Goal: Transaction & Acquisition: Purchase product/service

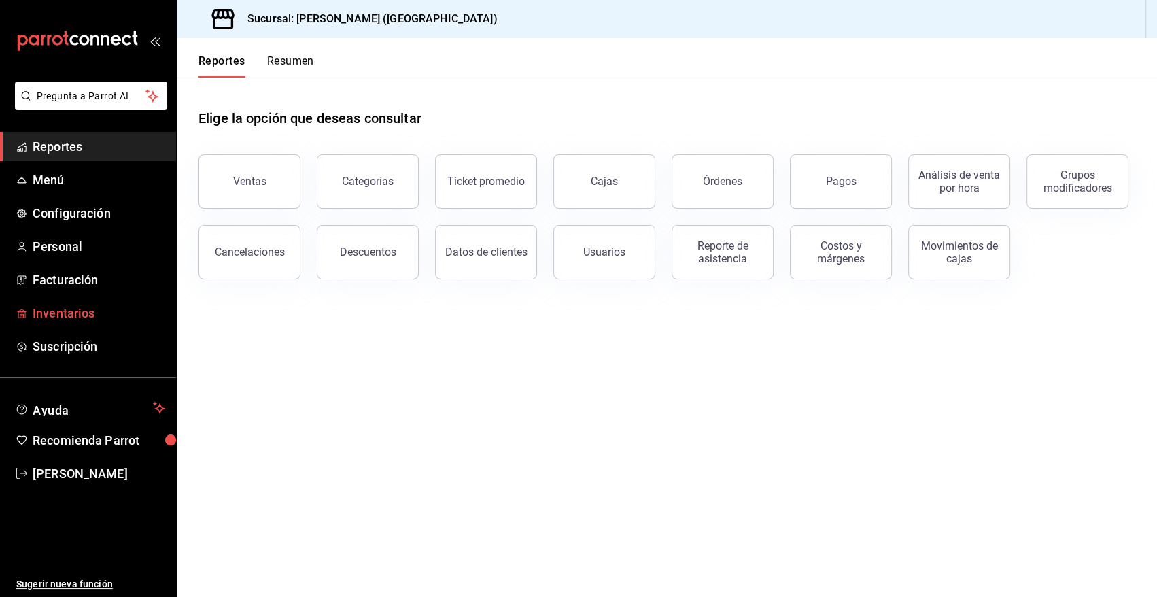
click at [79, 311] on span "Inventarios" at bounding box center [99, 313] width 133 height 18
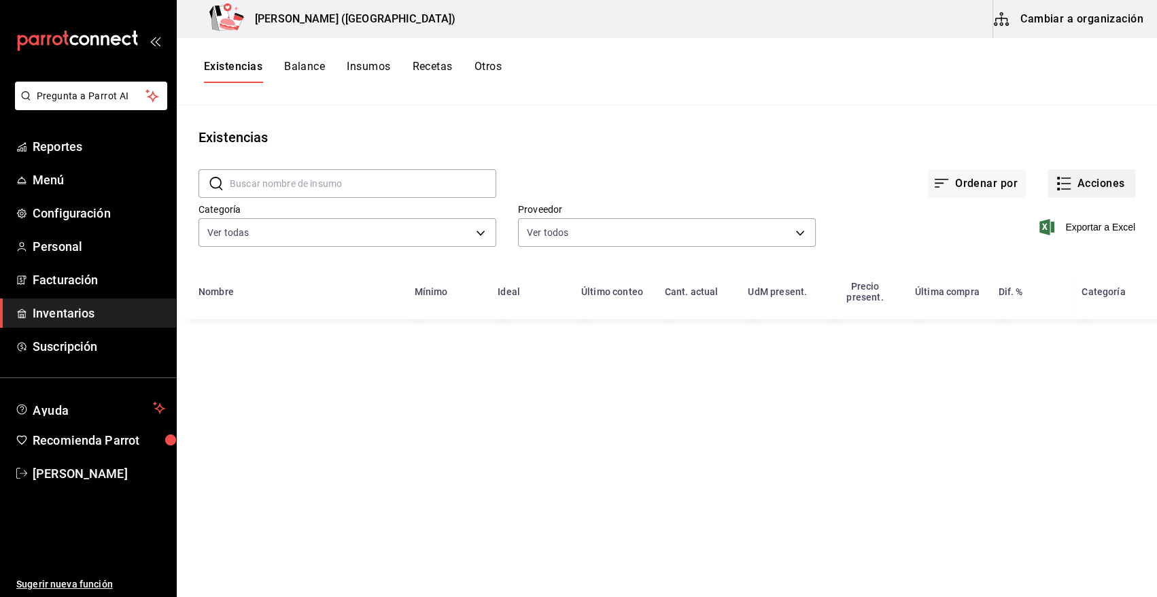
click at [1081, 182] on button "Acciones" at bounding box center [1092, 183] width 88 height 29
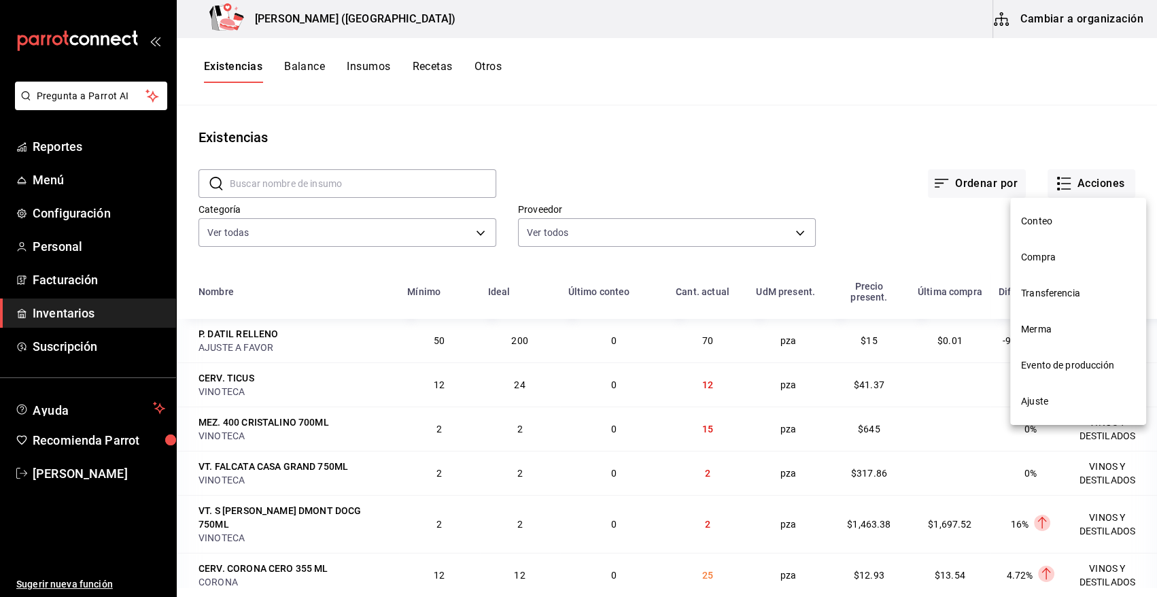
click at [1044, 258] on span "Compra" at bounding box center [1078, 257] width 114 height 14
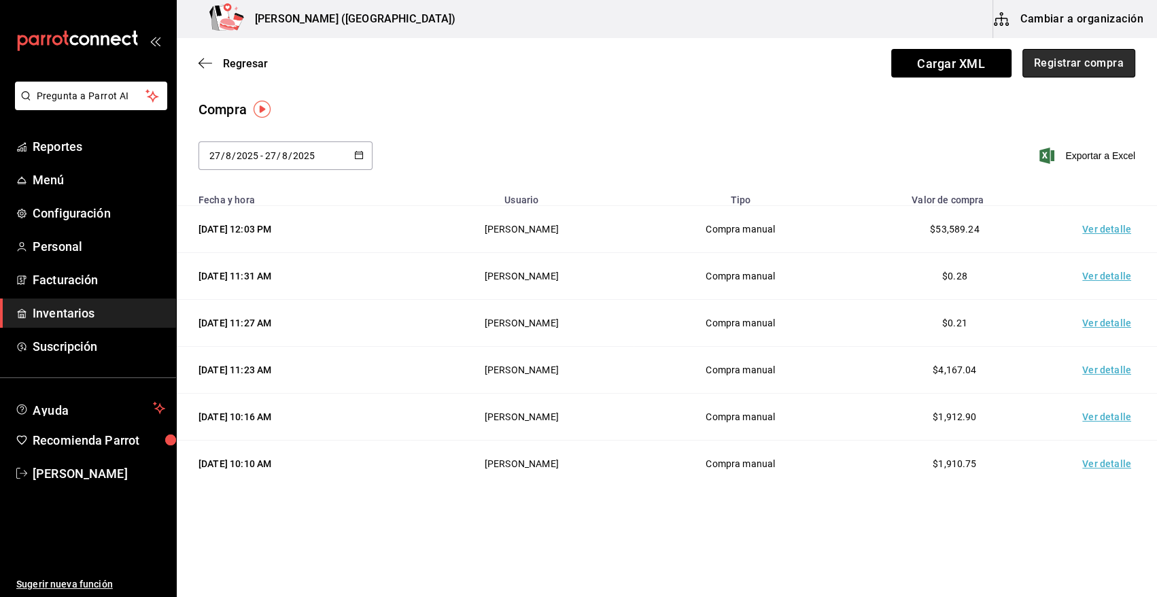
click at [1091, 65] on button "Registrar compra" at bounding box center [1079, 63] width 113 height 29
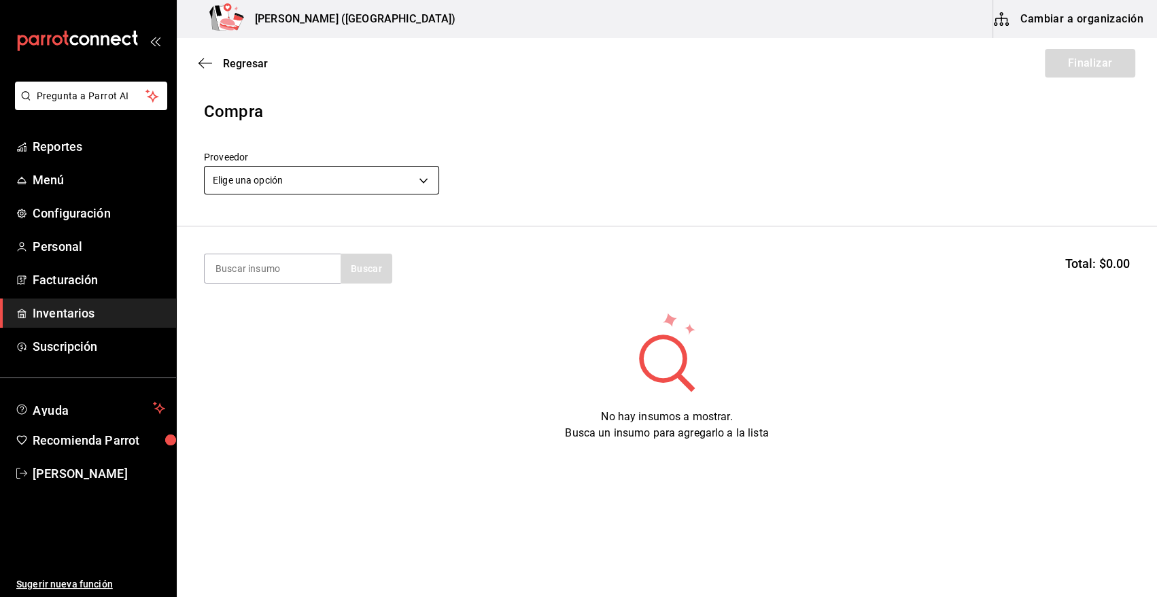
click at [307, 176] on body "Pregunta a Parrot AI Reportes Menú Configuración Personal Facturación Inventari…" at bounding box center [578, 260] width 1157 height 520
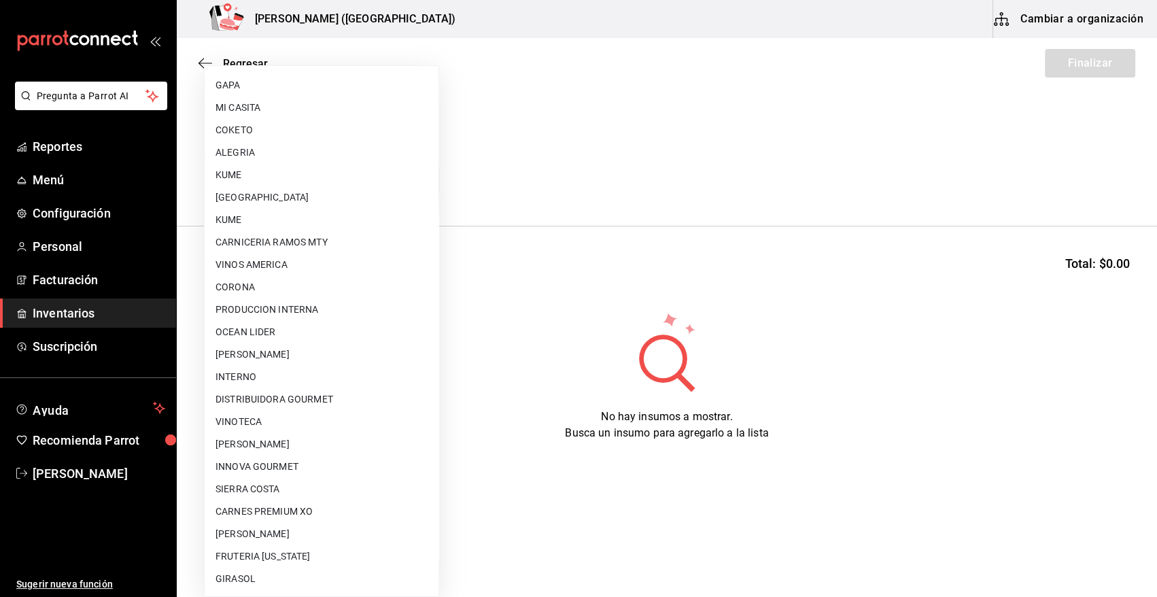
scroll to position [826, 0]
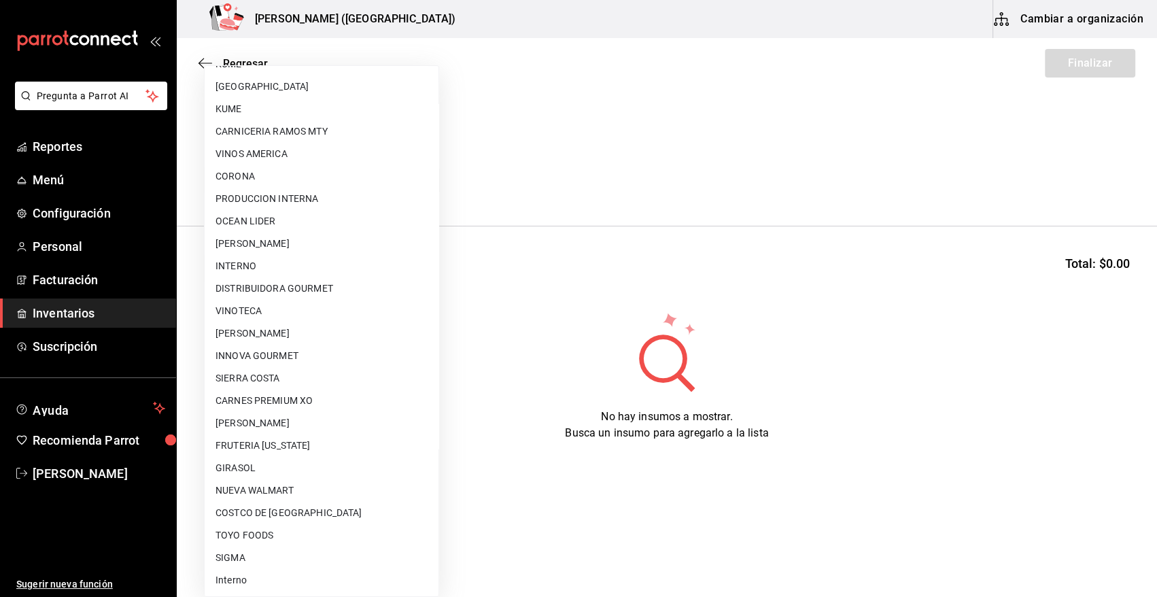
click at [287, 314] on li "VINOTECA" at bounding box center [322, 311] width 234 height 22
type input "bbec6e95-03ab-4cbc-bdec-5aafdfde0467"
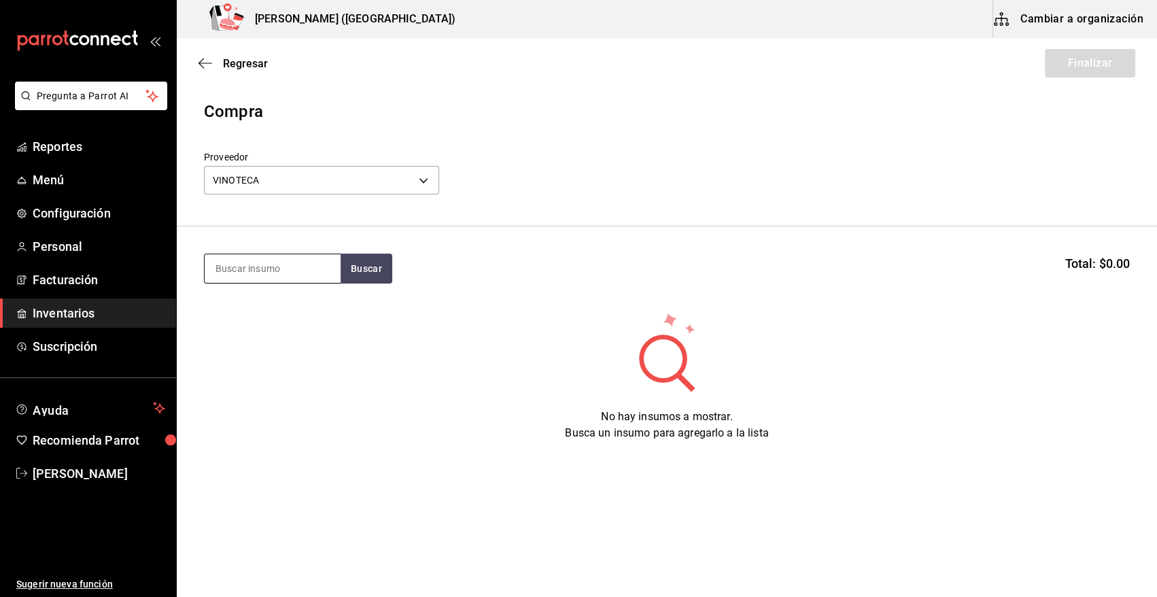
click at [290, 269] on input at bounding box center [273, 268] width 136 height 29
click at [285, 270] on input at bounding box center [273, 268] width 136 height 29
type input "N"
type input "NAVARRO"
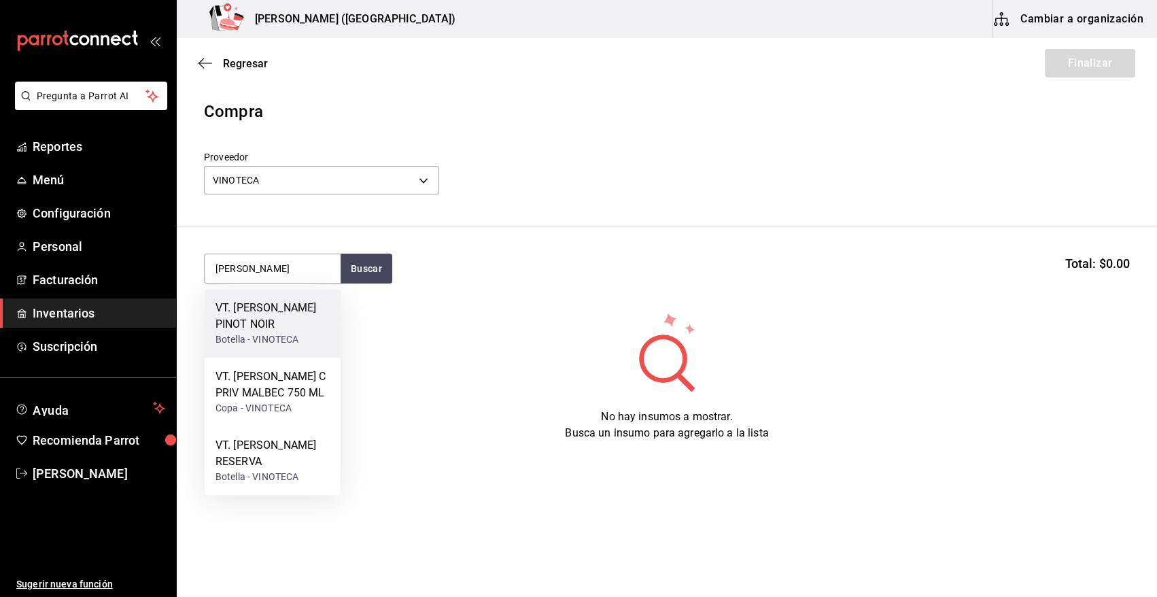
click at [271, 327] on div "VT. NAVARRO CORREAS PINOT NOIR" at bounding box center [273, 316] width 114 height 33
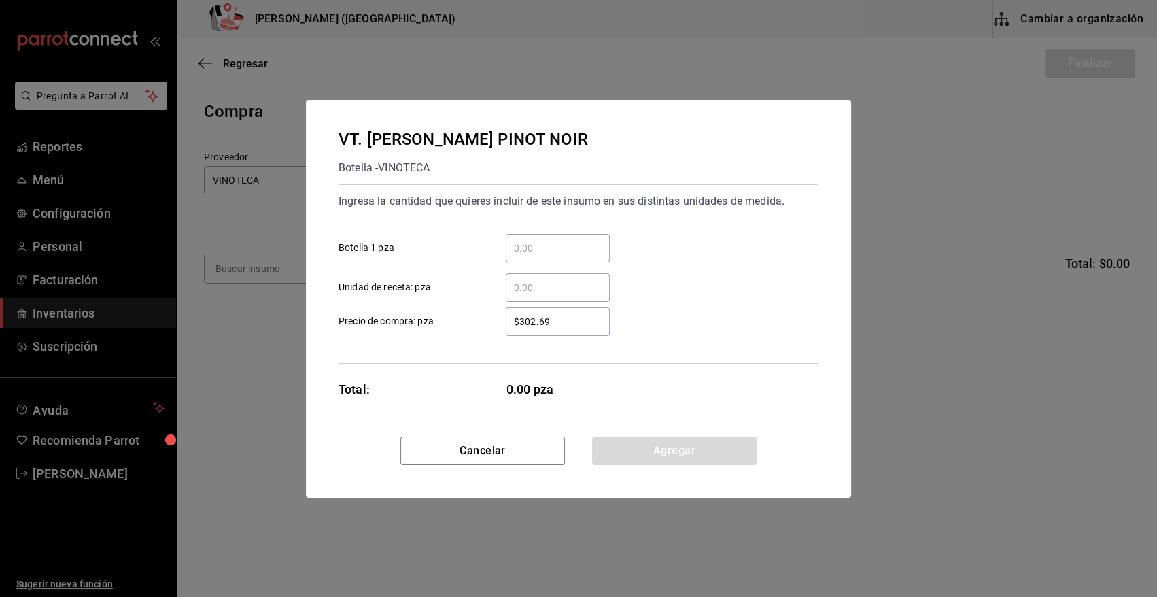
click at [535, 242] on input "​ Botella 1 pza" at bounding box center [558, 248] width 104 height 16
type input "2"
type input "$368.72"
click at [706, 456] on button "Agregar" at bounding box center [674, 451] width 165 height 29
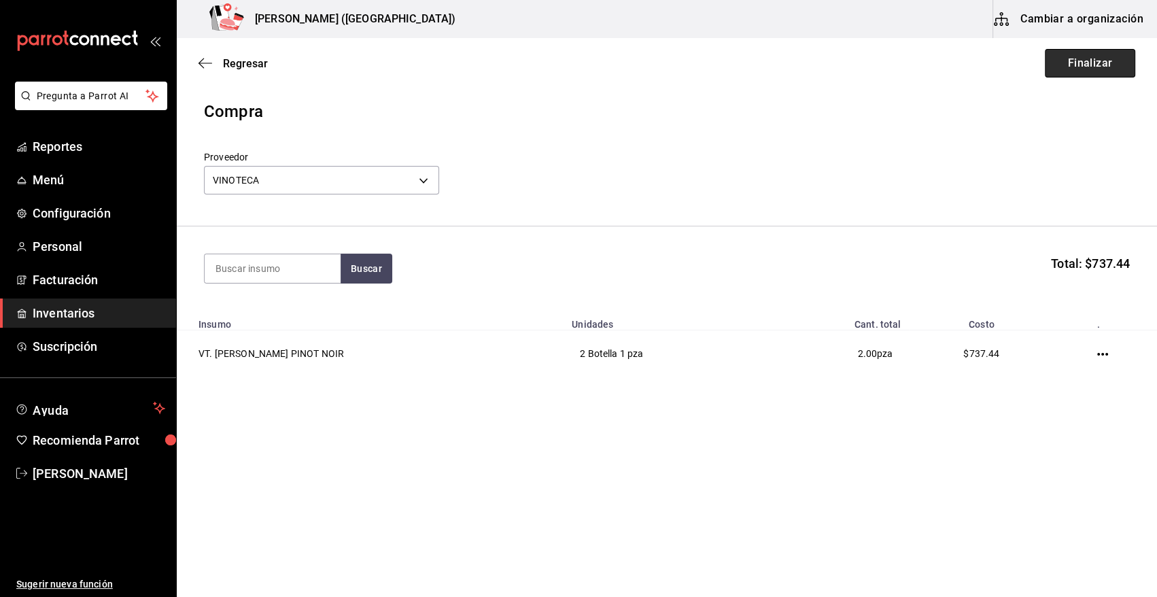
click at [1109, 65] on button "Finalizar" at bounding box center [1090, 63] width 90 height 29
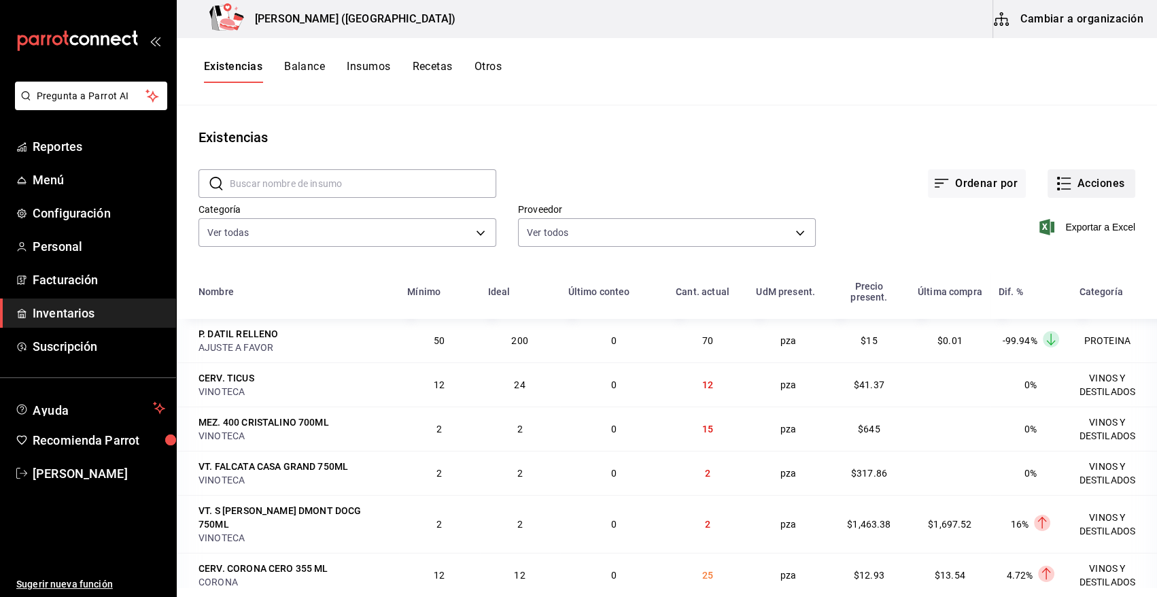
click at [1081, 187] on button "Acciones" at bounding box center [1092, 183] width 88 height 29
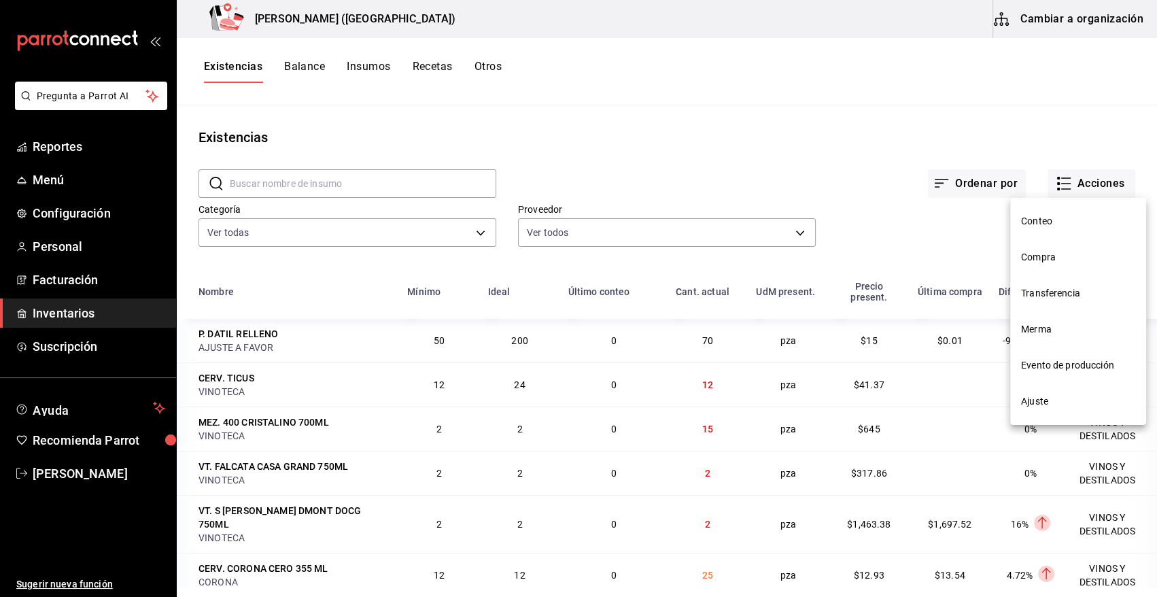
click at [1049, 258] on span "Compra" at bounding box center [1078, 257] width 114 height 14
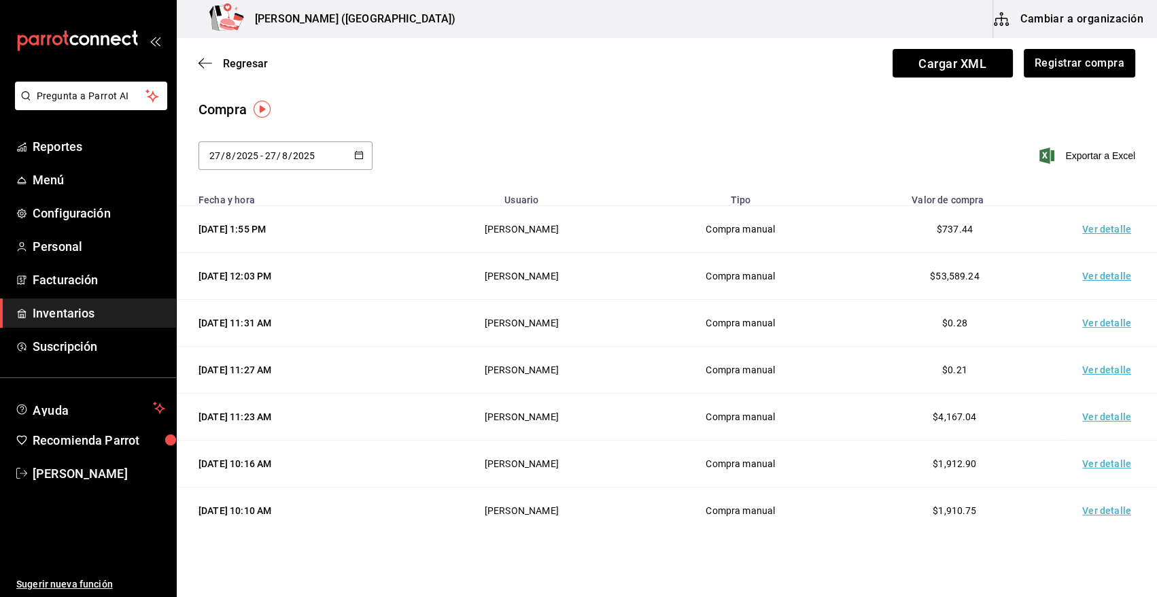
click at [1091, 233] on td "Ver detalle" at bounding box center [1109, 229] width 95 height 47
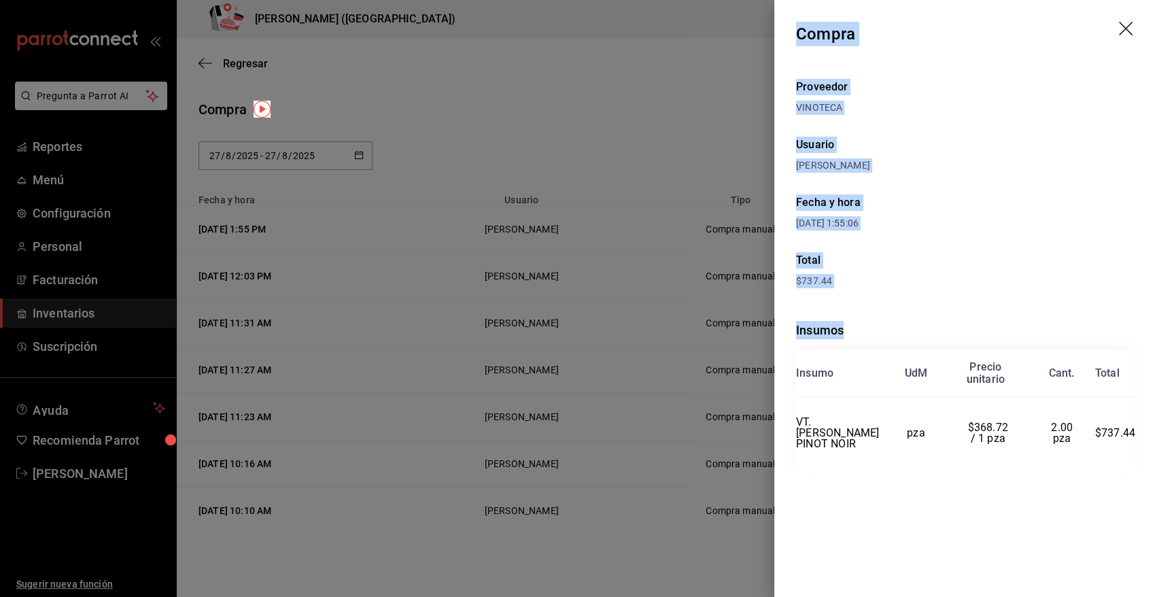
drag, startPoint x: 798, startPoint y: 32, endPoint x: 1148, endPoint y: 479, distance: 567.8
click at [1148, 479] on div "Compra Proveedor VINOTECA Usuario Angy Madalena Fecha y hora 27/08/2025 1:55:06…" at bounding box center [966, 298] width 383 height 597
copy div "Compra Proveedor VINOTECA Usuario Angy Madalena Fecha y hora 27/08/2025 1:55:06…"
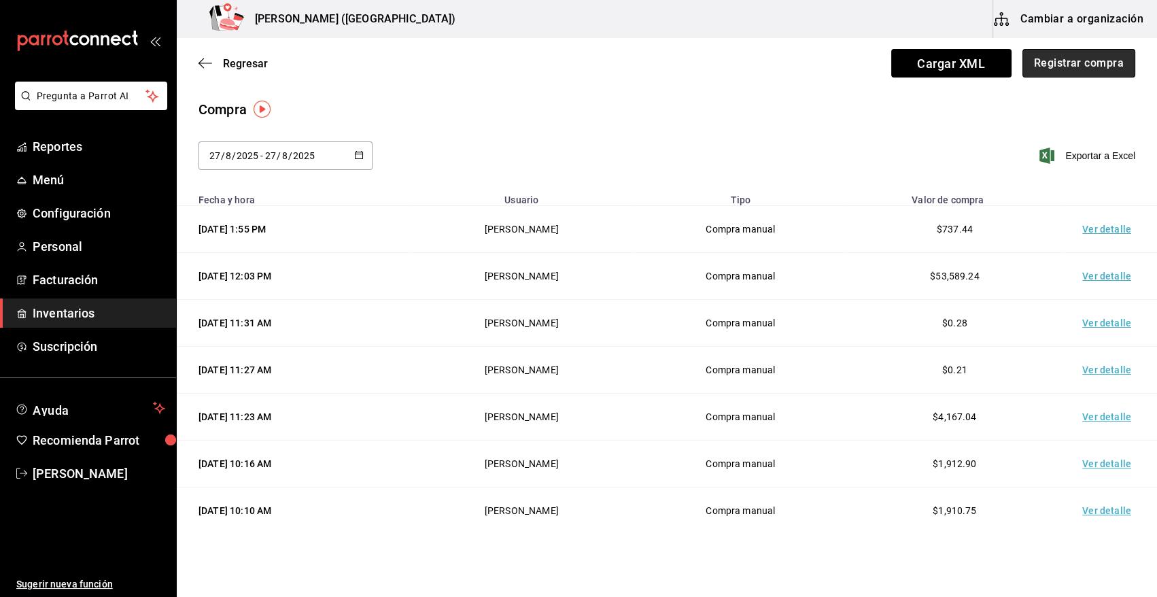
click at [1081, 69] on button "Registrar compra" at bounding box center [1079, 63] width 113 height 29
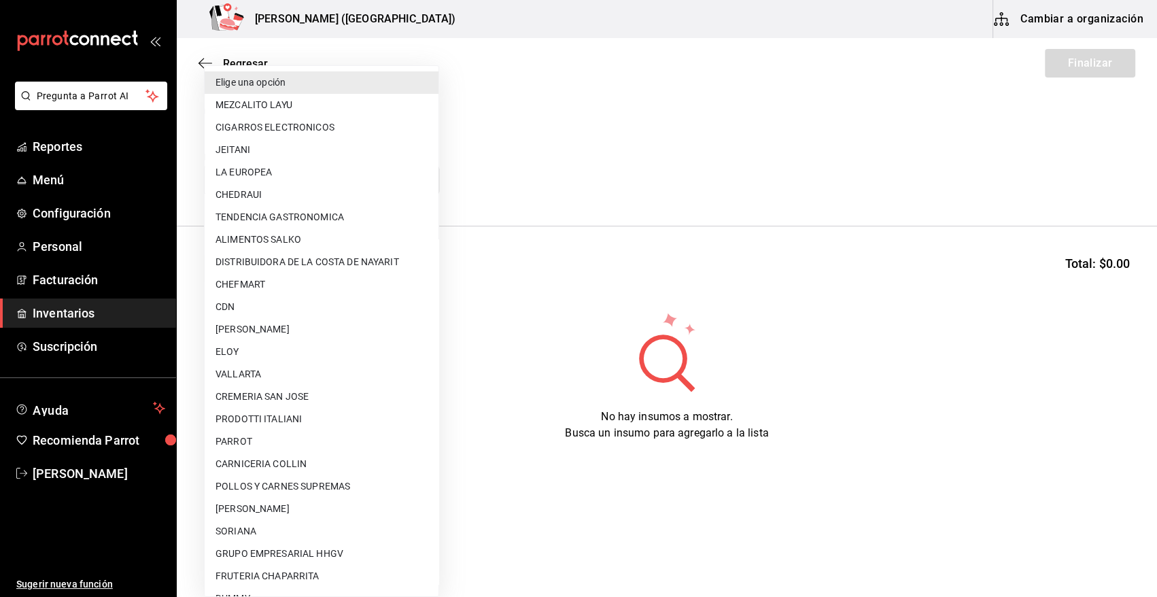
click at [286, 180] on body "Pregunta a Parrot AI Reportes Menú Configuración Personal Facturación Inventari…" at bounding box center [578, 260] width 1157 height 520
click at [251, 310] on li "CDN" at bounding box center [322, 307] width 234 height 22
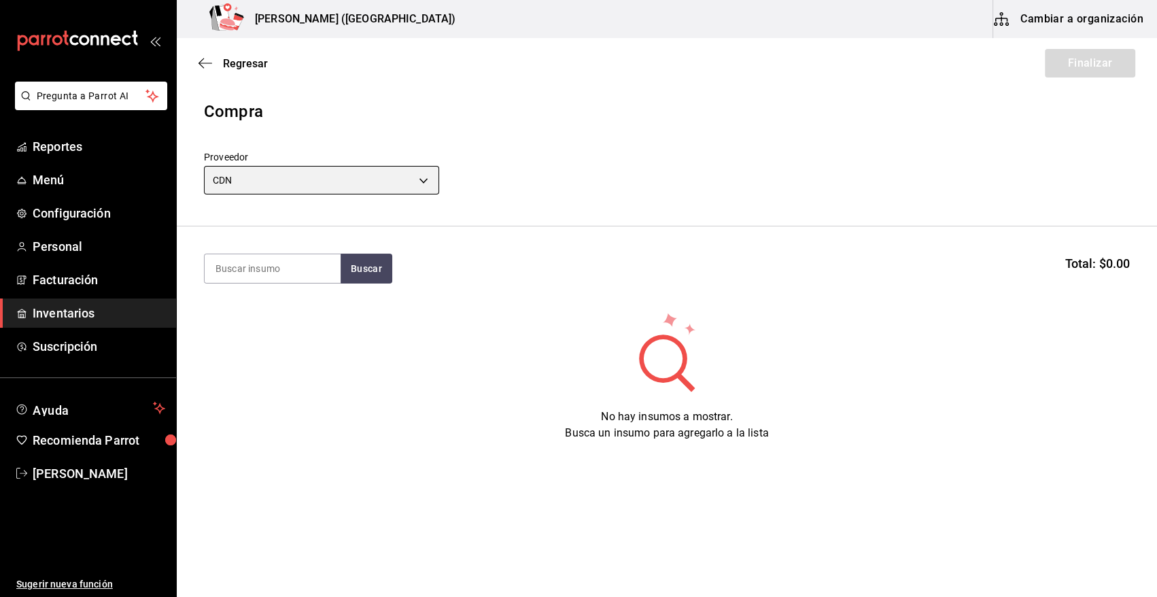
type input "df3c6ee4-16c0-4841-ac8b-0f8cc0150506"
click at [277, 269] on input at bounding box center [273, 268] width 136 height 29
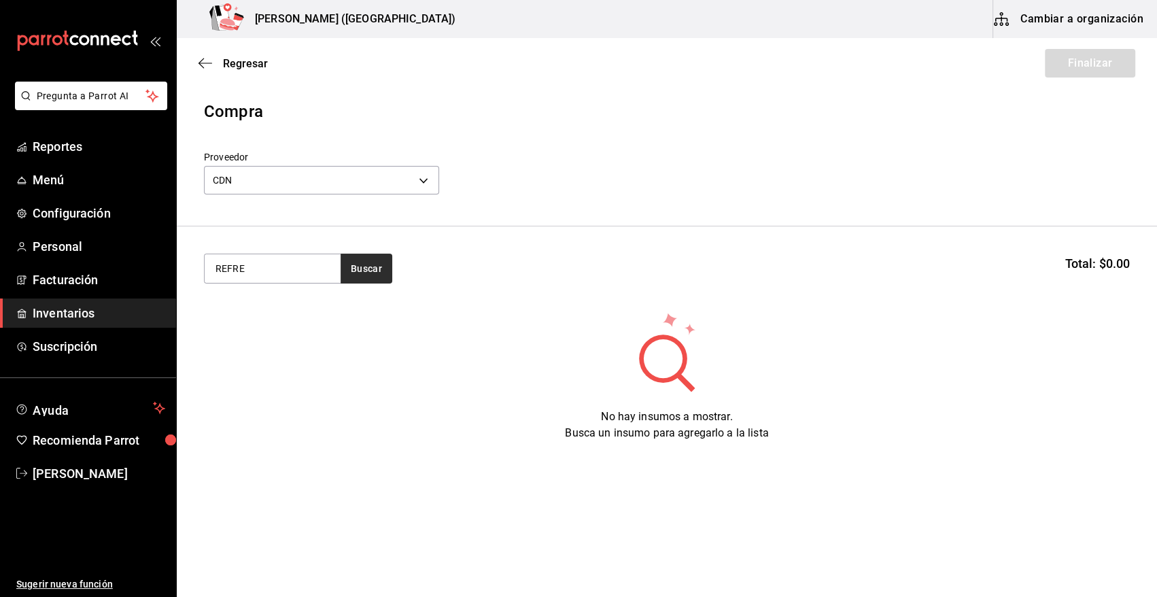
type input "REFRE"
click at [348, 265] on button "Buscar" at bounding box center [367, 269] width 52 height 30
click at [362, 267] on button "Buscar" at bounding box center [367, 269] width 52 height 30
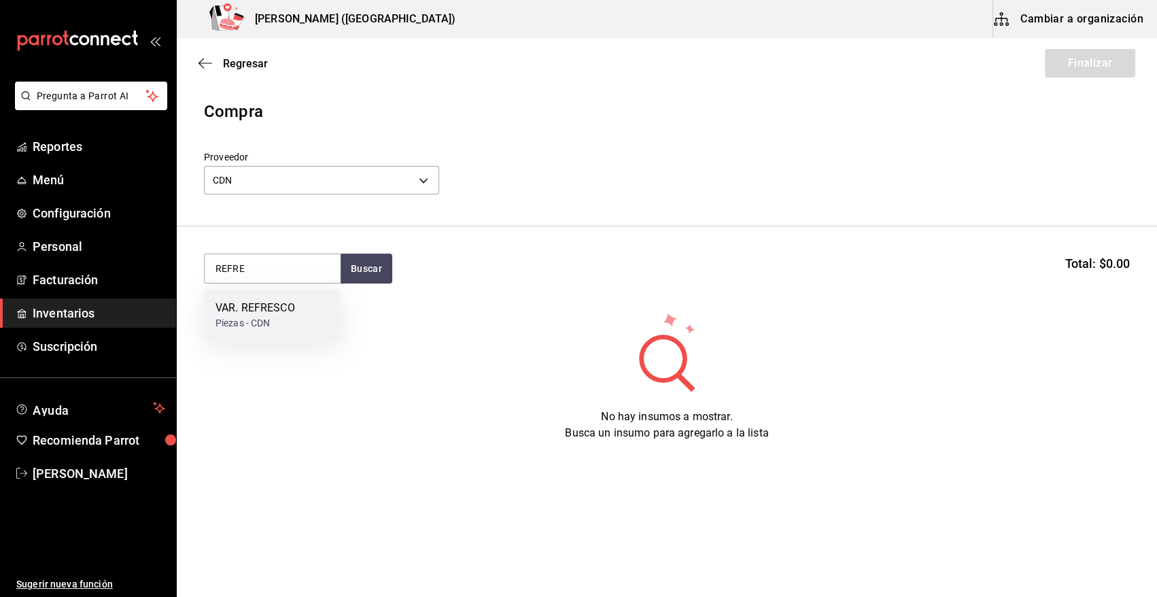
click at [256, 313] on div "VAR. REFRESCO" at bounding box center [256, 308] width 80 height 16
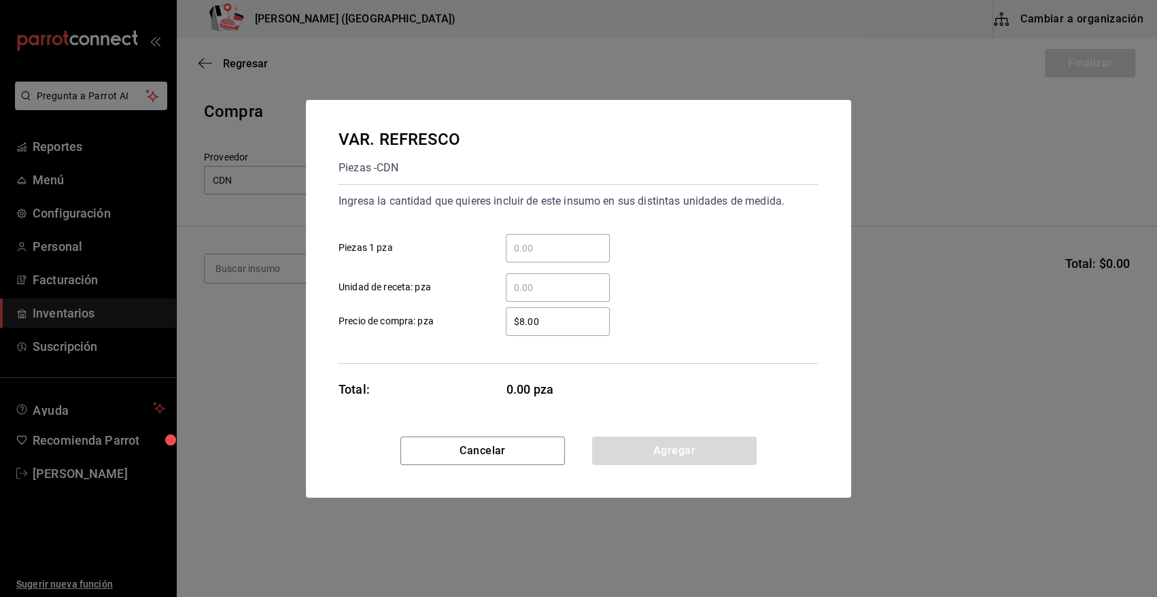
click at [546, 245] on input "​ Piezas 1 pza" at bounding box center [558, 248] width 104 height 16
click at [581, 247] on input "​ Piezas 1 pza" at bounding box center [558, 248] width 104 height 16
type input "288"
type input "$13.31"
click at [696, 454] on button "Agregar" at bounding box center [674, 451] width 165 height 29
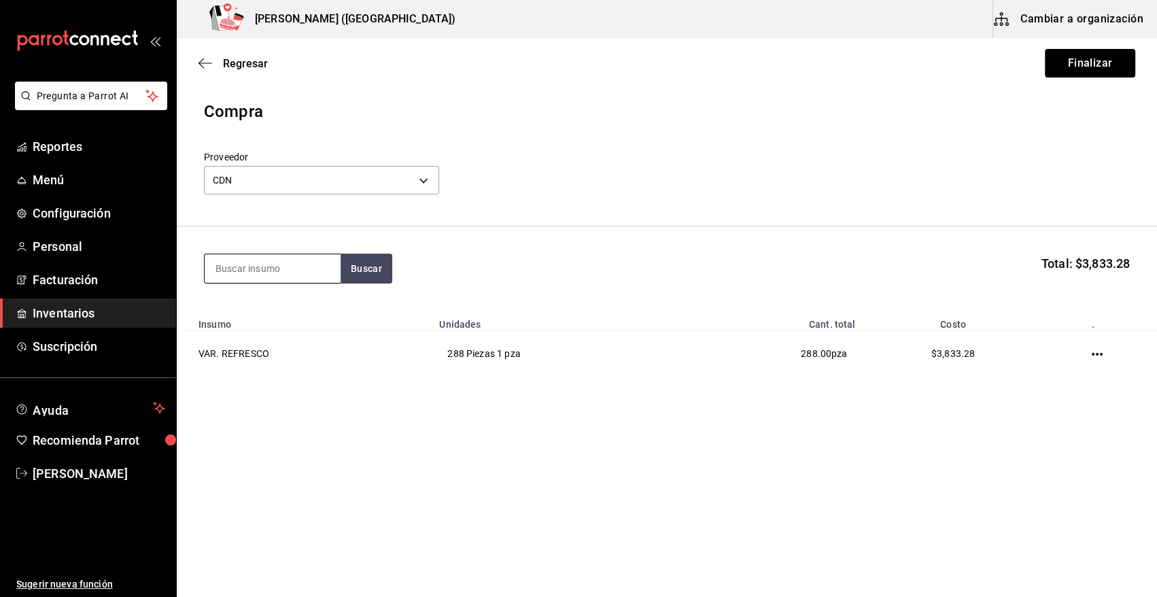
click at [254, 267] on input at bounding box center [273, 268] width 136 height 29
type input "QUINA"
click at [292, 319] on div "VAR. AGUA QUINA PEÑAFIEL 296ML" at bounding box center [273, 316] width 114 height 33
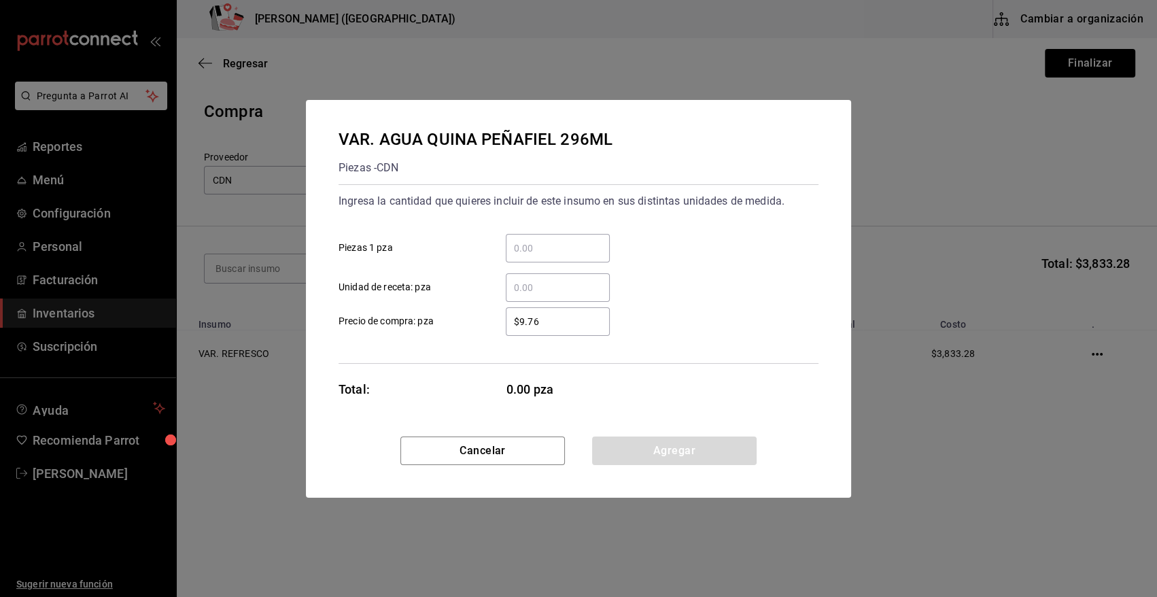
click at [573, 253] on input "​ Piezas 1 pza" at bounding box center [558, 248] width 104 height 16
type input "48"
type input "$11.7"
click at [723, 447] on button "Agregar" at bounding box center [674, 451] width 165 height 29
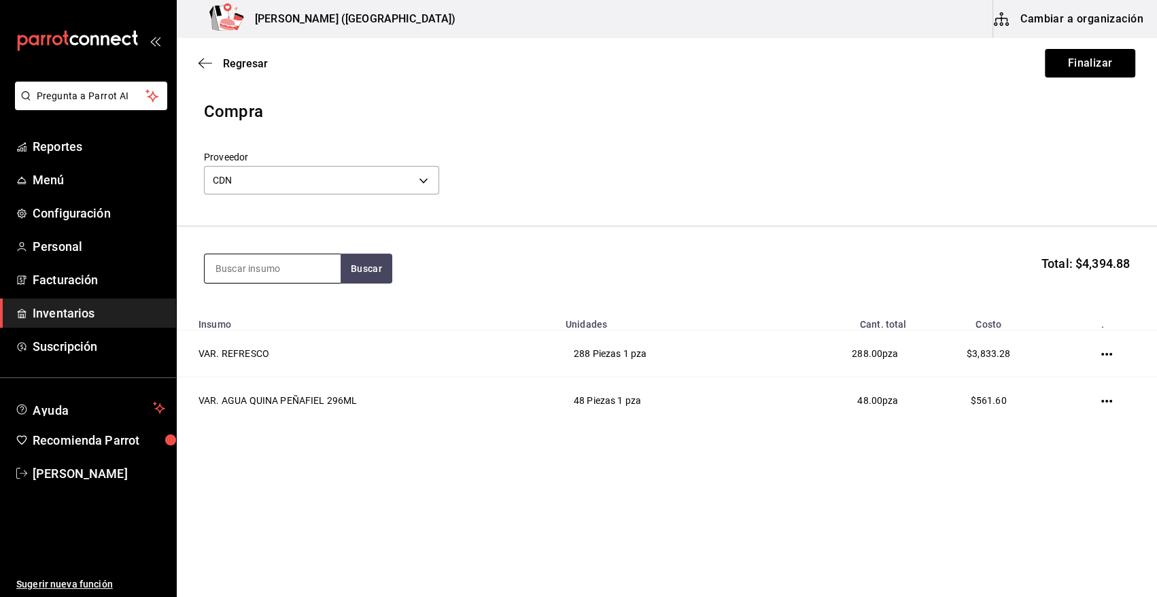
click at [311, 282] on input at bounding box center [273, 268] width 136 height 29
type input "CLAM"
click at [284, 319] on div "VAR. CLAMATO 1.89 LT" at bounding box center [273, 316] width 114 height 33
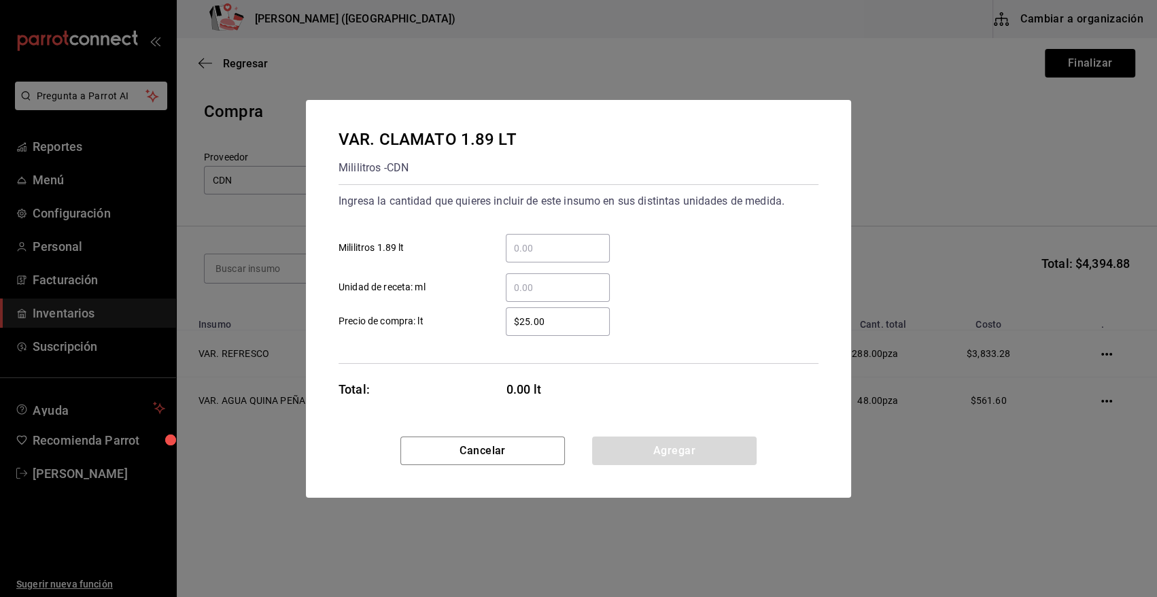
click at [499, 241] on div "​" at bounding box center [547, 248] width 126 height 29
click at [506, 241] on input "​ Mililitros 1.89 lt" at bounding box center [558, 248] width 104 height 16
click at [518, 248] on input "​ Mililitros 1.89 lt" at bounding box center [558, 248] width 104 height 16
type input "8"
type input "$52.31"
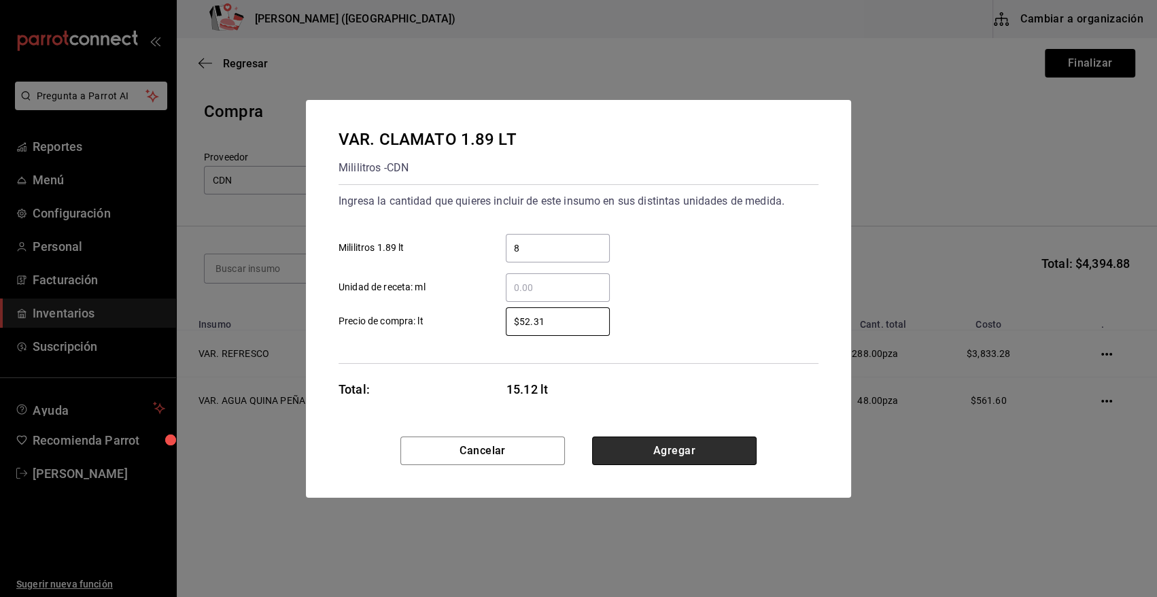
click at [679, 454] on button "Agregar" at bounding box center [674, 451] width 165 height 29
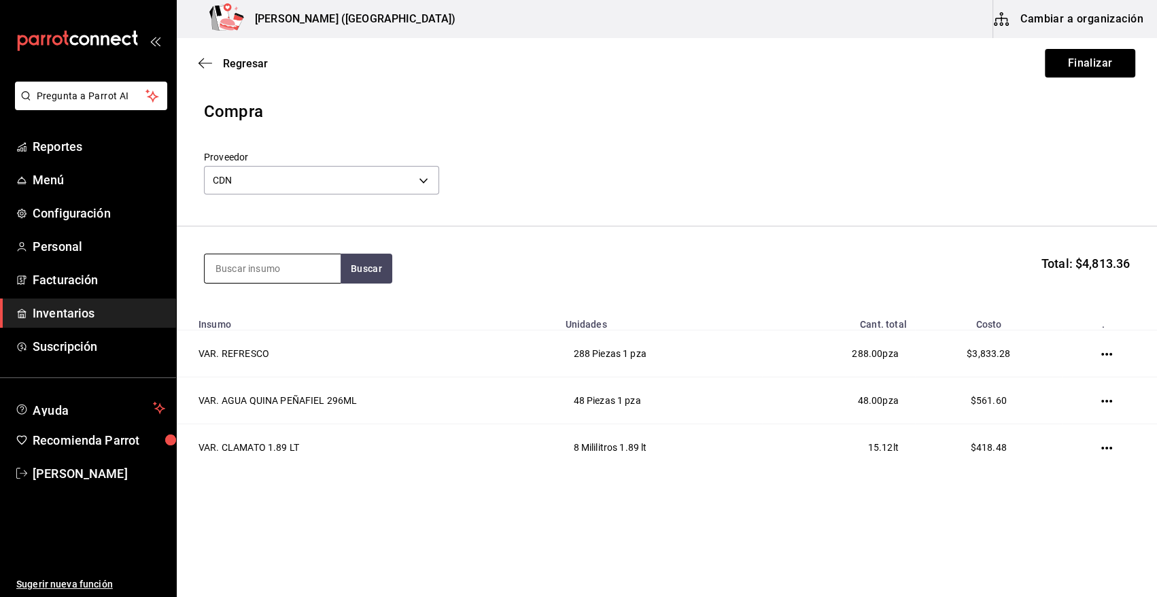
click at [316, 269] on input at bounding box center [273, 268] width 136 height 29
type input "RED"
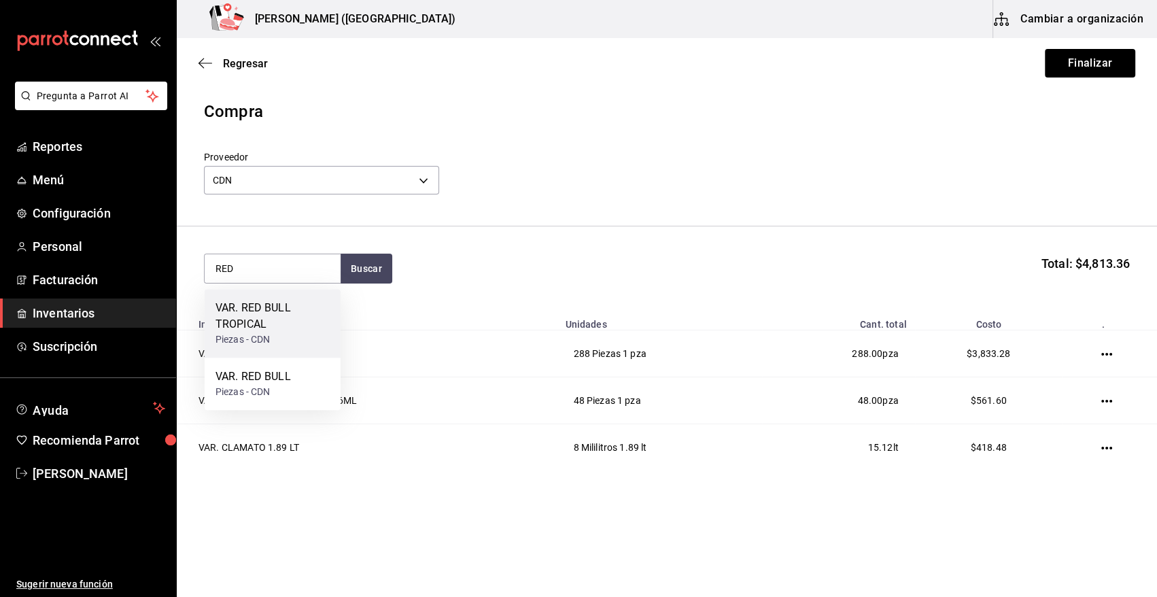
click at [280, 326] on div "VAR. RED BULL TROPICAL" at bounding box center [273, 316] width 114 height 33
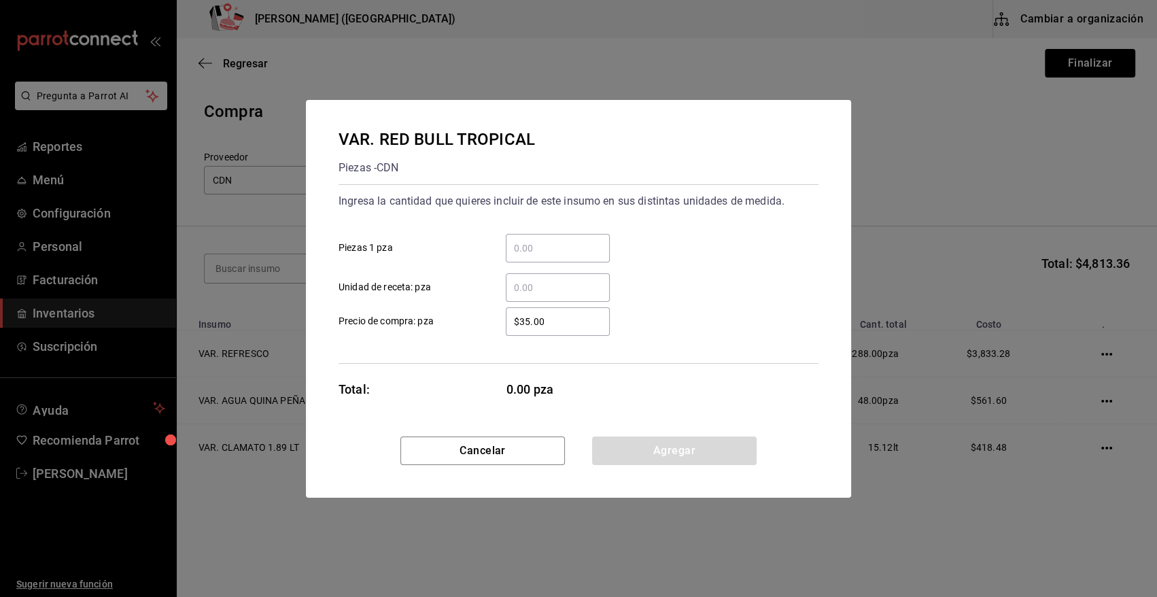
click at [558, 247] on input "​ Piezas 1 pza" at bounding box center [558, 248] width 104 height 16
type input "24"
type input "$33.15"
click at [713, 443] on button "Agregar" at bounding box center [674, 451] width 165 height 29
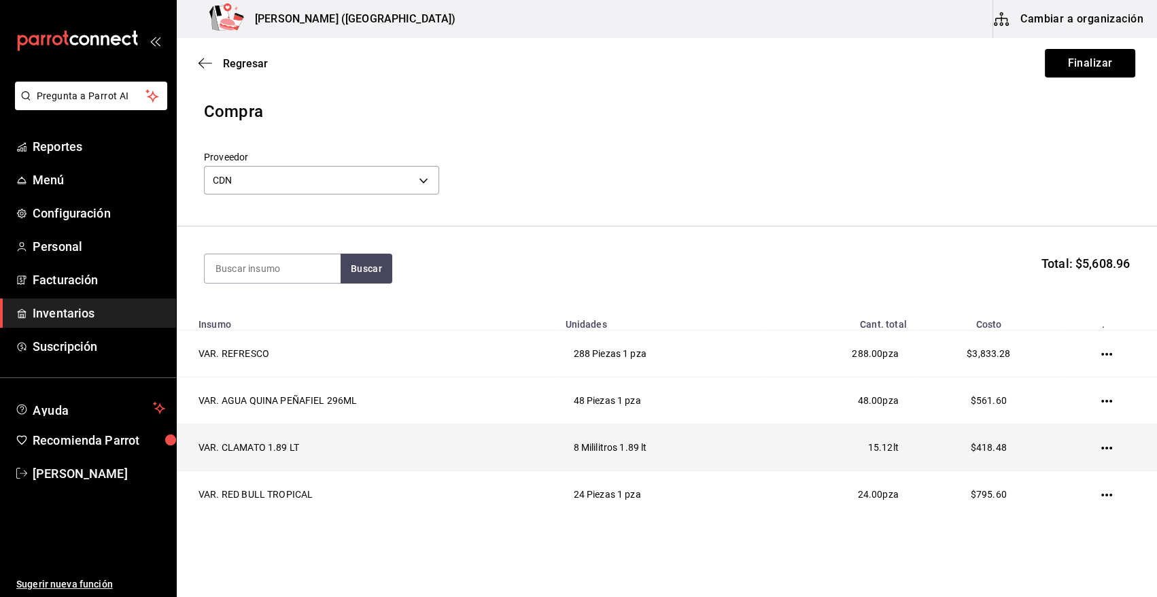
scroll to position [41, 0]
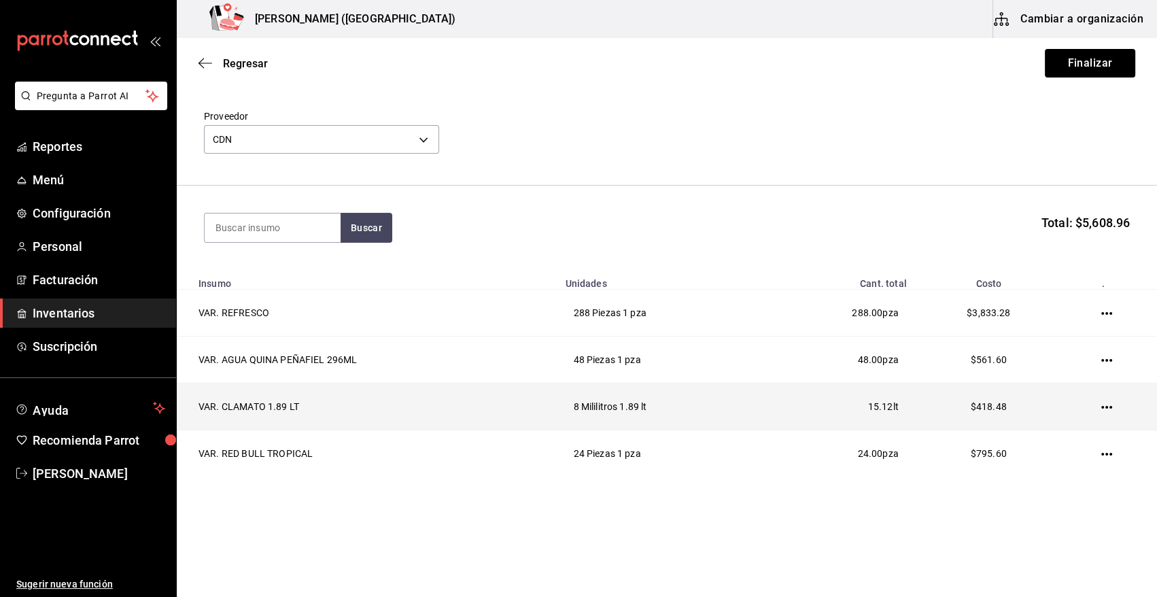
click at [1102, 408] on icon "button" at bounding box center [1107, 407] width 11 height 3
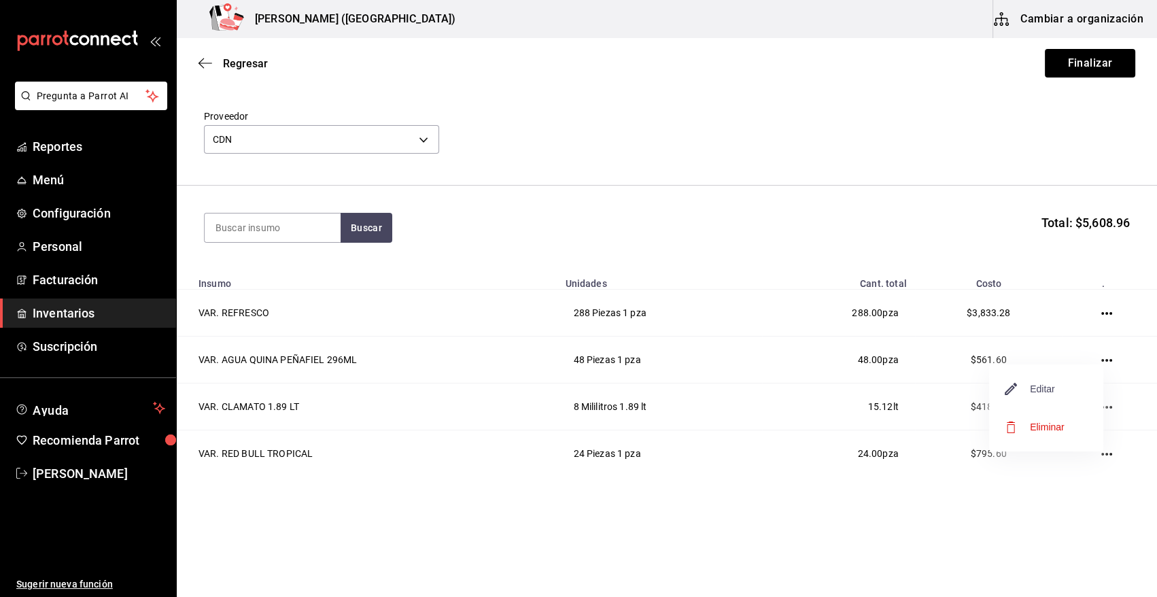
click at [1048, 391] on span "Editar" at bounding box center [1031, 389] width 50 height 16
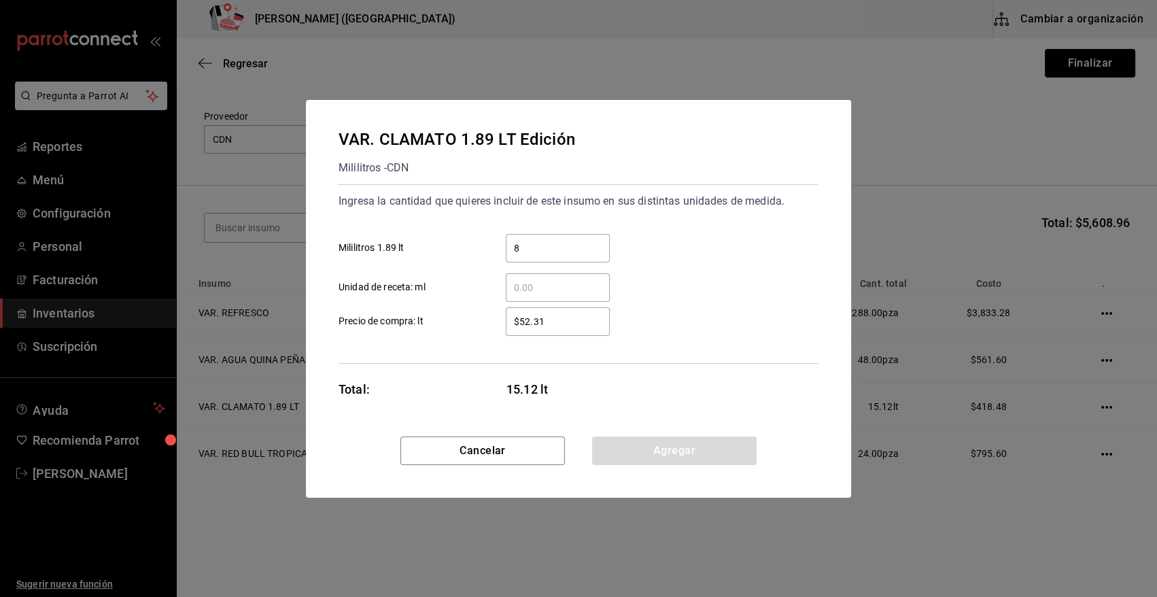
click at [564, 322] on input "$52.31" at bounding box center [558, 321] width 104 height 16
type input "$52.32"
click at [654, 460] on button "Agregar" at bounding box center [674, 451] width 165 height 29
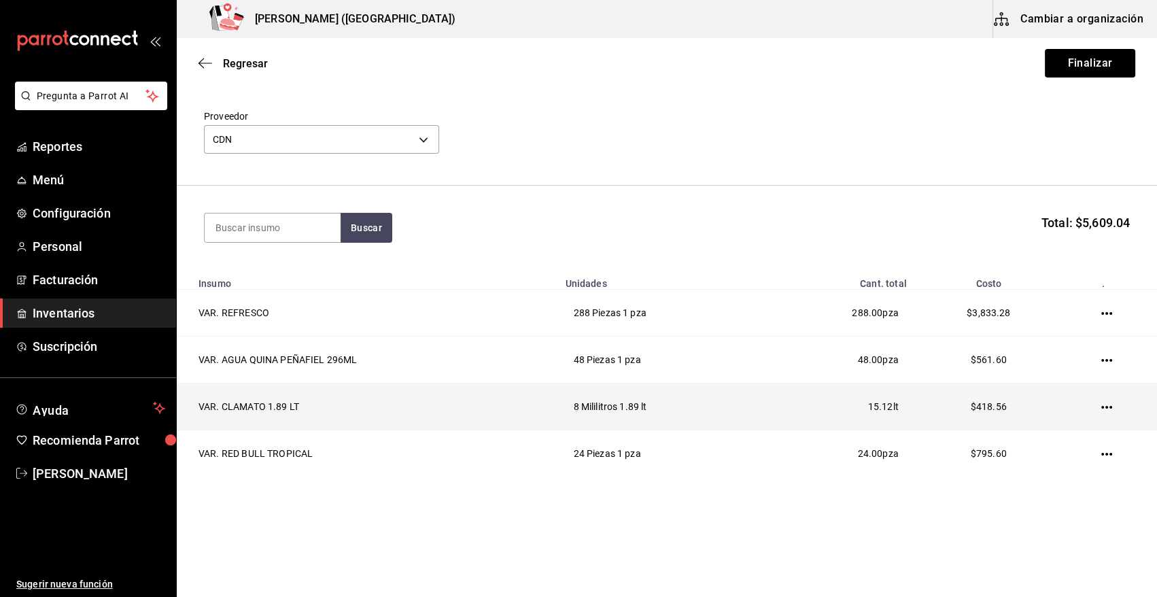
click at [1102, 407] on icon "button" at bounding box center [1107, 407] width 11 height 3
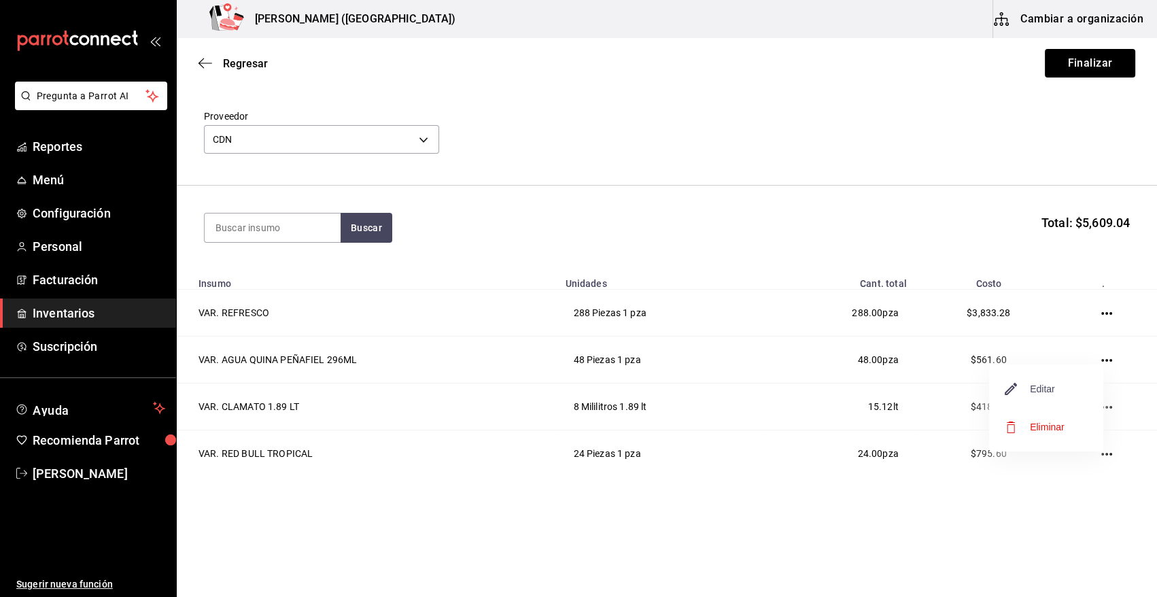
click at [1044, 394] on span "Editar" at bounding box center [1031, 389] width 50 height 16
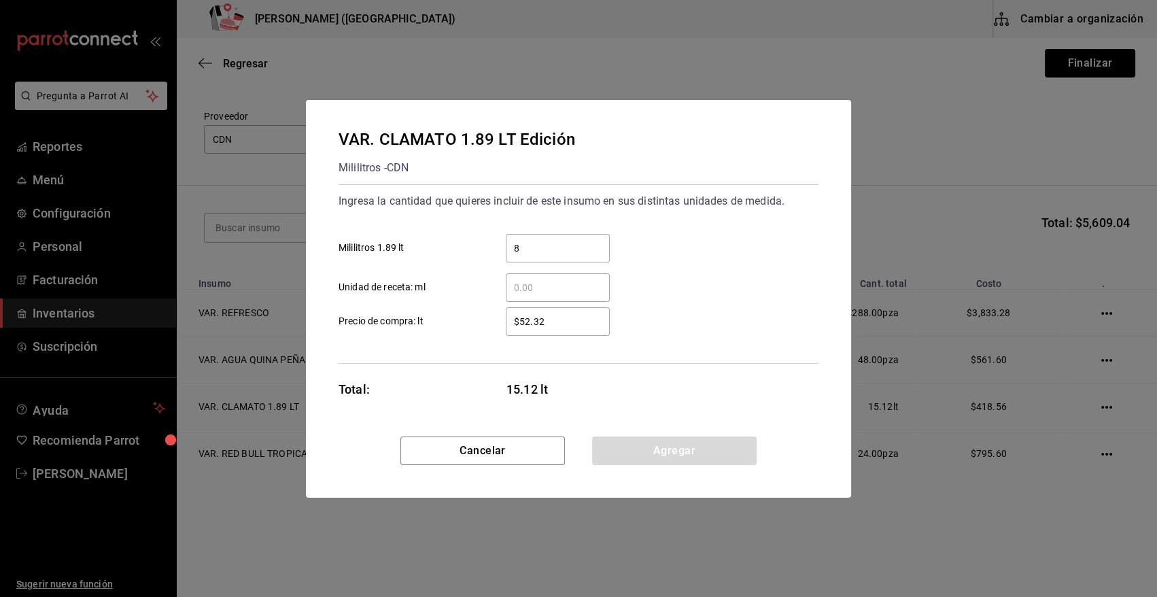
click at [554, 322] on input "$52.32" at bounding box center [558, 321] width 104 height 16
type input "$52.31"
drag, startPoint x: 665, startPoint y: 460, endPoint x: 1156, endPoint y: 450, distance: 491.1
click at [666, 460] on button "Agregar" at bounding box center [674, 451] width 165 height 29
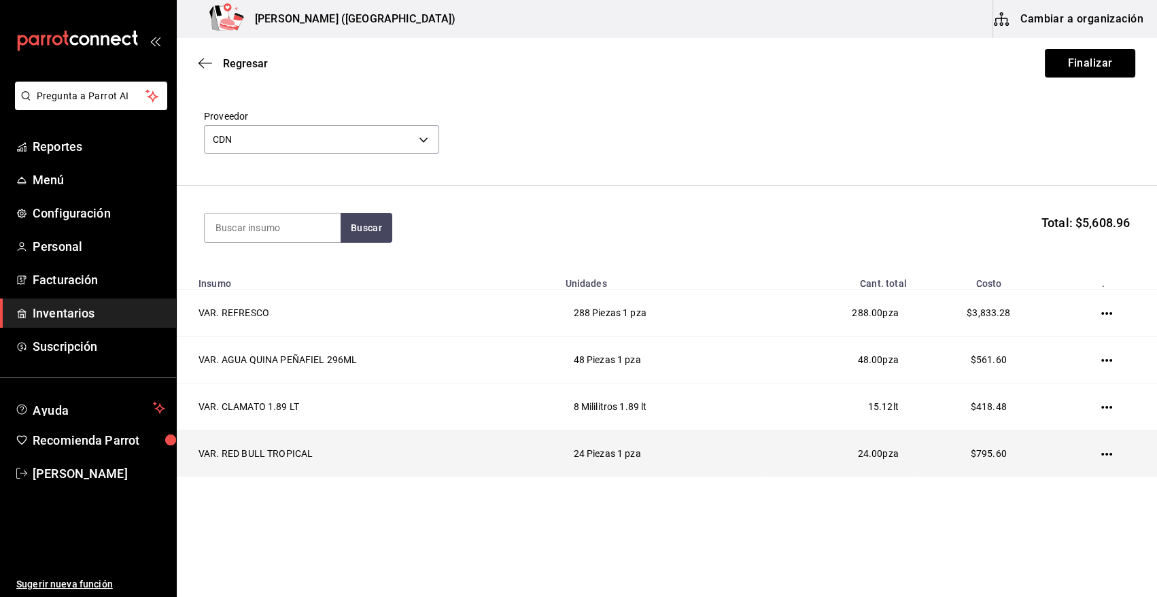
click at [1102, 454] on icon "button" at bounding box center [1107, 454] width 11 height 3
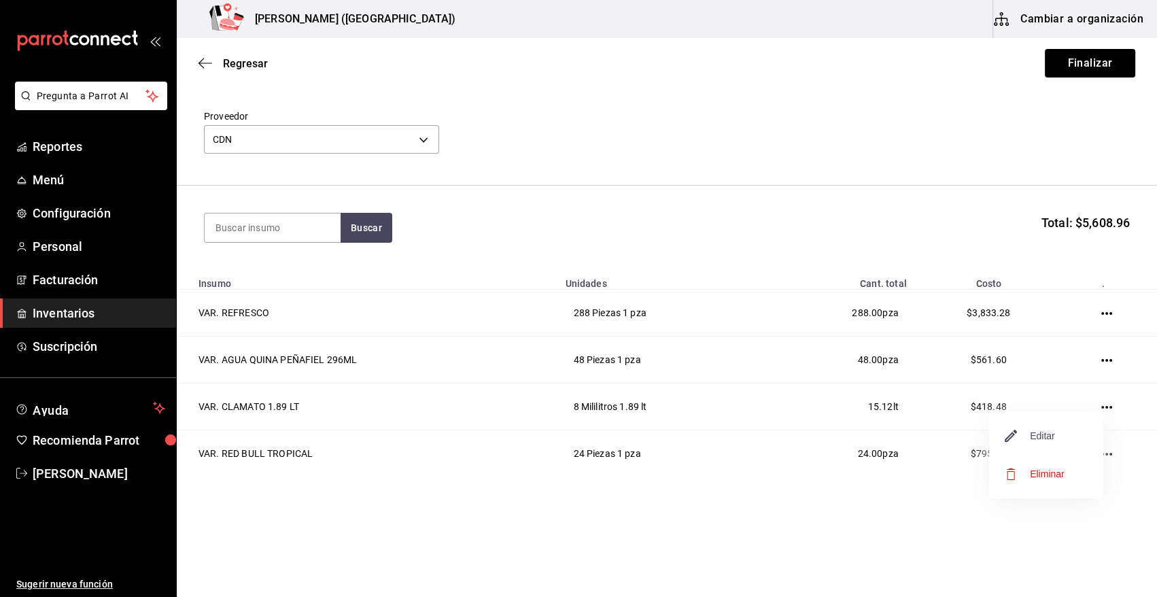
click at [1050, 434] on span "Editar" at bounding box center [1031, 436] width 50 height 16
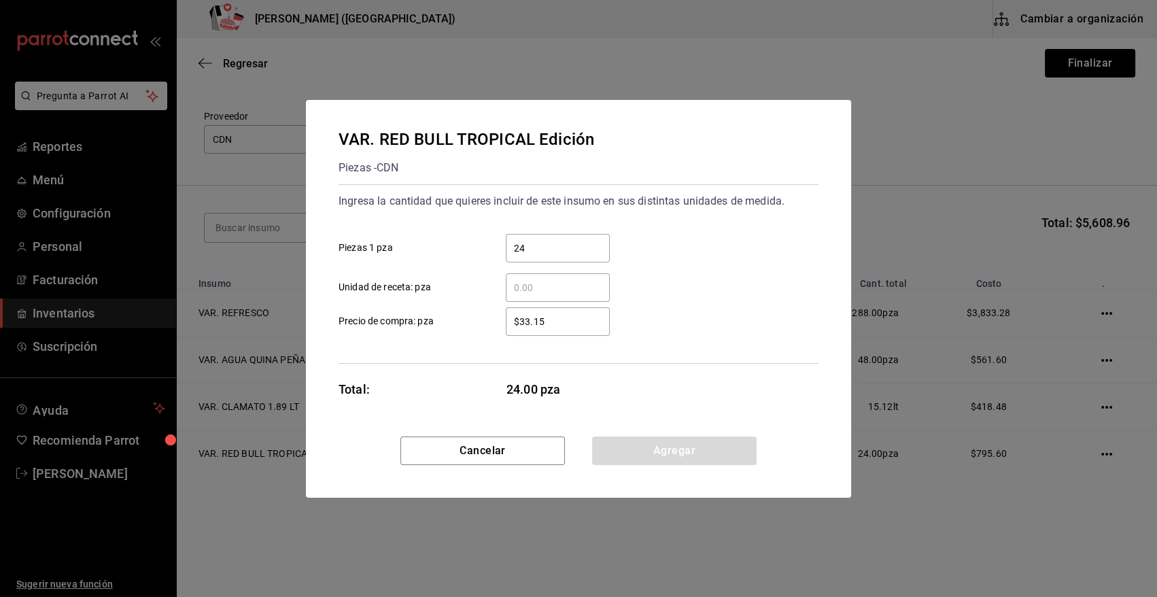
click at [573, 325] on input "$33.15" at bounding box center [558, 321] width 104 height 16
type input "$33.16"
click at [615, 446] on button "Agregar" at bounding box center [674, 451] width 165 height 29
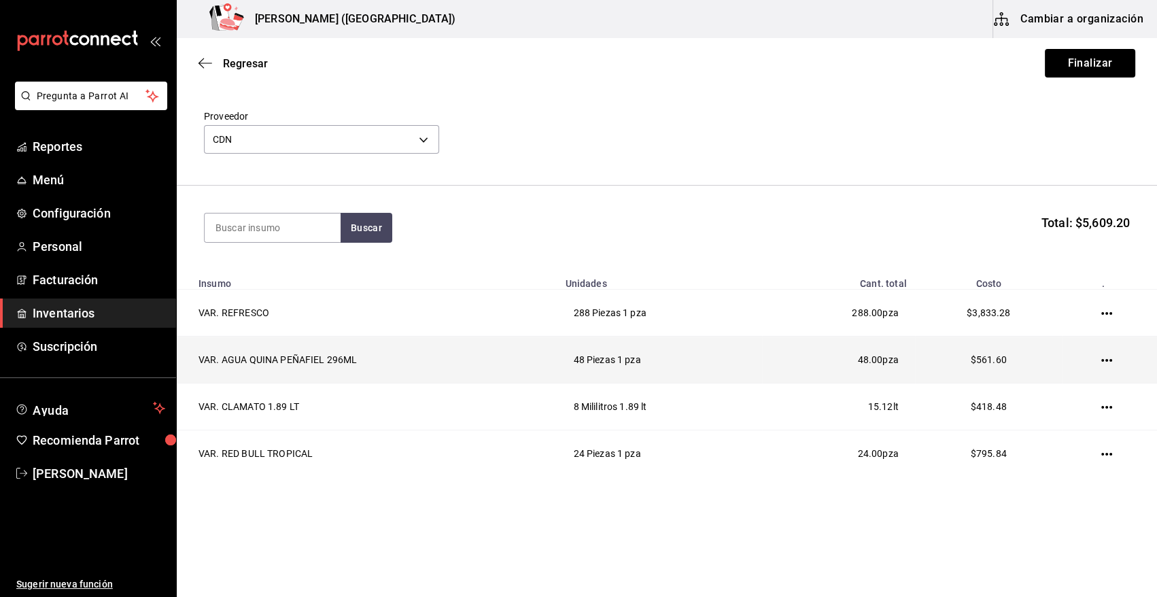
click at [1102, 358] on icon "button" at bounding box center [1107, 360] width 11 height 11
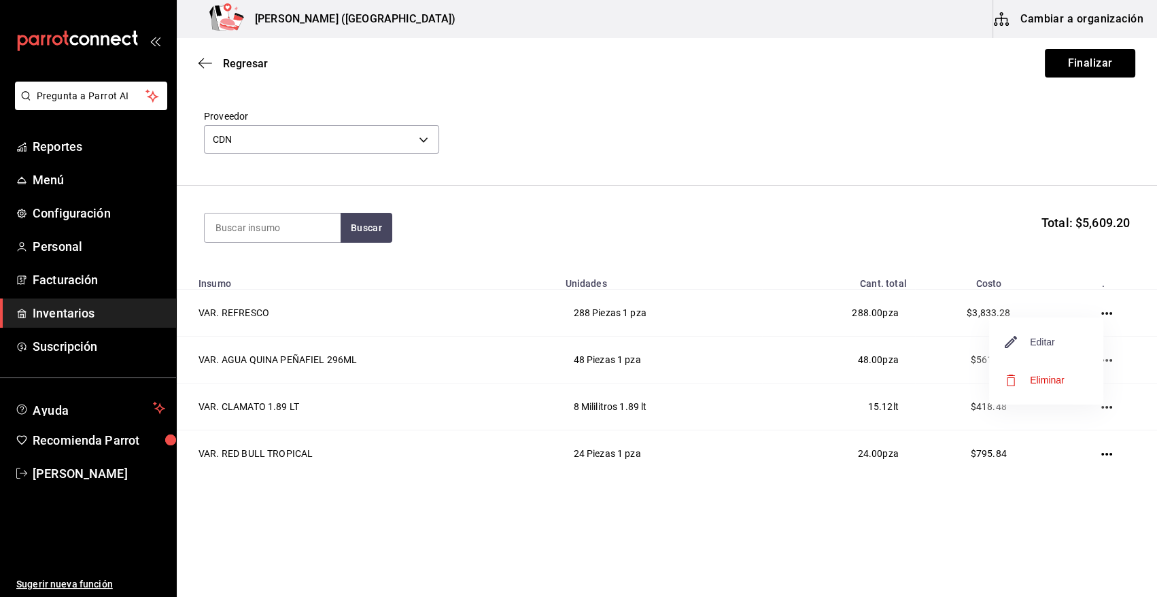
click at [1032, 337] on span "Editar" at bounding box center [1031, 342] width 50 height 16
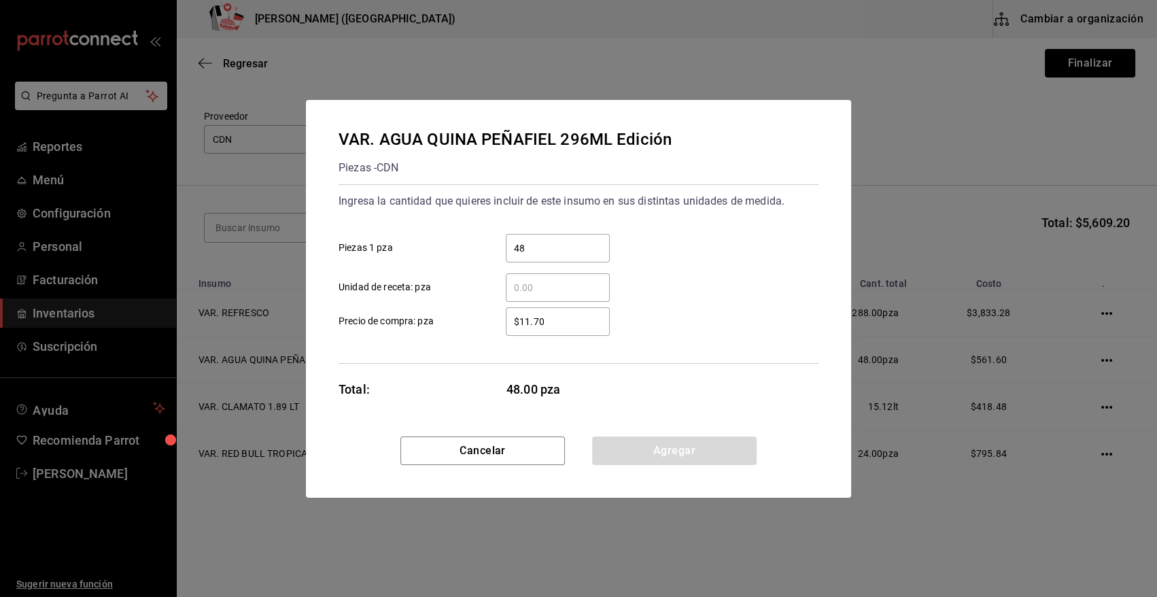
click at [566, 322] on input "$11.70" at bounding box center [558, 321] width 104 height 16
type input "$11.71"
click at [612, 447] on button "Agregar" at bounding box center [674, 451] width 165 height 29
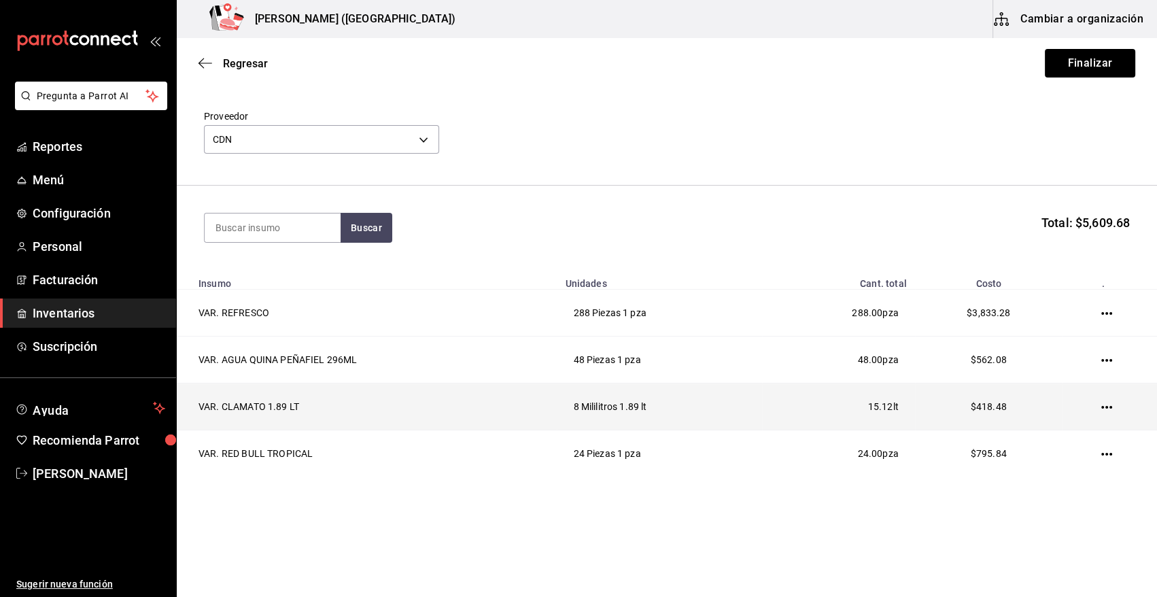
click at [1102, 408] on icon "button" at bounding box center [1107, 407] width 11 height 11
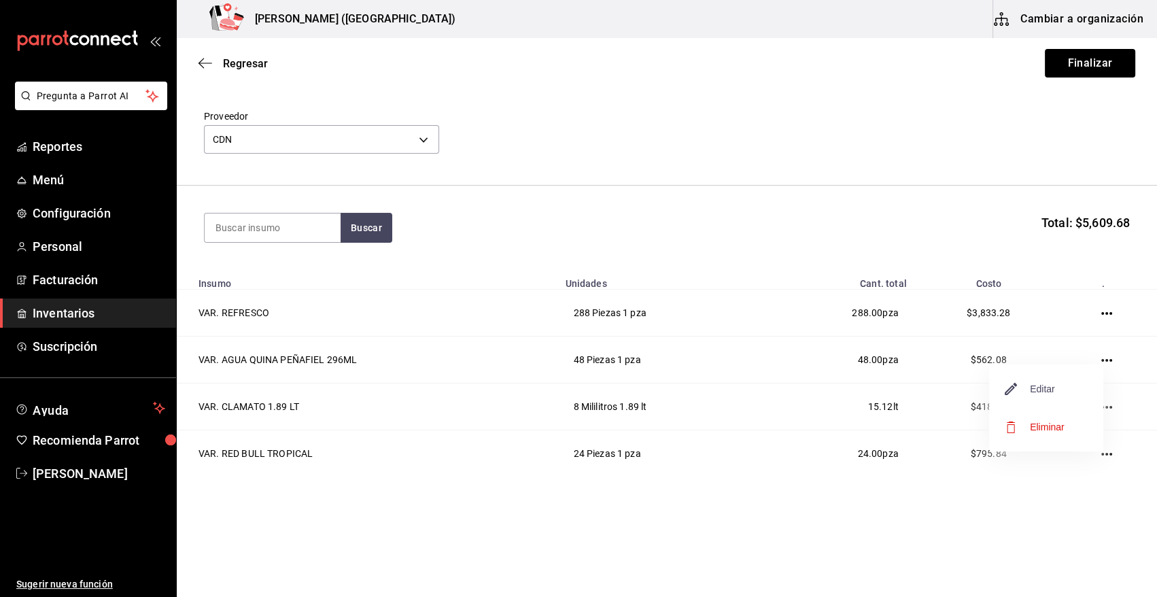
click at [1034, 384] on span "Editar" at bounding box center [1031, 389] width 50 height 16
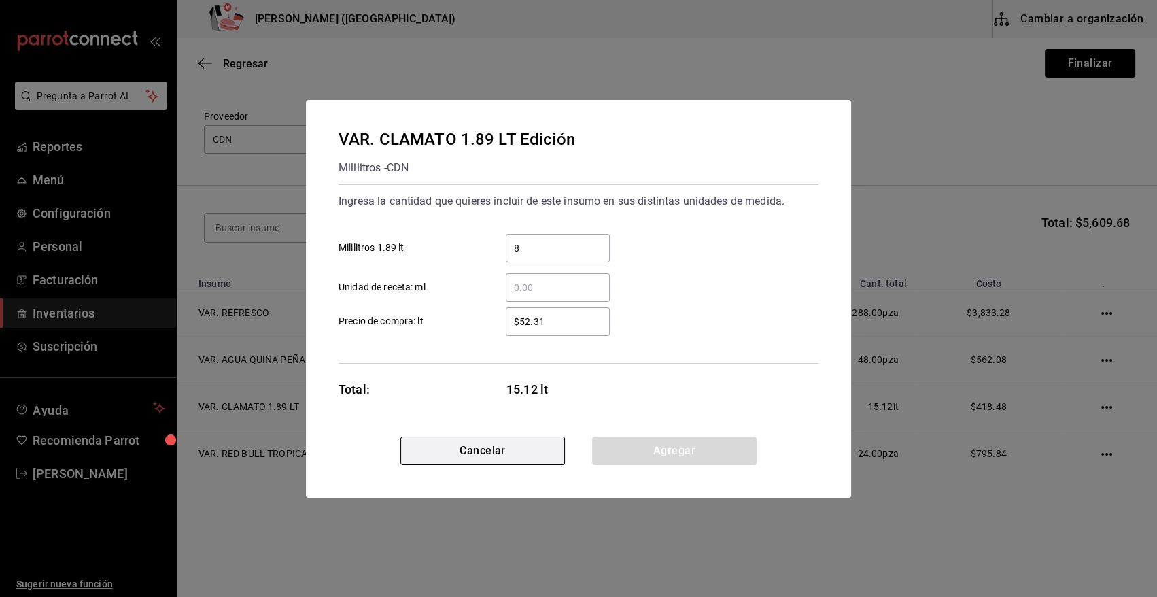
click at [472, 447] on button "Cancelar" at bounding box center [483, 451] width 165 height 29
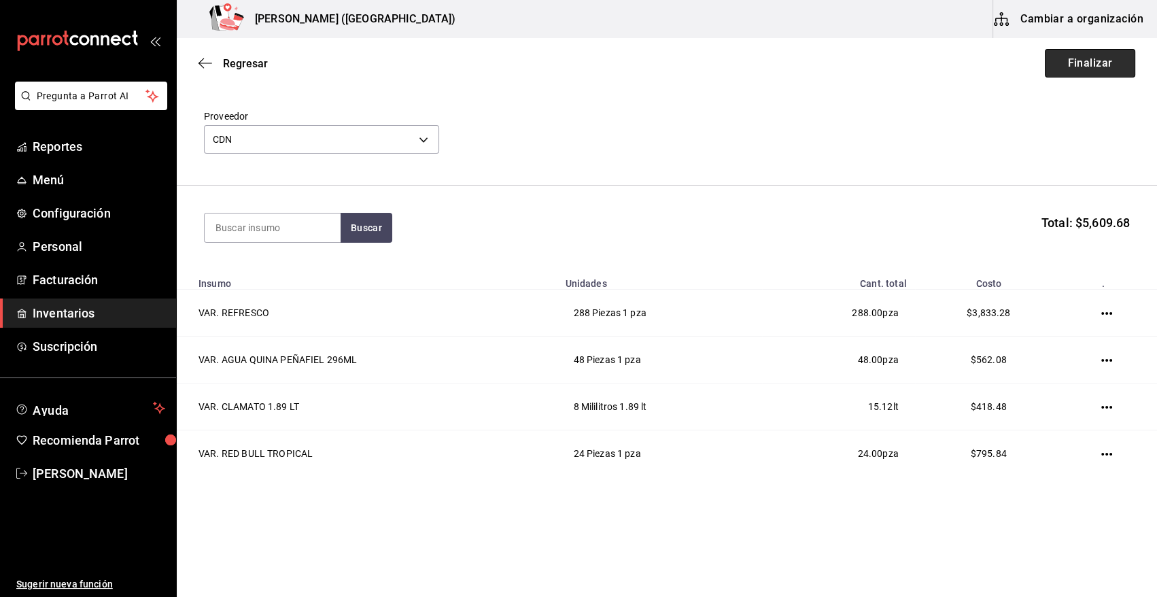
click at [1085, 66] on button "Finalizar" at bounding box center [1090, 63] width 90 height 29
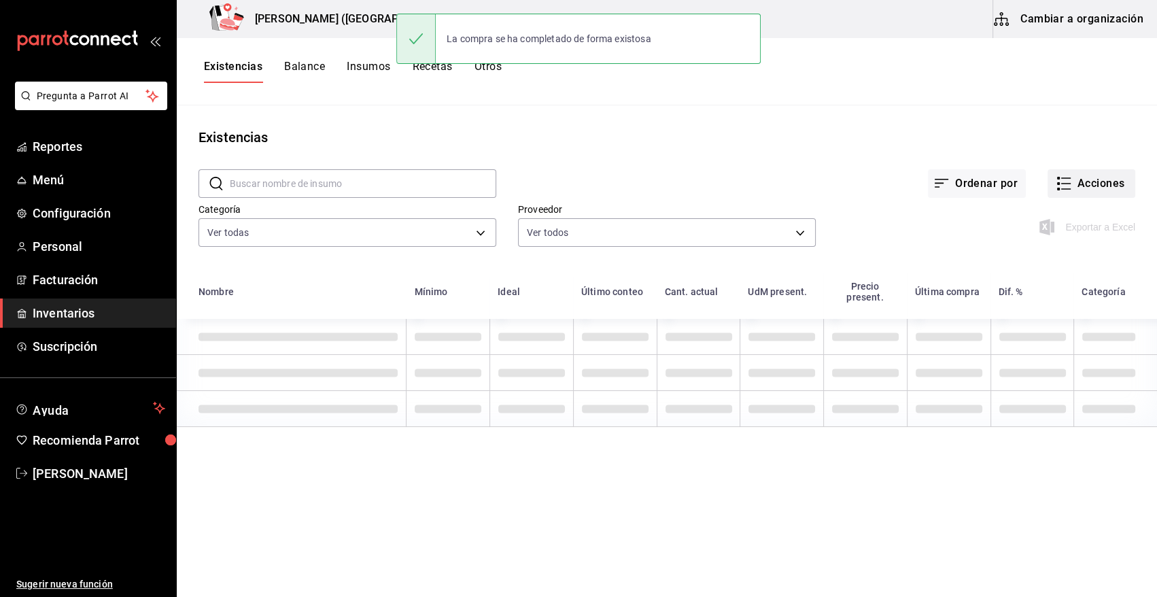
click at [1086, 186] on button "Acciones" at bounding box center [1092, 183] width 88 height 29
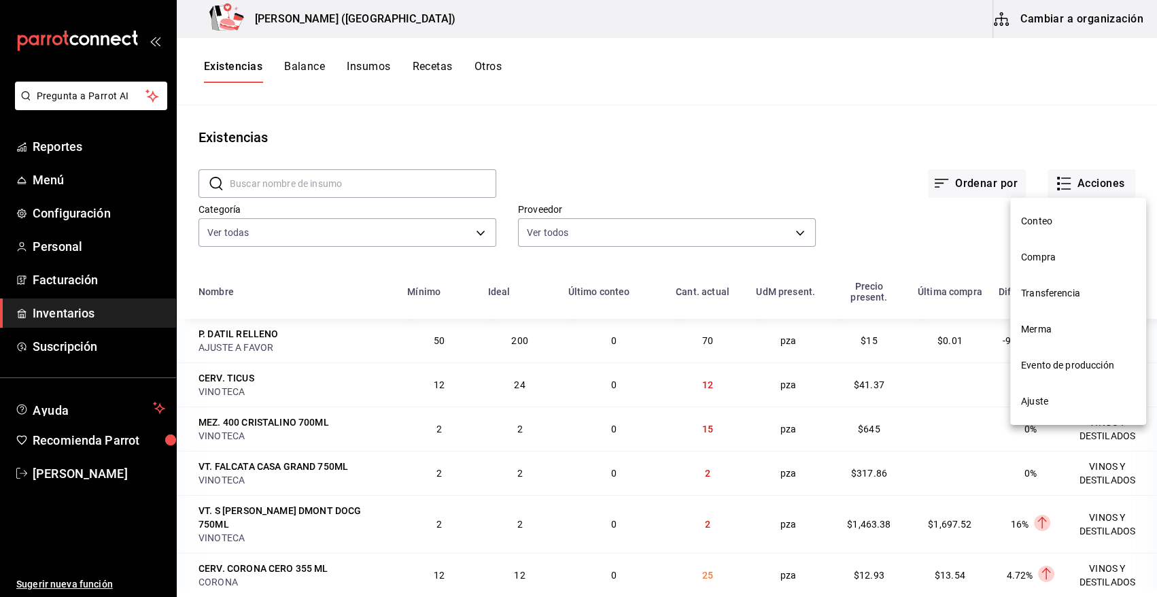
click at [1050, 263] on span "Compra" at bounding box center [1078, 257] width 114 height 14
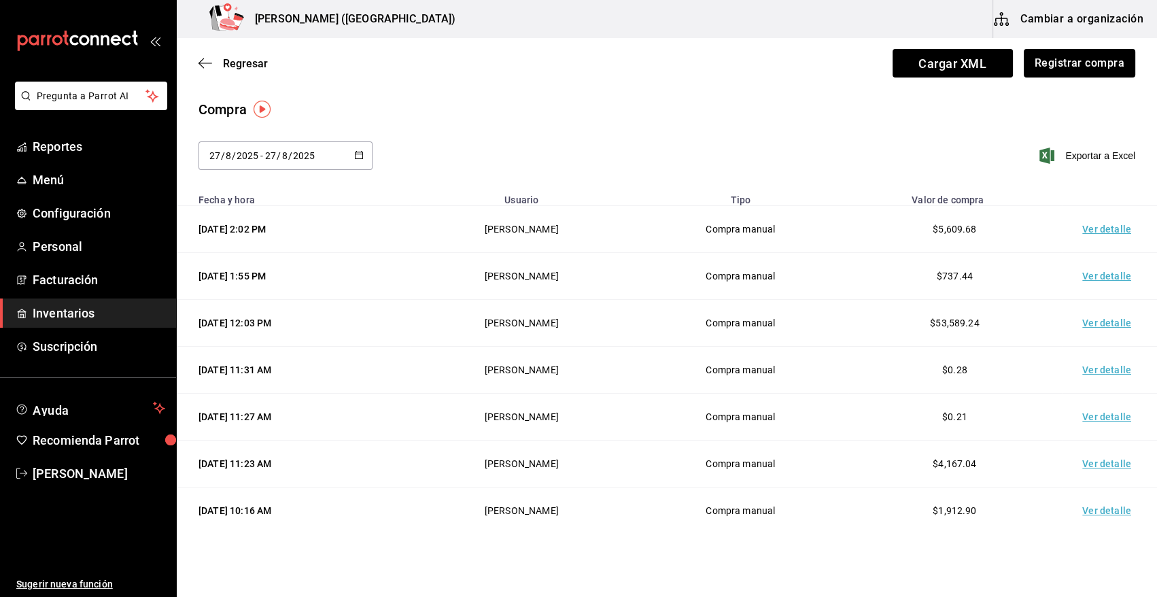
click at [1104, 231] on td "Ver detalle" at bounding box center [1109, 229] width 95 height 47
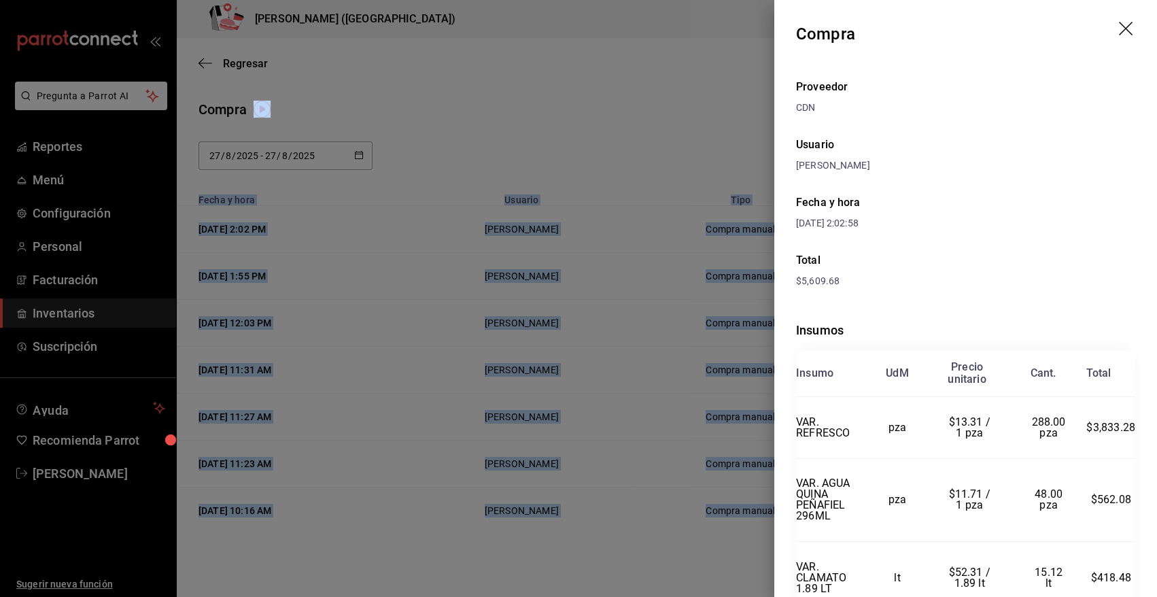
scroll to position [137, 0]
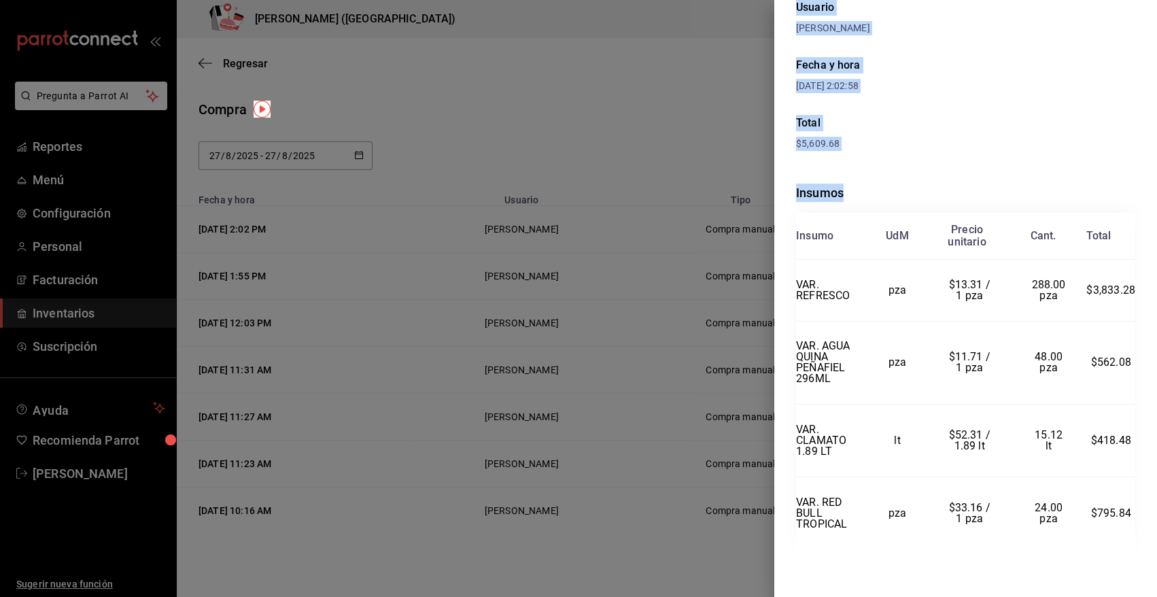
drag, startPoint x: 797, startPoint y: 34, endPoint x: 1142, endPoint y: 535, distance: 608.7
click at [1142, 535] on div "Compra Proveedor CDN Usuario Angy Madalena Fecha y hora 27/08/2025 2:02:58 Tota…" at bounding box center [966, 298] width 383 height 597
copy div "Compra Proveedor CDN Usuario Angy Madalena Fecha y hora 27/08/2025 2:02:58 Tota…"
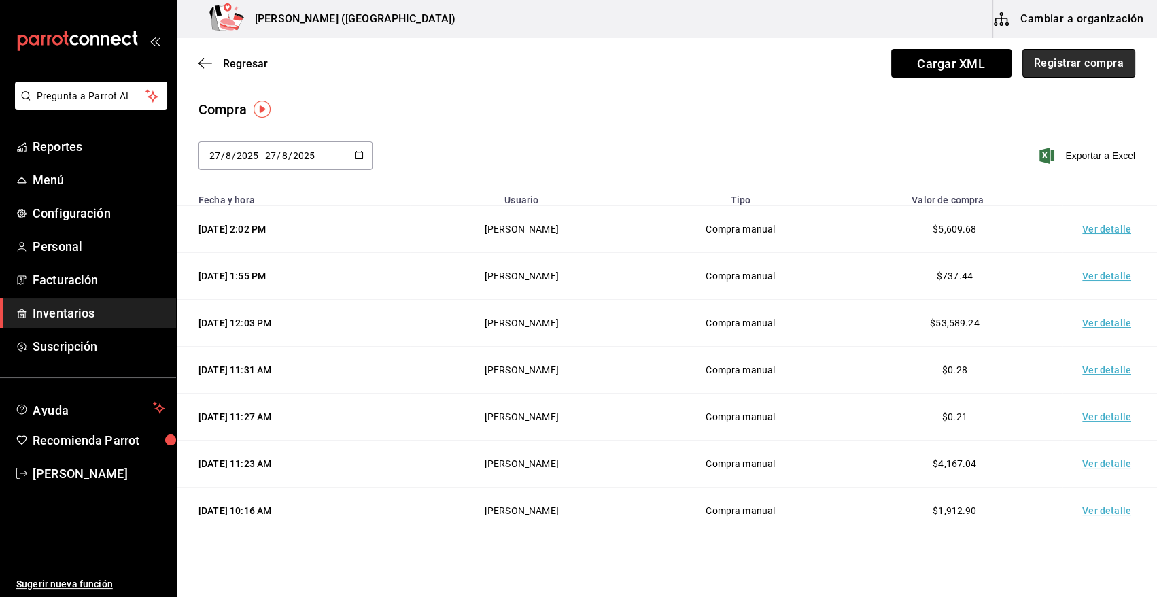
click at [1096, 64] on button "Registrar compra" at bounding box center [1079, 63] width 113 height 29
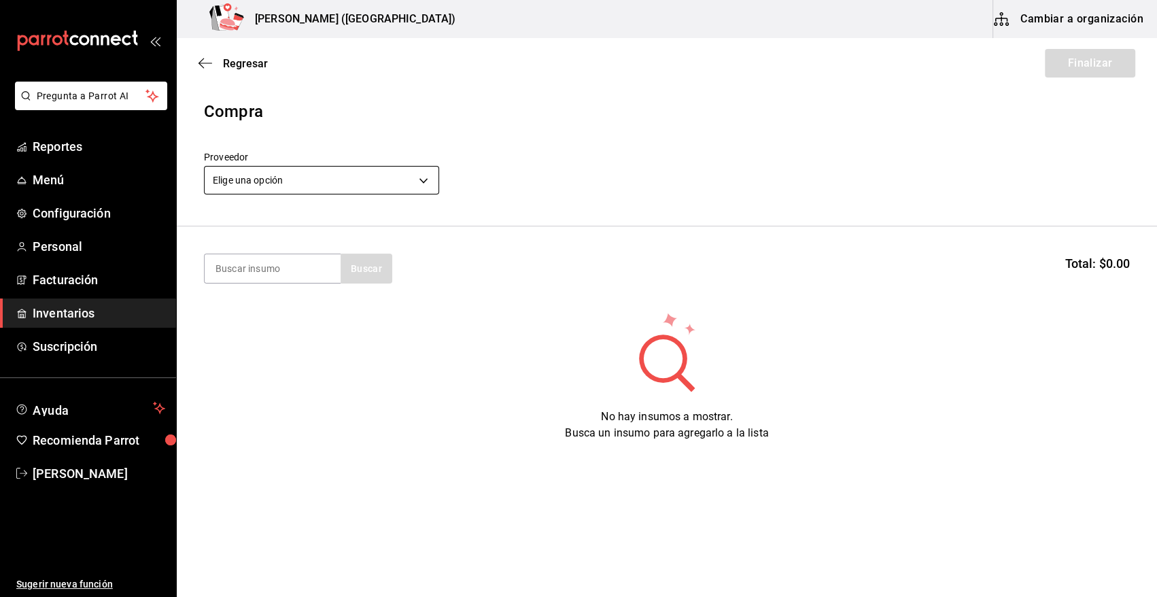
click at [319, 184] on body "Pregunta a Parrot AI Reportes Menú Configuración Personal Facturación Inventari…" at bounding box center [578, 260] width 1157 height 520
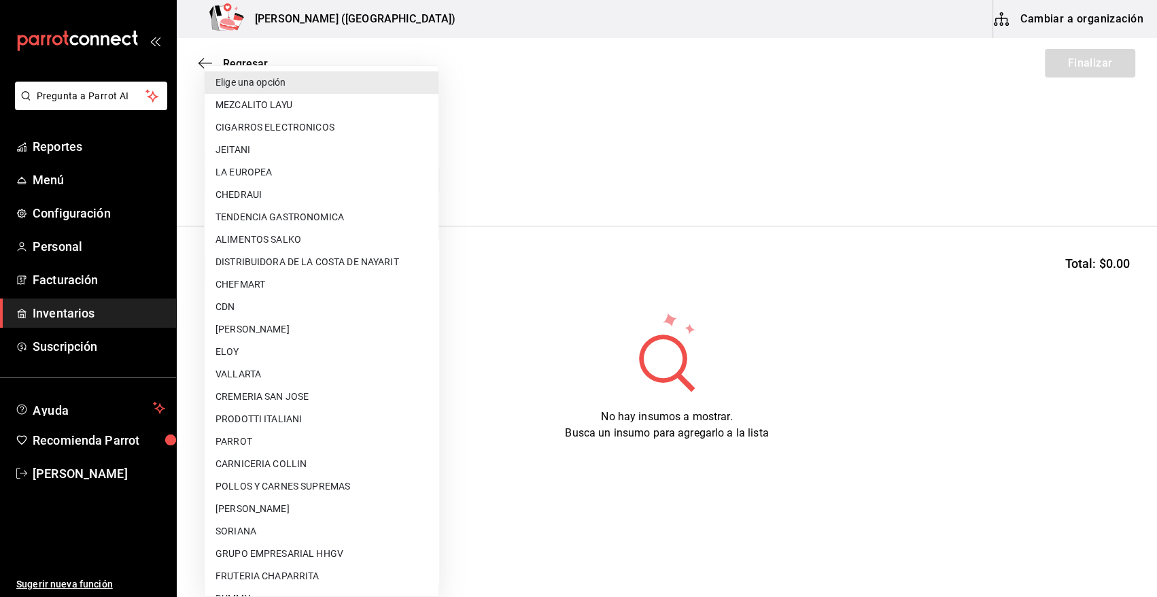
click at [274, 305] on li "CDN" at bounding box center [322, 307] width 234 height 22
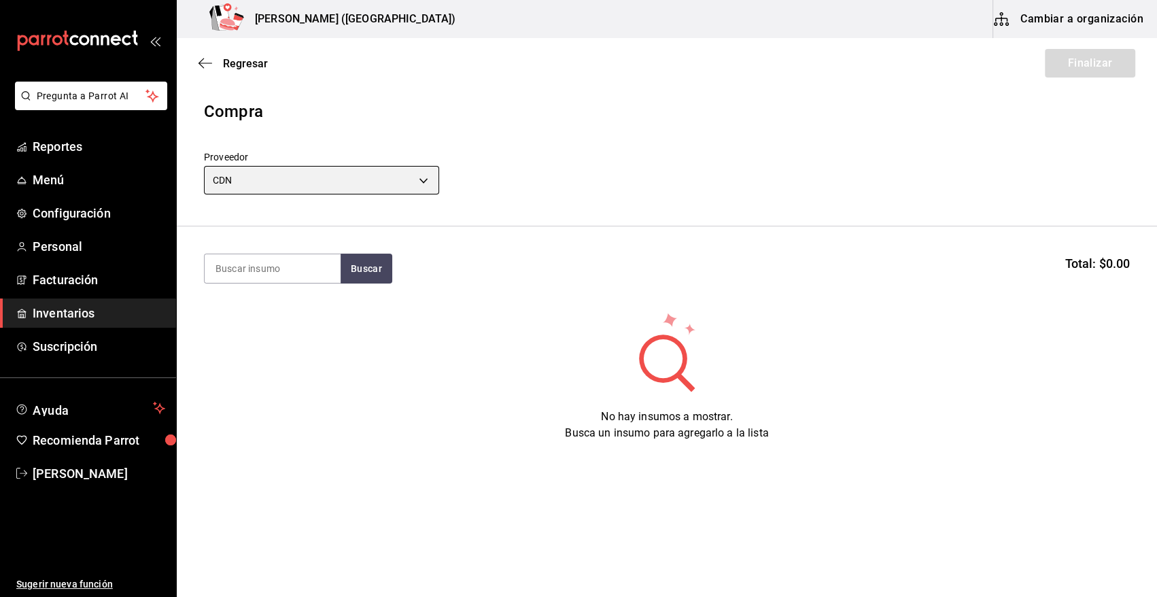
type input "df3c6ee4-16c0-4841-ac8b-0f8cc0150506"
click at [279, 267] on input at bounding box center [273, 268] width 136 height 29
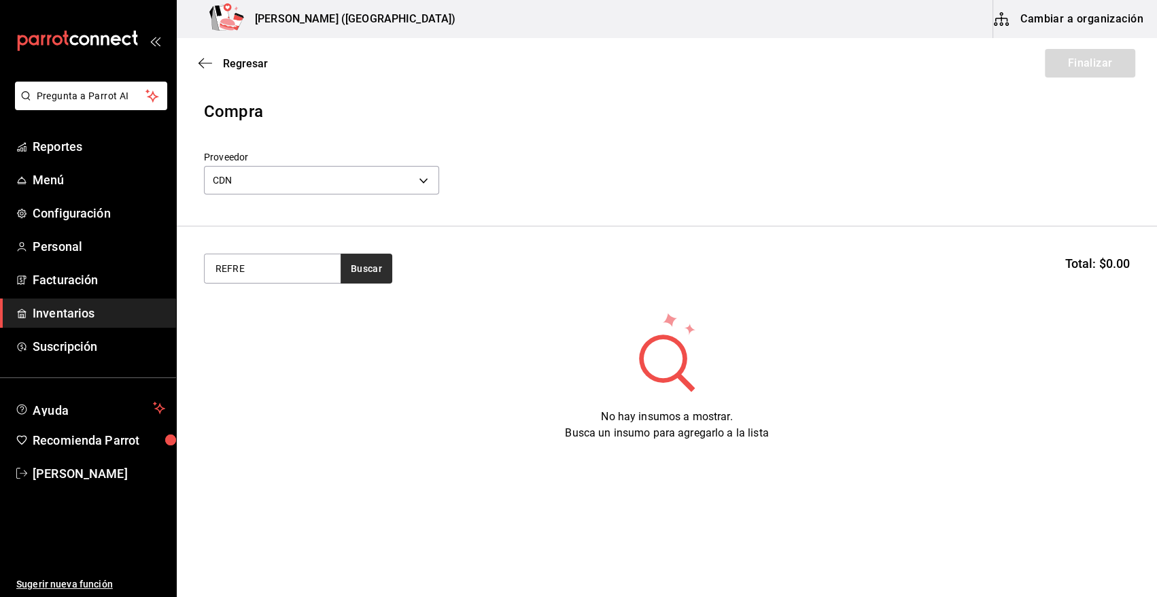
type input "REFRE"
click at [362, 275] on button "Buscar" at bounding box center [367, 269] width 52 height 30
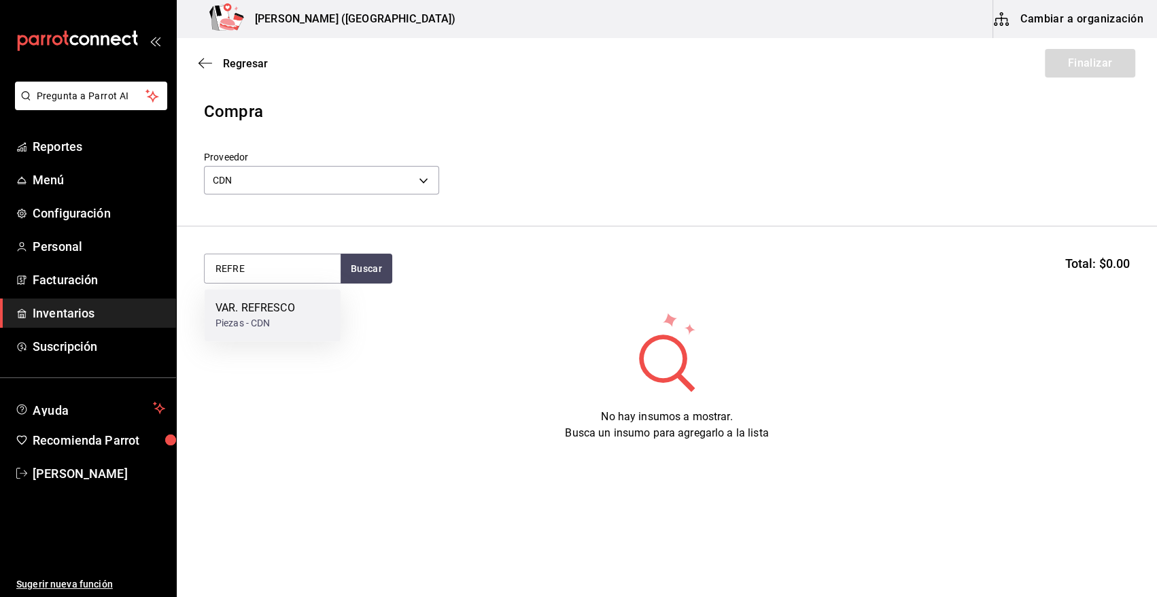
click at [292, 311] on div "VAR. REFRESCO" at bounding box center [256, 308] width 80 height 16
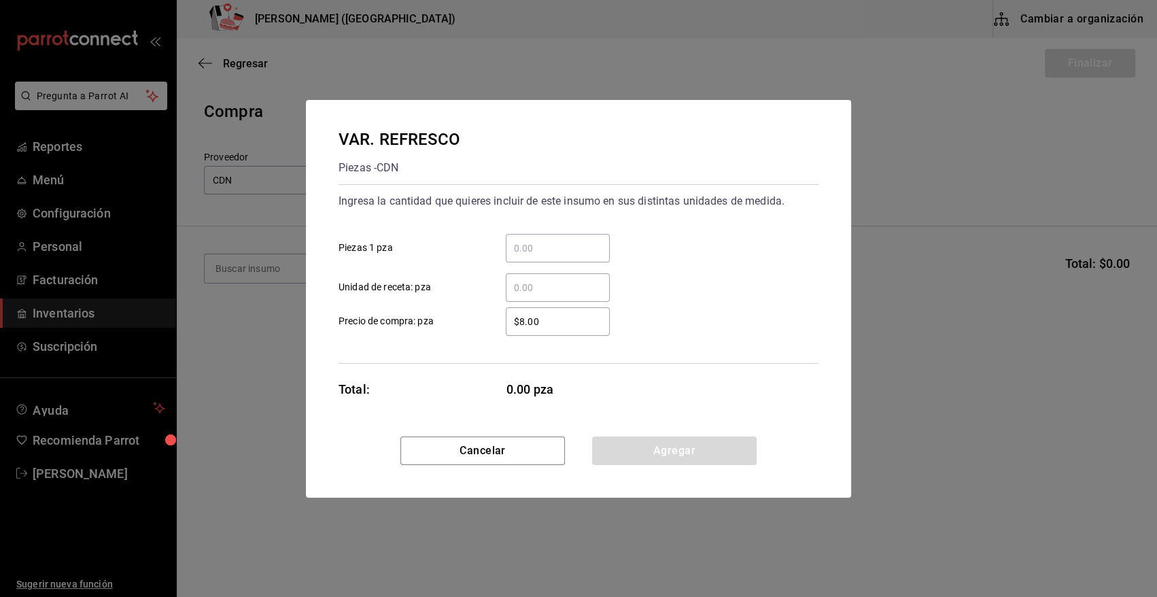
click at [539, 251] on input "​ Piezas 1 pza" at bounding box center [558, 248] width 104 height 16
type input "24"
type input "$0.01"
drag, startPoint x: 683, startPoint y: 452, endPoint x: 609, endPoint y: 430, distance: 76.8
click at [675, 452] on button "Agregar" at bounding box center [674, 451] width 165 height 29
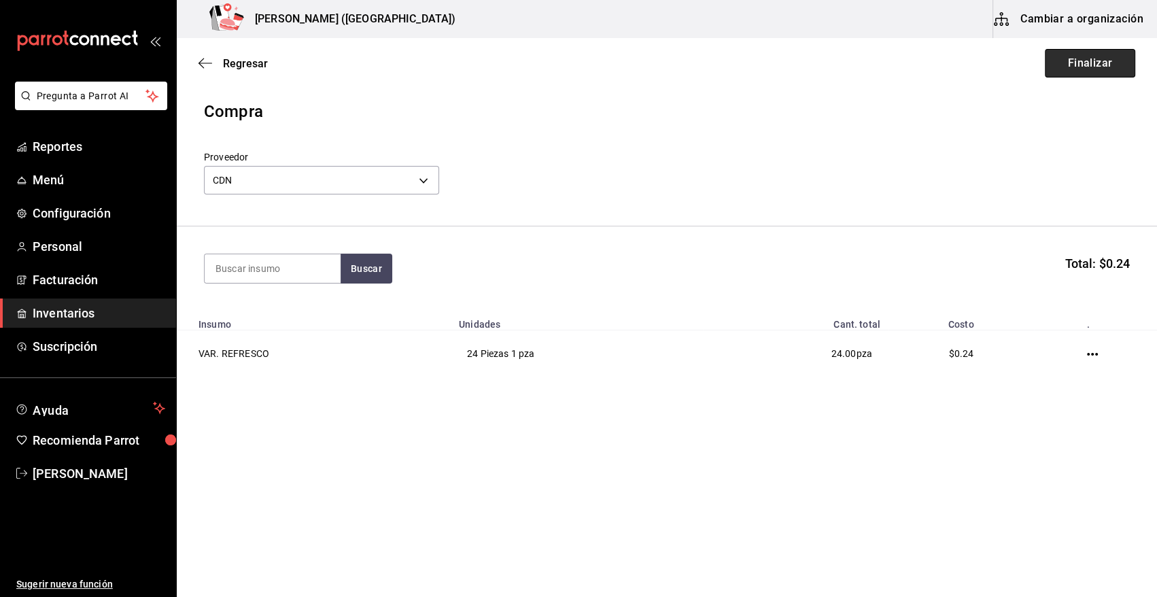
click at [1070, 59] on button "Finalizar" at bounding box center [1090, 63] width 90 height 29
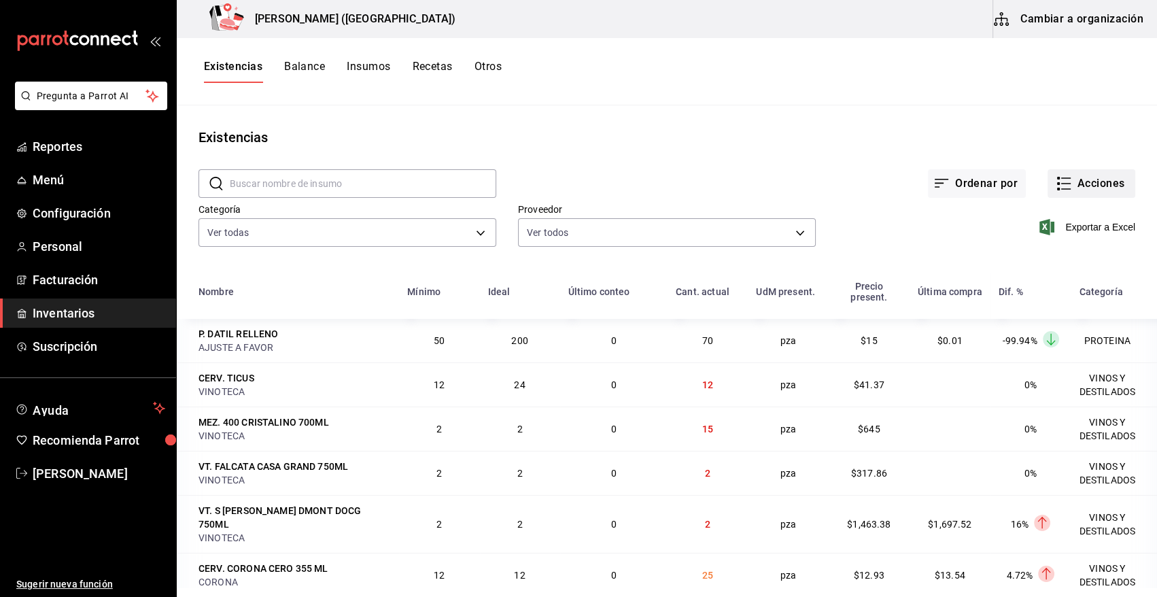
click at [1085, 182] on button "Acciones" at bounding box center [1092, 183] width 88 height 29
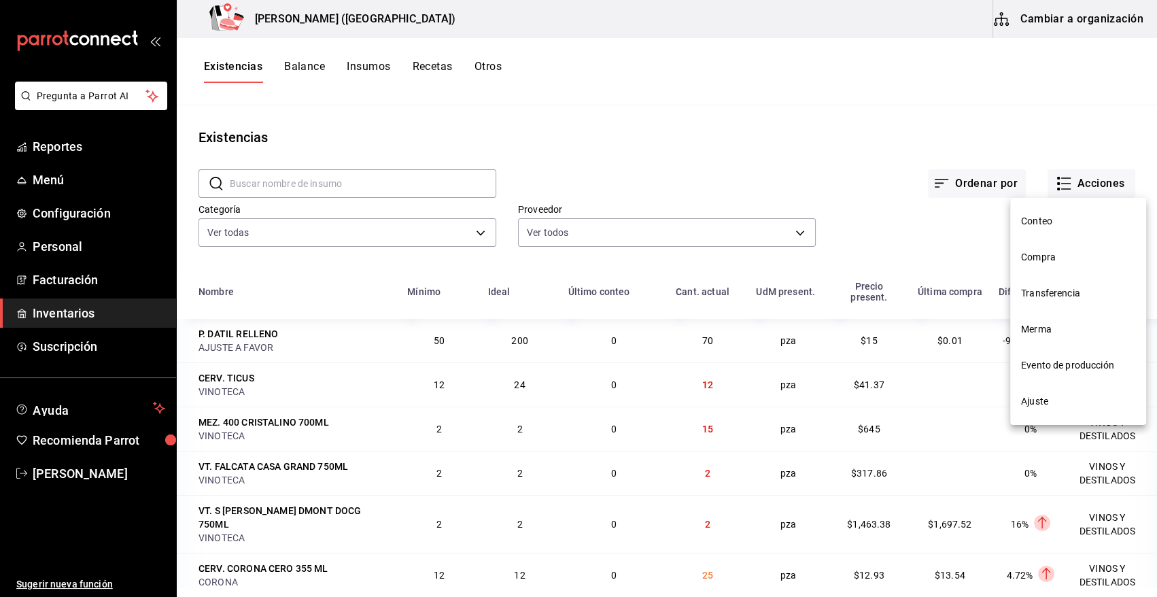
click at [1054, 257] on span "Compra" at bounding box center [1078, 257] width 114 height 14
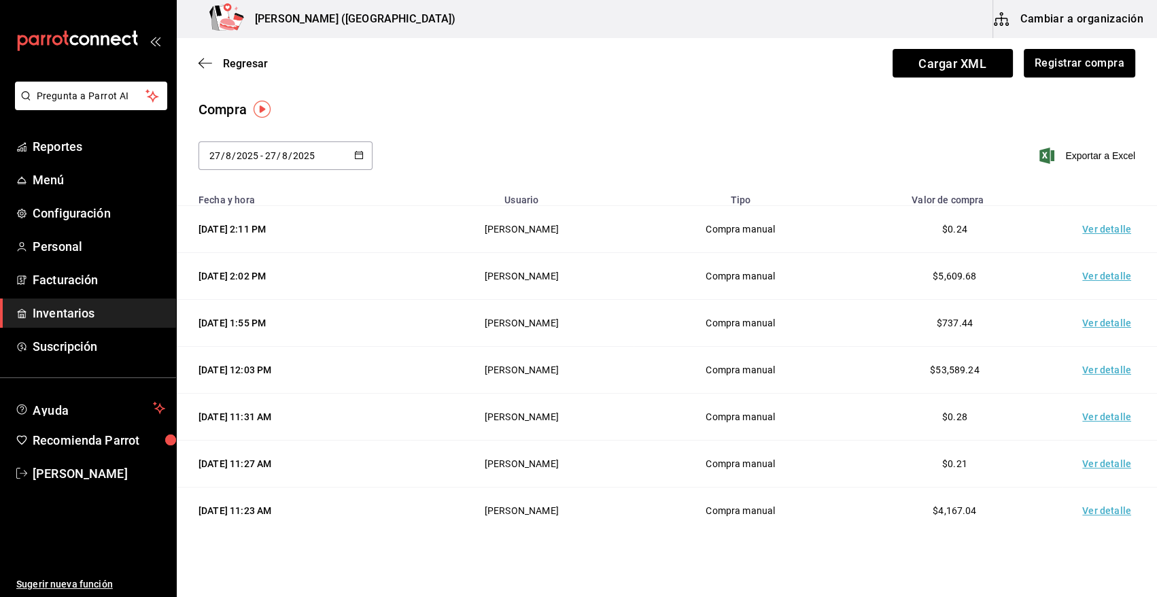
click at [1092, 231] on td "Ver detalle" at bounding box center [1109, 229] width 95 height 47
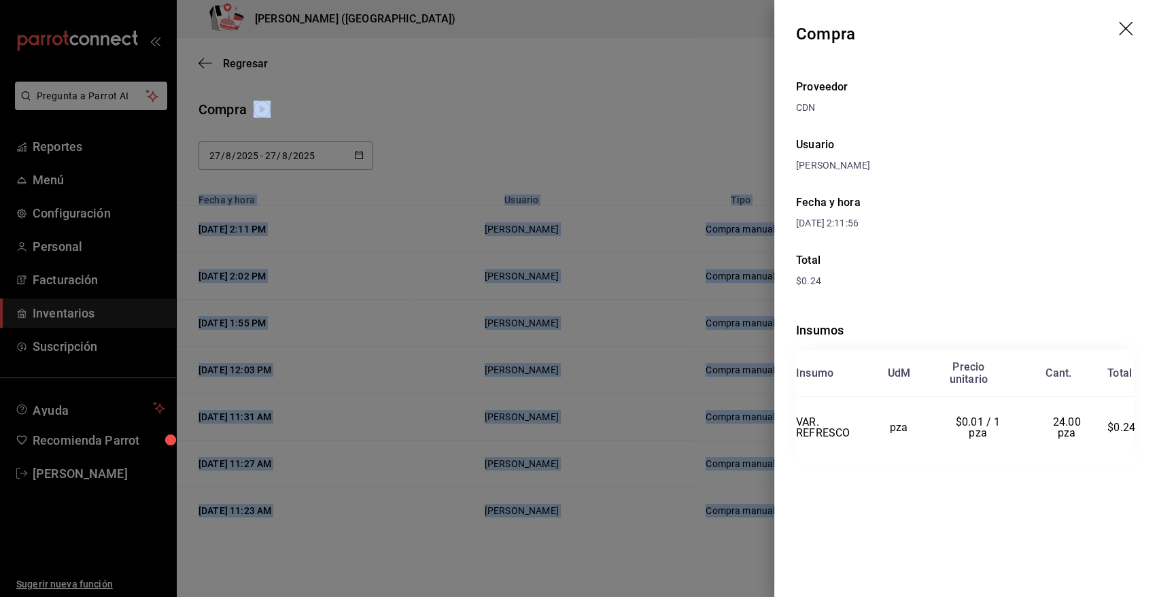
drag, startPoint x: 798, startPoint y: 34, endPoint x: 1157, endPoint y: 582, distance: 655.2
click at [1157, 520] on html "Pregunta a Parrot AI Reportes Menú Configuración Personal Facturación Inventari…" at bounding box center [578, 260] width 1157 height 520
copy body "Fecha y hora Usuario Tipo Valor de compra 27/08/2025 2:11 PM Angy Madalena Comp…"
click at [798, 33] on div "Compra" at bounding box center [825, 34] width 59 height 24
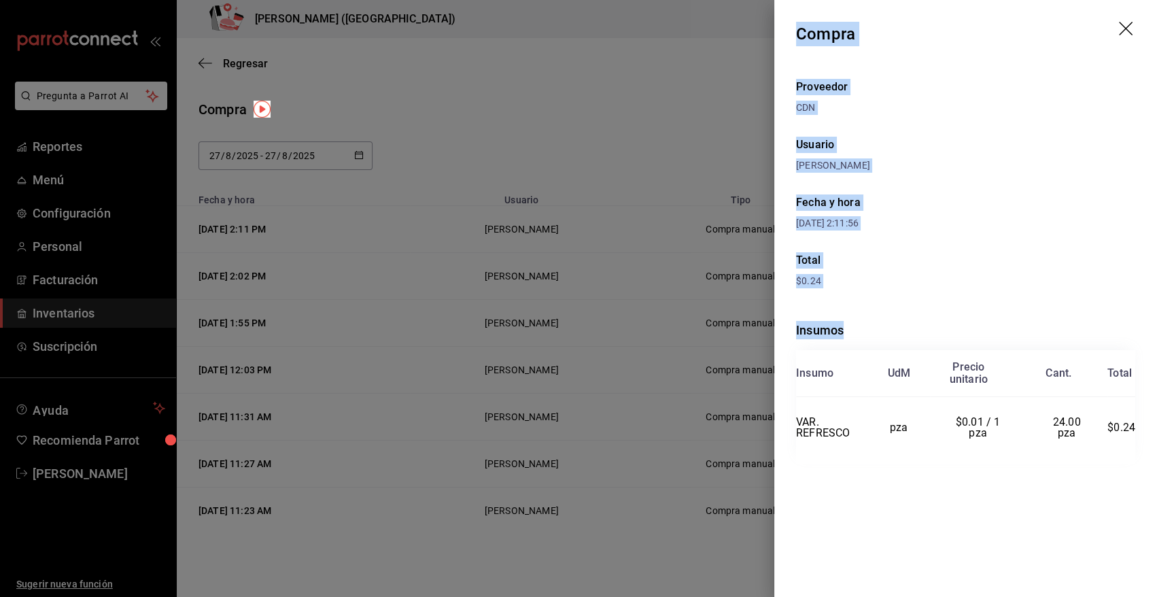
drag, startPoint x: 798, startPoint y: 33, endPoint x: 1138, endPoint y: 461, distance: 546.0
click at [1138, 461] on div "Compra Proveedor CDN Usuario Angy Madalena Fecha y hora 27/08/2025 2:11:56 Tota…" at bounding box center [966, 298] width 383 height 597
copy div "Compra Proveedor CDN Usuario Angy Madalena Fecha y hora 27/08/2025 2:11:56 Tota…"
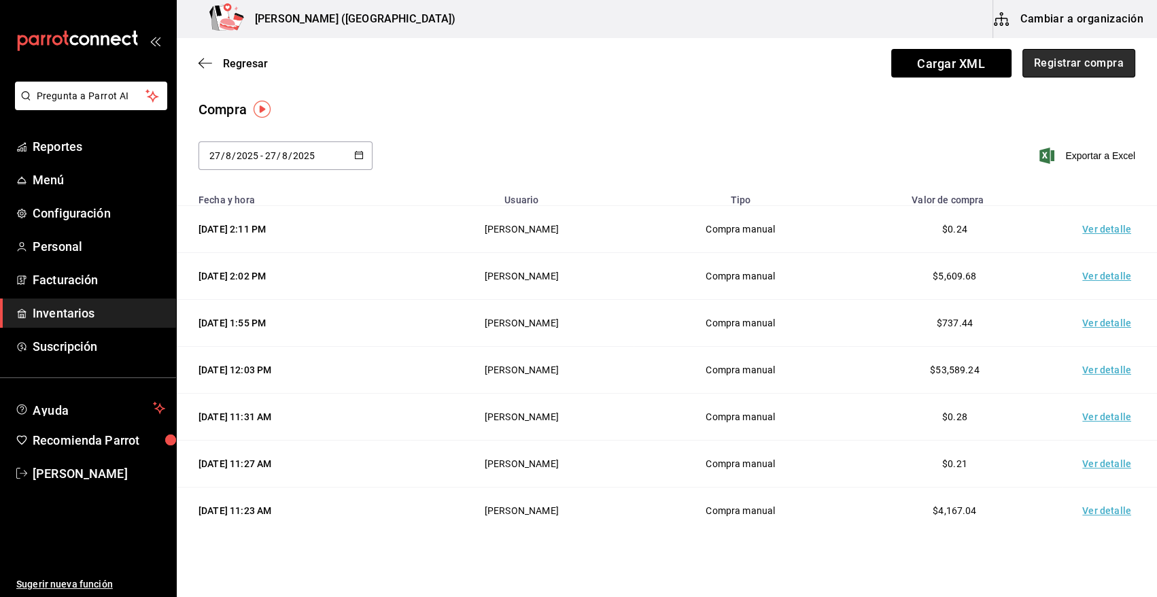
click at [1040, 64] on button "Registrar compra" at bounding box center [1079, 63] width 113 height 29
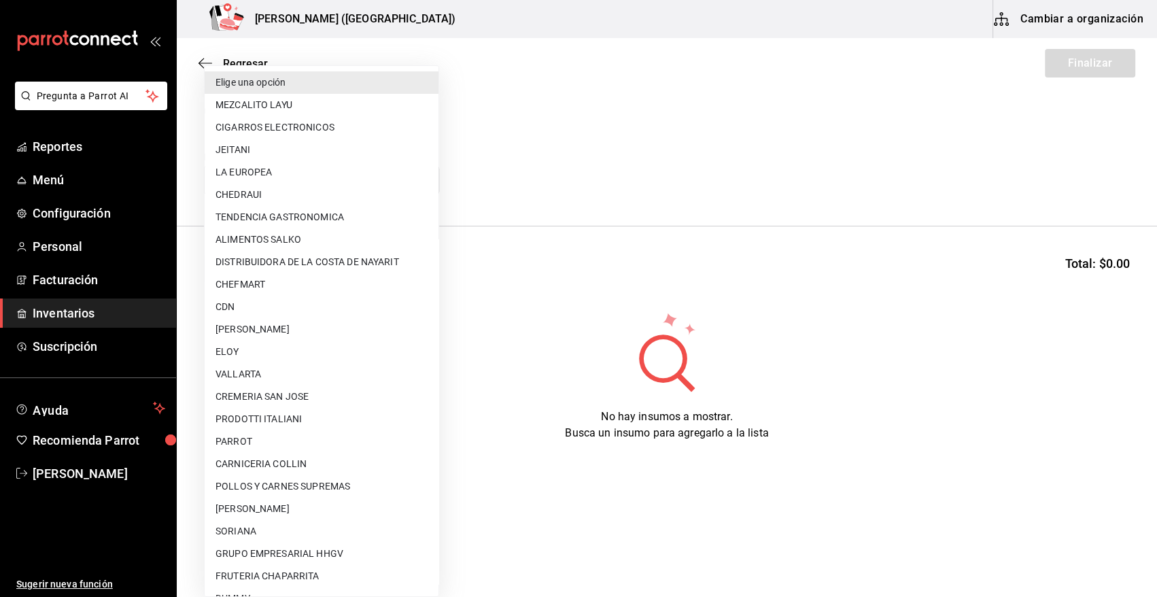
click at [296, 182] on body "Pregunta a Parrot AI Reportes Menú Configuración Personal Facturación Inventari…" at bounding box center [578, 260] width 1157 height 520
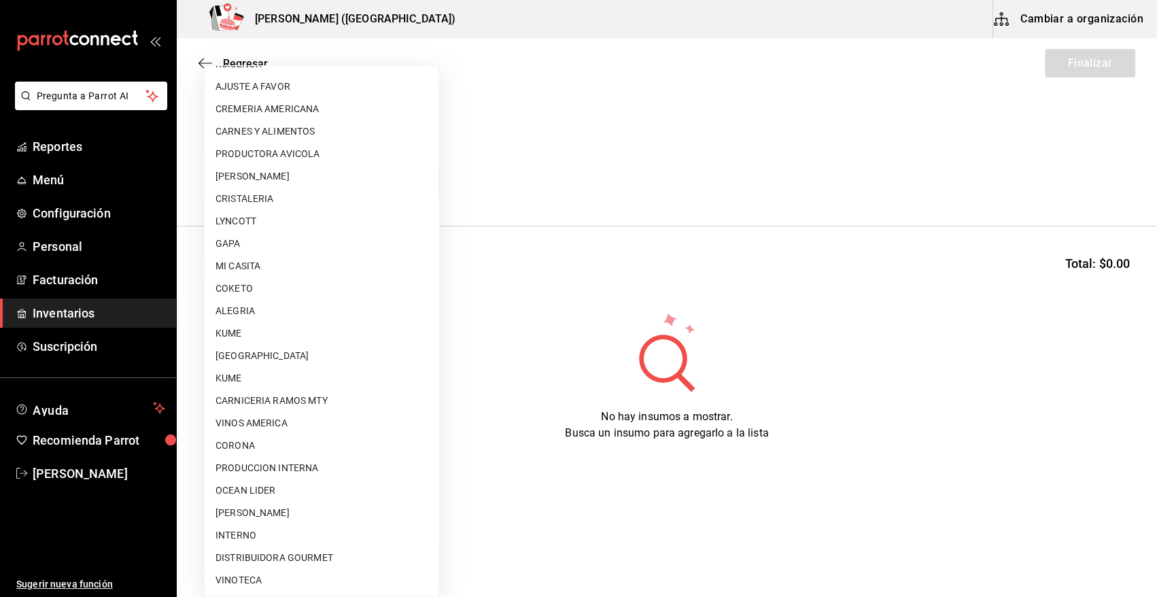
scroll to position [826, 0]
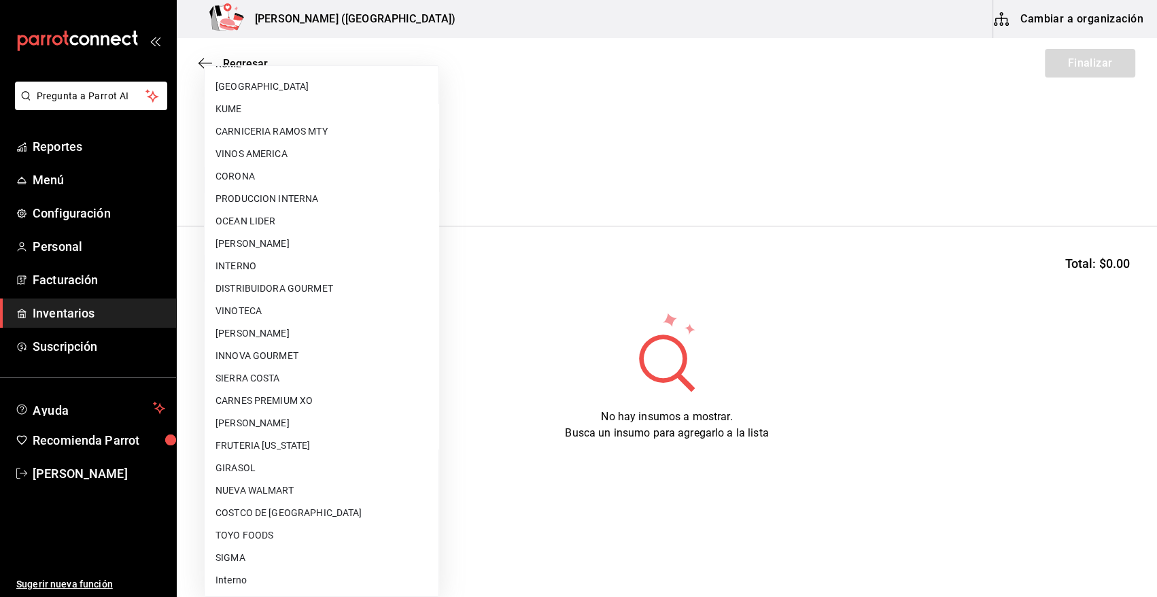
click at [265, 305] on li "VINOTECA" at bounding box center [322, 311] width 234 height 22
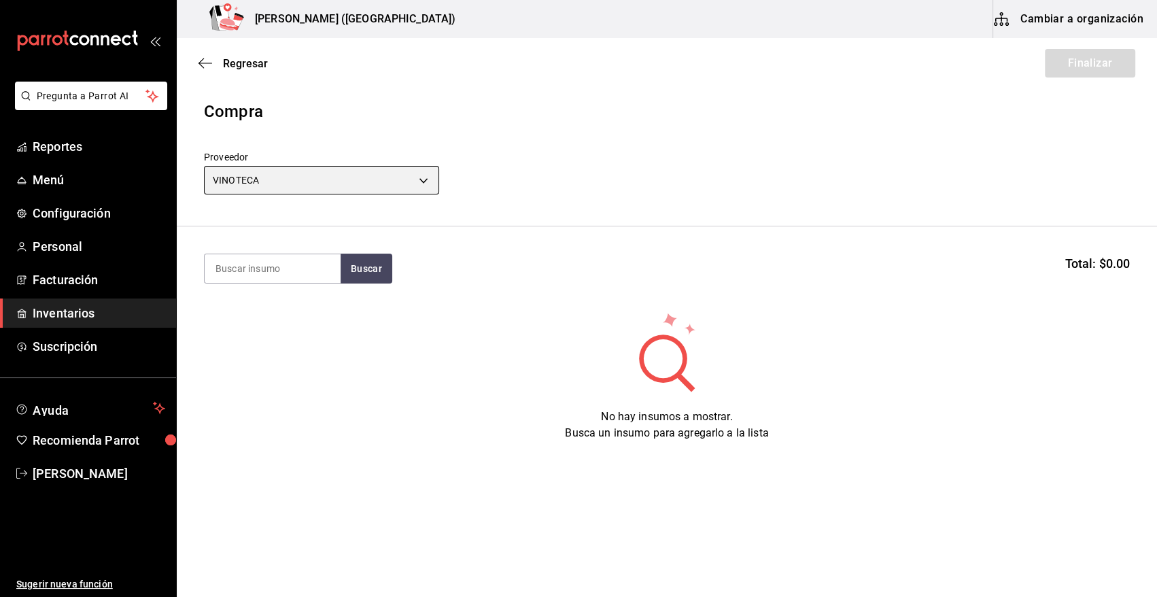
type input "bbec6e95-03ab-4cbc-bdec-5aafdfde0467"
click at [290, 271] on input at bounding box center [273, 268] width 136 height 29
type input "L"
type input "X R"
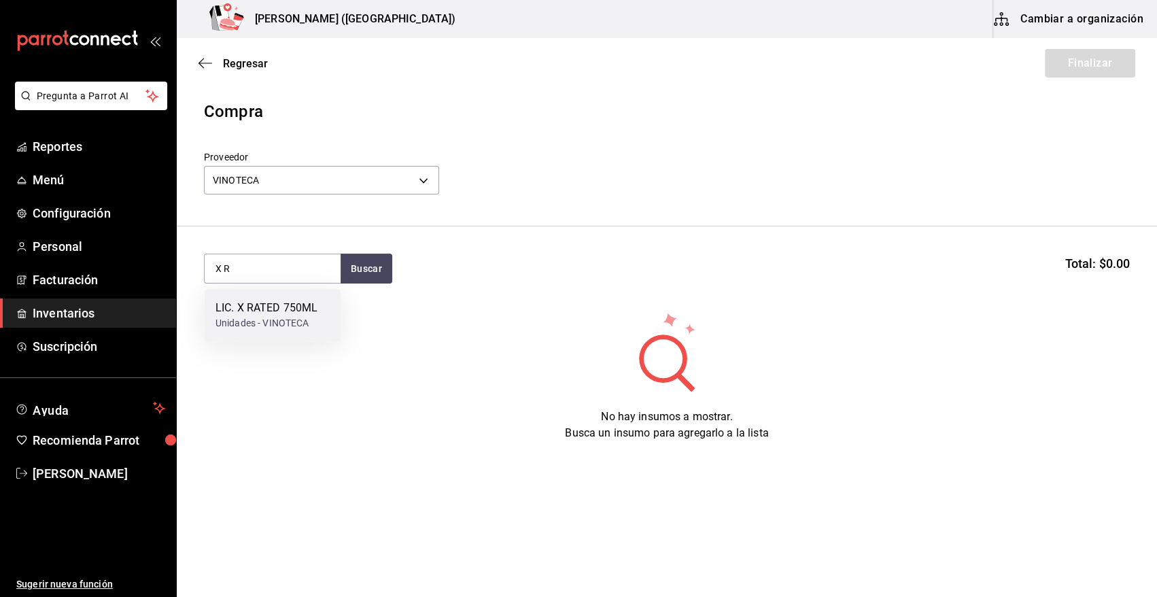
click at [252, 316] on div "Unidades - VINOTECA" at bounding box center [267, 323] width 102 height 14
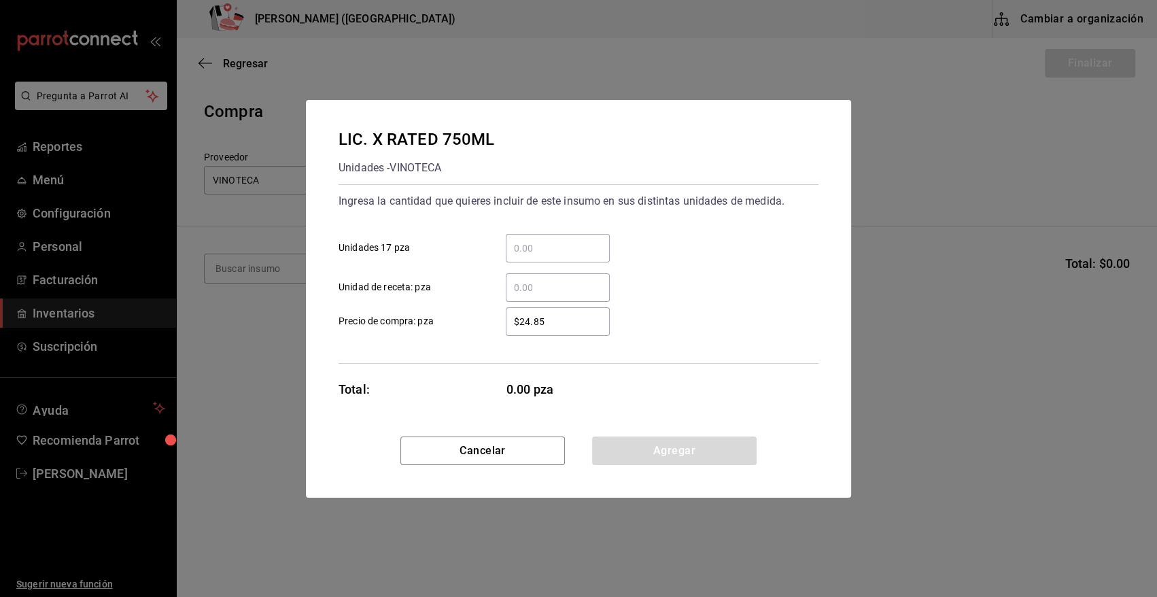
click at [553, 254] on input "​ Unidades 17 pza" at bounding box center [558, 248] width 104 height 16
type input "1"
type input "$491.40"
click at [659, 454] on button "Agregar" at bounding box center [674, 451] width 165 height 29
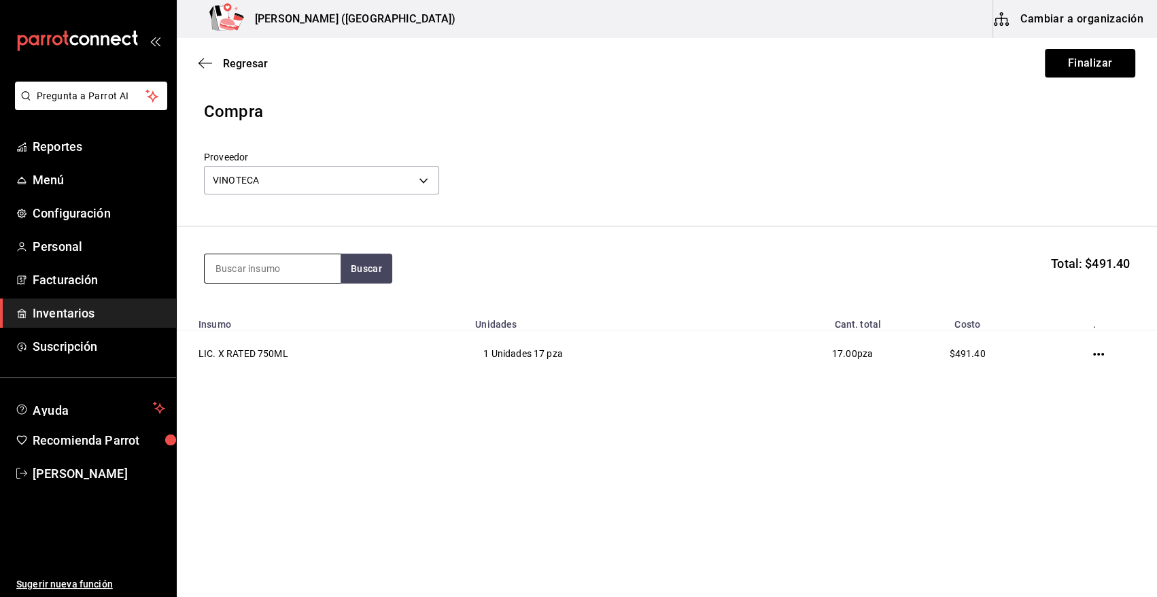
click at [275, 268] on input at bounding box center [273, 268] width 136 height 29
type input "NAVARRO"
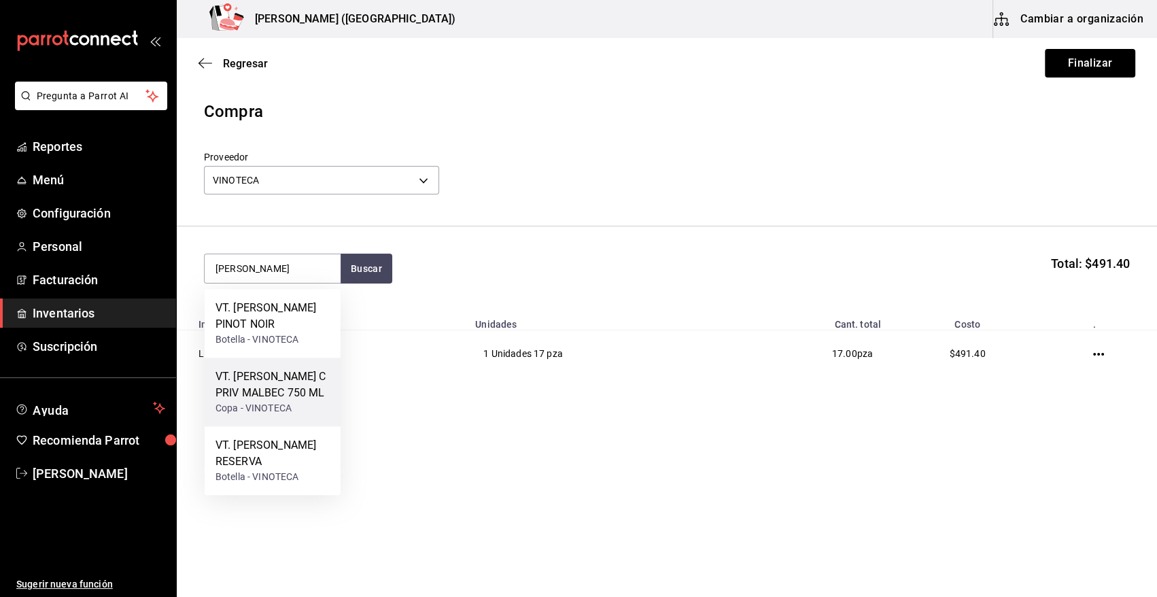
click at [296, 416] on div "Copa - VINOTECA" at bounding box center [273, 408] width 114 height 14
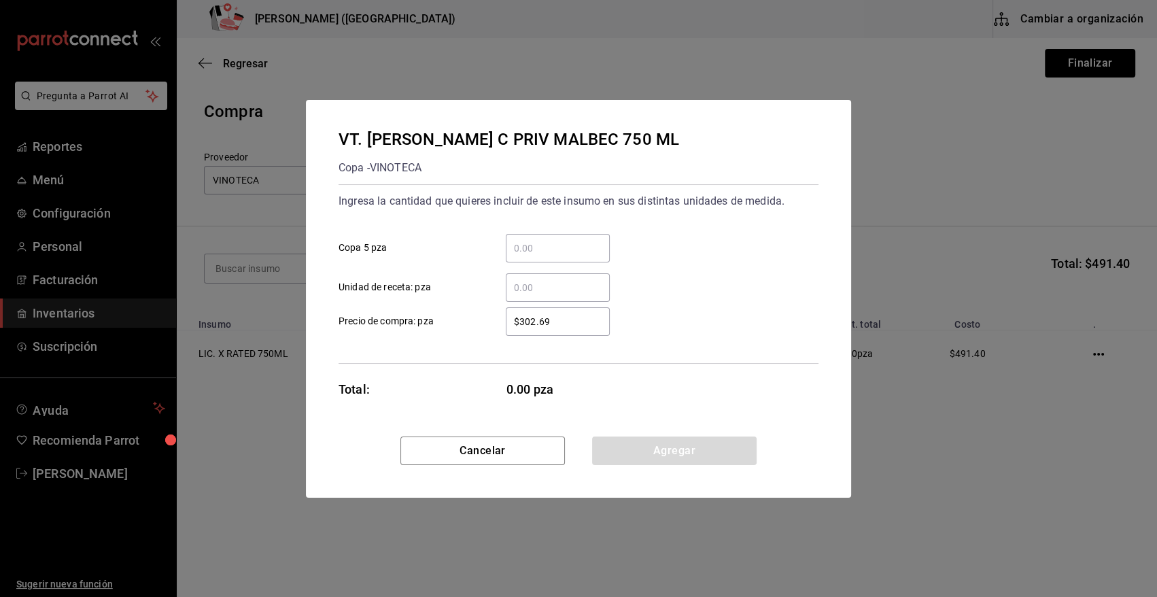
click at [530, 248] on input "​ Copa 5 pza" at bounding box center [558, 248] width 104 height 16
type input "72"
type input "$407.50"
click at [647, 450] on button "Agregar" at bounding box center [674, 451] width 165 height 29
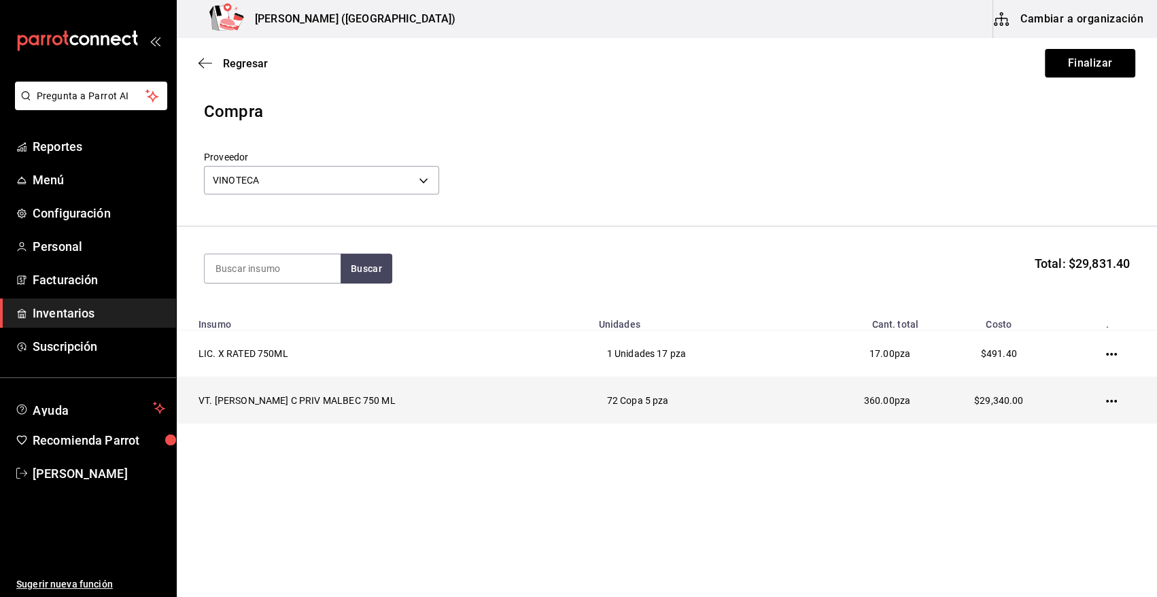
click at [1112, 399] on icon "button" at bounding box center [1111, 401] width 11 height 11
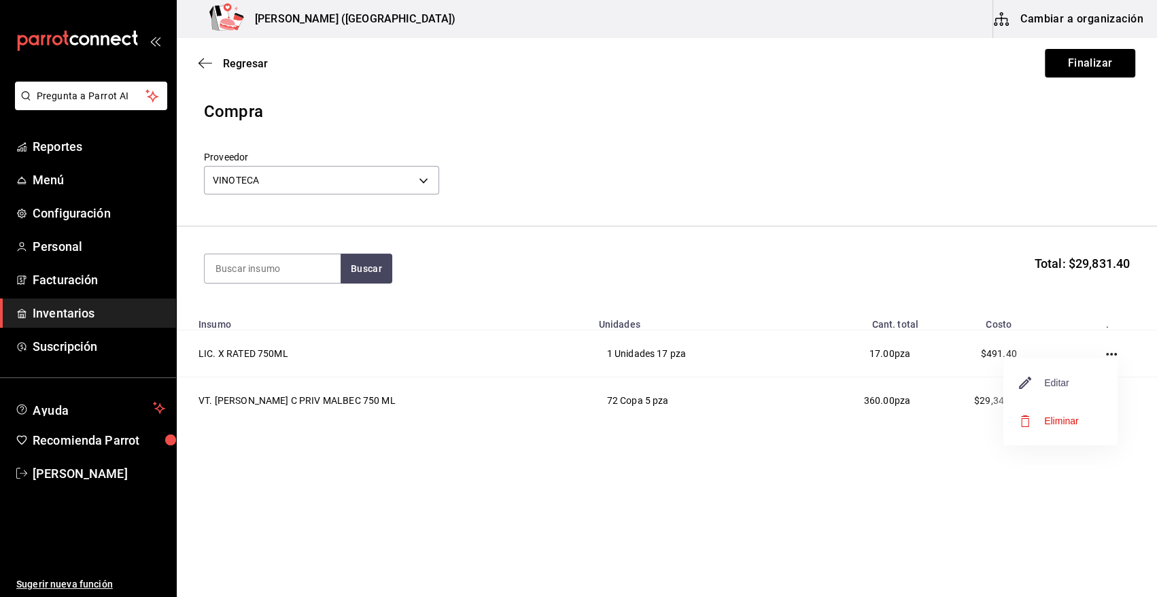
click at [1044, 388] on span "Editar" at bounding box center [1045, 383] width 50 height 16
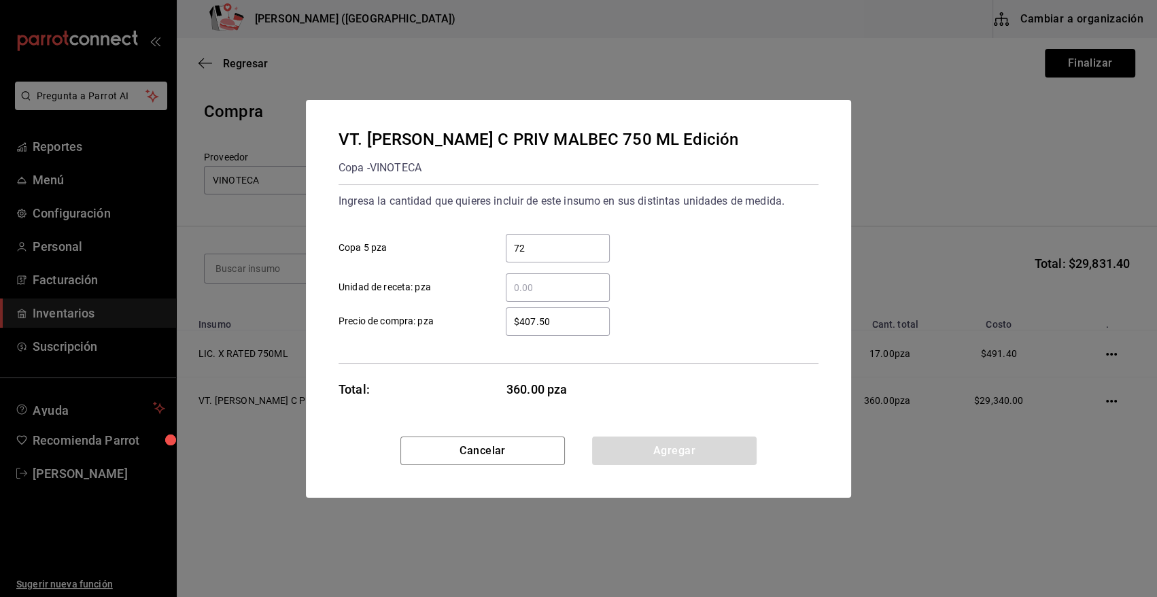
click at [548, 252] on input "72" at bounding box center [558, 248] width 104 height 16
type input "7"
click at [652, 445] on button "Agregar" at bounding box center [674, 451] width 165 height 29
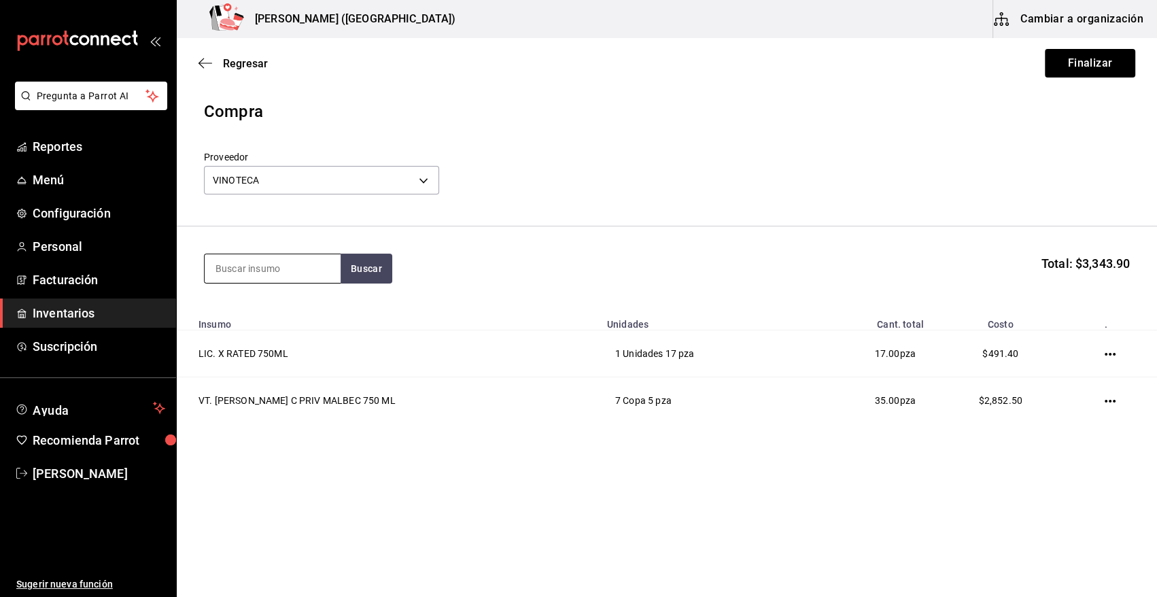
click at [293, 273] on input at bounding box center [273, 268] width 136 height 29
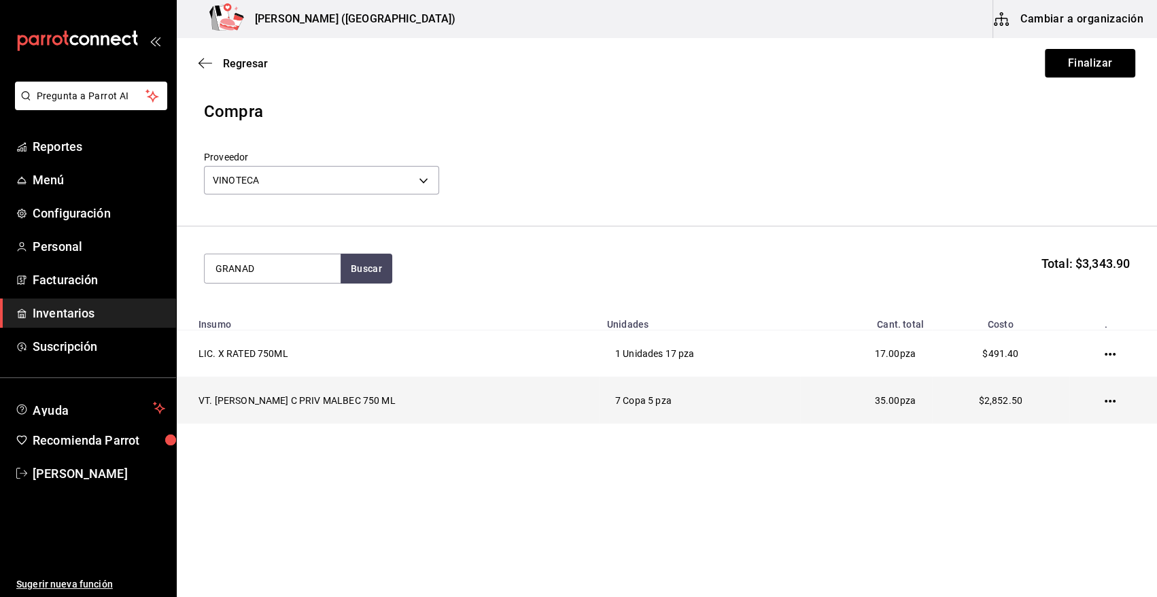
type input "GRANAD"
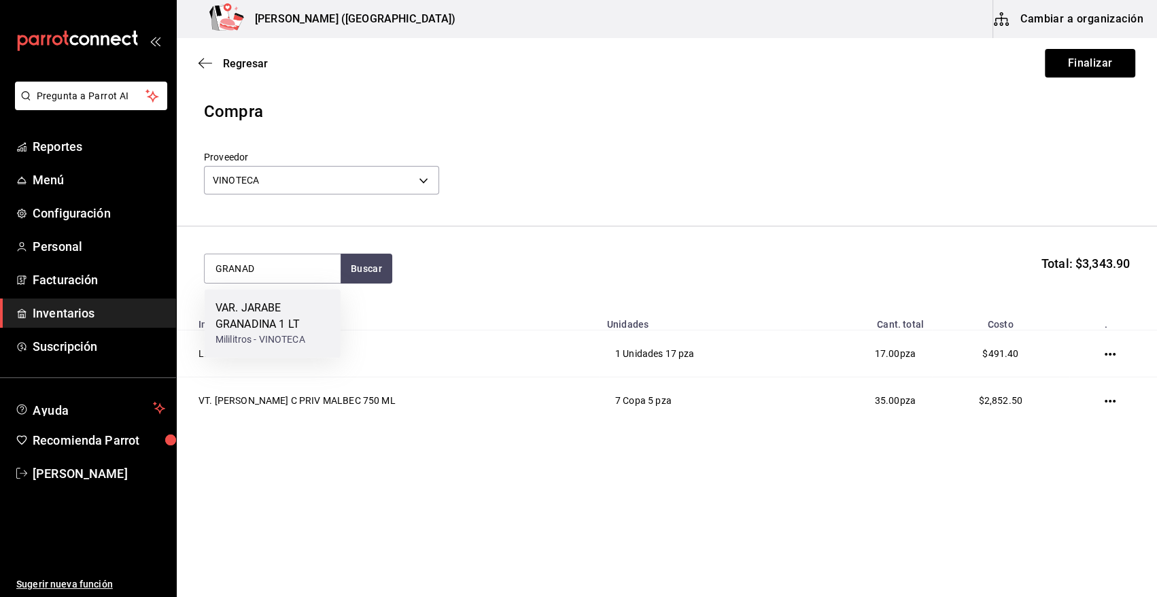
click at [279, 310] on div "VAR. JARABE GRANADINA 1 LT" at bounding box center [273, 316] width 114 height 33
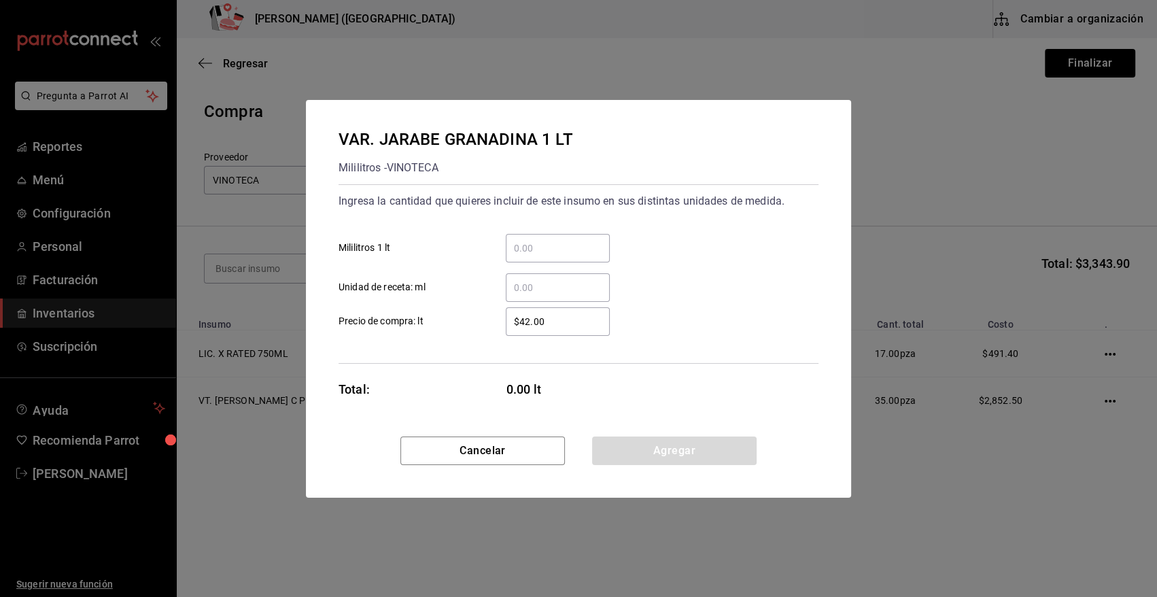
click at [553, 248] on input "​ Mililitros 1 lt" at bounding box center [558, 248] width 104 height 16
type input "3"
type input "$55"
click at [719, 443] on button "Agregar" at bounding box center [674, 451] width 165 height 29
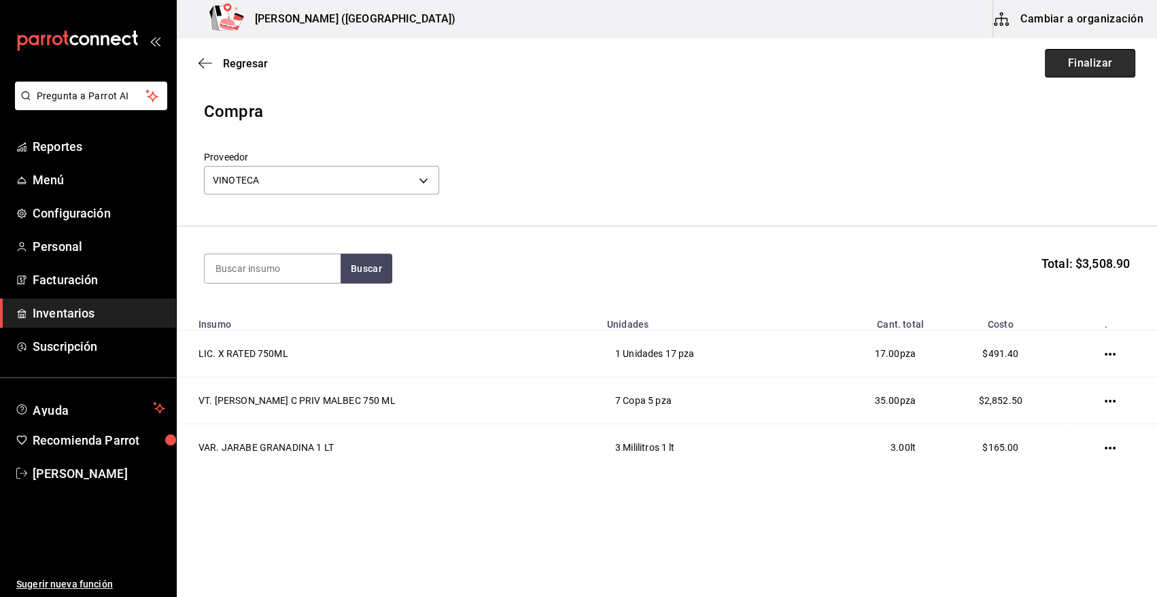
click at [1096, 64] on button "Finalizar" at bounding box center [1090, 63] width 90 height 29
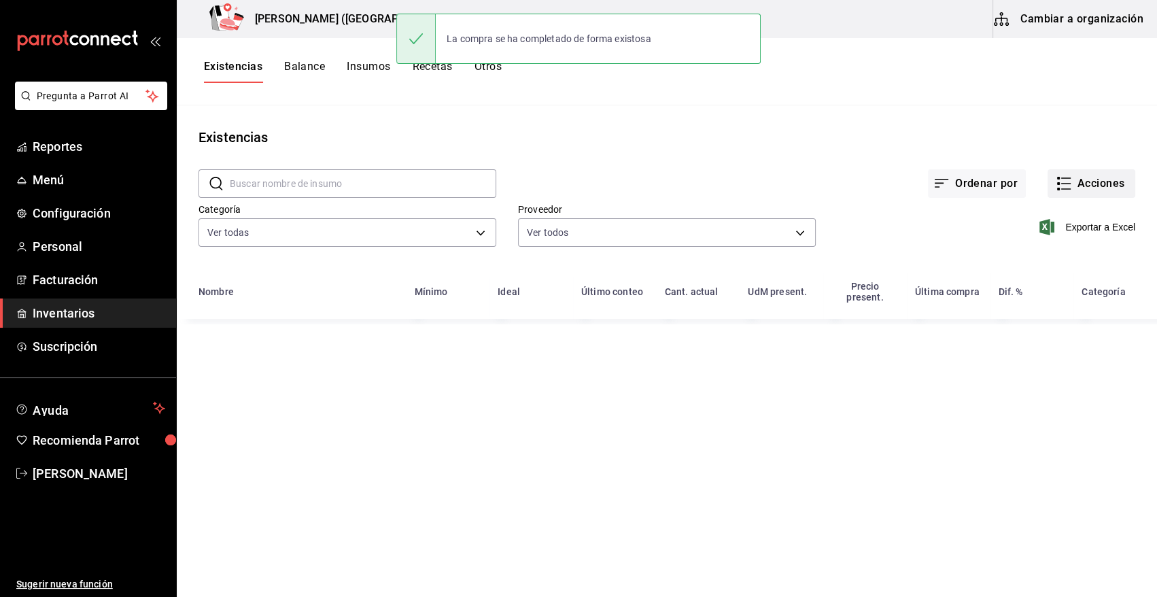
click at [1100, 192] on button "Acciones" at bounding box center [1092, 183] width 88 height 29
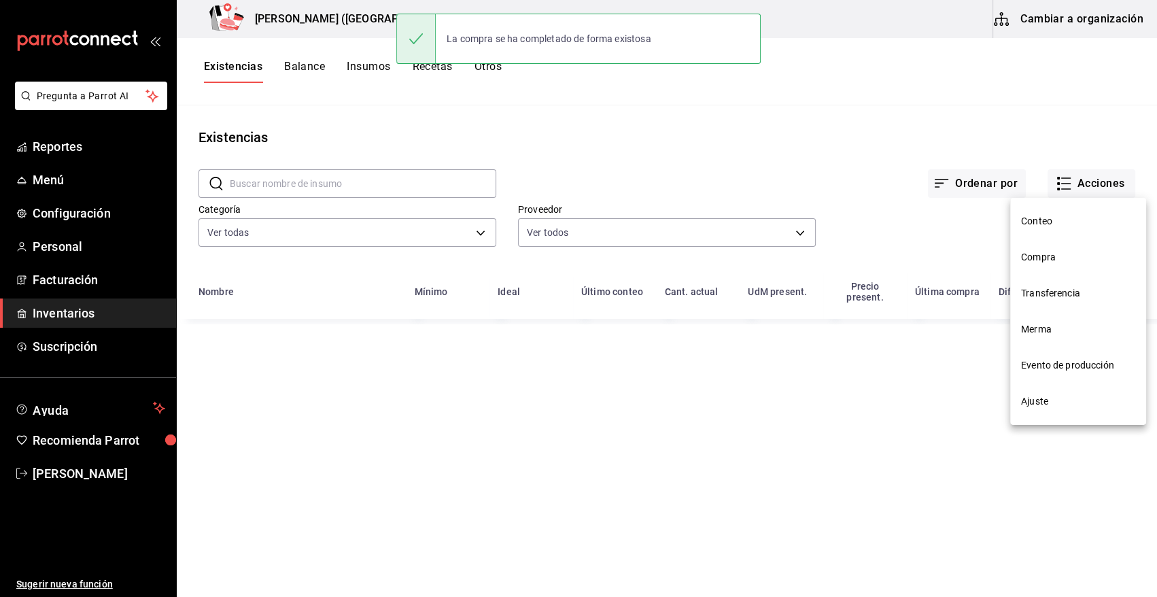
click at [1054, 256] on span "Compra" at bounding box center [1078, 257] width 114 height 14
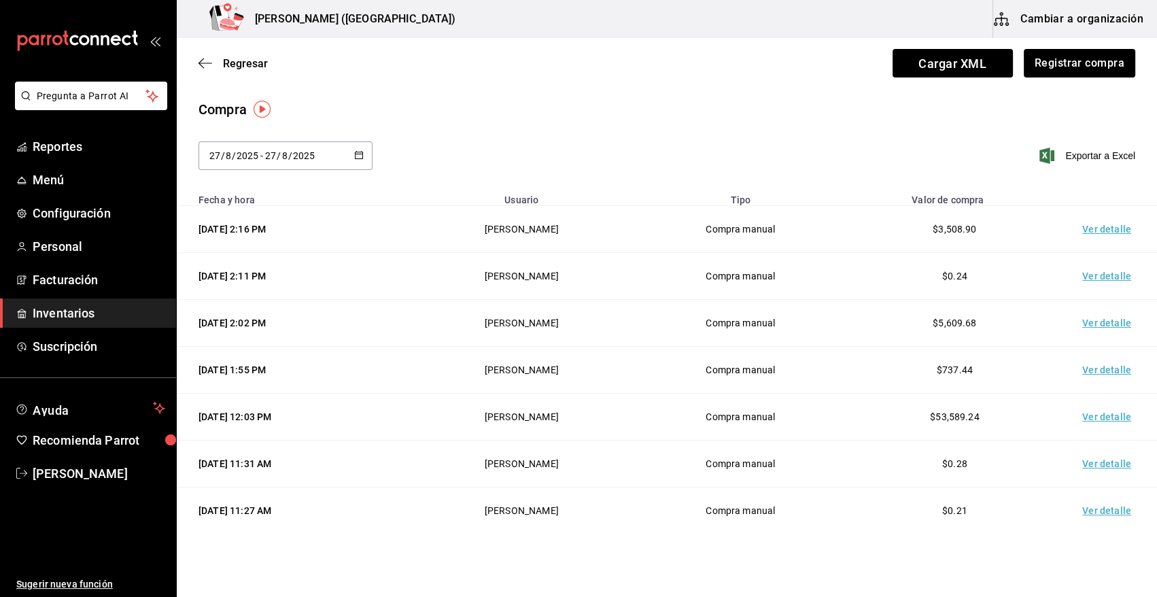
click at [1103, 231] on td "Ver detalle" at bounding box center [1109, 229] width 95 height 47
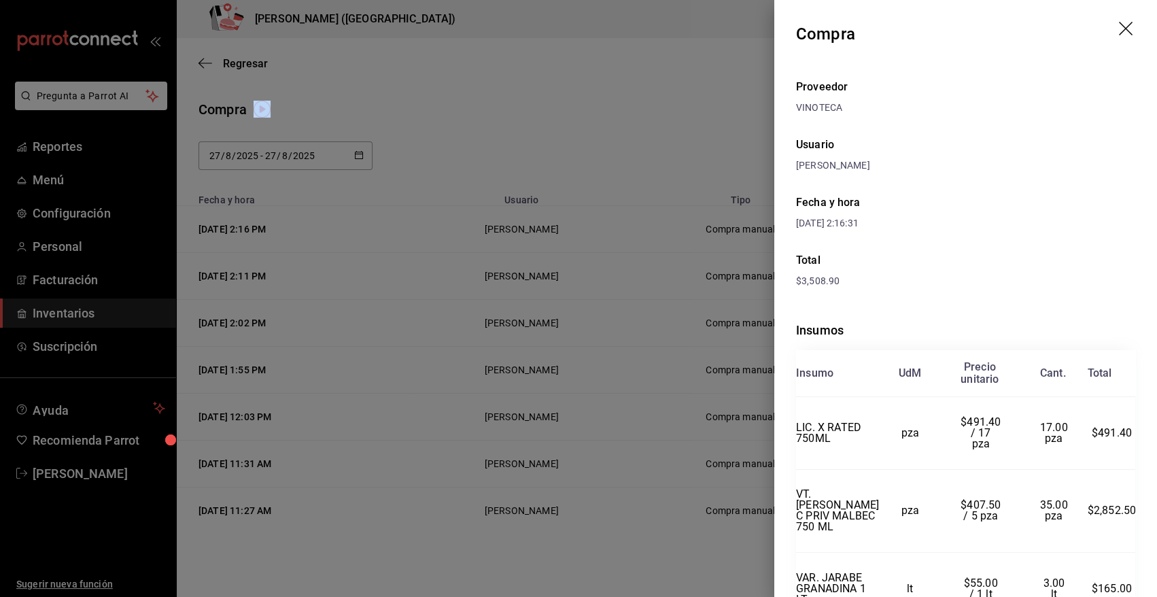
scroll to position [75, 0]
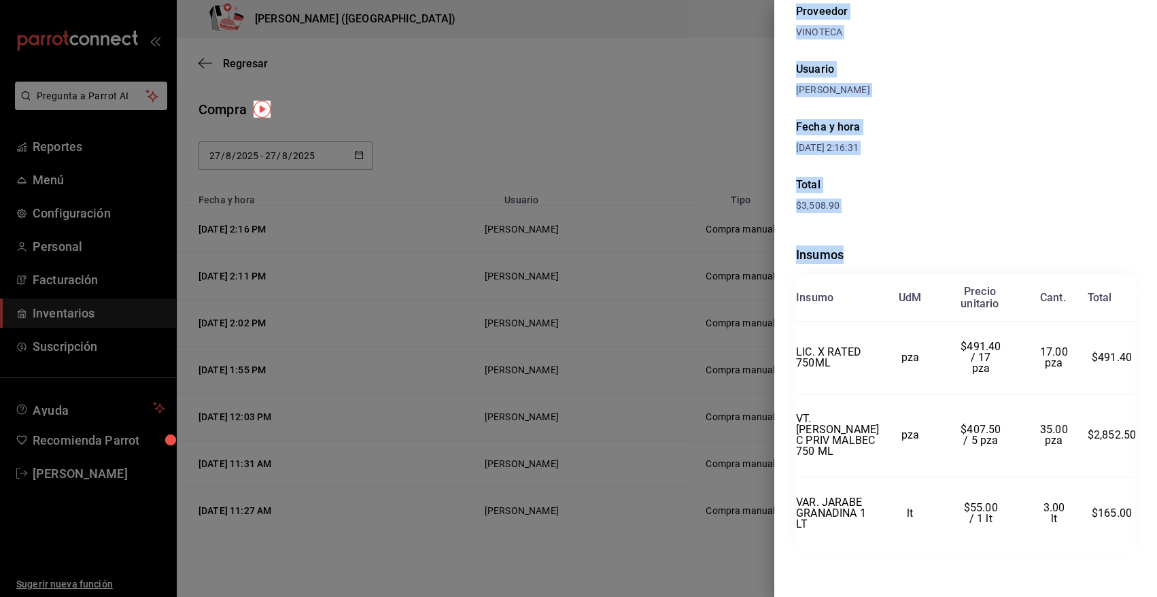
drag, startPoint x: 796, startPoint y: 29, endPoint x: 1154, endPoint y: 548, distance: 630.6
click at [1154, 548] on div "Compra Proveedor VINOTECA Usuario Angy Madalena Fecha y hora 27/08/2025 2:16:31…" at bounding box center [966, 298] width 383 height 597
copy div "Compra Proveedor VINOTECA Usuario Angy Madalena Fecha y hora 27/08/2025 2:16:31…"
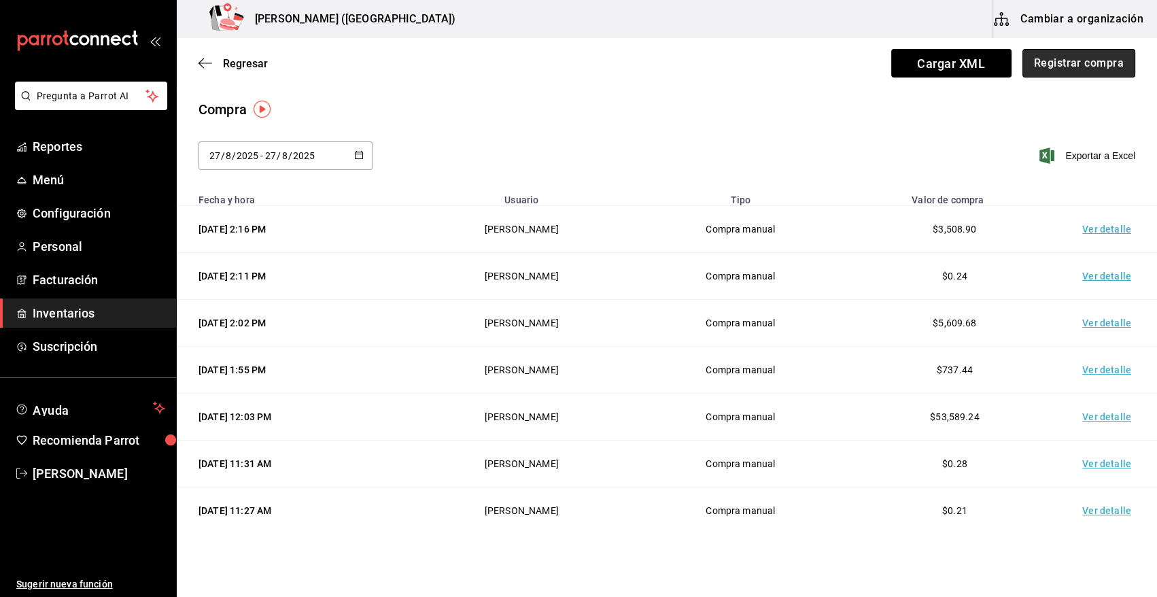
click at [1081, 64] on button "Registrar compra" at bounding box center [1079, 63] width 113 height 29
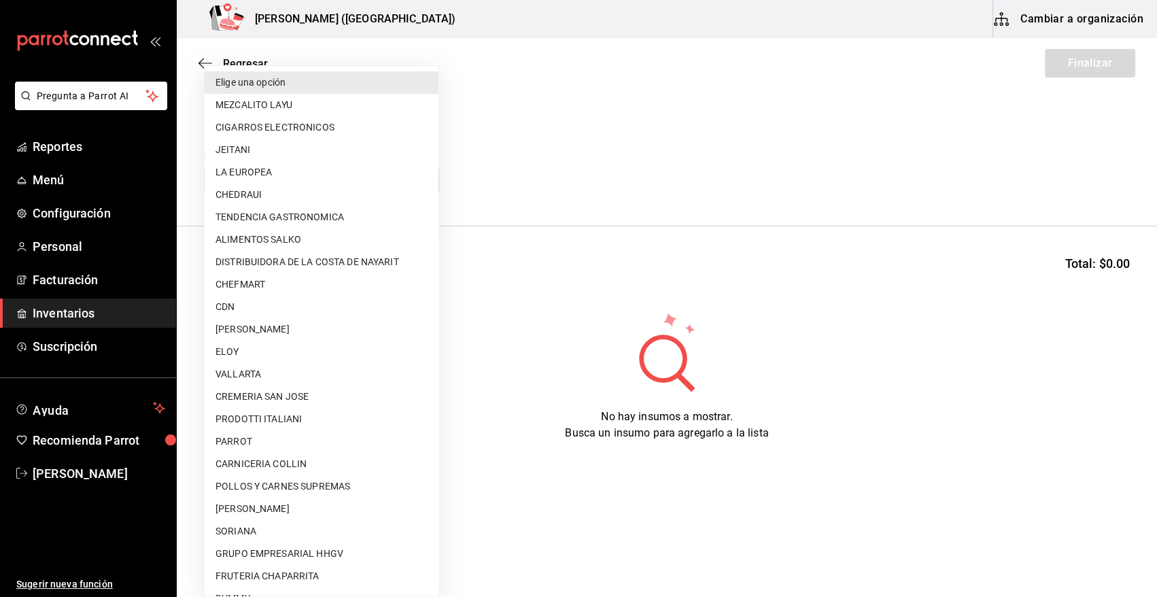
click at [310, 179] on body "Pregunta a Parrot AI Reportes Menú Configuración Personal Facturación Inventari…" at bounding box center [578, 260] width 1157 height 520
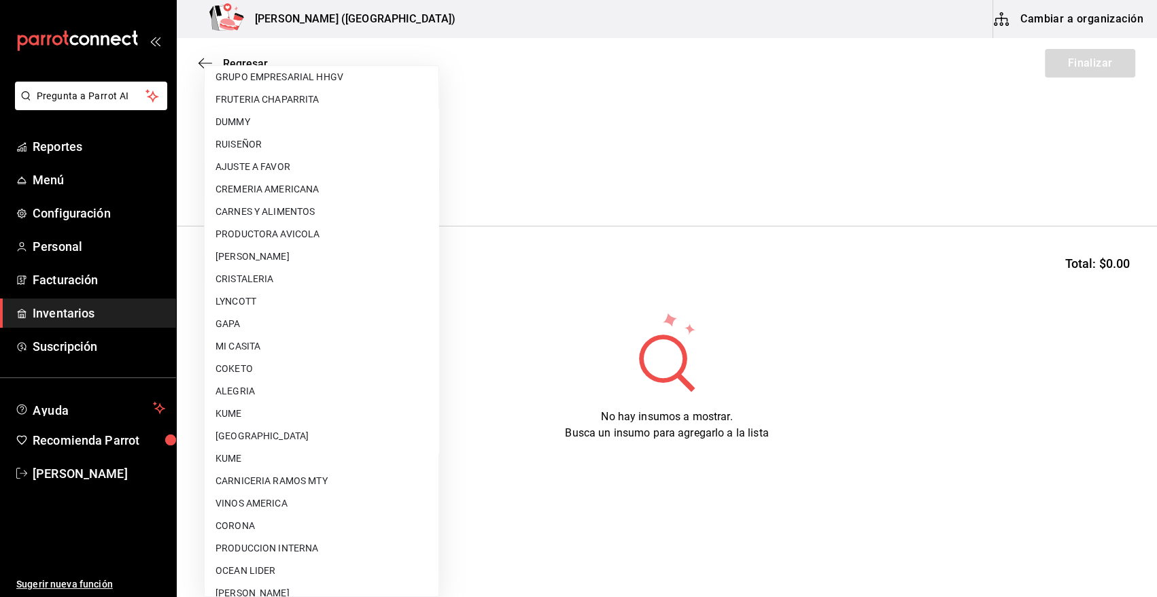
scroll to position [826, 0]
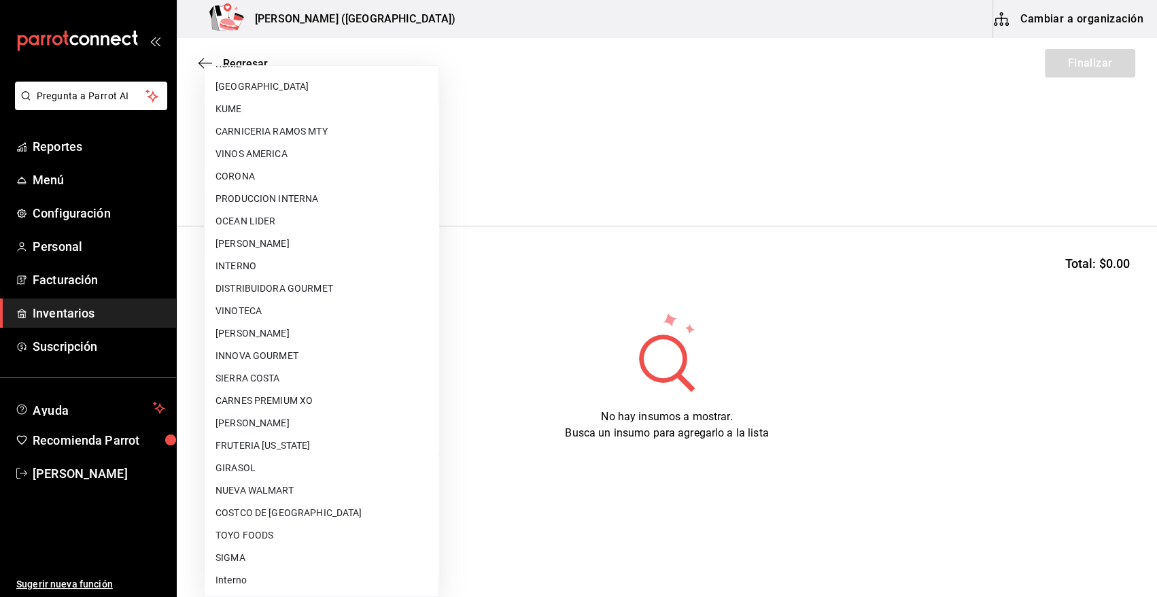
click at [284, 301] on li "VINOTECA" at bounding box center [322, 311] width 234 height 22
type input "bbec6e95-03ab-4cbc-bdec-5aafdfde0467"
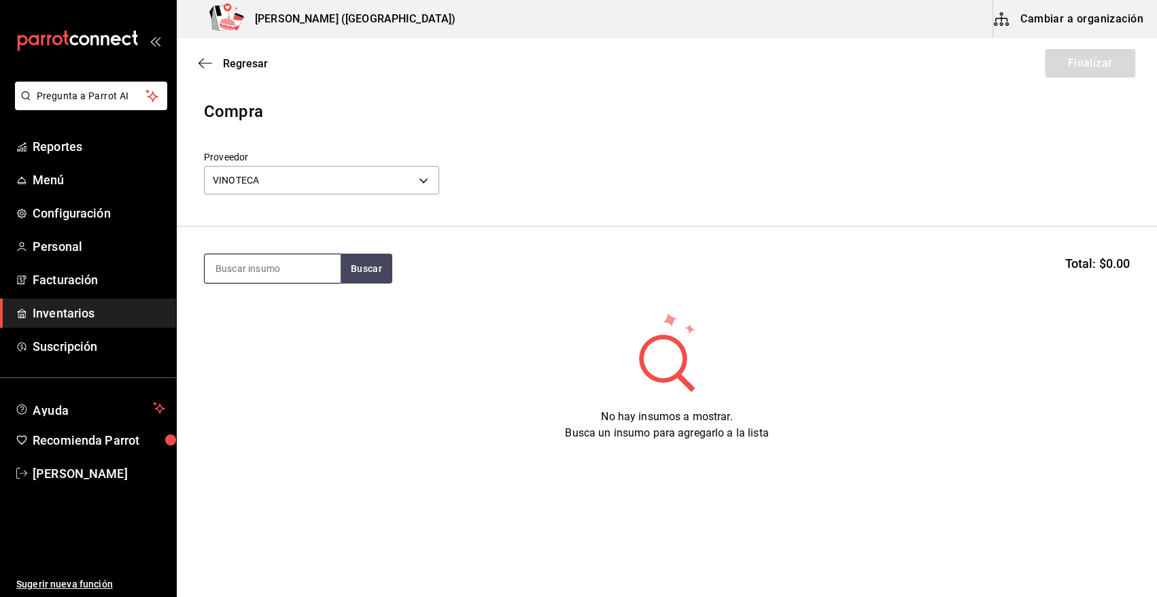
click at [269, 273] on input at bounding box center [273, 268] width 136 height 29
click at [292, 267] on input at bounding box center [273, 268] width 136 height 29
type input "GRANA"
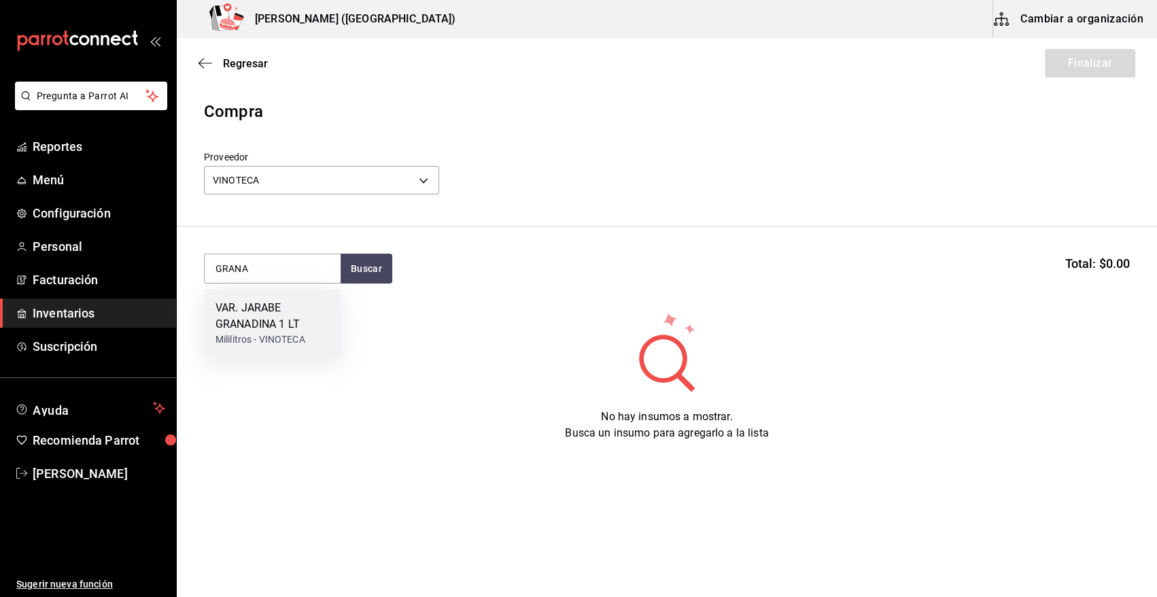
click at [258, 339] on div "Mililitros - VINOTECA" at bounding box center [273, 340] width 114 height 14
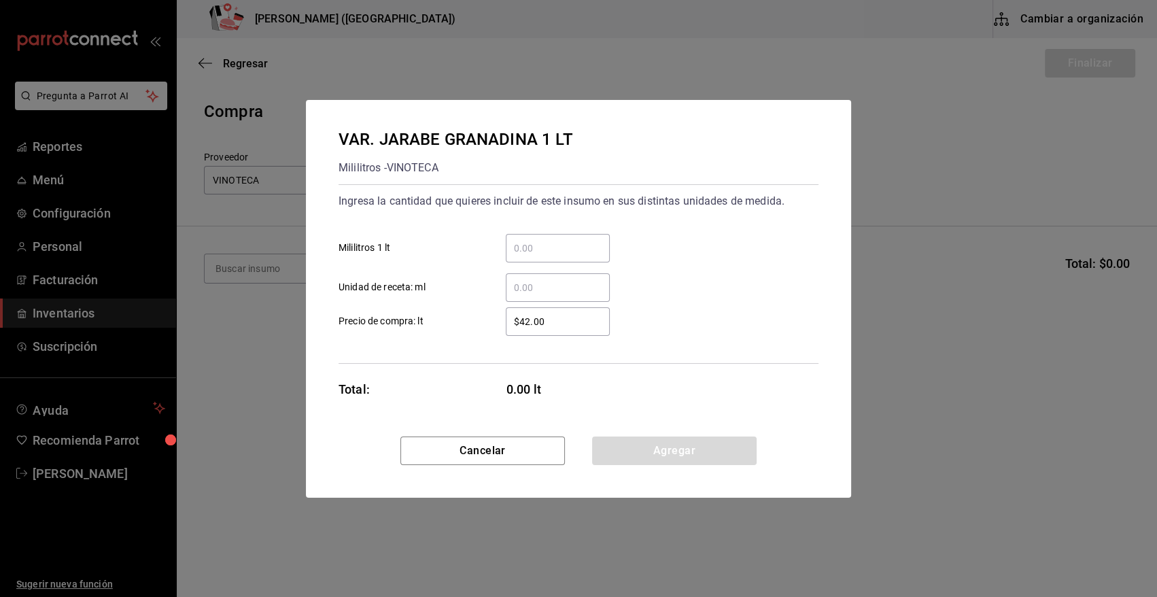
click at [564, 251] on input "​ Mililitros 1 lt" at bounding box center [558, 248] width 104 height 16
type input "4"
type input "$55"
click at [674, 449] on button "Agregar" at bounding box center [674, 451] width 165 height 29
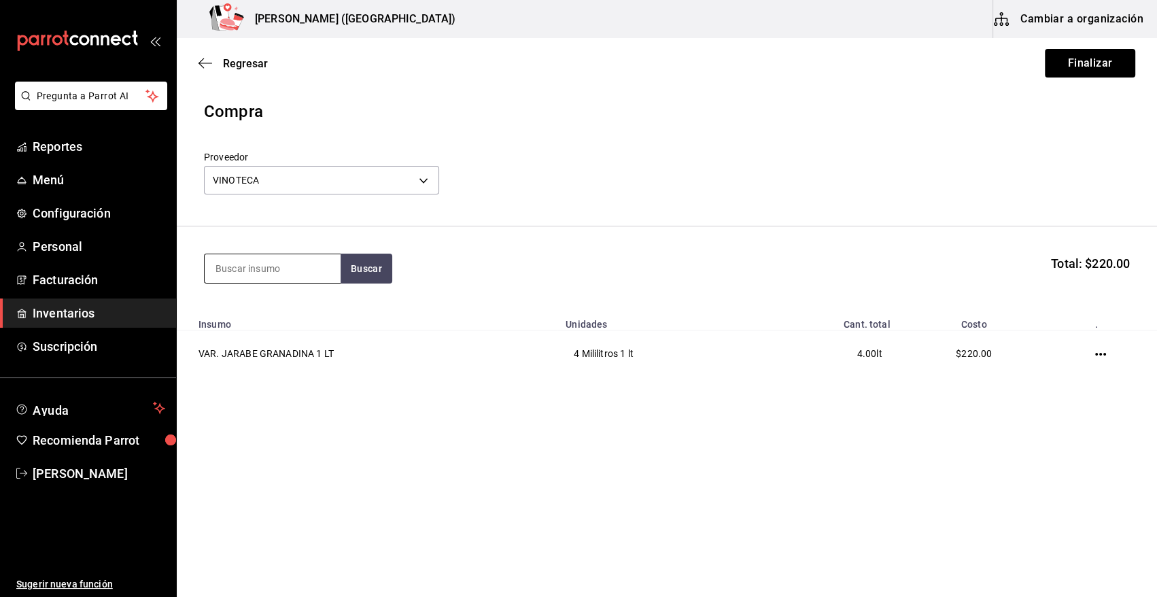
click at [277, 265] on input at bounding box center [273, 268] width 136 height 29
type input "X R"
click at [253, 312] on div "LIC. X RATED 750ML" at bounding box center [267, 308] width 102 height 16
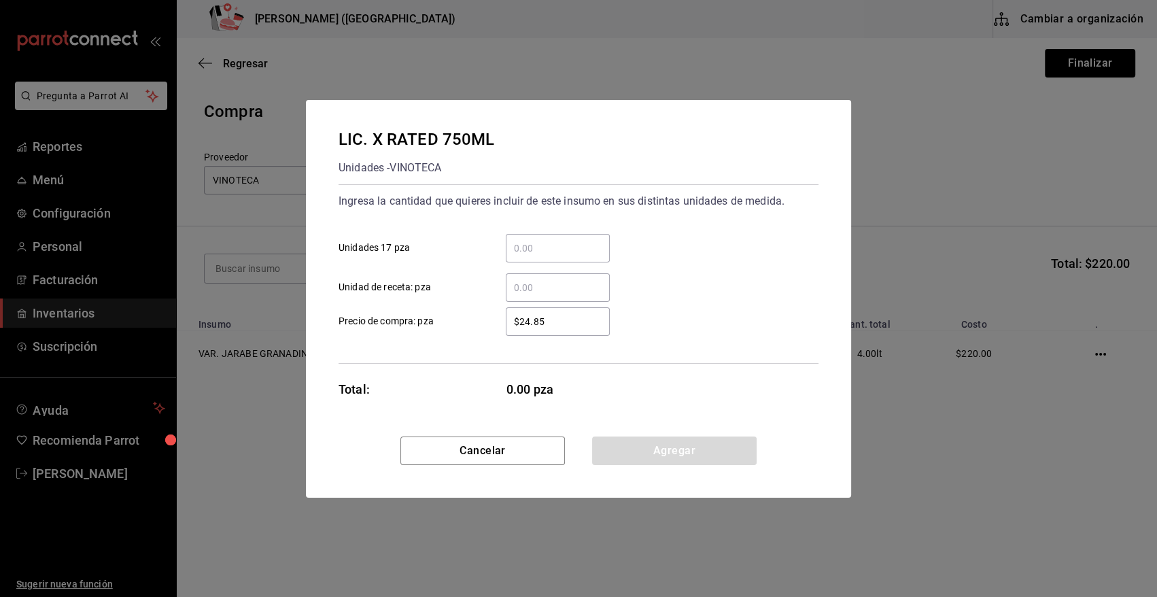
click at [533, 252] on input "​ Unidades 17 pza" at bounding box center [558, 248] width 104 height 16
type input "1"
type input "$491.40"
click at [685, 457] on button "Agregar" at bounding box center [674, 451] width 165 height 29
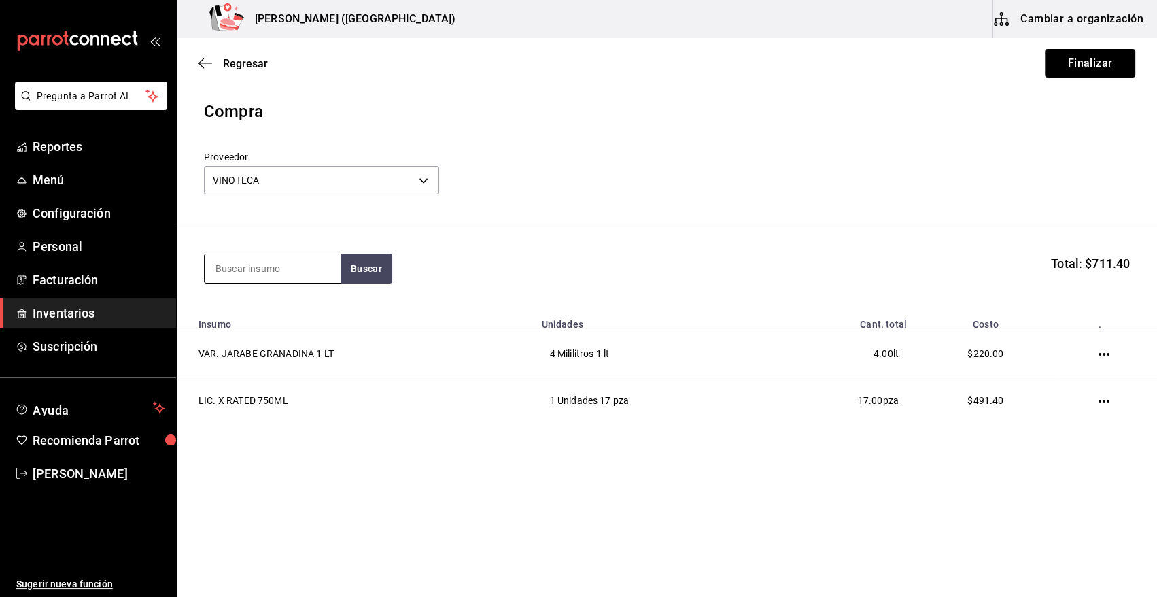
click at [294, 275] on input at bounding box center [273, 268] width 136 height 29
type input "NAVARRO"
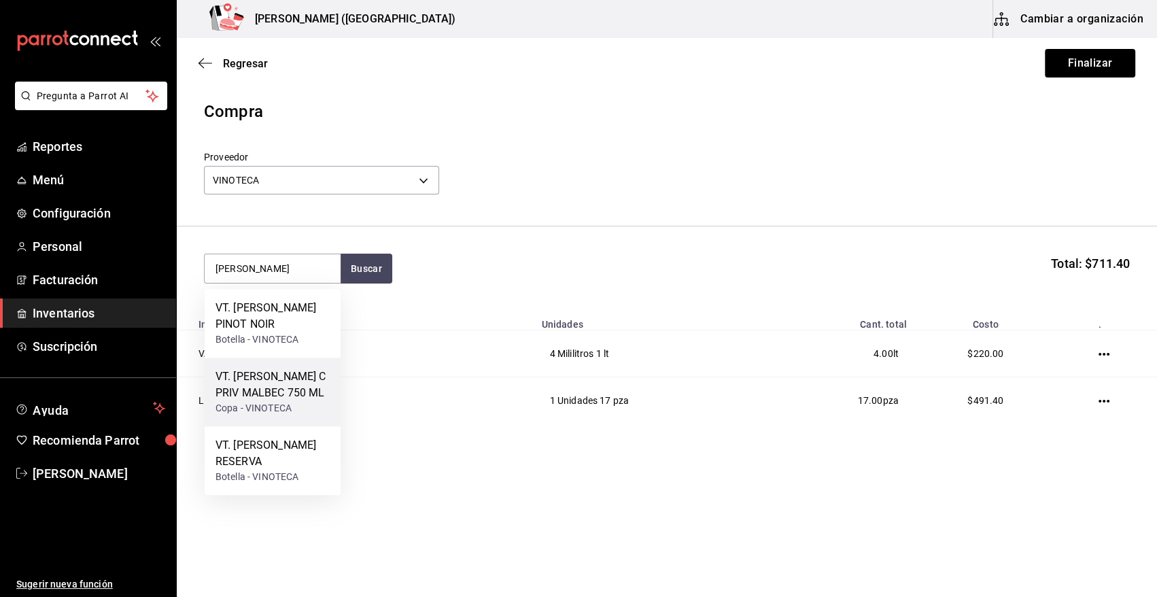
click at [283, 401] on div "VT. NAVARRO CORREAS C PRIV MALBEC 750 ML" at bounding box center [273, 385] width 114 height 33
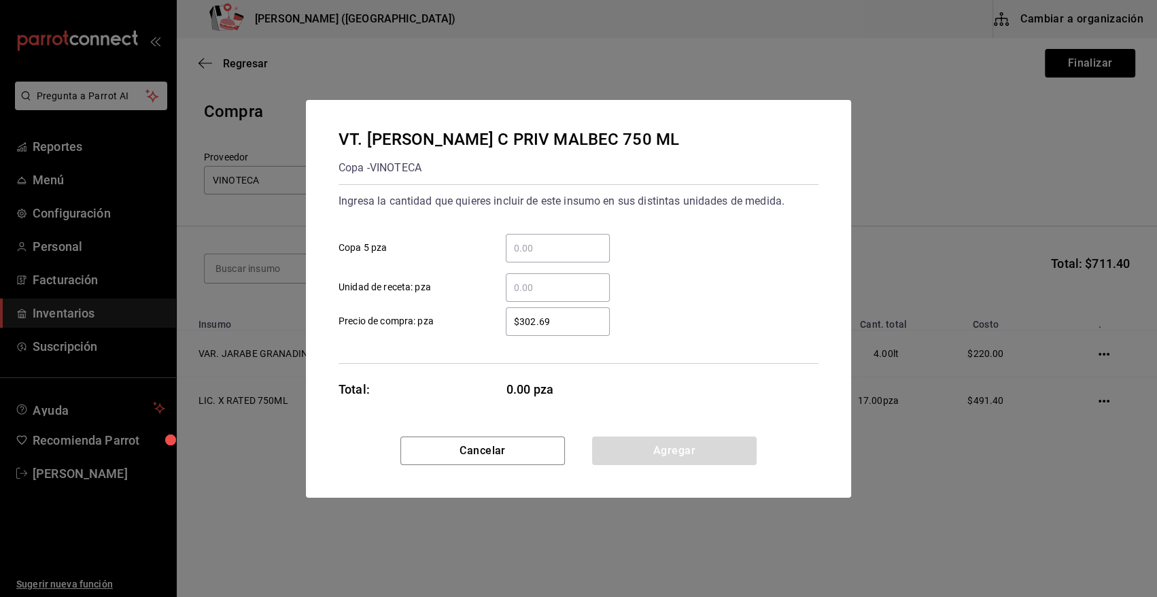
click at [564, 250] on input "​ Copa 5 pza" at bounding box center [558, 248] width 104 height 16
type input "1"
type input "$407.50"
click at [663, 452] on button "Agregar" at bounding box center [674, 451] width 165 height 29
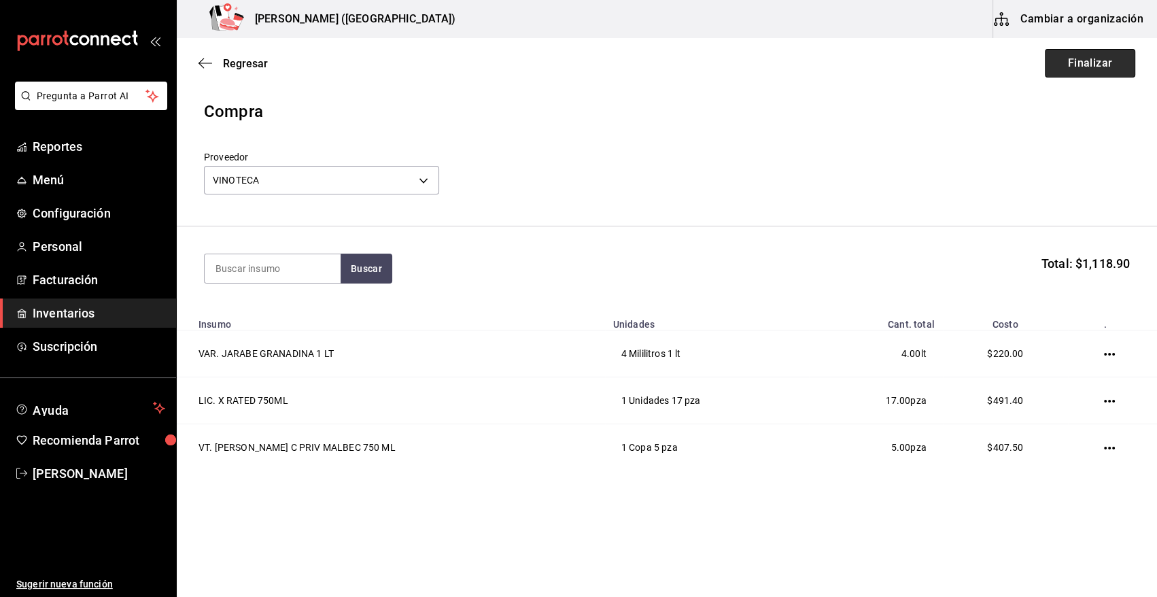
click at [1088, 55] on button "Finalizar" at bounding box center [1090, 63] width 90 height 29
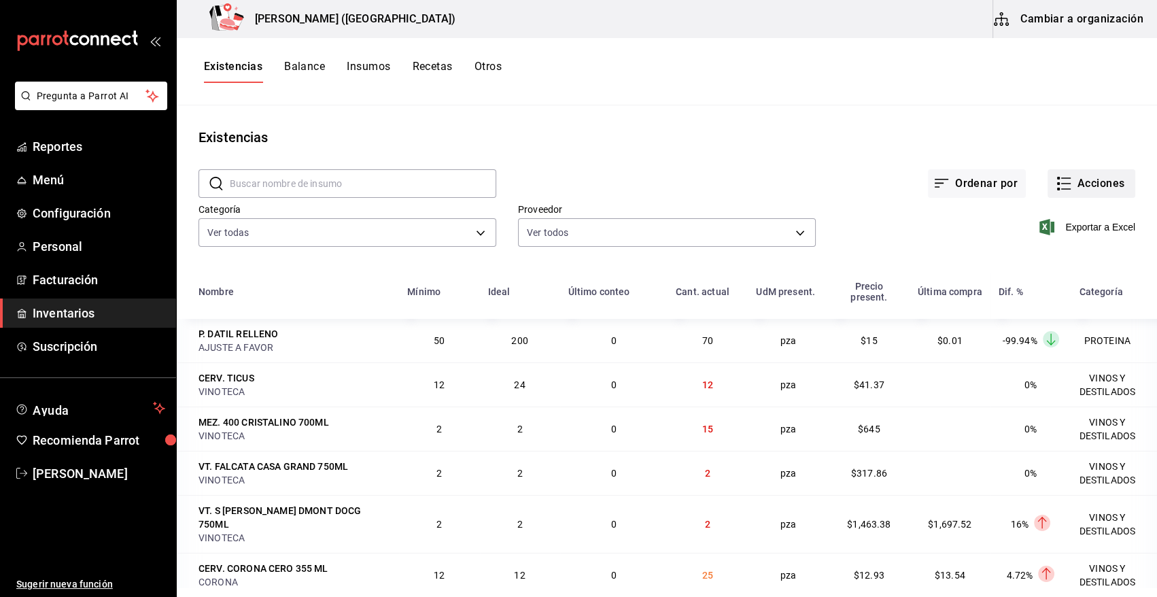
click at [1087, 179] on button "Acciones" at bounding box center [1092, 183] width 88 height 29
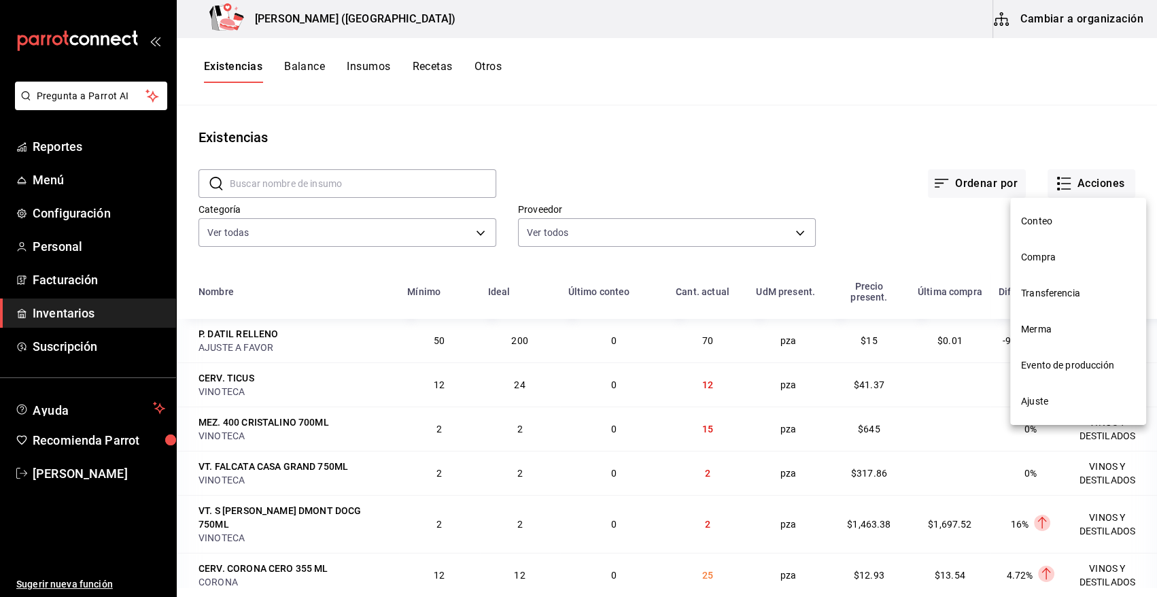
click at [1061, 258] on span "Compra" at bounding box center [1078, 257] width 114 height 14
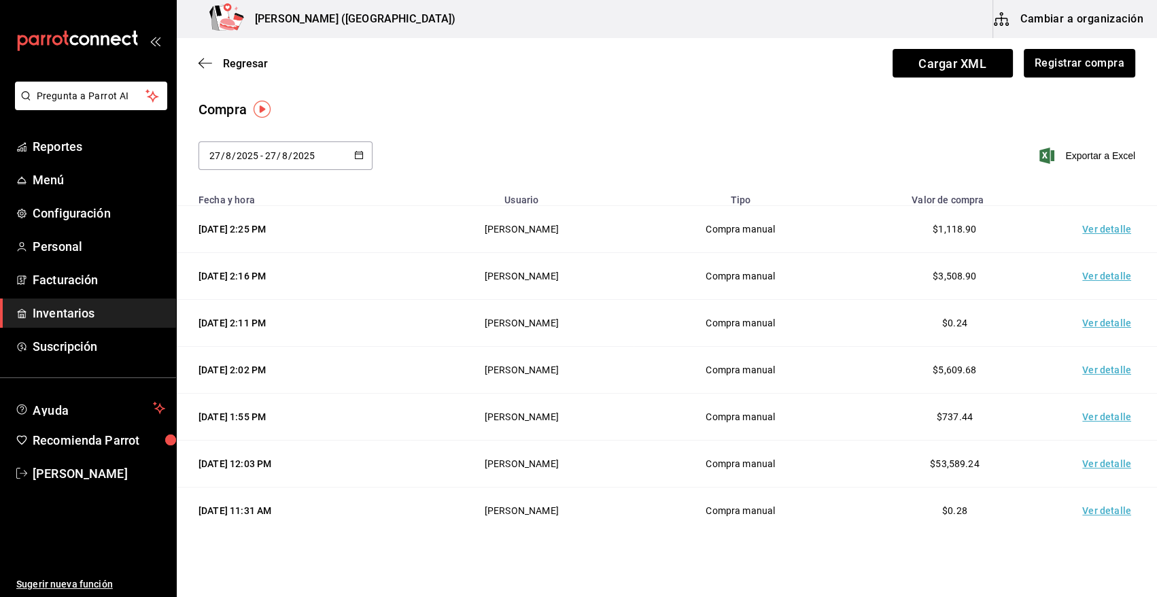
click at [1095, 226] on td "Ver detalle" at bounding box center [1109, 229] width 95 height 47
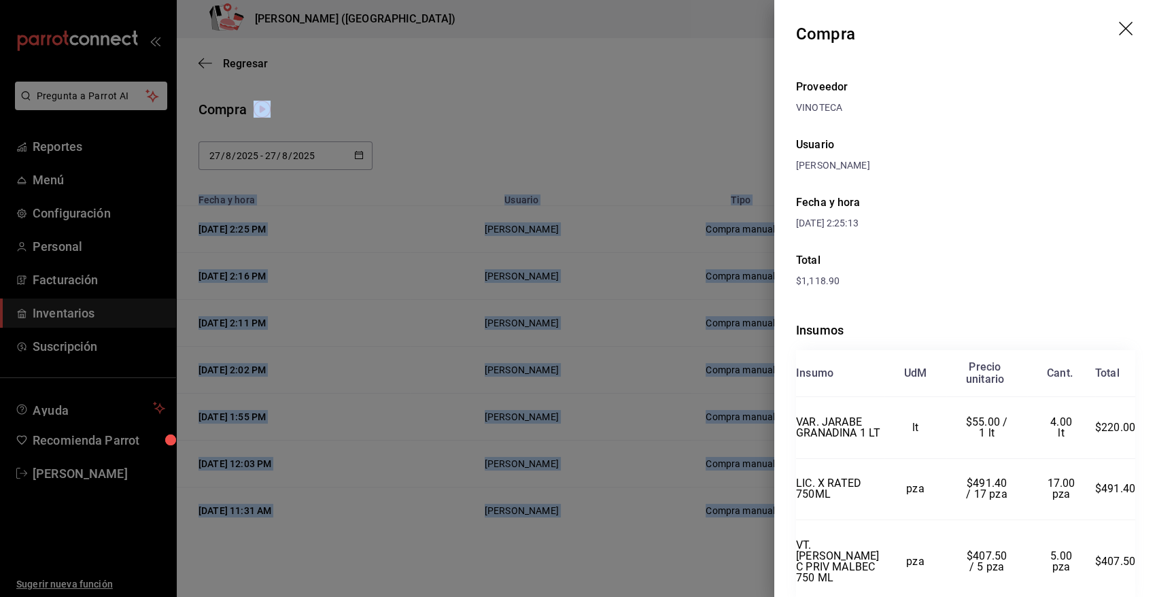
scroll to position [65, 0]
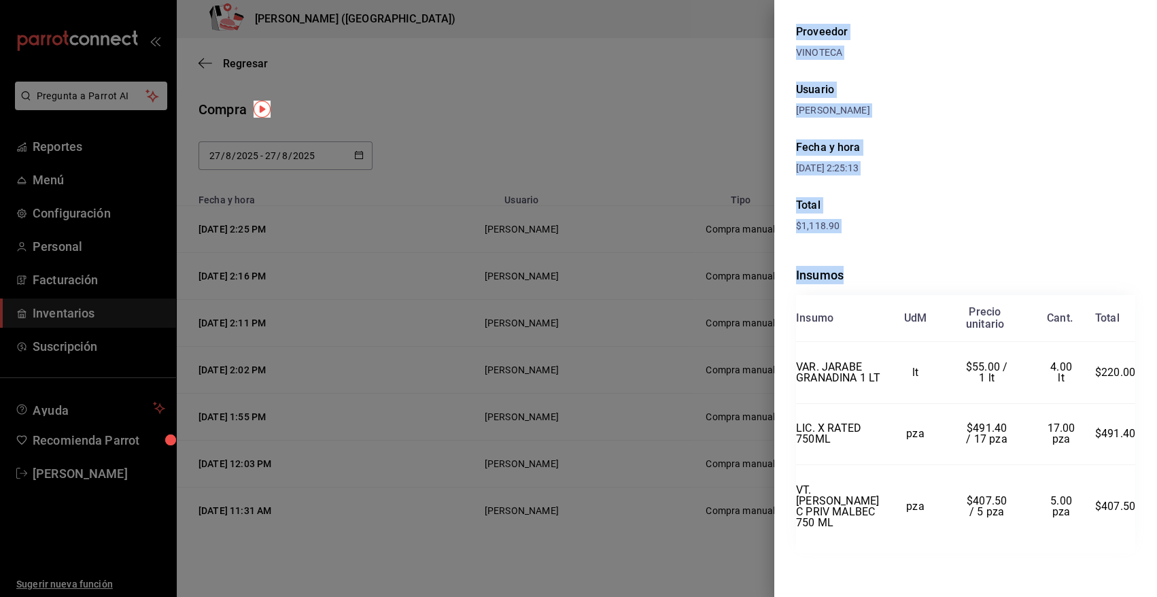
drag, startPoint x: 798, startPoint y: 32, endPoint x: 1136, endPoint y: 538, distance: 608.5
click at [1136, 538] on div "Compra Proveedor VINOTECA Usuario Angy Madalena Fecha y hora 27/08/2025 2:25:13…" at bounding box center [966, 298] width 383 height 597
copy div "Compra Proveedor VINOTECA Usuario Angy Madalena Fecha y hora 27/08/2025 2:25:13…"
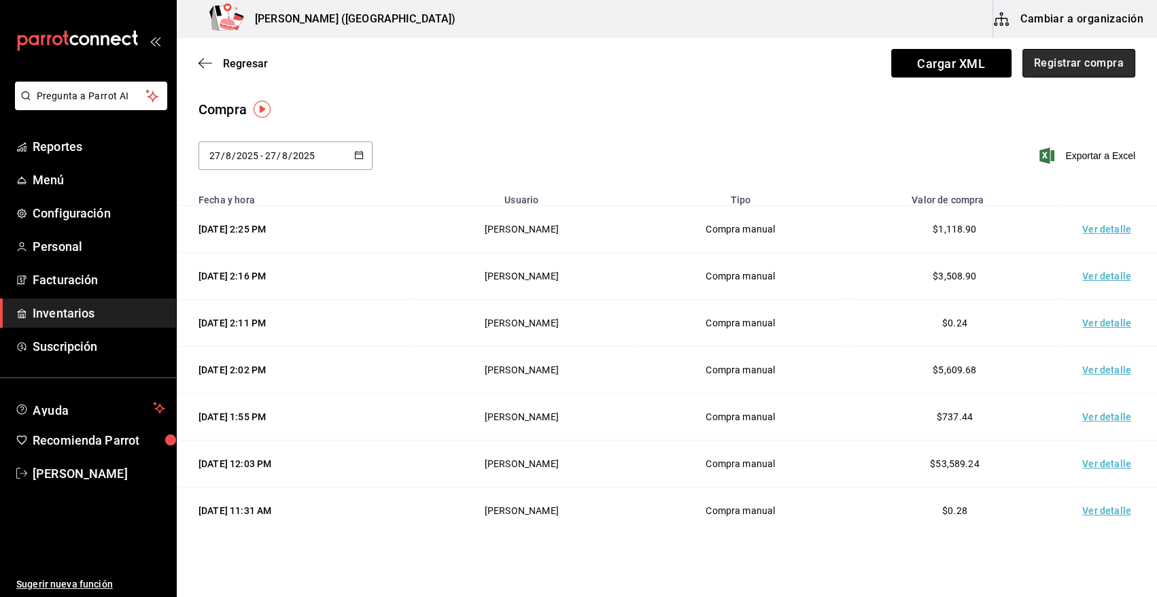
click at [1089, 54] on button "Registrar compra" at bounding box center [1079, 63] width 113 height 29
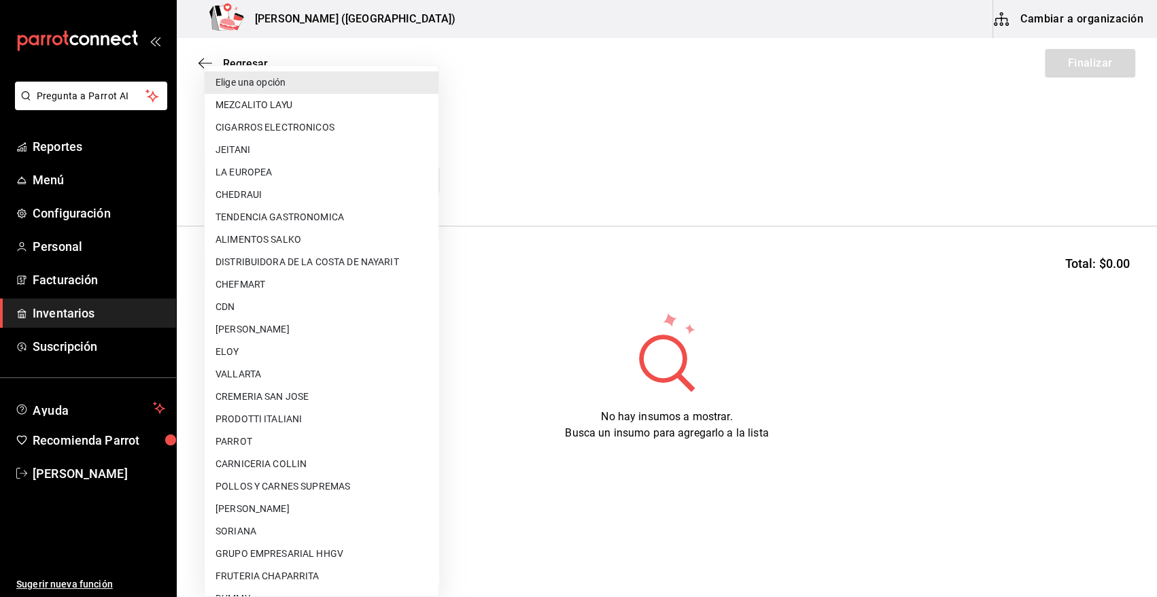
click at [305, 175] on body "Pregunta a Parrot AI Reportes Menú Configuración Personal Facturación Inventari…" at bounding box center [578, 260] width 1157 height 520
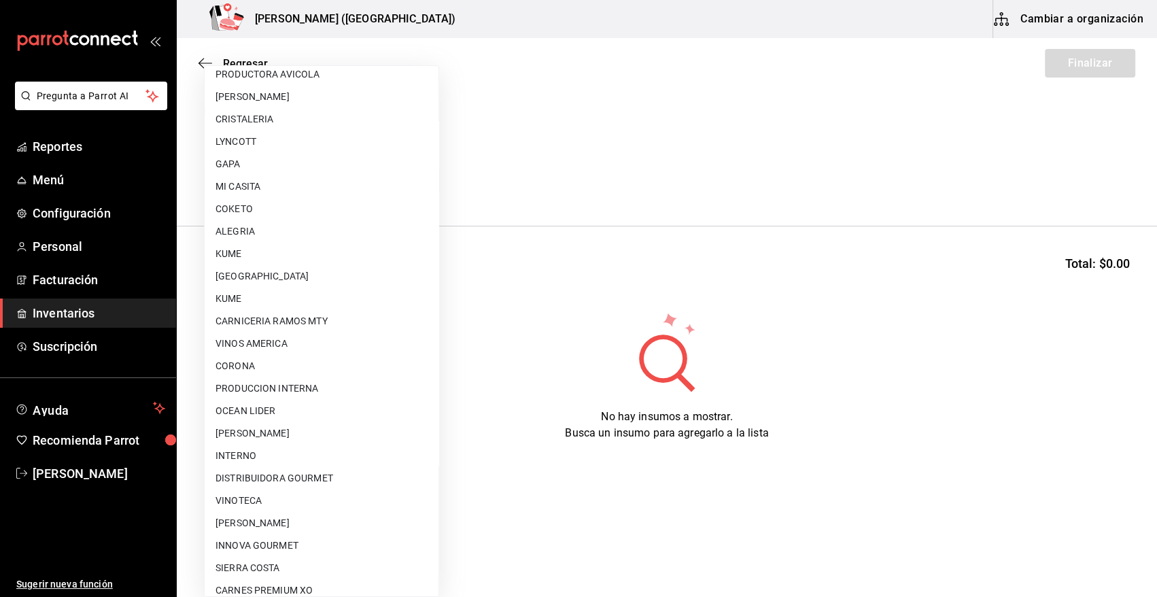
scroll to position [826, 0]
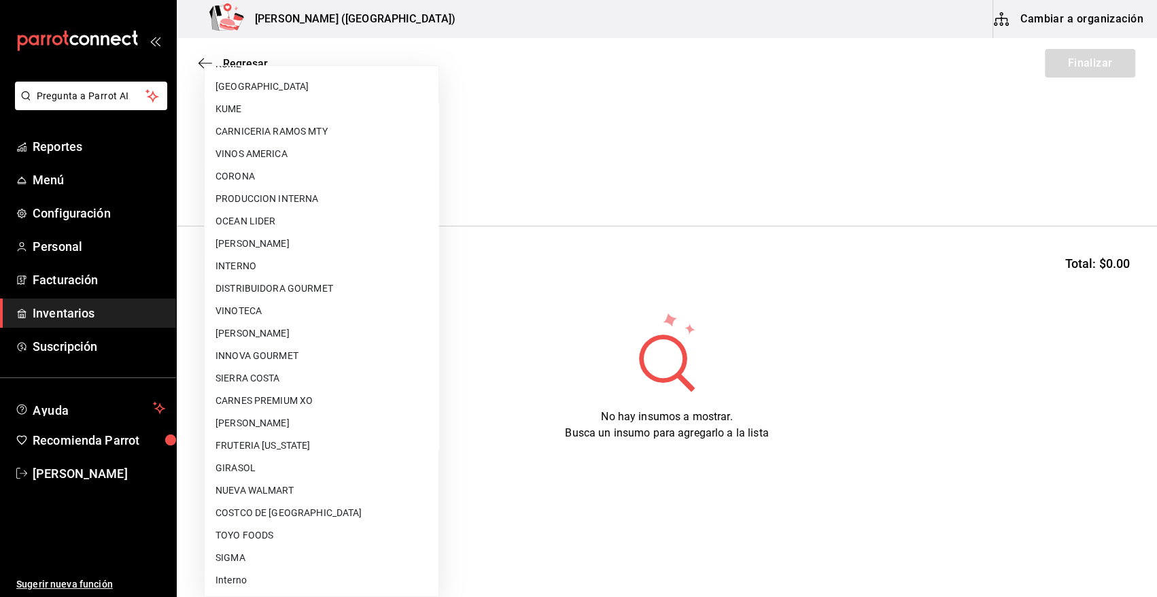
click at [246, 311] on li "VINOTECA" at bounding box center [322, 311] width 234 height 22
type input "bbec6e95-03ab-4cbc-bdec-5aafdfde0467"
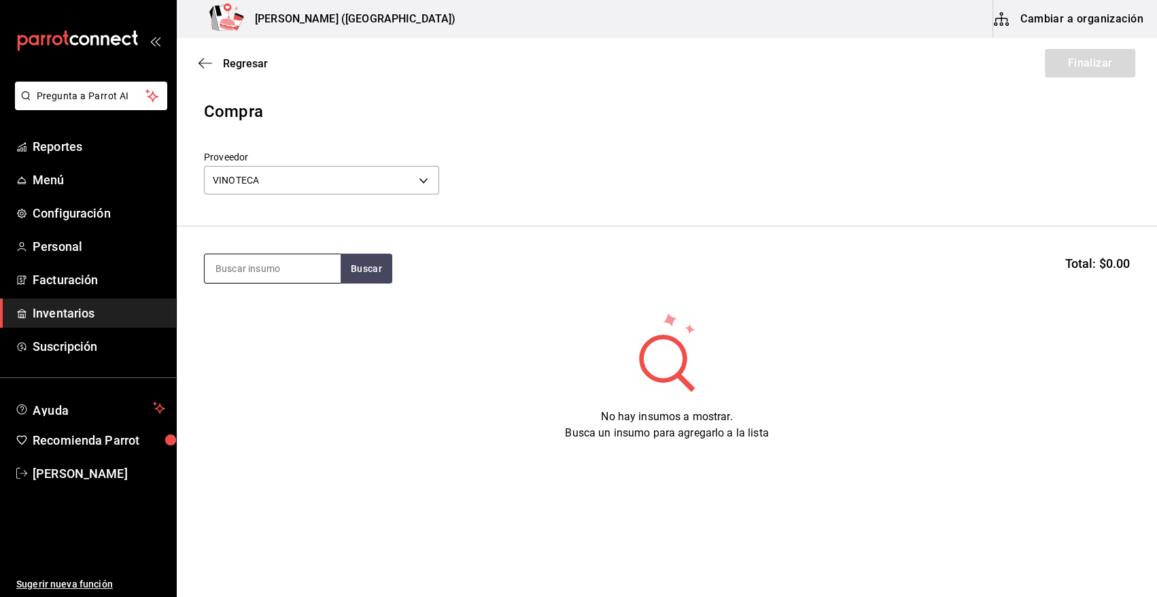
click at [244, 267] on input at bounding box center [273, 268] width 136 height 29
type input "APEROL"
click at [269, 311] on div "LIC. APEROL 750 ML" at bounding box center [267, 308] width 102 height 16
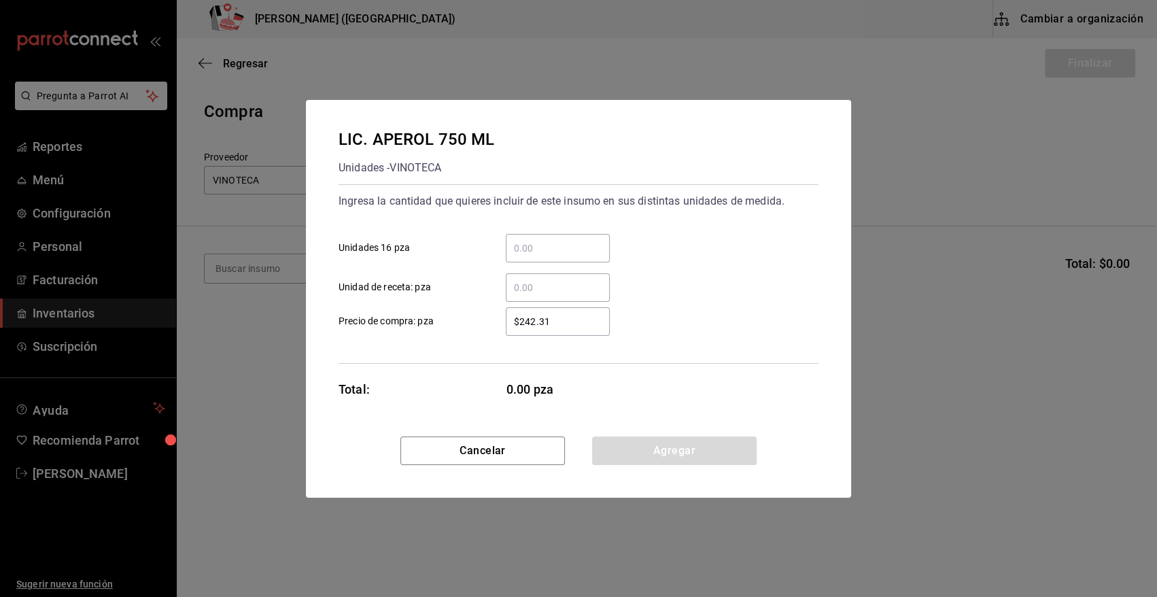
click at [536, 243] on input "​ Unidades 16 pza" at bounding box center [558, 248] width 104 height 16
type input "1"
type input "$288"
click at [623, 460] on button "Agregar" at bounding box center [674, 451] width 165 height 29
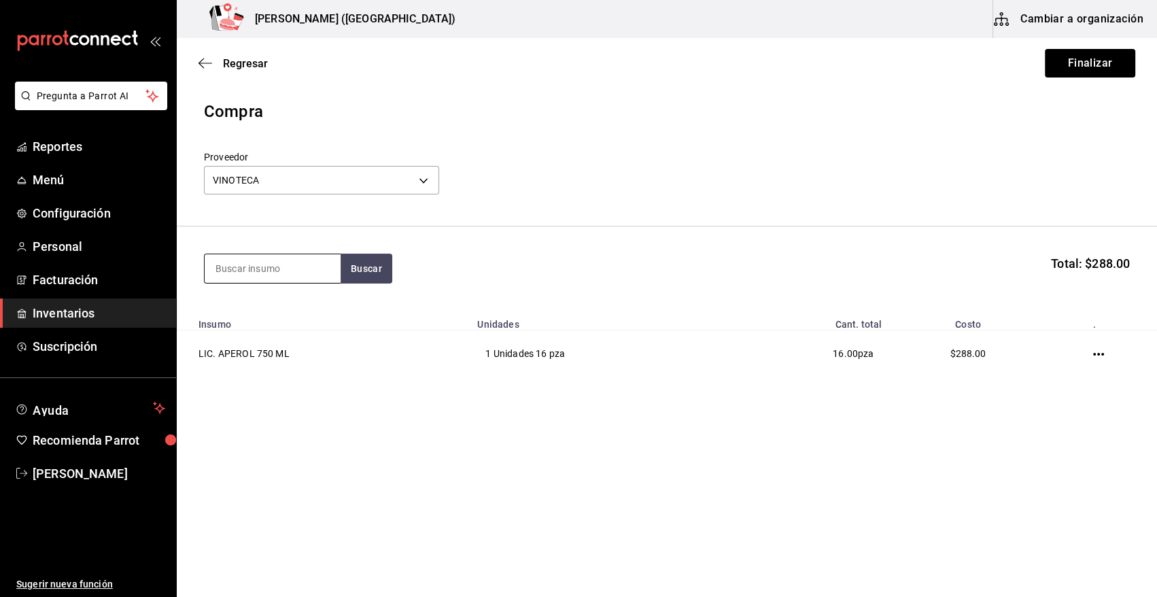
click at [262, 269] on input at bounding box center [273, 268] width 136 height 29
type input "BAI"
click at [367, 276] on button "Buscar" at bounding box center [367, 269] width 52 height 30
click at [264, 311] on div "LIC. BAILEYS 700ML" at bounding box center [266, 308] width 101 height 16
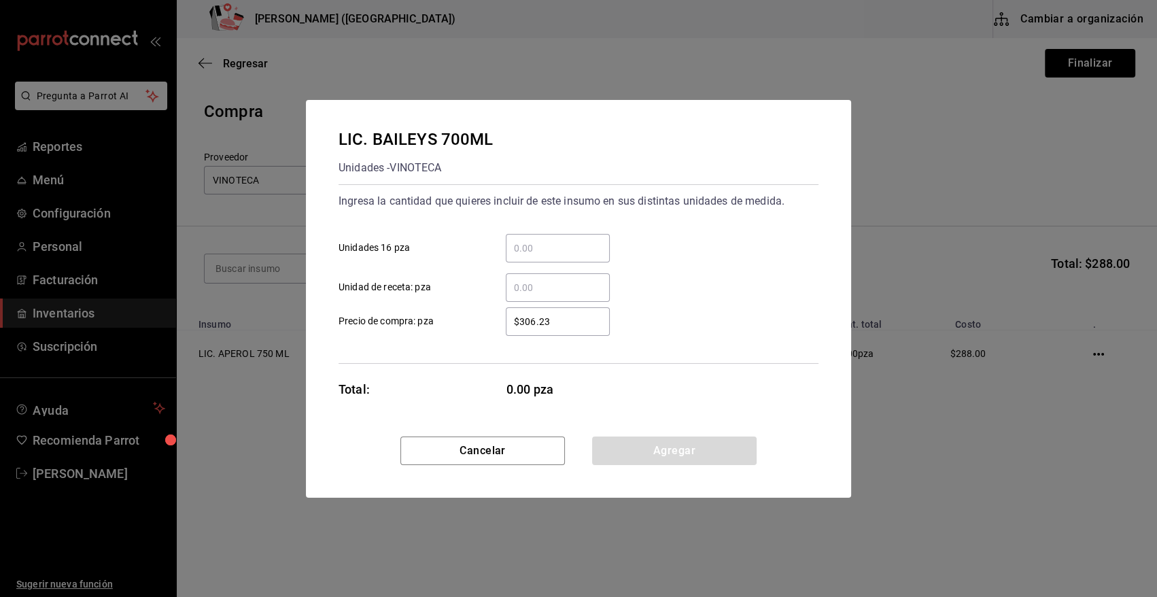
click at [550, 256] on input "​ Unidades 16 pza" at bounding box center [558, 248] width 104 height 16
type input "3"
type input "$327"
click at [609, 444] on button "Agregar" at bounding box center [674, 451] width 165 height 29
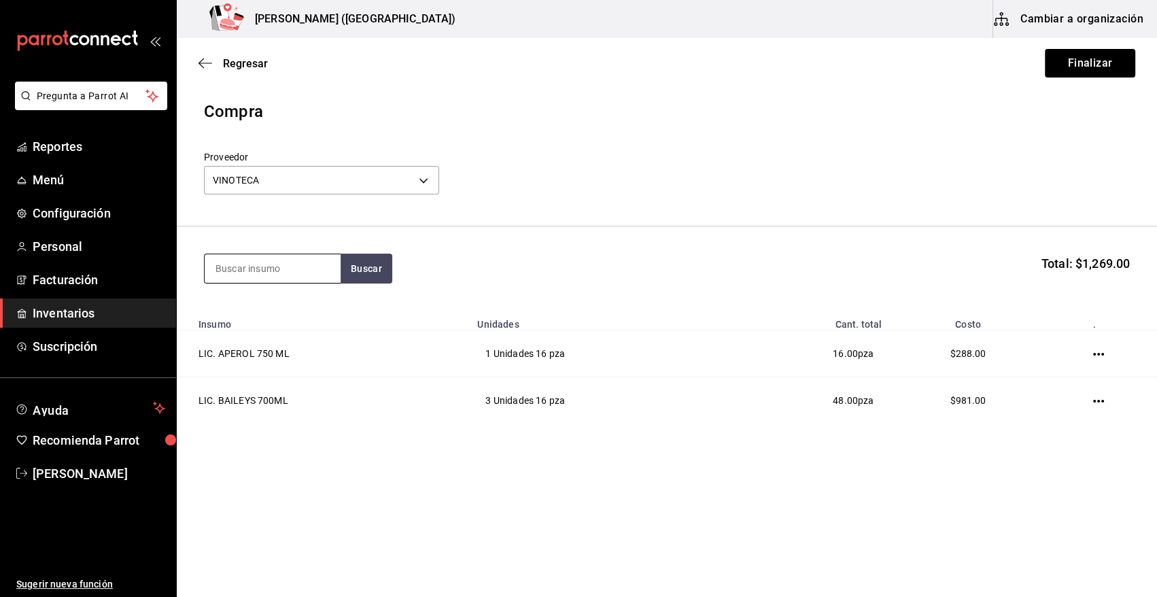
click at [306, 266] on input at bounding box center [273, 268] width 136 height 29
type input "CHILE"
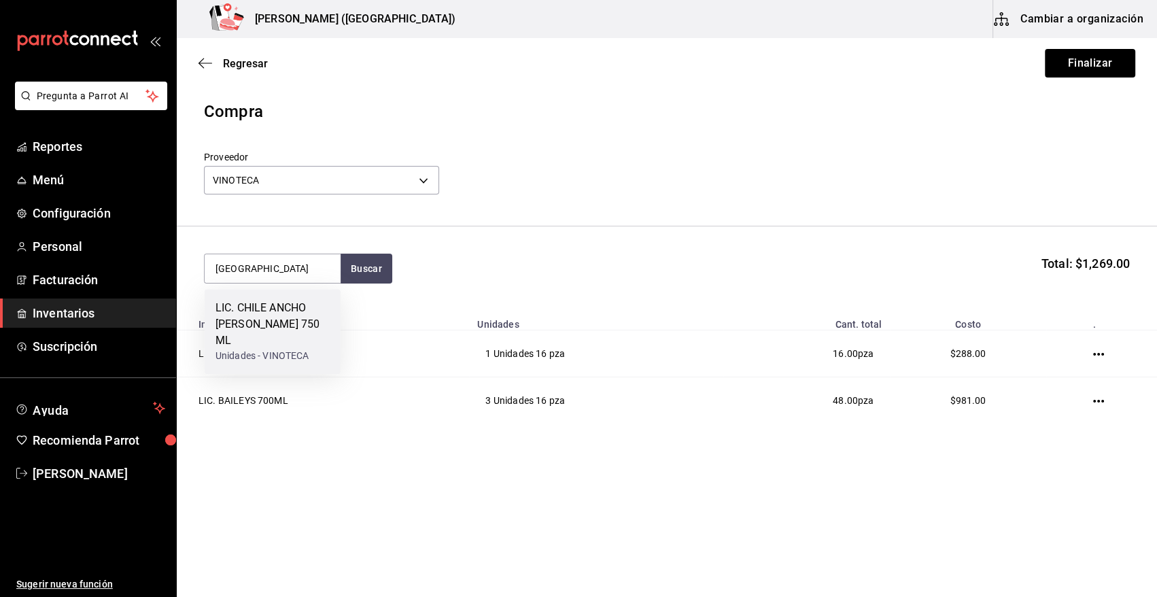
click at [296, 328] on div "LIC. CHILE ANCHO DE REYES 750 ML" at bounding box center [273, 324] width 114 height 49
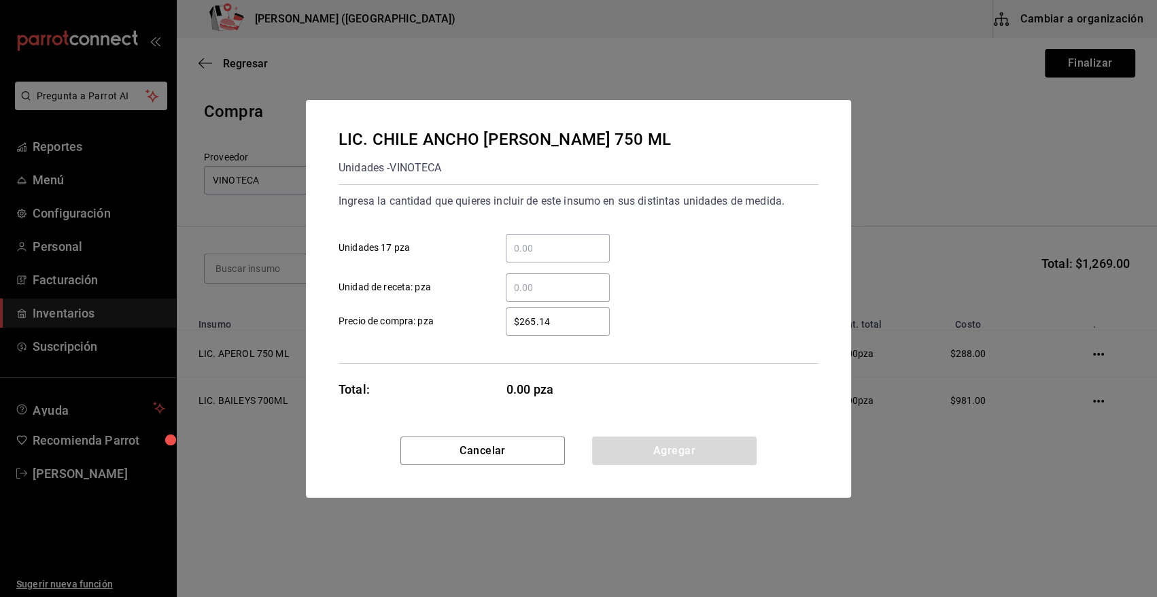
click at [579, 247] on input "​ Unidades 17 pza" at bounding box center [558, 248] width 104 height 16
type input "1"
type input "$345.94"
click at [668, 449] on button "Agregar" at bounding box center [674, 451] width 165 height 29
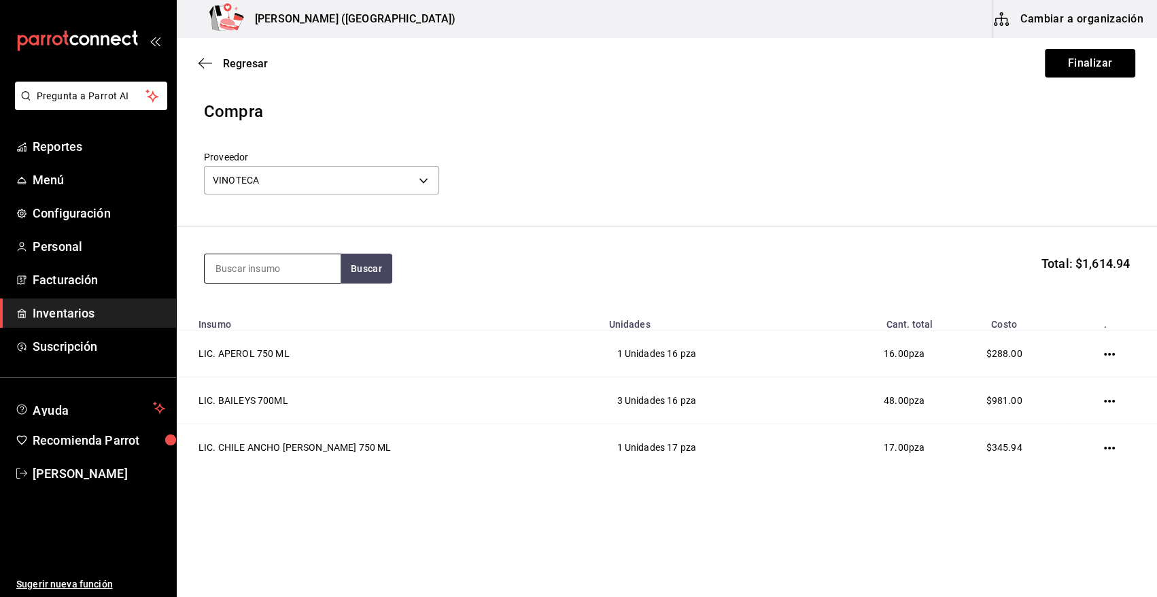
click at [280, 269] on input at bounding box center [273, 268] width 136 height 29
type input "FRANGE"
click at [355, 271] on button "Buscar" at bounding box center [367, 269] width 52 height 30
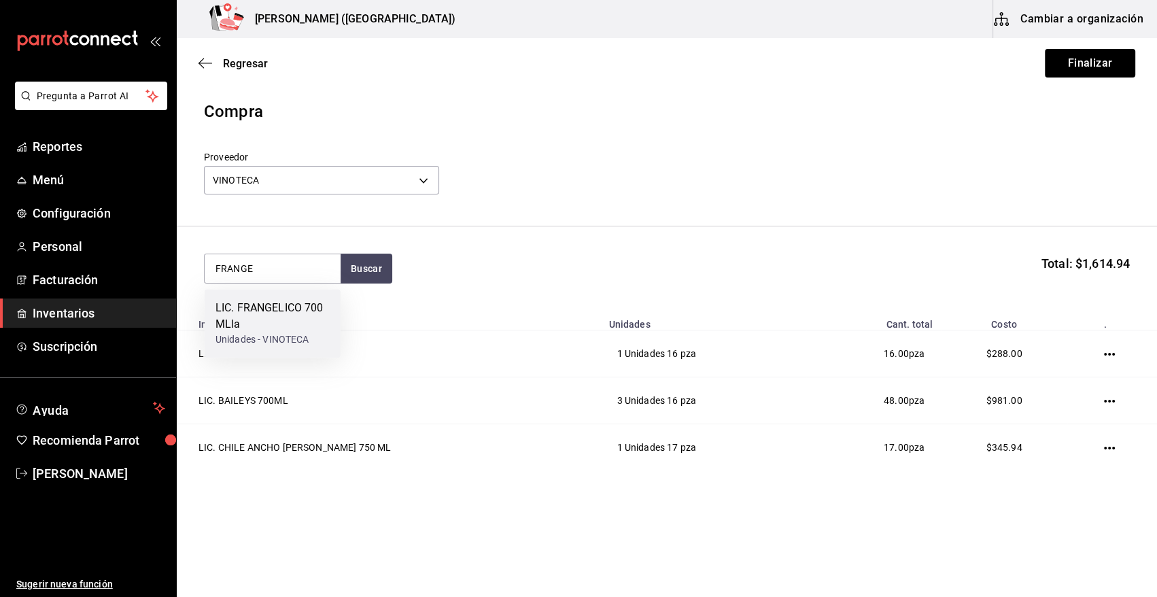
click at [291, 323] on div "LIC. FRANGELICO 700 MLla" at bounding box center [273, 316] width 114 height 33
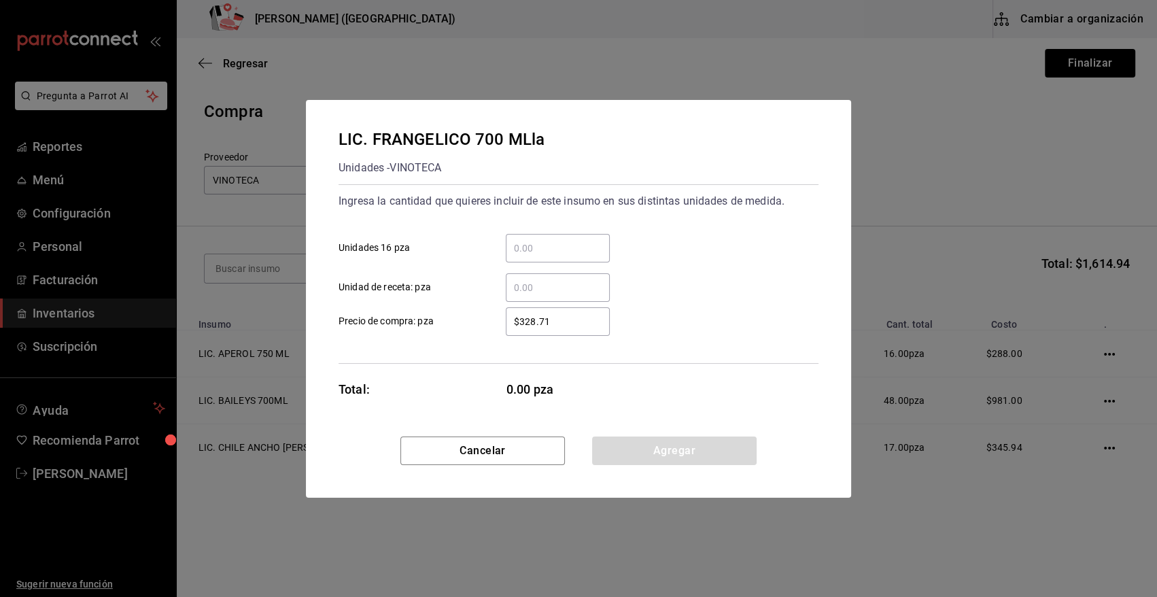
click at [583, 242] on input "​ Unidades 16 pza" at bounding box center [558, 248] width 104 height 16
type input "1"
type input "$380"
drag, startPoint x: 677, startPoint y: 458, endPoint x: 566, endPoint y: 429, distance: 115.1
click at [675, 456] on button "Agregar" at bounding box center [674, 451] width 165 height 29
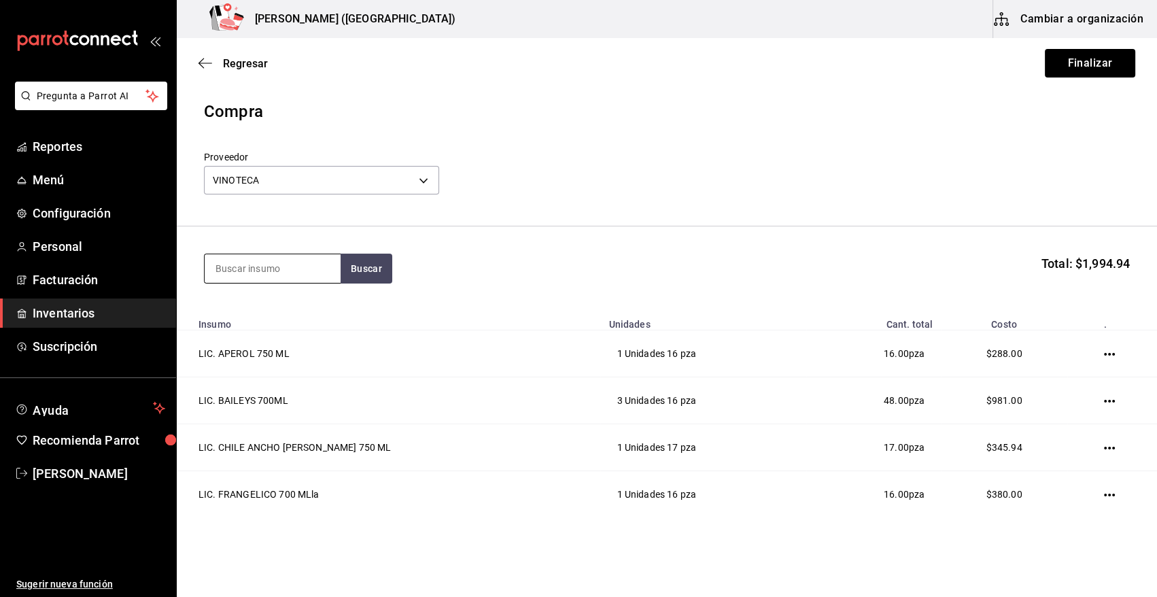
click at [256, 265] on input at bounding box center [273, 268] width 136 height 29
type input "JAG"
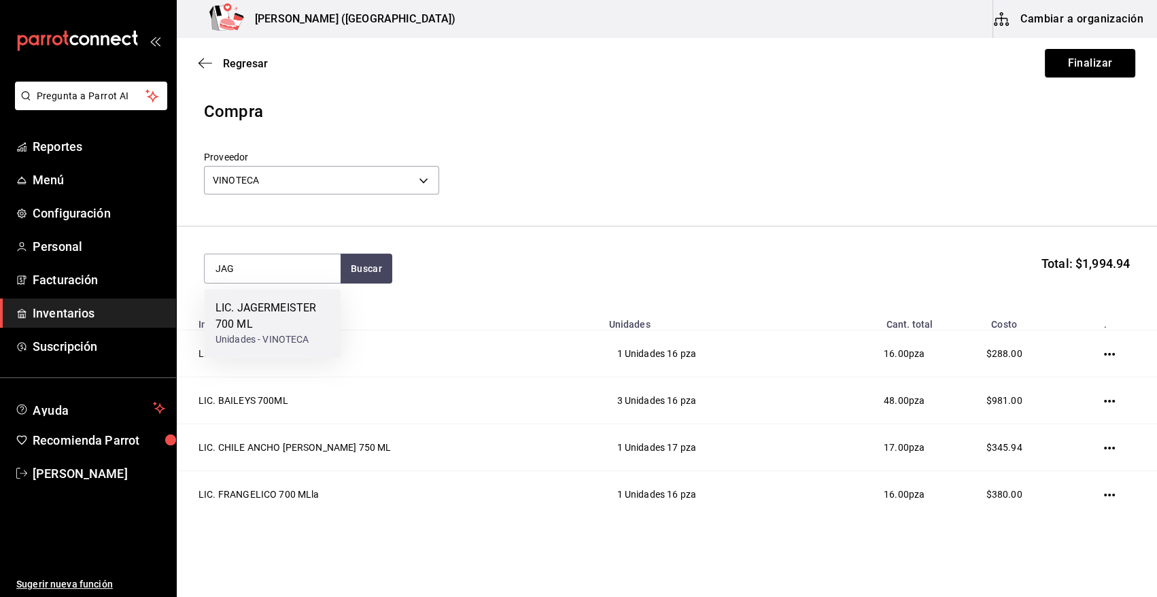
click at [262, 313] on div "LIC. JAGERMEISTER 700 ML" at bounding box center [273, 316] width 114 height 33
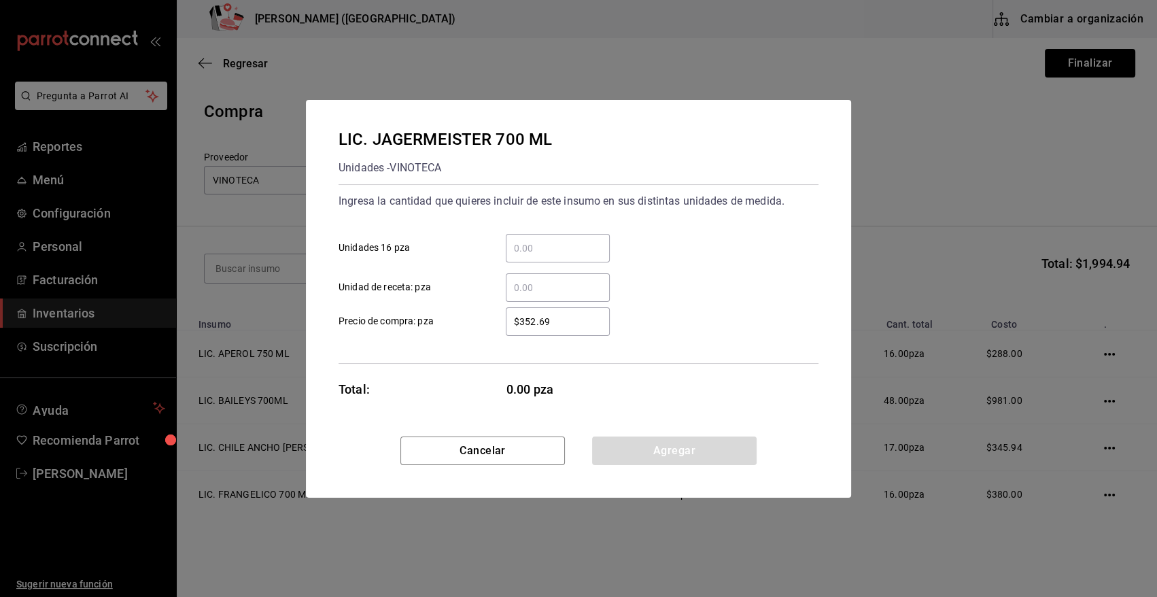
click at [546, 256] on input "​ Unidades 16 pza" at bounding box center [558, 248] width 104 height 16
type input "1"
type input "$350"
click at [641, 446] on button "Agregar" at bounding box center [674, 451] width 165 height 29
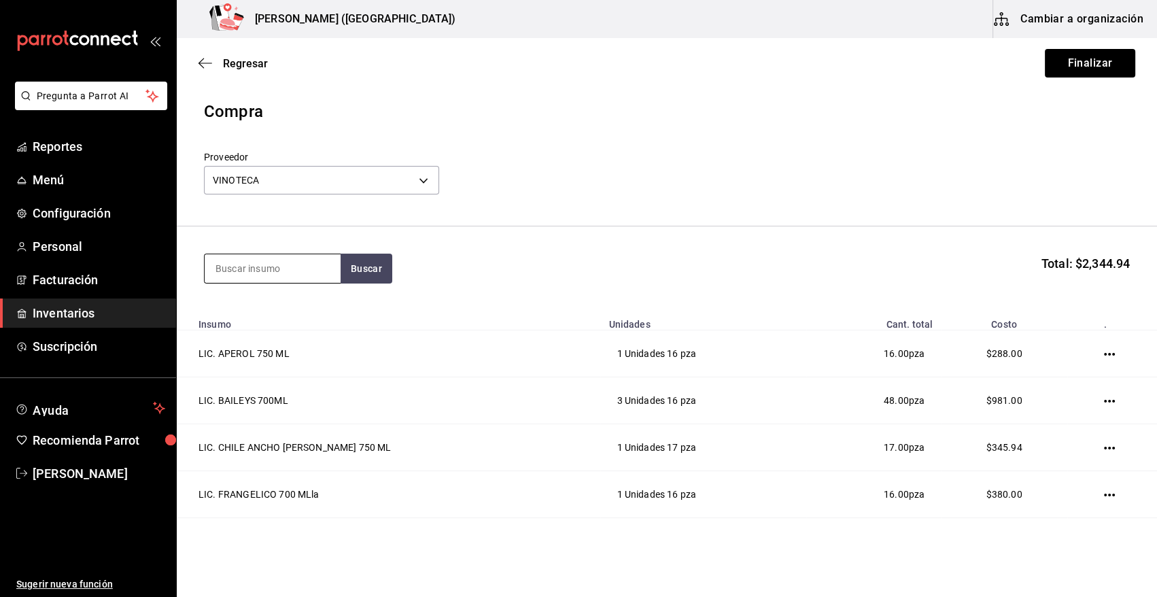
click at [280, 258] on input at bounding box center [273, 268] width 136 height 29
type input "KAL"
click at [265, 333] on div "Unidades - VINOTECA" at bounding box center [273, 340] width 114 height 14
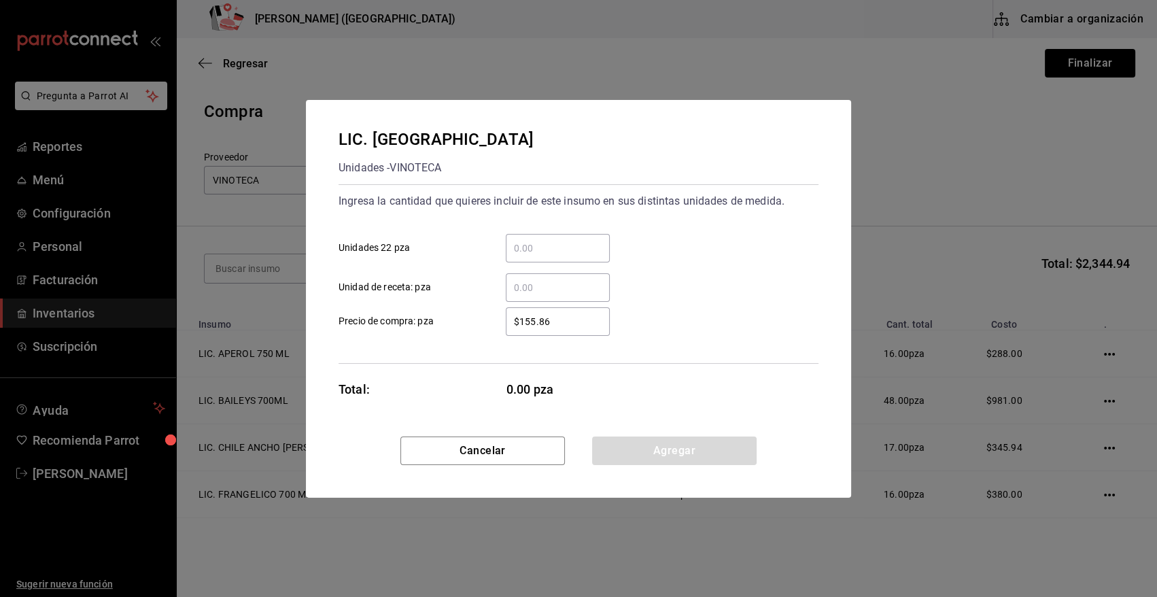
click at [545, 252] on input "​ Unidades 22 pza" at bounding box center [558, 248] width 104 height 16
type input "1"
type input "$160"
click at [662, 449] on button "Agregar" at bounding box center [674, 451] width 165 height 29
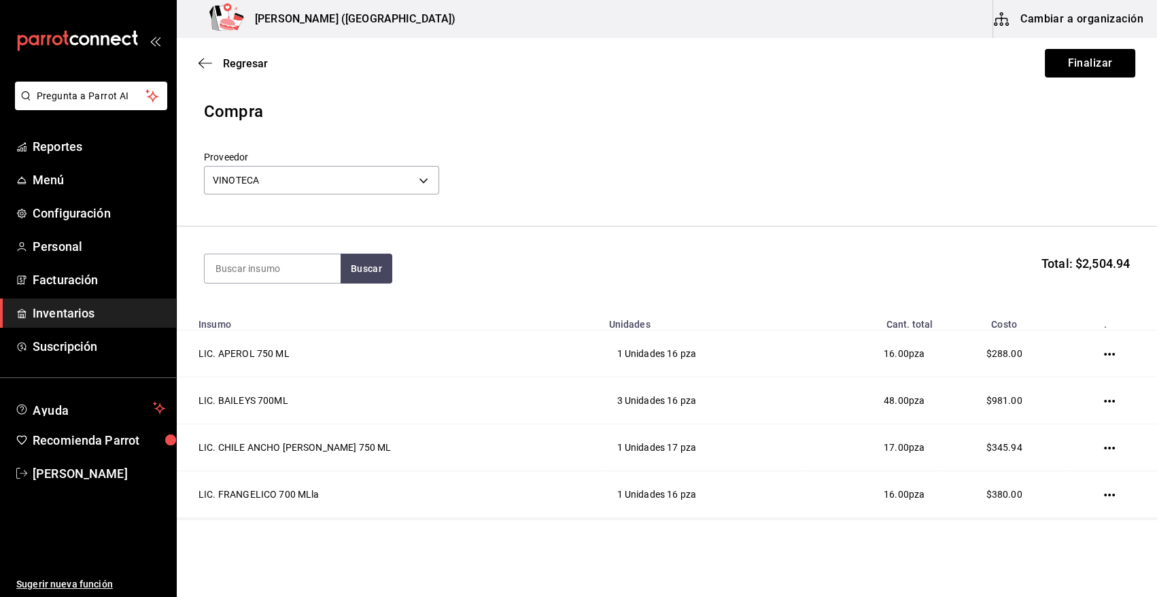
scroll to position [135, 0]
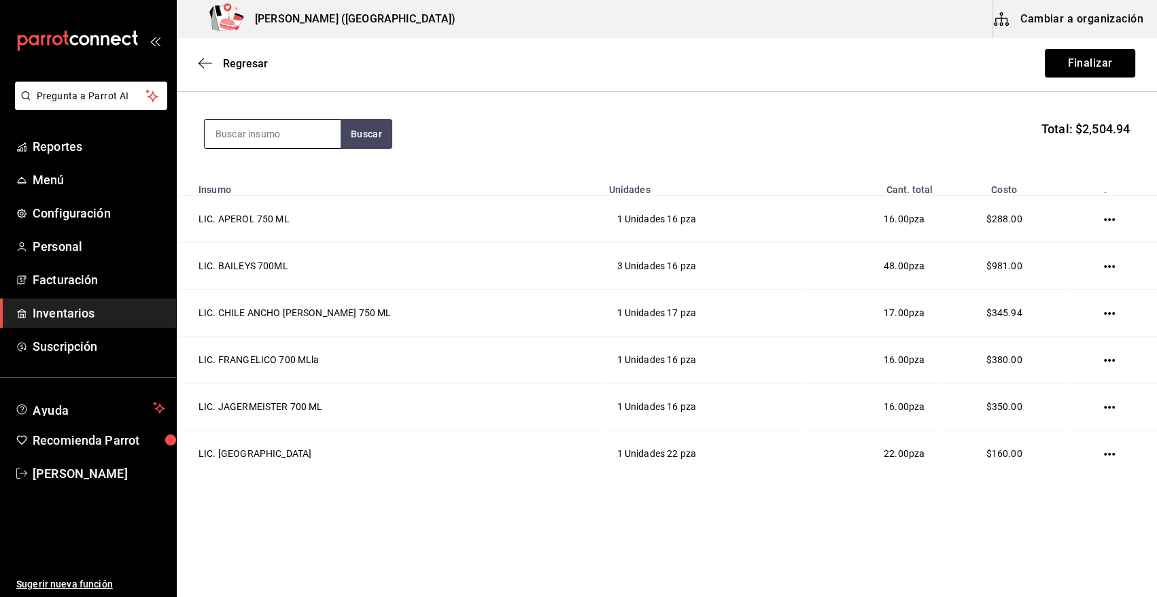
click at [292, 136] on input at bounding box center [273, 134] width 136 height 29
type input "LICOR"
click at [292, 192] on div "Unidades - VINOTECA" at bounding box center [269, 189] width 107 height 14
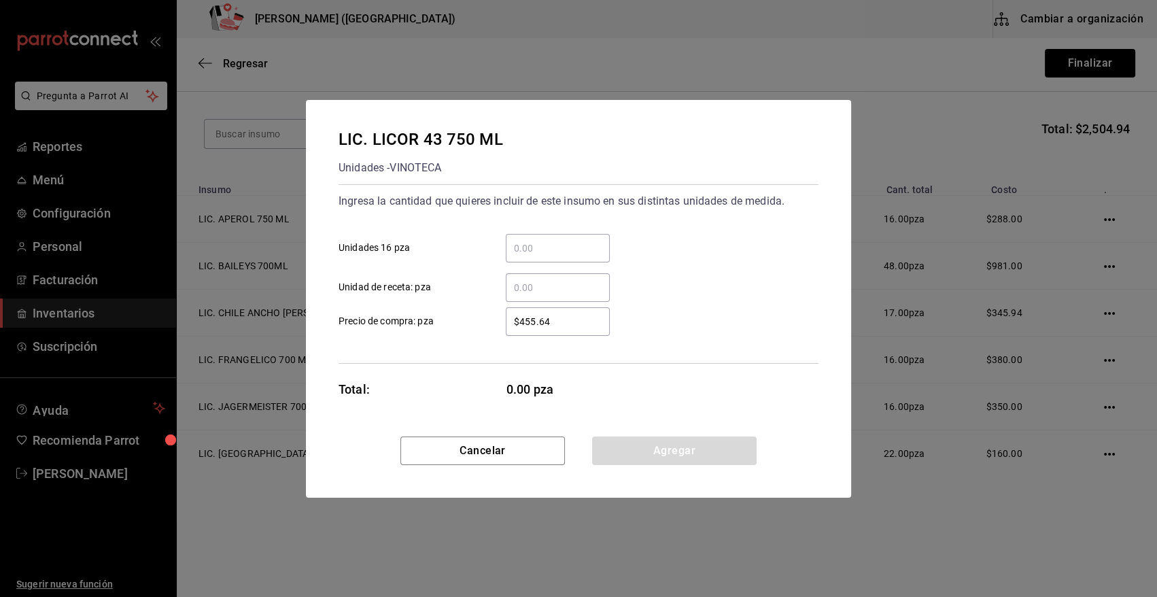
click at [581, 252] on input "​ Unidades 16 pza" at bounding box center [558, 248] width 104 height 16
type input "6"
type input "$415"
click at [663, 449] on button "Agregar" at bounding box center [674, 451] width 165 height 29
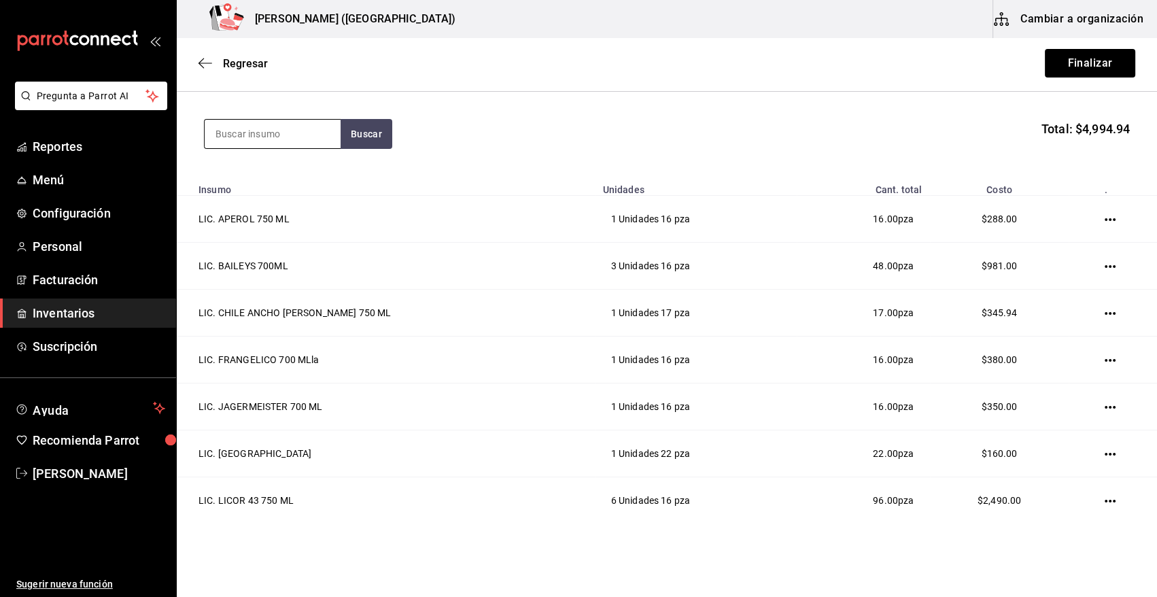
click at [307, 123] on input at bounding box center [273, 134] width 136 height 29
type input "SAKE"
click at [303, 177] on div "LIC. SAKE 750 ML" at bounding box center [263, 173] width 94 height 16
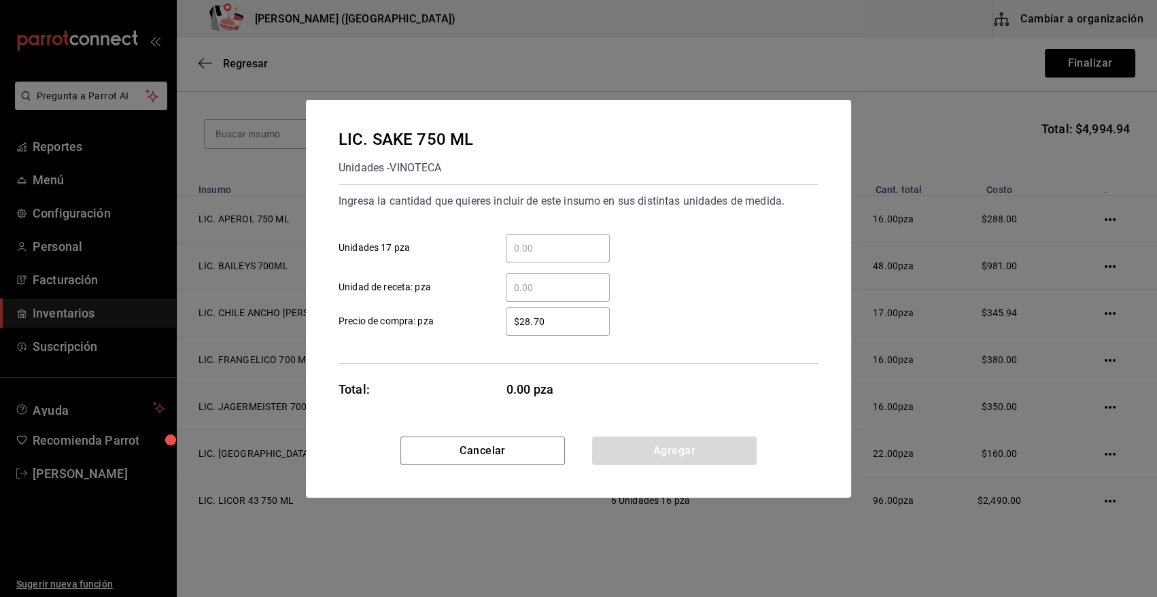
click at [560, 251] on input "​ Unidades 17 pza" at bounding box center [558, 248] width 104 height 16
type input "1"
type input "$591.40"
click at [716, 456] on button "Agregar" at bounding box center [674, 451] width 165 height 29
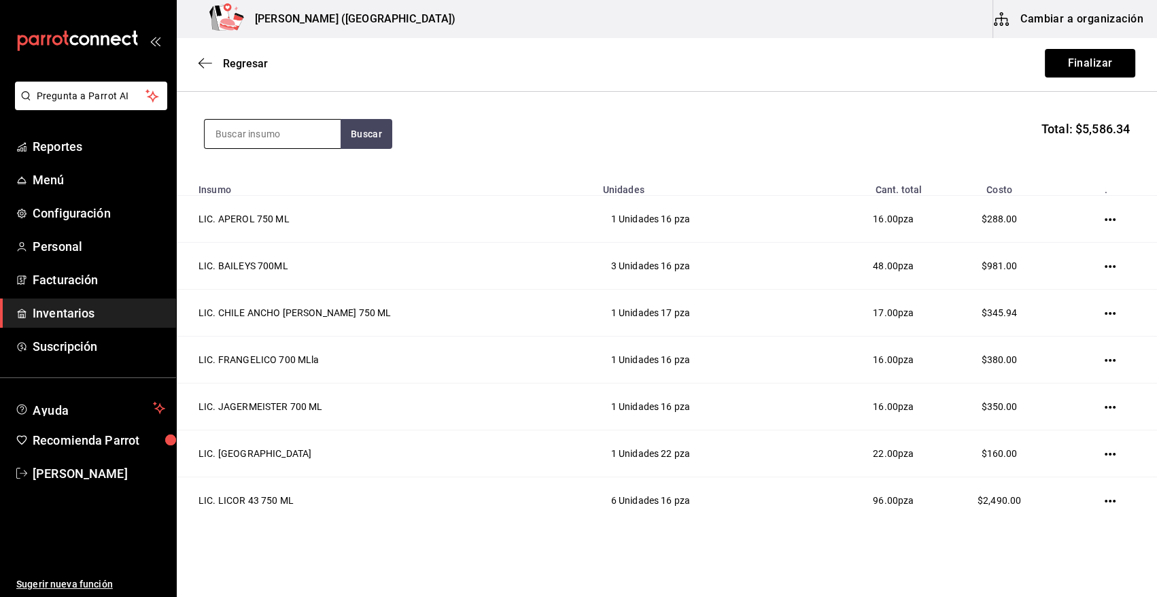
click at [265, 137] on input at bounding box center [273, 134] width 136 height 29
type input "ST G"
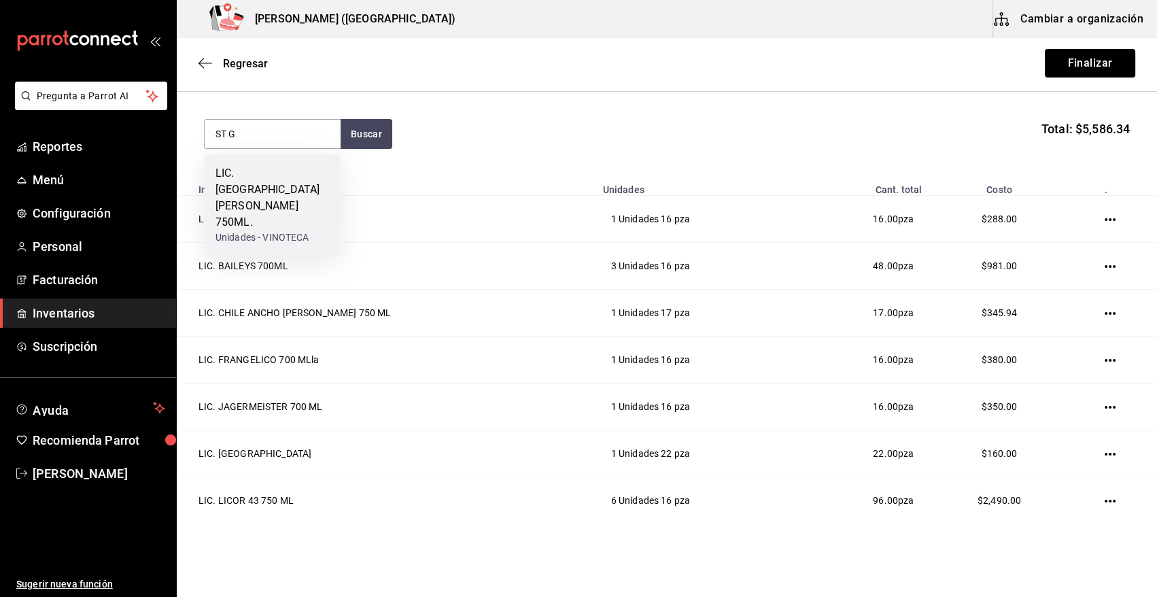
click at [279, 180] on div "LIC. ST GERMAIN 750ML." at bounding box center [273, 197] width 114 height 65
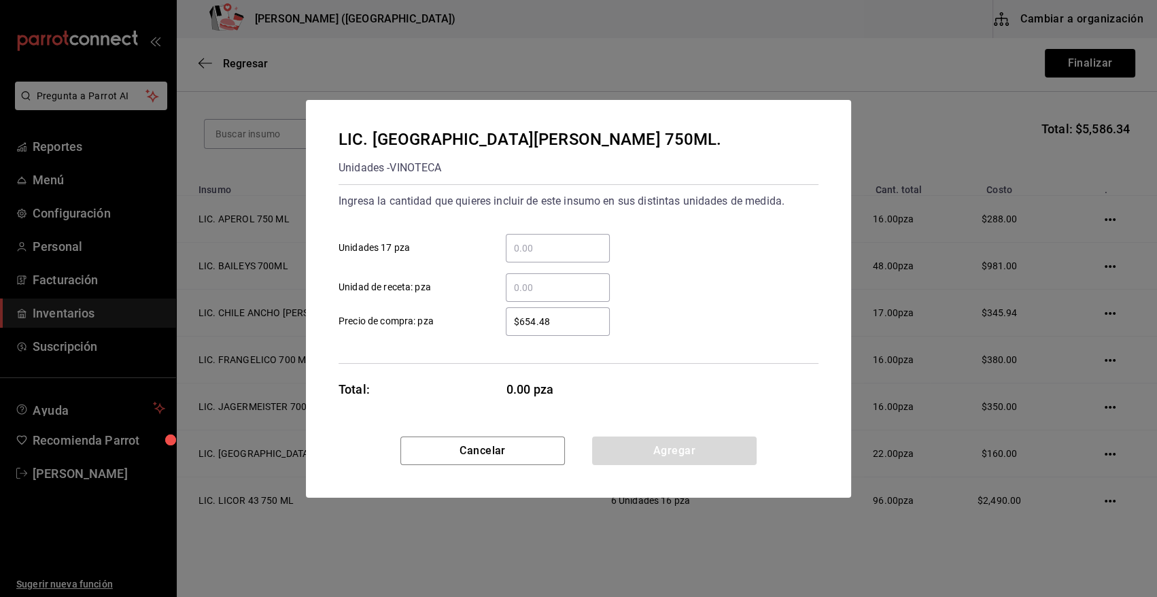
click at [592, 245] on input "​ Unidades 17 pza" at bounding box center [558, 248] width 104 height 16
type input "2"
type input "$603"
click at [641, 443] on button "Agregar" at bounding box center [674, 451] width 165 height 29
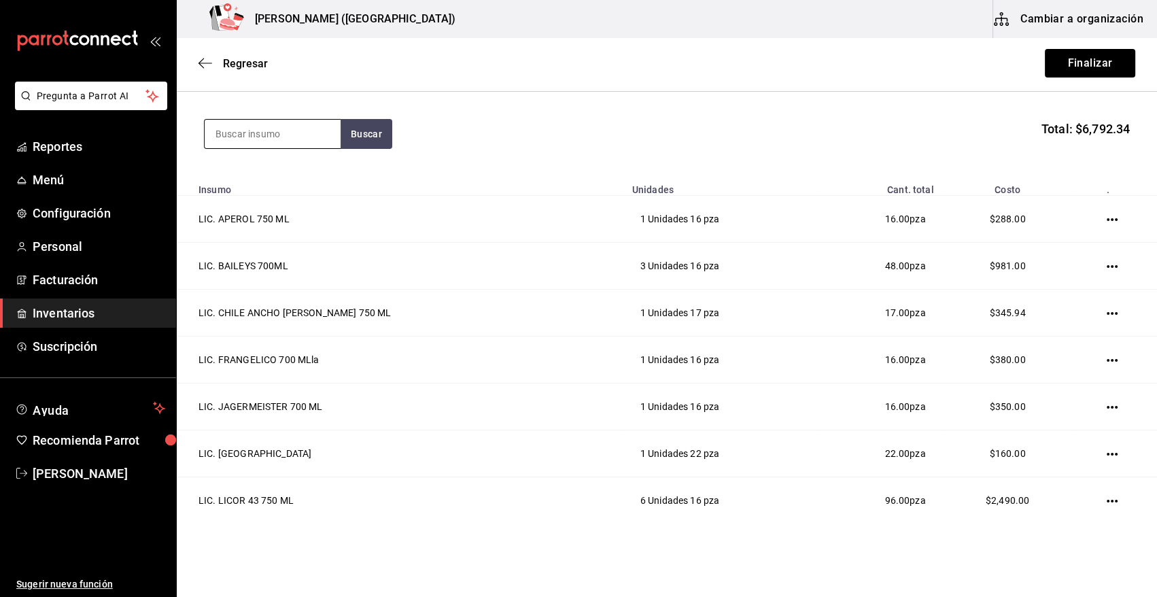
click at [255, 137] on input at bounding box center [273, 134] width 136 height 29
type input "400"
click at [360, 141] on button "Buscar" at bounding box center [367, 134] width 52 height 30
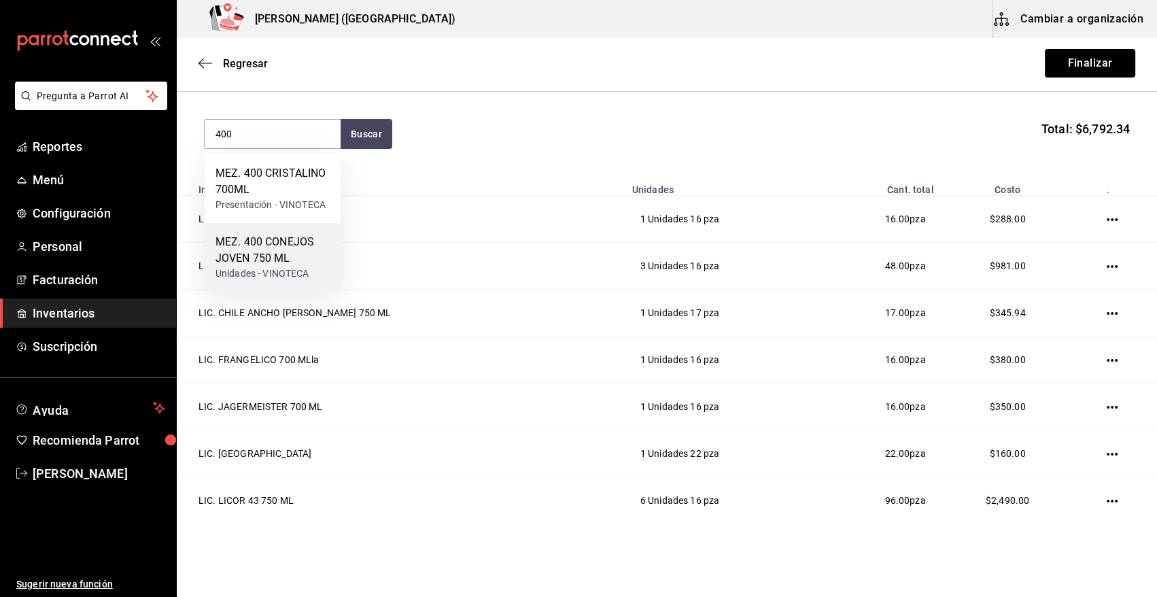
click at [303, 262] on div "MEZ. 400 CONEJOS JOVEN 750 ML" at bounding box center [273, 250] width 114 height 33
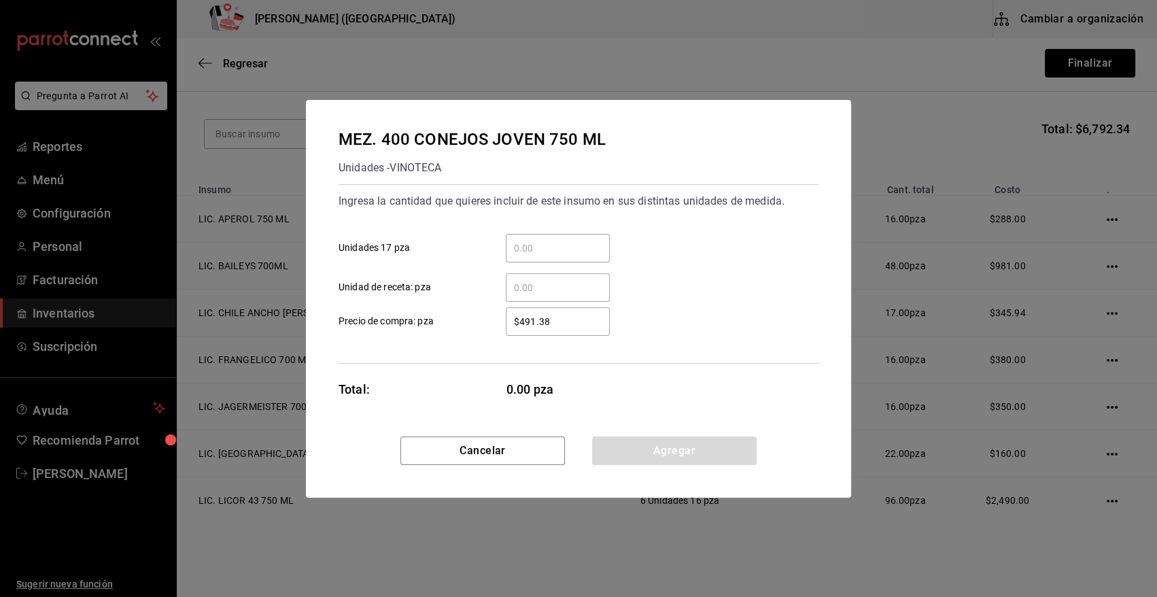
click at [513, 245] on input "​ Unidades 17 pza" at bounding box center [558, 248] width 104 height 16
type input "1"
type input "$413.33"
click at [735, 462] on button "Agregar" at bounding box center [674, 451] width 165 height 29
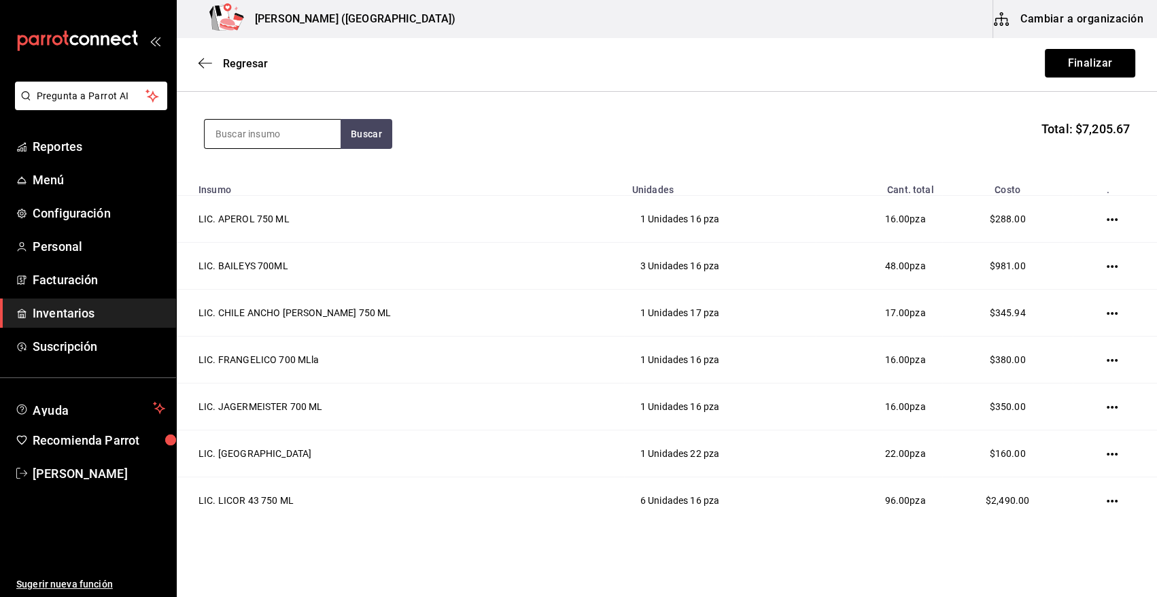
click at [280, 136] on input at bounding box center [273, 134] width 136 height 29
type input "AMARAS"
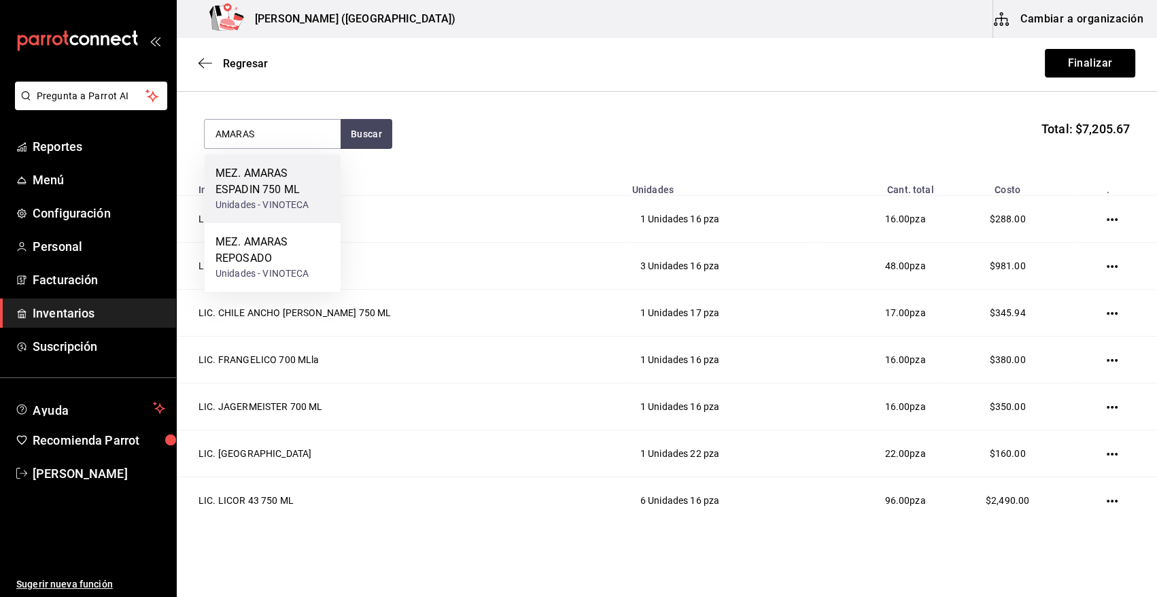
click at [267, 199] on div "Unidades - VINOTECA" at bounding box center [273, 205] width 114 height 14
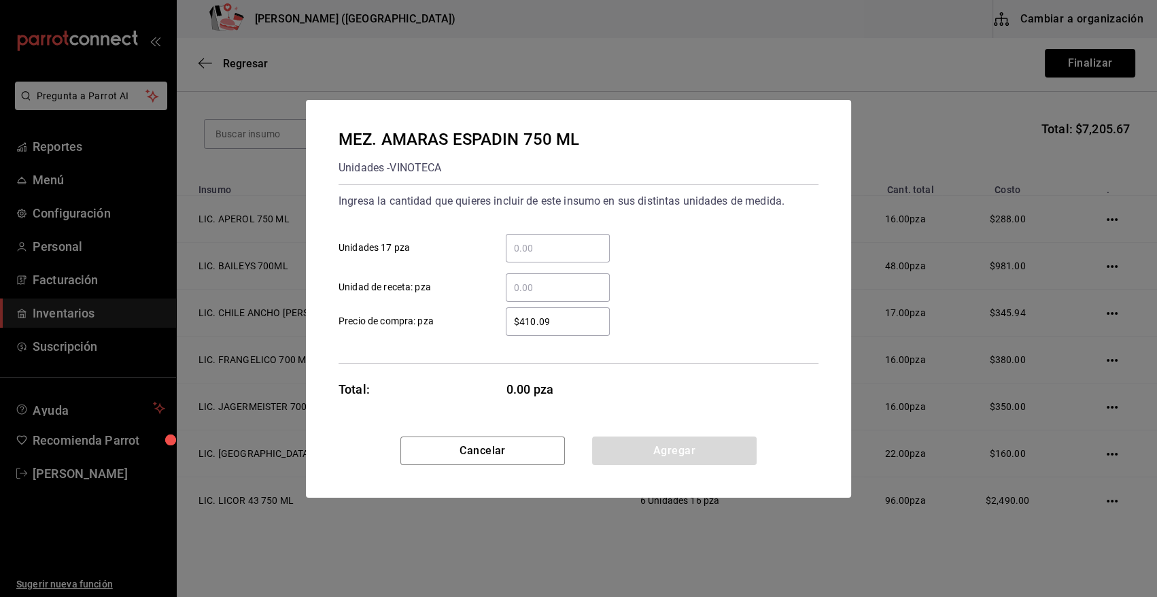
click at [530, 243] on input "​ Unidades 17 pza" at bounding box center [558, 248] width 104 height 16
type input "1"
type input "$479"
click at [652, 452] on button "Agregar" at bounding box center [674, 451] width 165 height 29
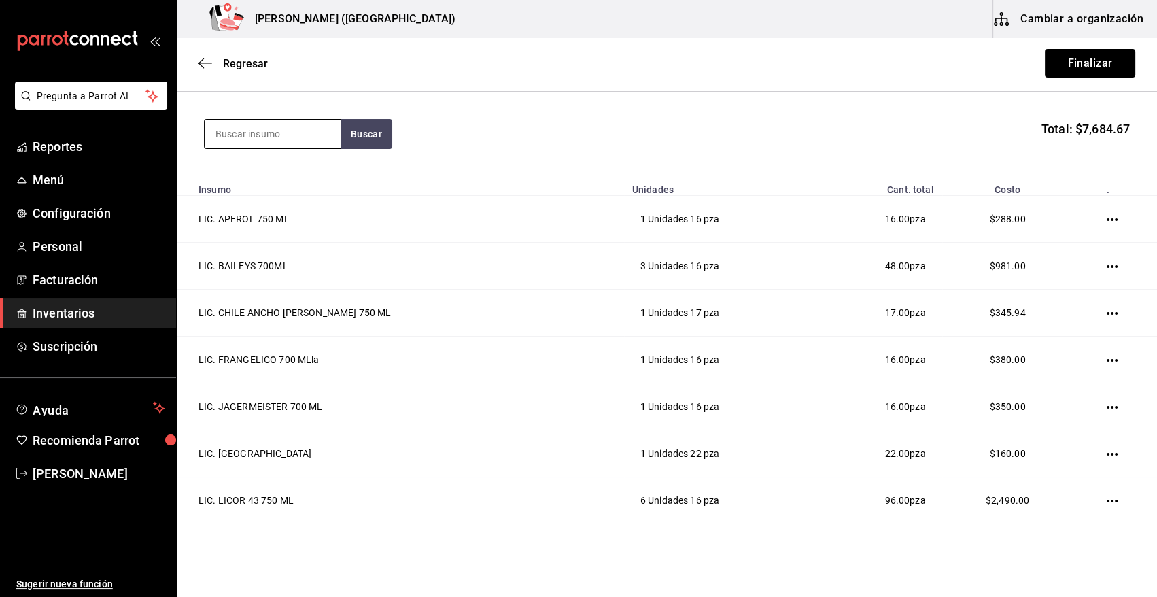
click at [267, 139] on input at bounding box center [273, 134] width 136 height 29
type input "UNION"
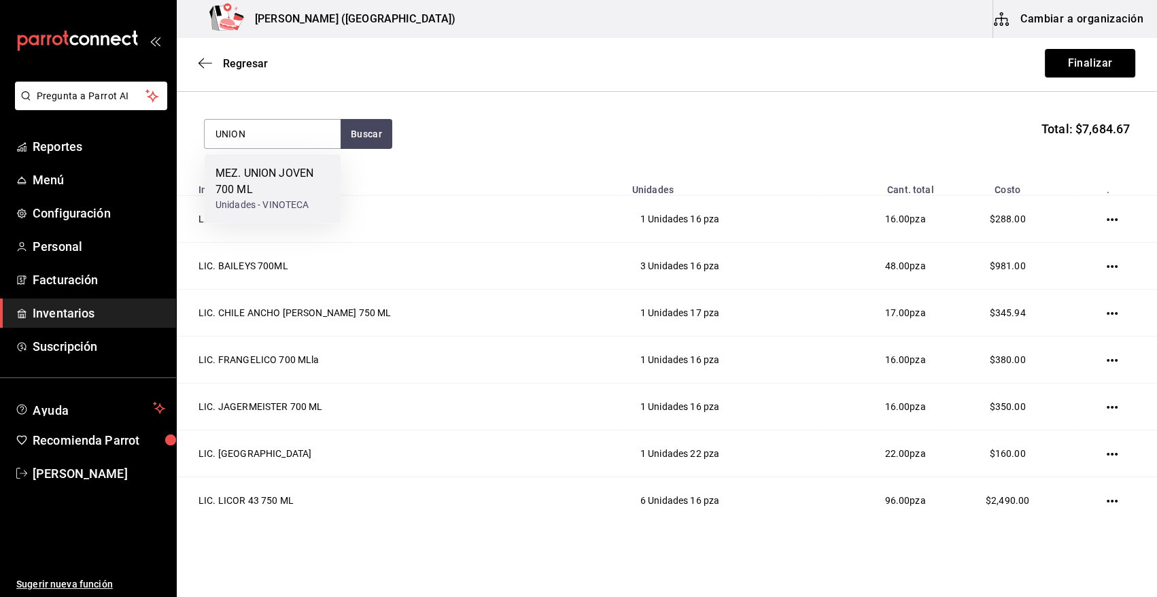
click at [268, 190] on div "MEZ. UNION JOVEN 700 ML" at bounding box center [273, 181] width 114 height 33
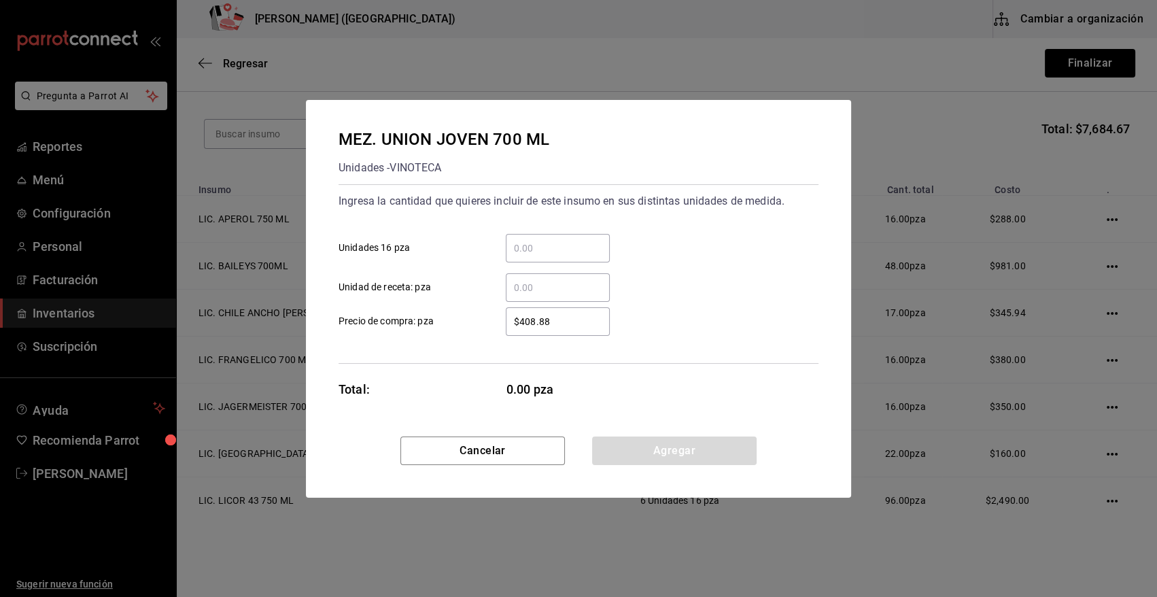
click at [567, 240] on input "​ Unidades 16 pza" at bounding box center [558, 248] width 104 height 16
type input "11"
type input "$415"
drag, startPoint x: 679, startPoint y: 452, endPoint x: 435, endPoint y: 335, distance: 270.7
click at [679, 452] on button "Agregar" at bounding box center [674, 451] width 165 height 29
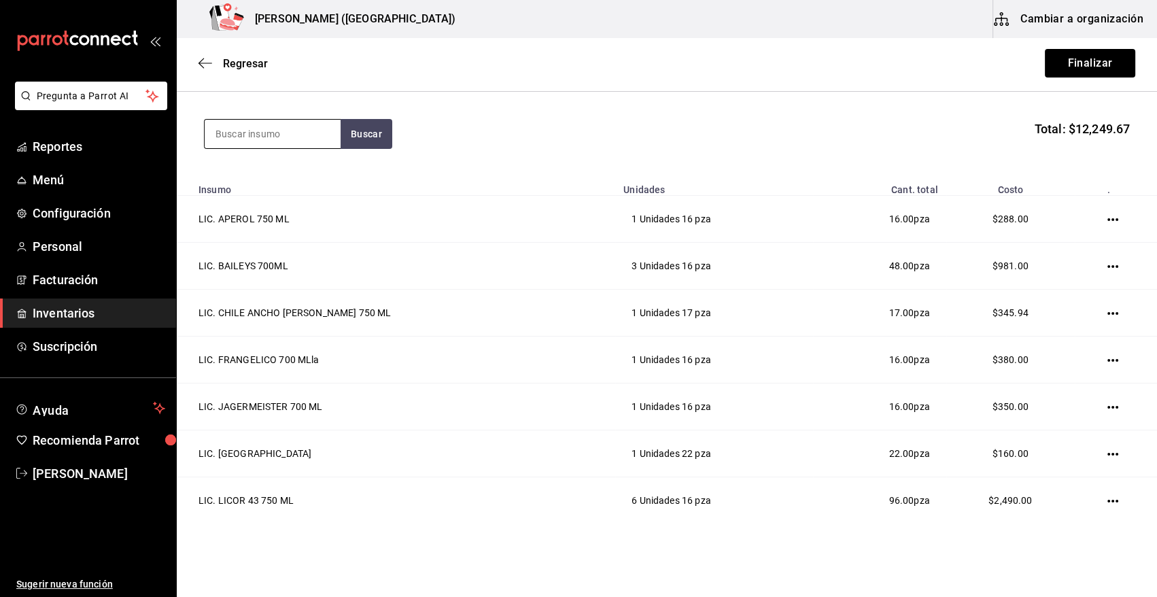
click at [274, 130] on input at bounding box center [273, 134] width 136 height 29
type input "BACARDI"
click at [353, 129] on button "Buscar" at bounding box center [367, 134] width 52 height 30
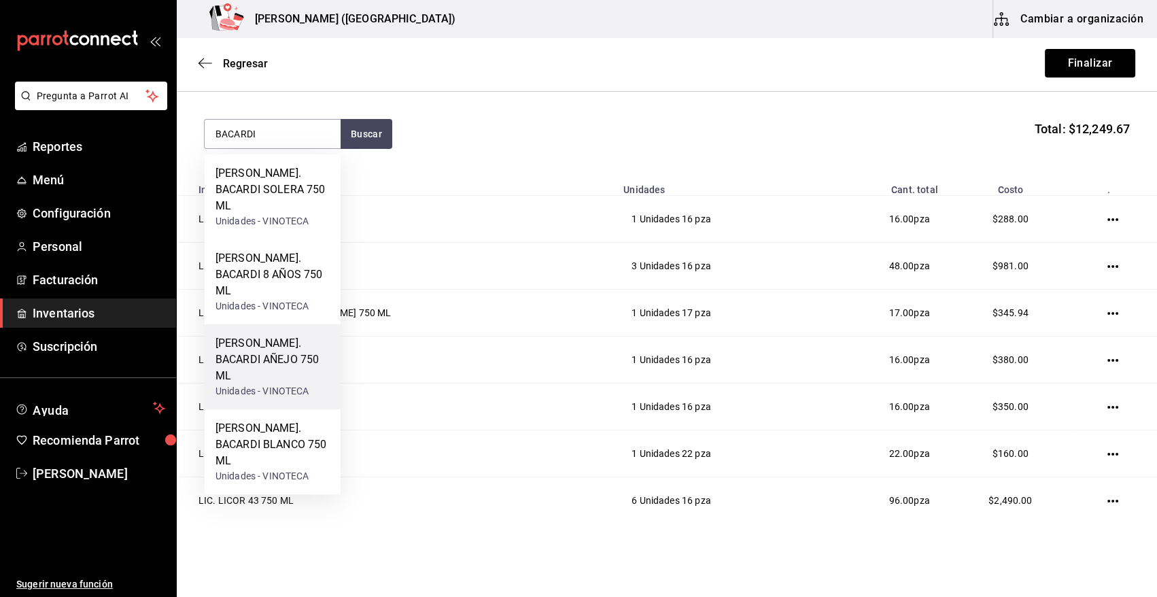
click at [299, 335] on div "RON. BACARDI AÑEJO 750 ML" at bounding box center [273, 359] width 114 height 49
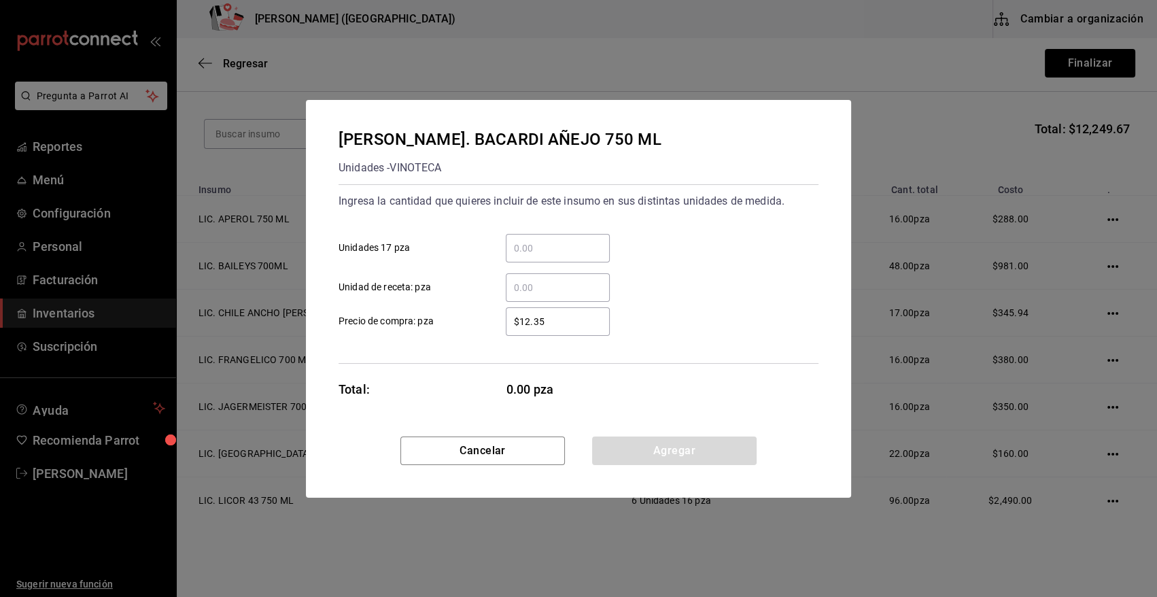
click at [551, 252] on input "​ Unidades 17 pza" at bounding box center [558, 248] width 104 height 16
type input "1"
type input "$189"
click at [675, 454] on button "Agregar" at bounding box center [674, 451] width 165 height 29
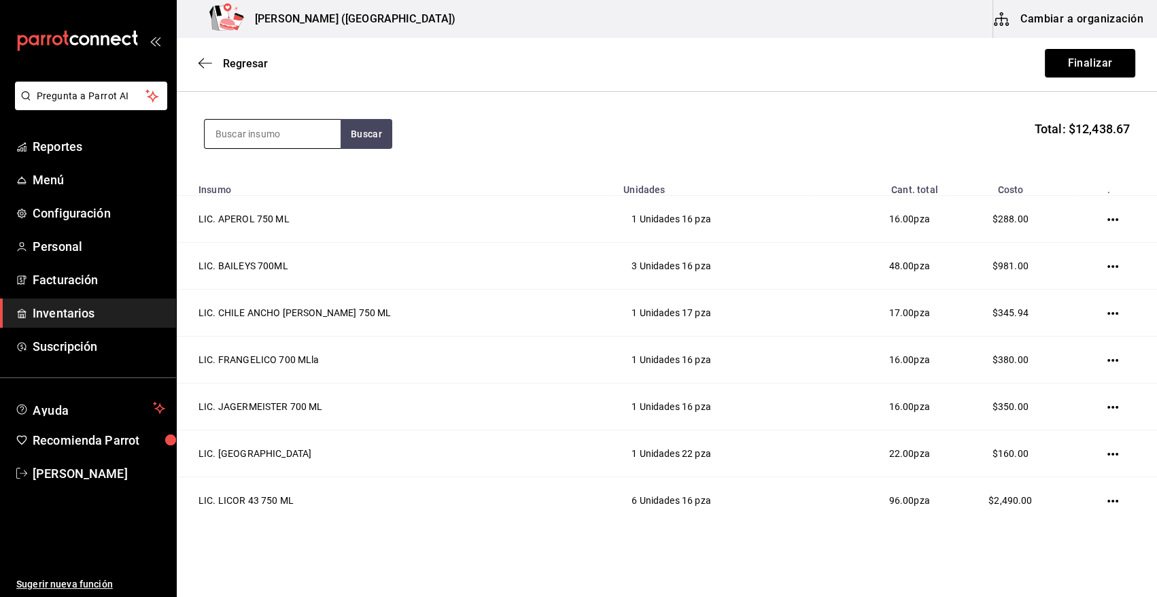
click at [297, 133] on input at bounding box center [273, 134] width 136 height 29
type input "FLOR"
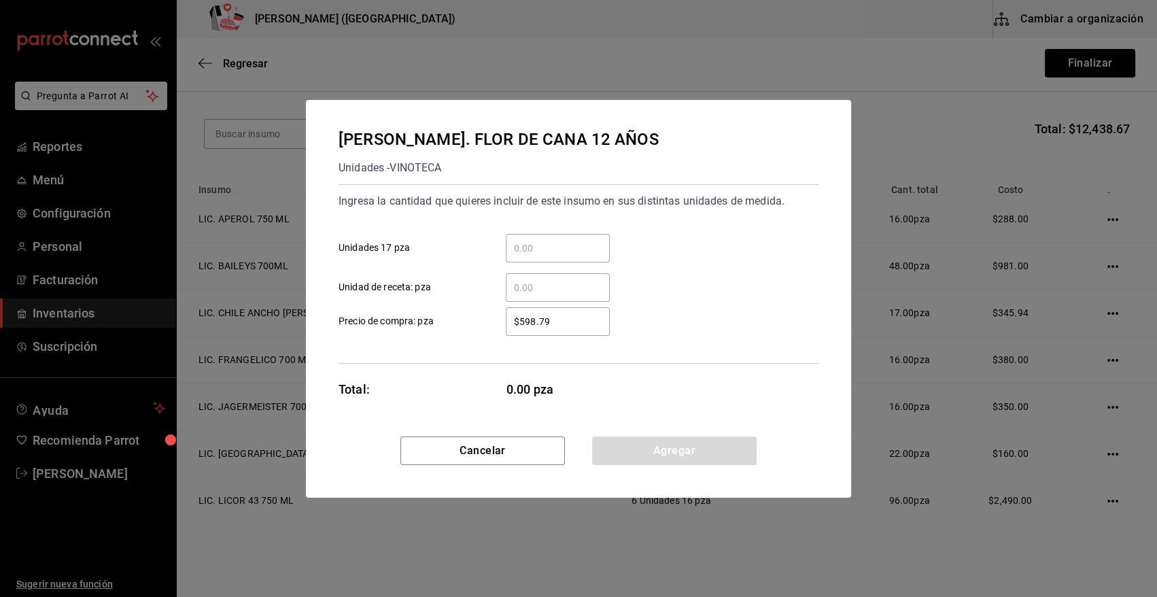
click at [554, 250] on input "​ Unidades 17 pza" at bounding box center [558, 248] width 104 height 16
type input "1"
type input "$693"
click at [694, 444] on button "Agregar" at bounding box center [674, 451] width 165 height 29
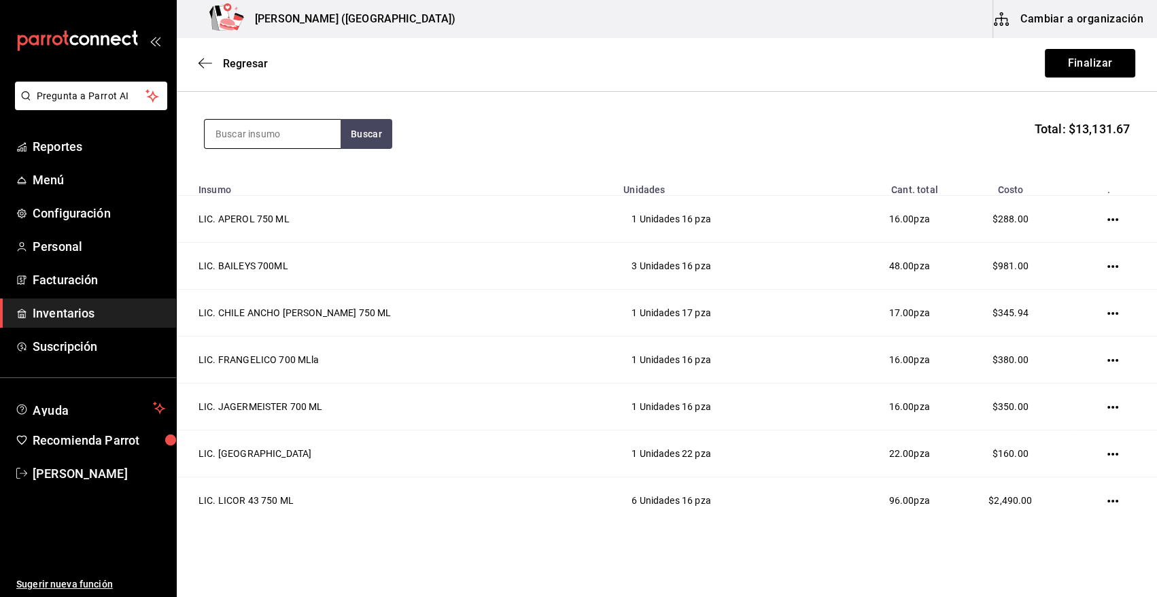
click at [231, 133] on input at bounding box center [273, 134] width 136 height 29
type input "HEND"
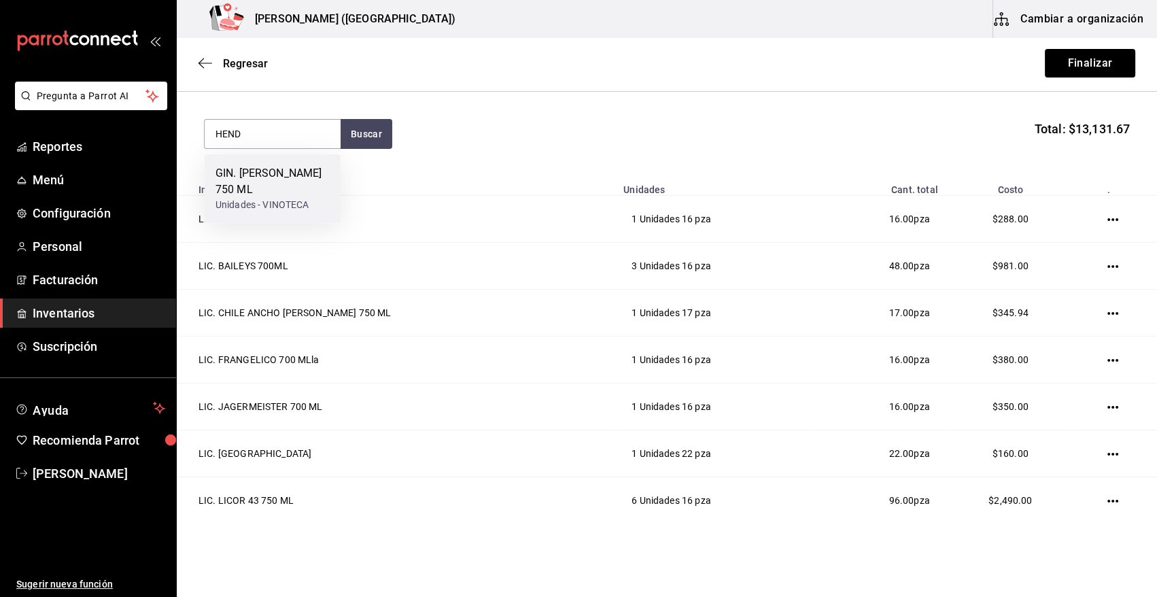
click at [254, 179] on div "GIN. HENDRICKS 750 ML" at bounding box center [273, 181] width 114 height 33
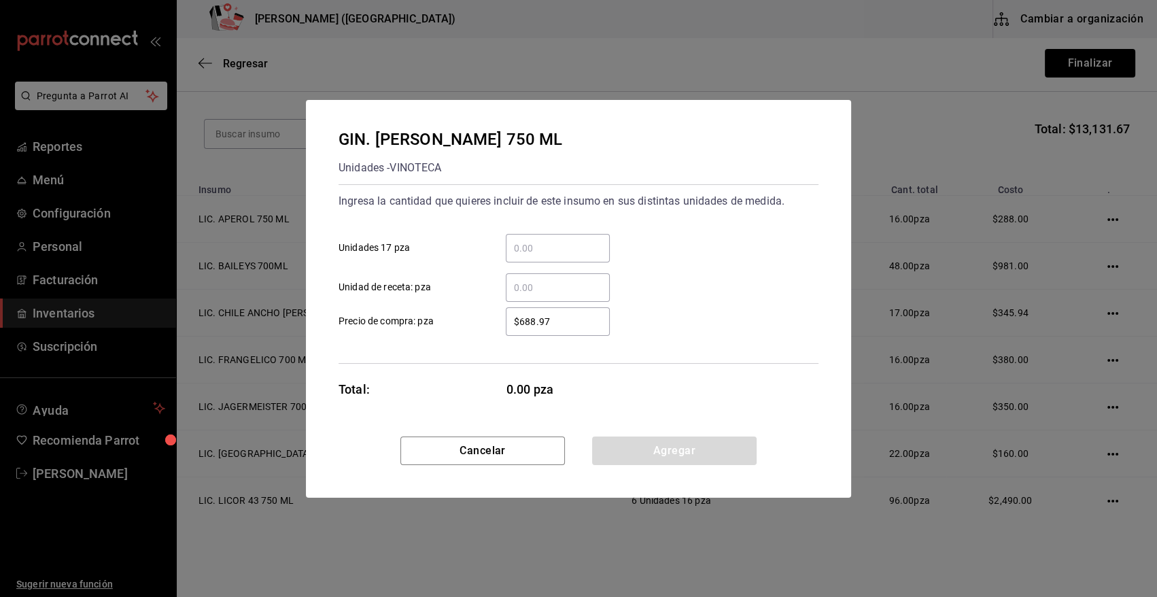
click at [534, 247] on input "​ Unidades 17 pza" at bounding box center [558, 248] width 104 height 16
type input "1"
type input "$7"
type input "$740"
click at [666, 456] on button "Agregar" at bounding box center [674, 451] width 165 height 29
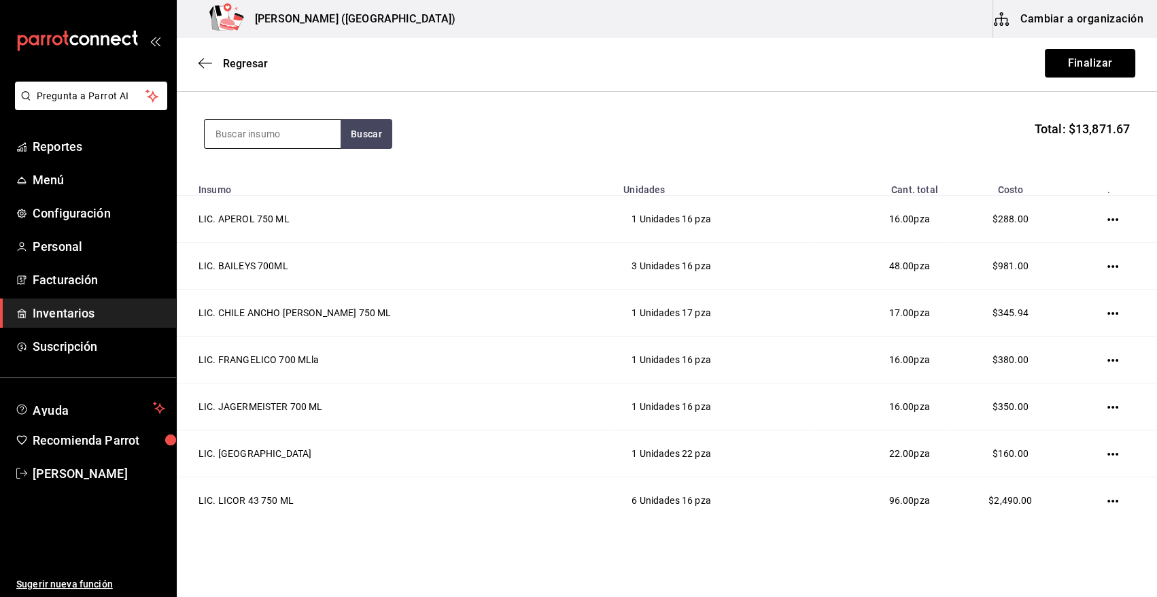
click at [239, 133] on input at bounding box center [273, 134] width 136 height 29
type input "TANQ"
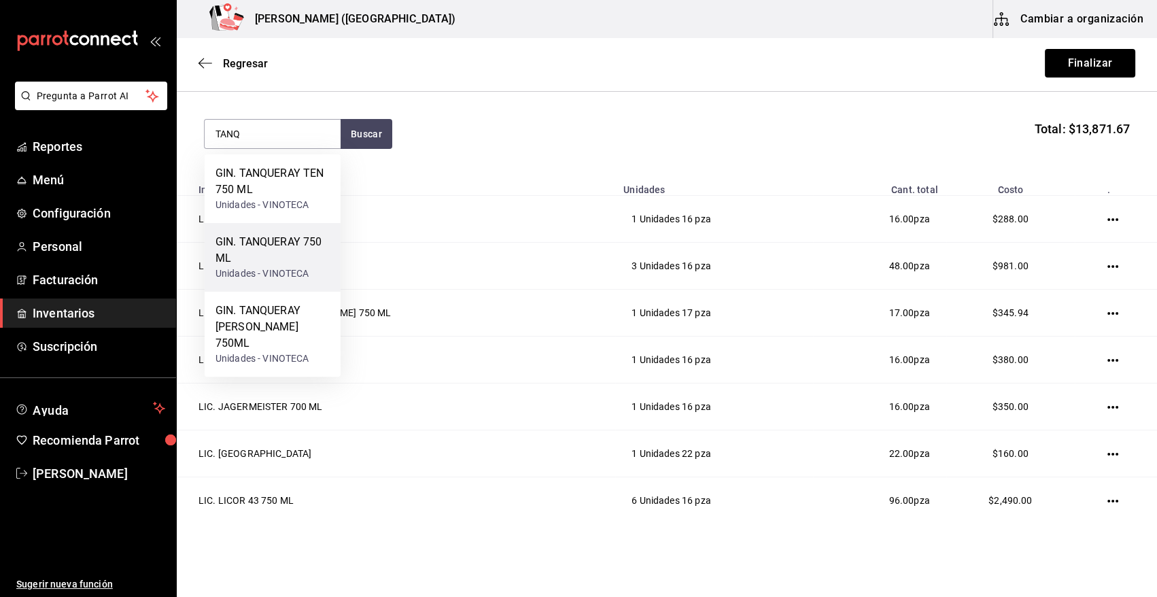
click at [294, 252] on div "GIN. TANQUERAY 750 ML" at bounding box center [273, 250] width 114 height 33
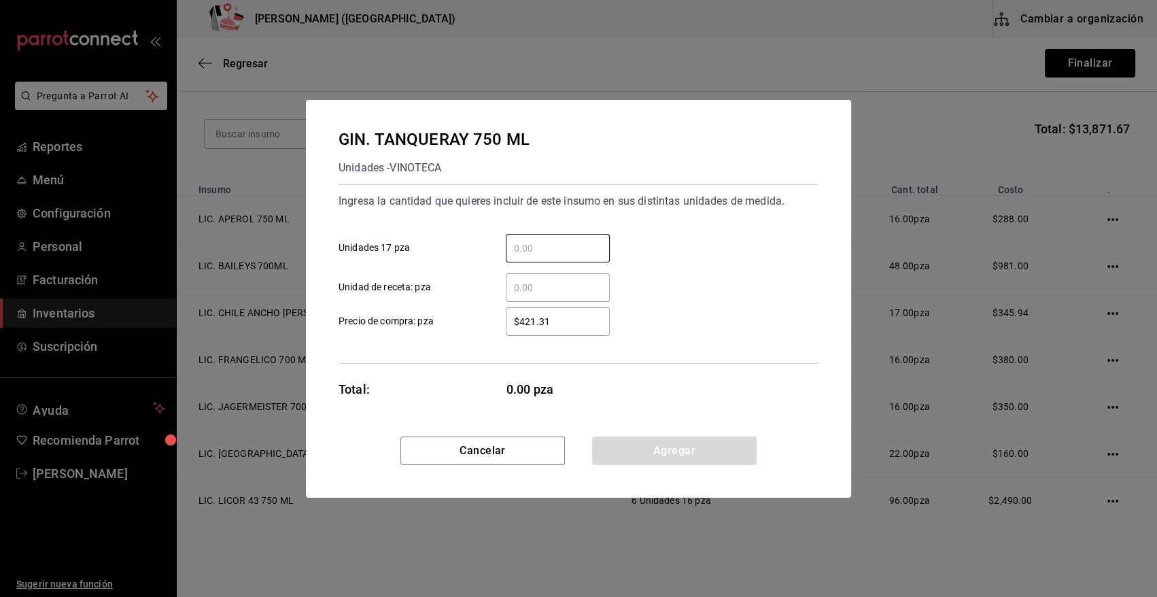
click at [558, 245] on input "​ Unidades 17 pza" at bounding box center [558, 248] width 104 height 16
type input "1"
type input "$465"
click at [656, 454] on button "Agregar" at bounding box center [674, 451] width 165 height 29
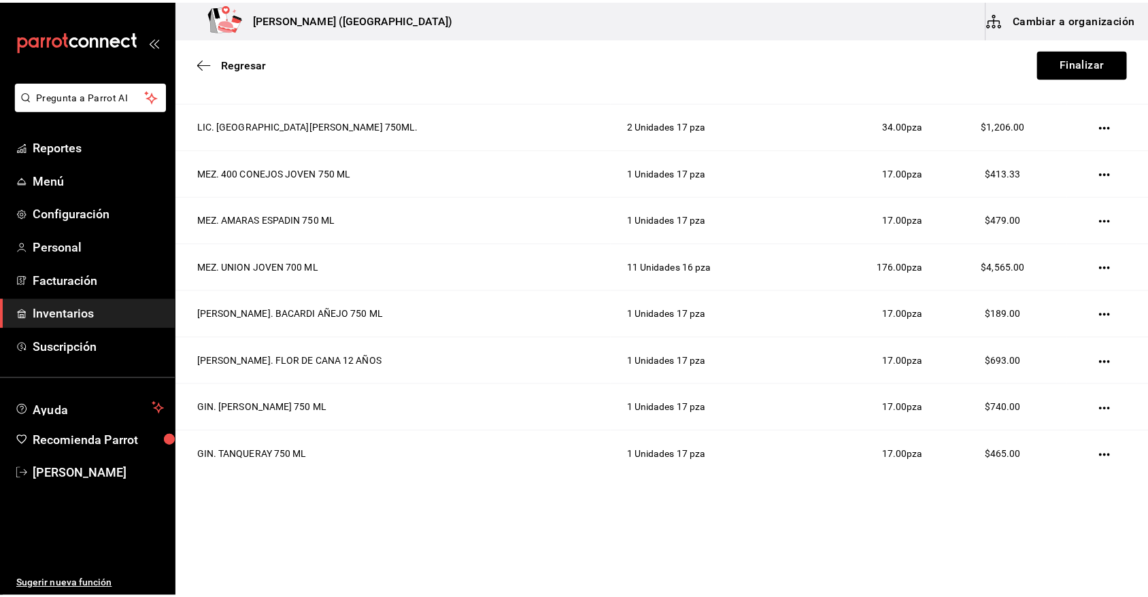
scroll to position [0, 0]
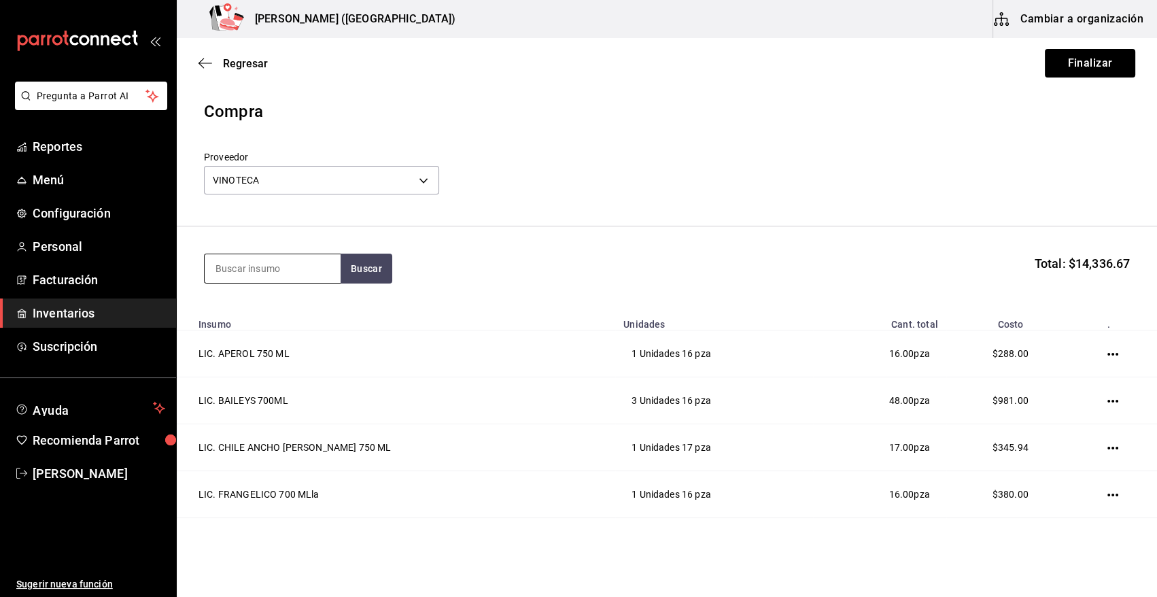
click at [272, 266] on input at bounding box center [273, 268] width 136 height 29
drag, startPoint x: 272, startPoint y: 266, endPoint x: 169, endPoint y: 272, distance: 103.5
click at [169, 272] on div "Pregunta a Parrot AI Reportes Menú Configuración Personal Facturación Inventari…" at bounding box center [578, 260] width 1157 height 520
type input "1800"
click at [357, 275] on button "Buscar" at bounding box center [367, 269] width 52 height 30
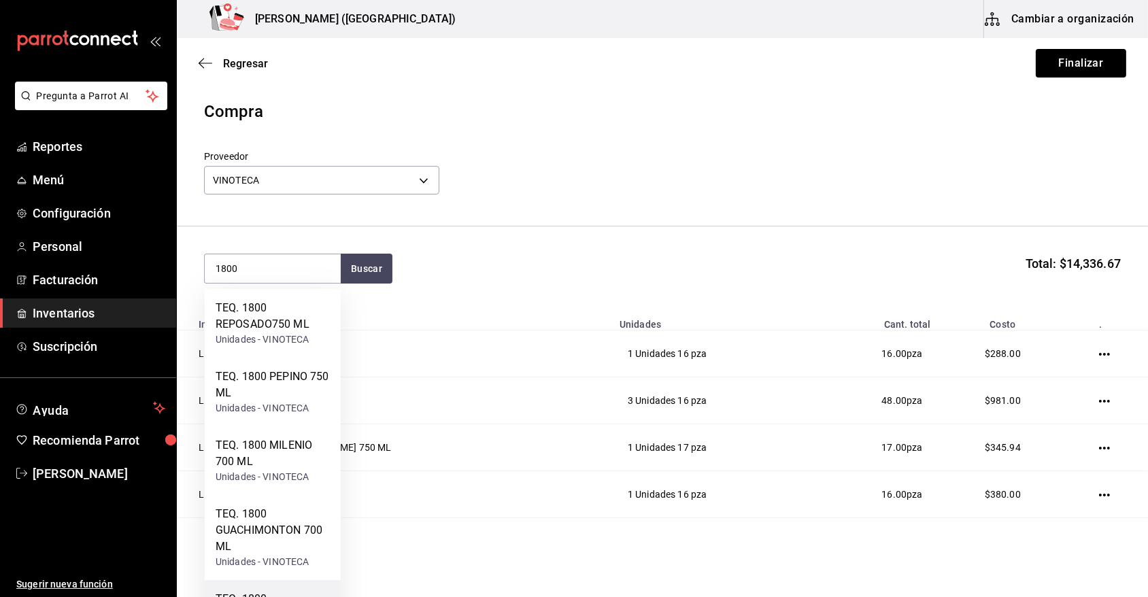
scroll to position [125, 0]
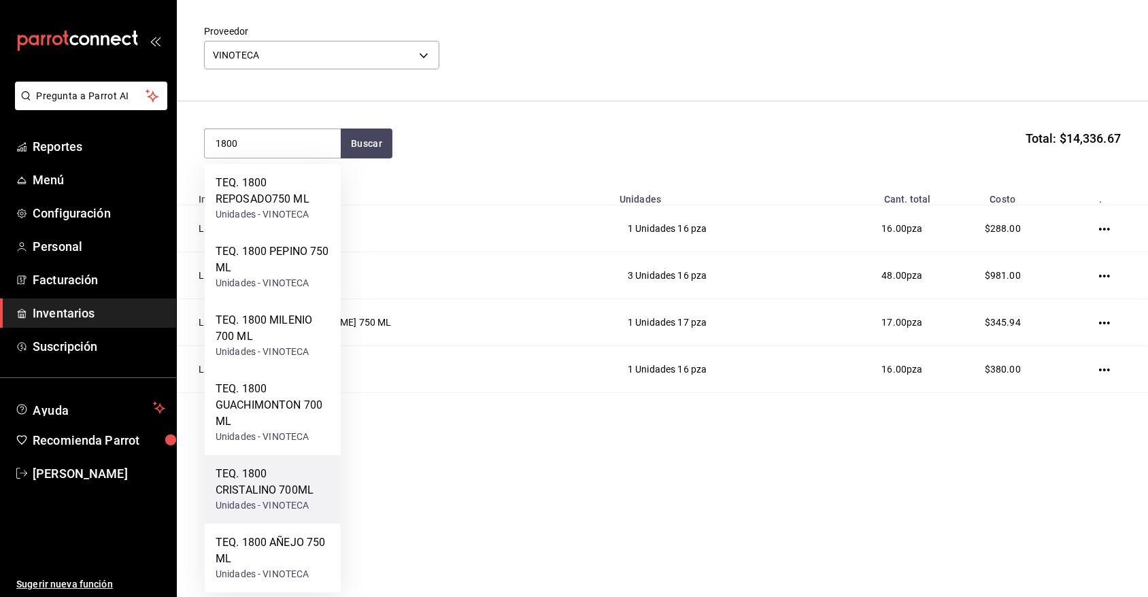
click at [282, 495] on div "TEQ. 1800 CRISTALINO 700ML" at bounding box center [273, 482] width 114 height 33
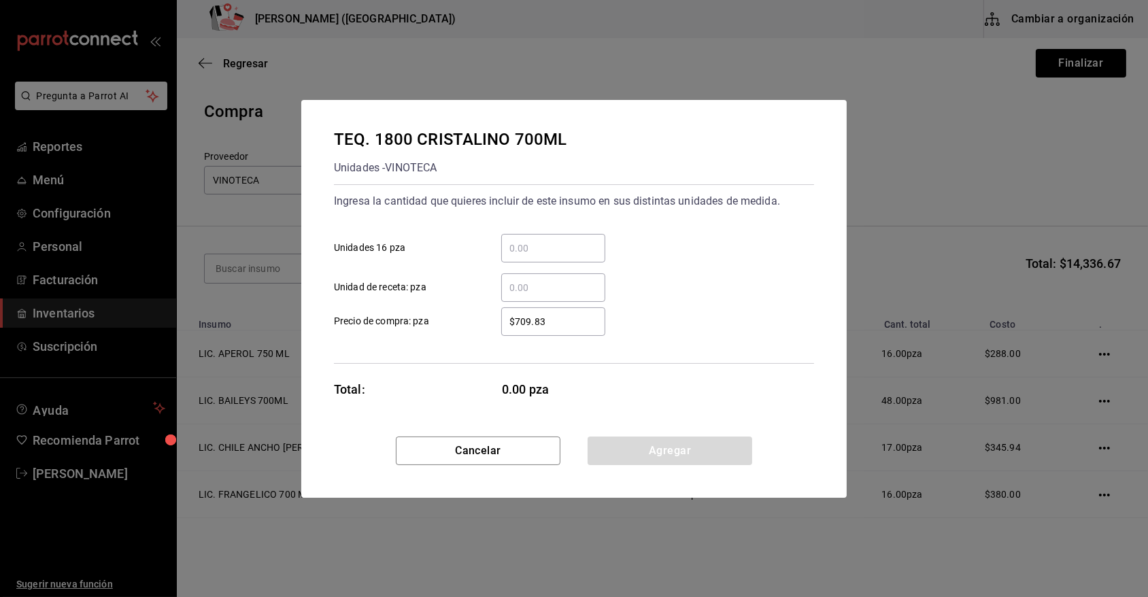
scroll to position [0, 0]
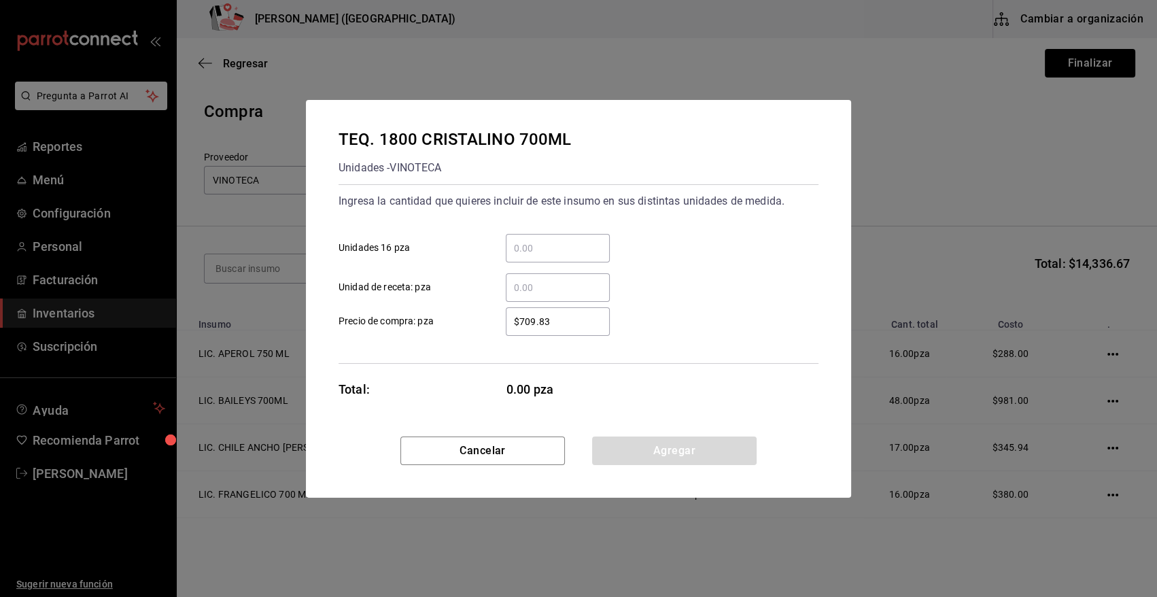
click at [537, 252] on input "​ Unidades 16 pza" at bounding box center [558, 248] width 104 height 16
type input "5"
type input "$629.70"
click at [654, 452] on button "Agregar" at bounding box center [674, 451] width 165 height 29
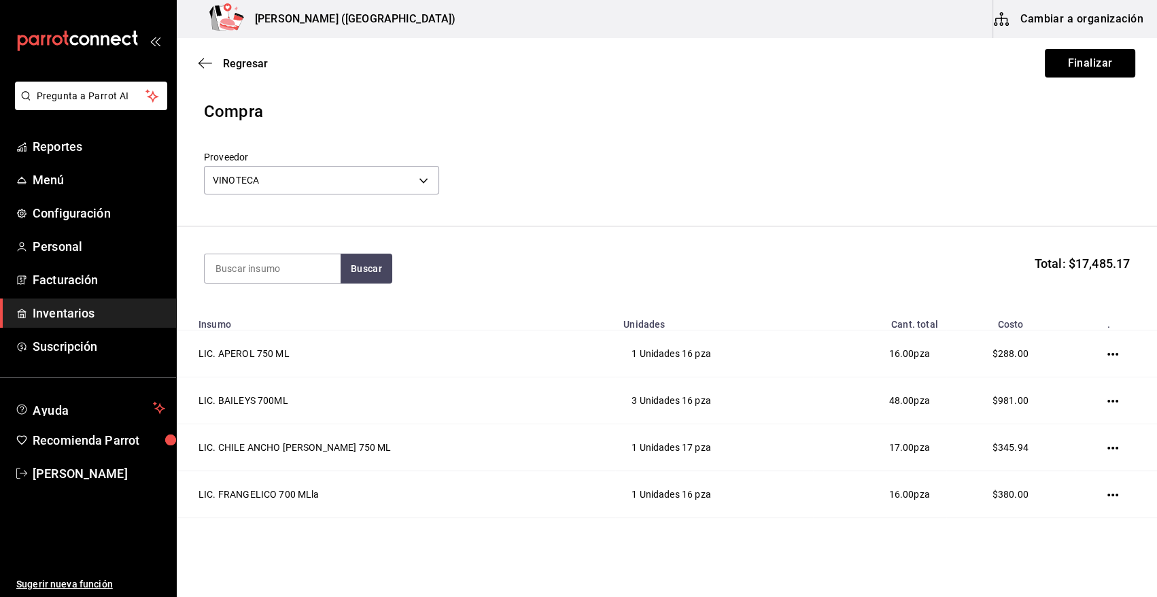
click at [253, 284] on section "Buscar Total: $17,485.17" at bounding box center [667, 268] width 981 height 84
click at [252, 271] on input at bounding box center [273, 268] width 136 height 29
type input "7 LE"
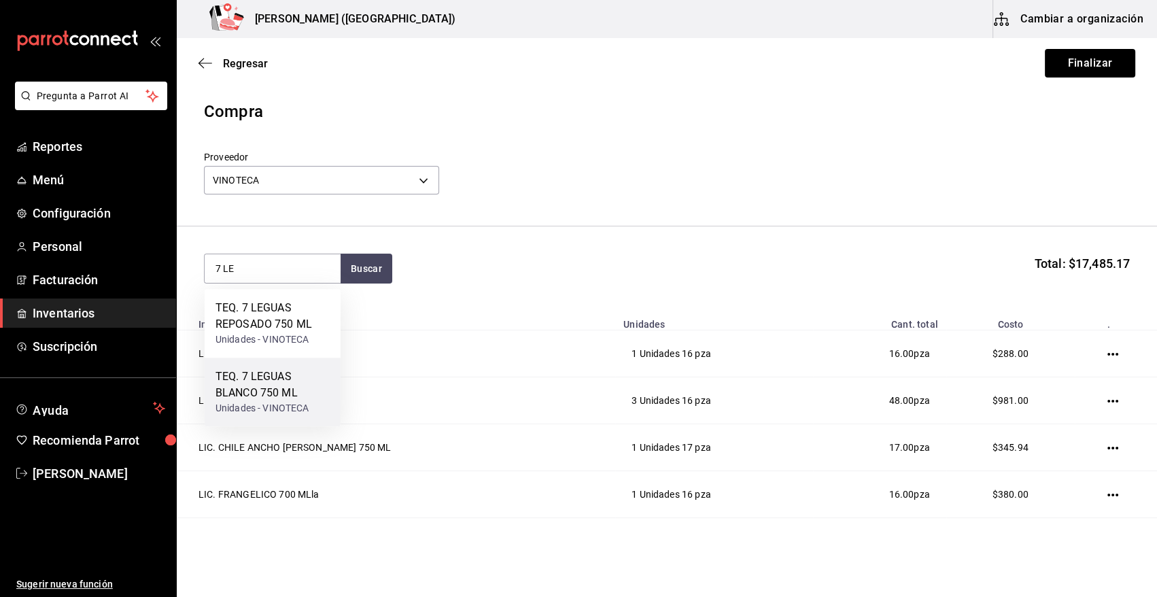
click at [284, 401] on div "Unidades - VINOTECA" at bounding box center [273, 408] width 114 height 14
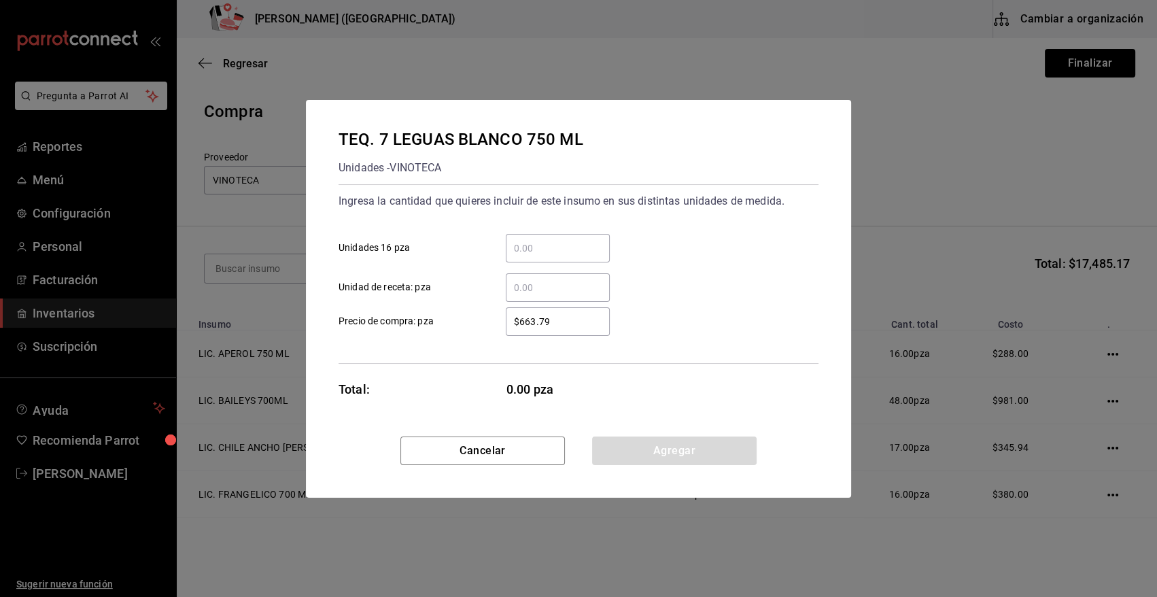
click at [535, 253] on input "​ Unidades 16 pza" at bounding box center [558, 248] width 104 height 16
type input "1"
type input "$544.55"
click at [649, 453] on button "Agregar" at bounding box center [674, 451] width 165 height 29
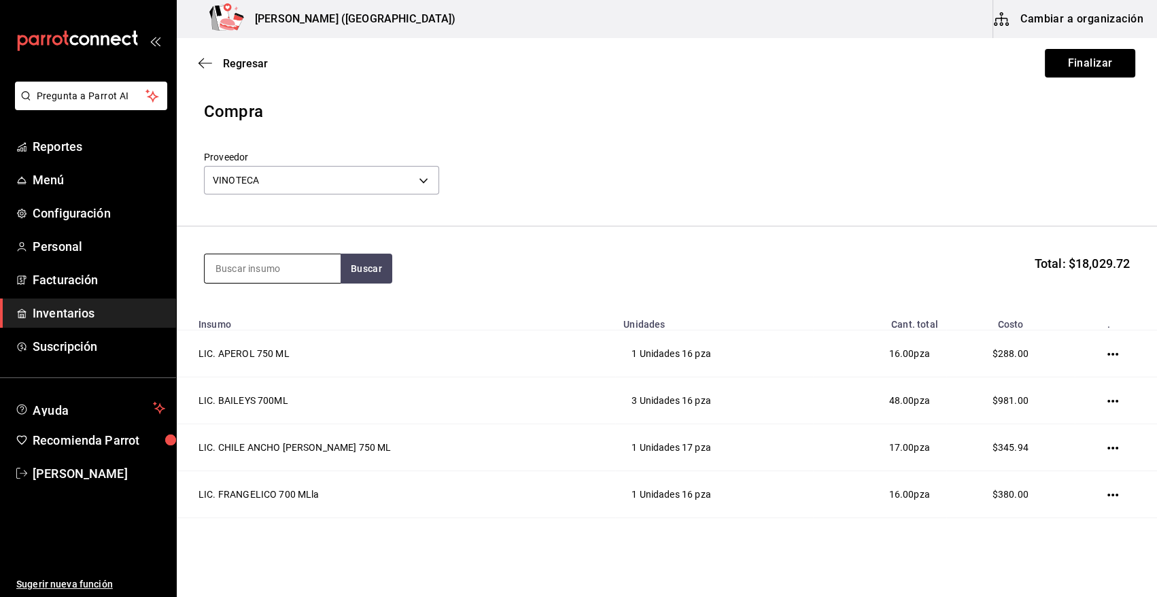
click at [312, 268] on input at bounding box center [273, 268] width 136 height 29
type input "CLASE A"
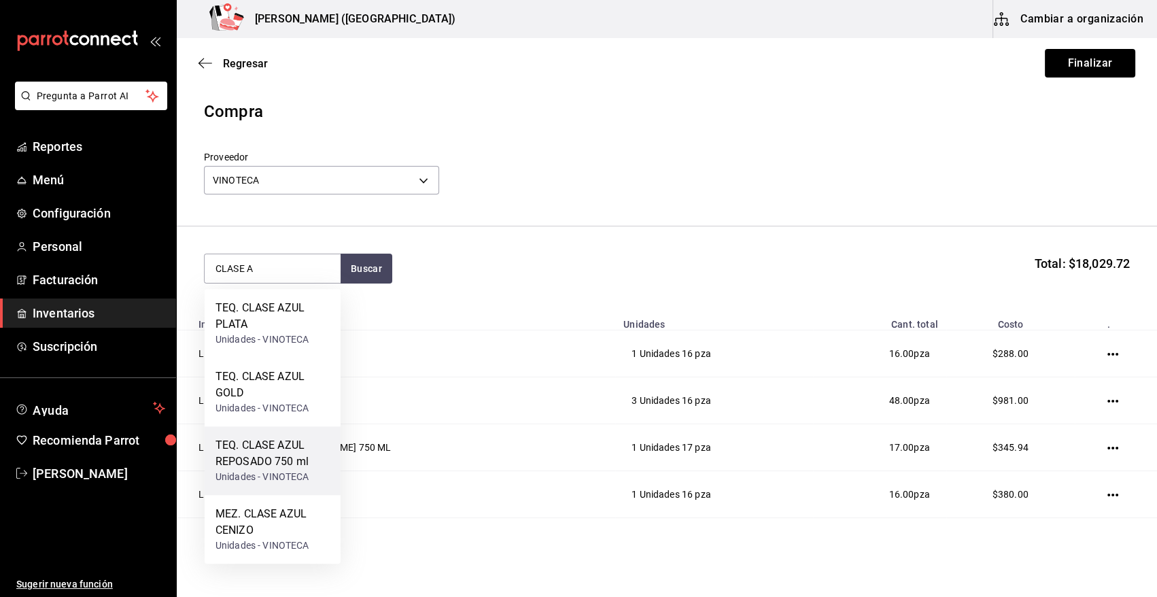
click at [258, 461] on div "TEQ. CLASE AZUL REPOSADO 750 ml" at bounding box center [273, 453] width 114 height 33
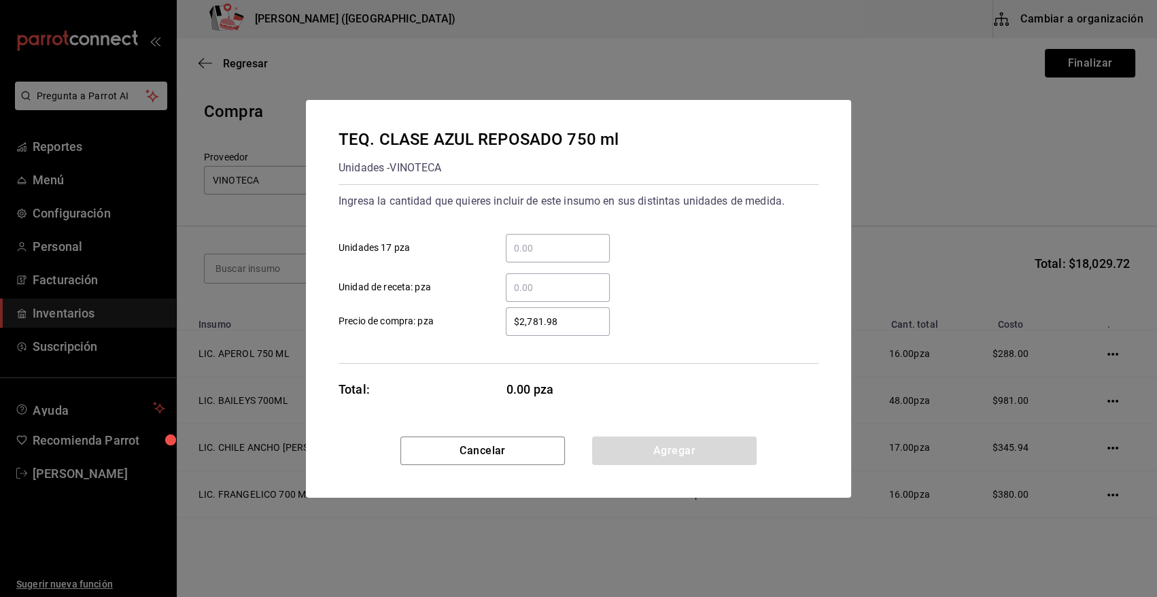
click at [529, 251] on input "​ Unidades 17 pza" at bounding box center [558, 248] width 104 height 16
type input "6"
type input "$3,365"
click at [705, 445] on button "Agregar" at bounding box center [674, 451] width 165 height 29
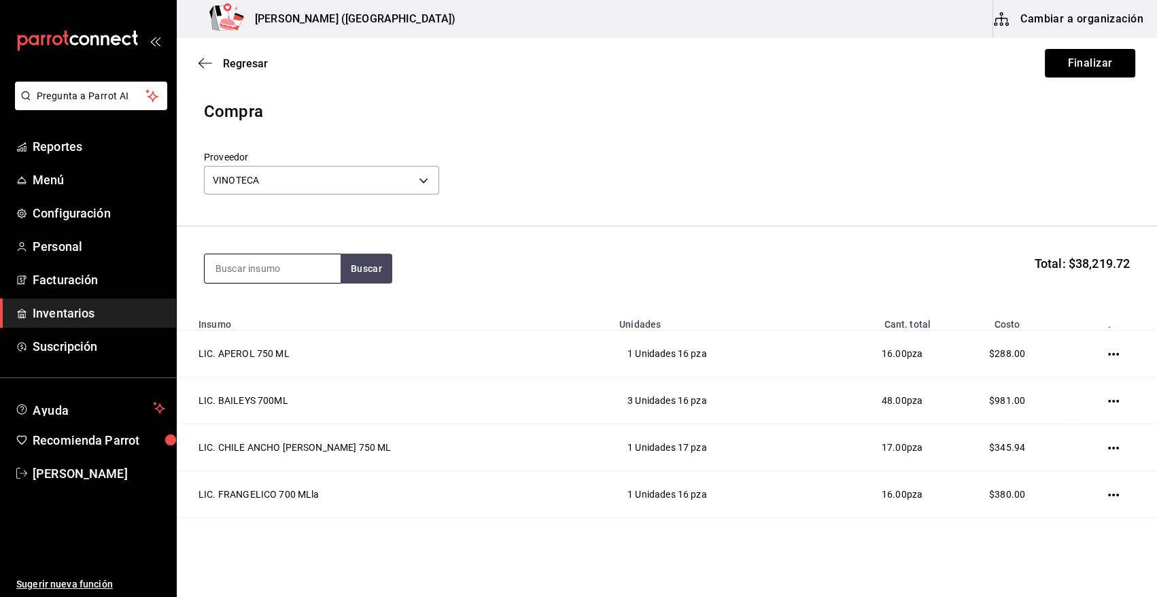
click at [296, 262] on input at bounding box center [273, 268] width 136 height 29
type input "DOBEL"
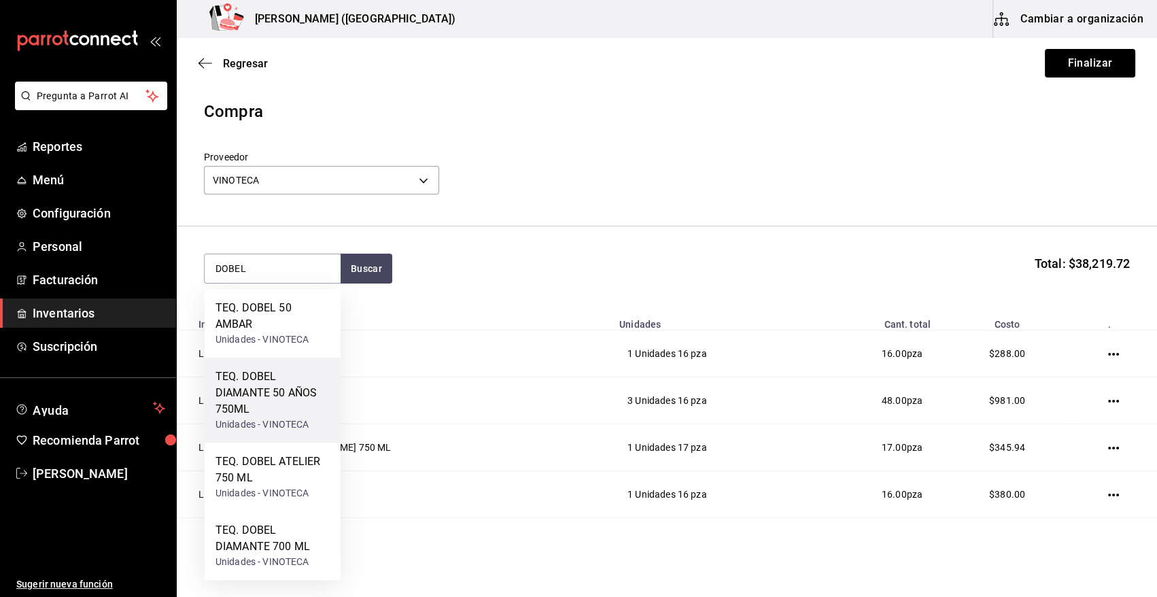
click at [277, 396] on div "TEQ. DOBEL DIAMANTE 50 AÑOS 750ML" at bounding box center [273, 393] width 114 height 49
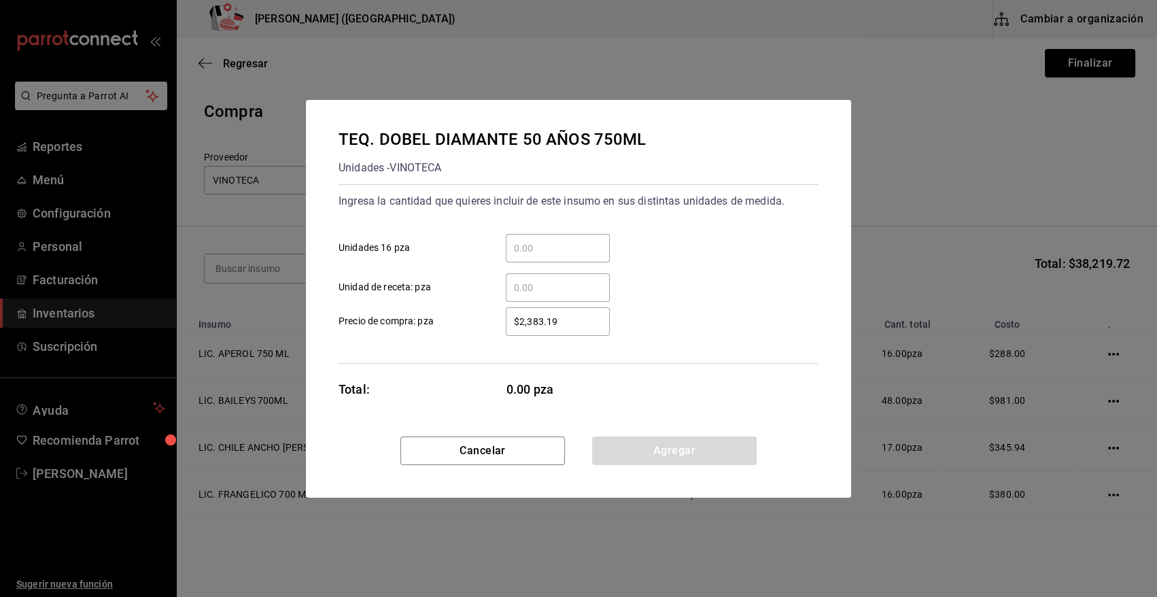
click at [543, 246] on input "​ Unidades 16 pza" at bounding box center [558, 248] width 104 height 16
type input "1"
type input "$2,403.17"
drag, startPoint x: 661, startPoint y: 456, endPoint x: 463, endPoint y: 370, distance: 215.9
click at [661, 456] on button "Agregar" at bounding box center [674, 451] width 165 height 29
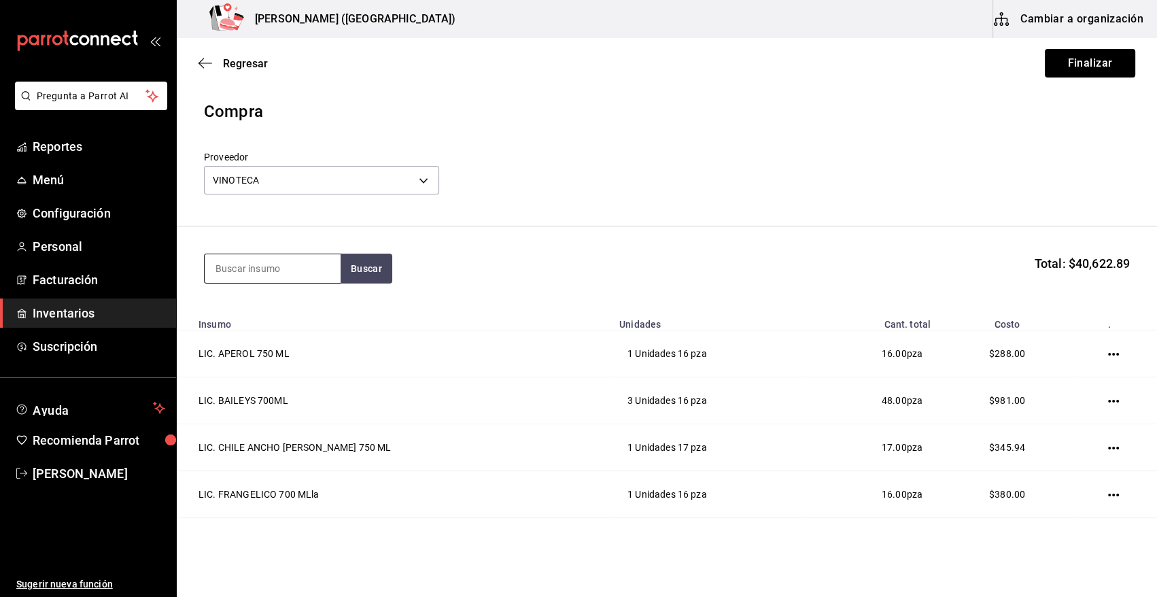
click at [264, 260] on input at bounding box center [273, 268] width 136 height 29
type input "DOBEL D"
click at [288, 328] on div "TEQ. DOBEL DIAMANTE 700 ML" at bounding box center [273, 316] width 114 height 33
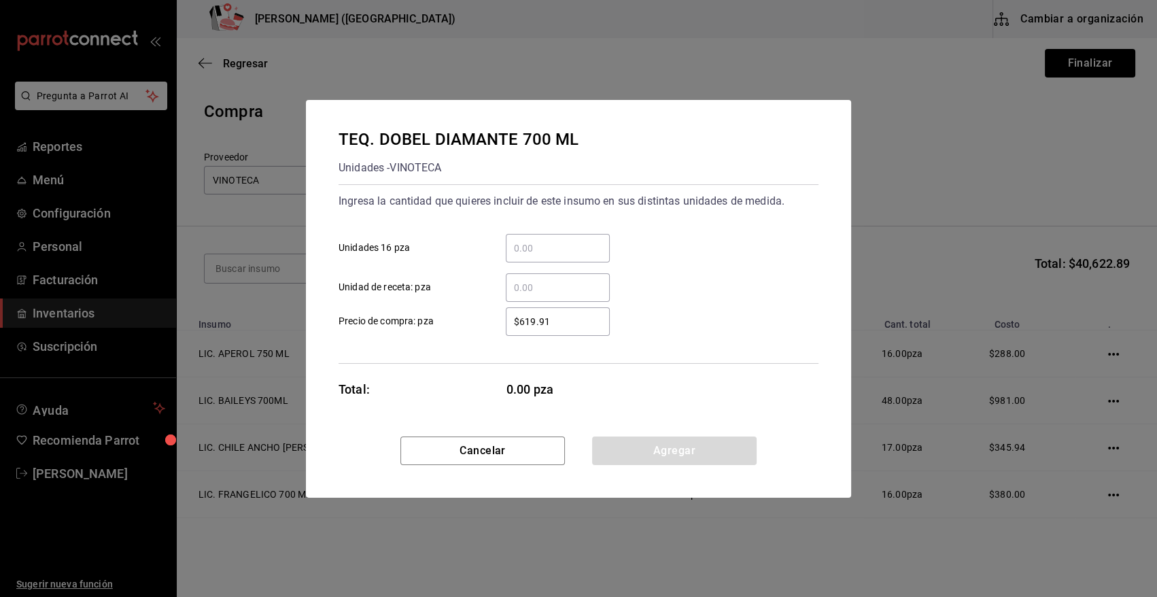
click at [556, 241] on input "​ Unidades 16 pza" at bounding box center [558, 248] width 104 height 16
type input "3"
type input "$585"
click at [658, 464] on div "Cancelar Agregar" at bounding box center [578, 467] width 545 height 61
click at [658, 452] on button "Agregar" at bounding box center [674, 451] width 165 height 29
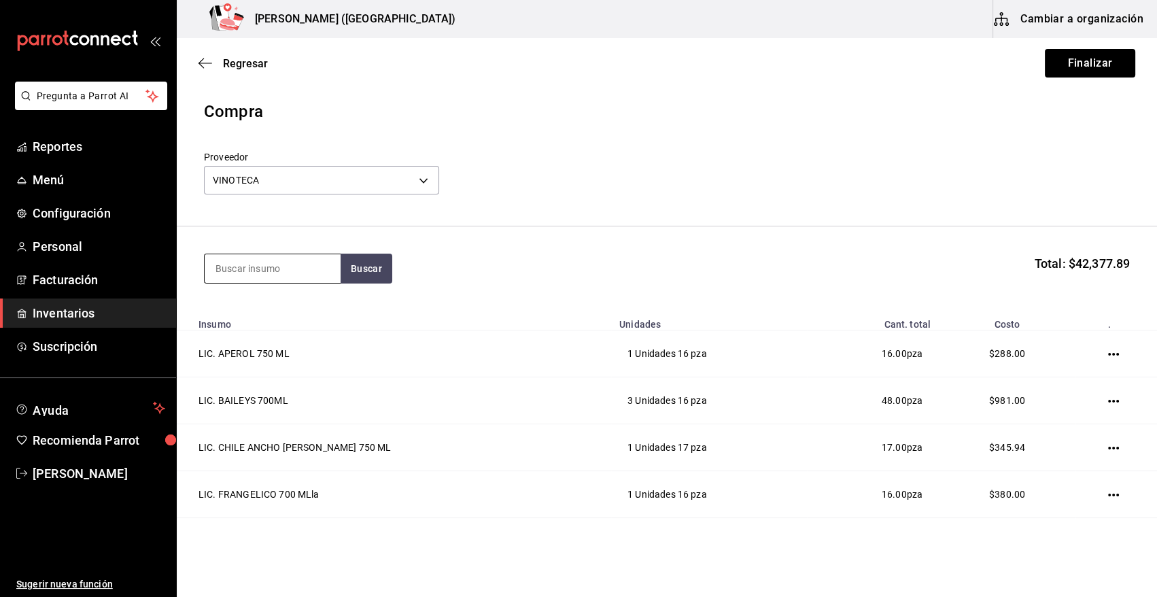
click at [271, 274] on input at bounding box center [273, 268] width 136 height 29
type input "JULIO"
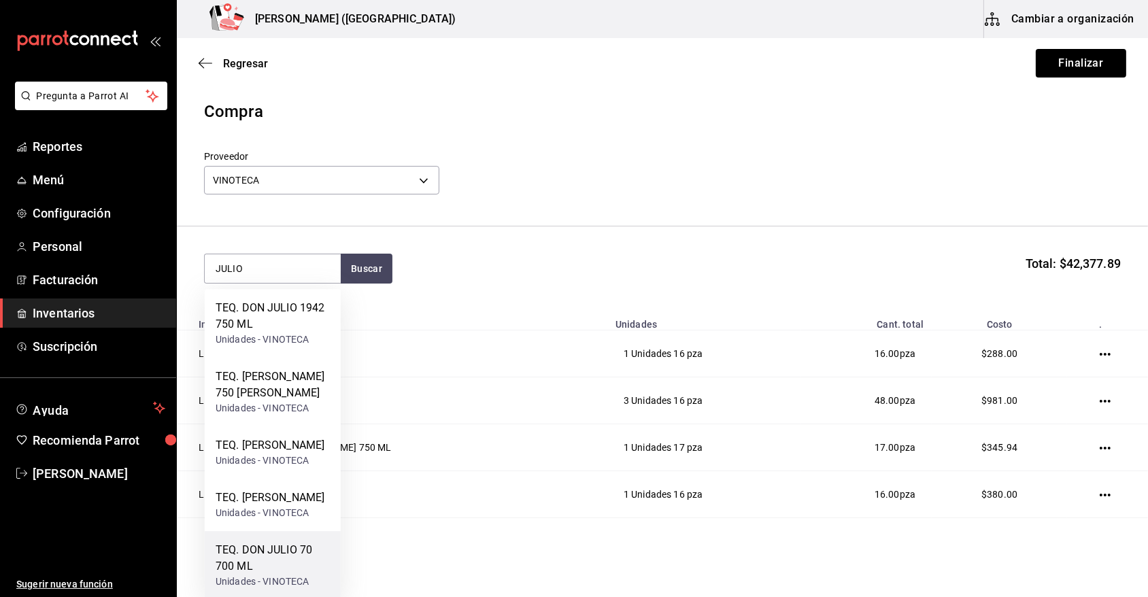
click at [290, 575] on div "TEQ. DON JULIO 70 700 ML" at bounding box center [273, 558] width 114 height 33
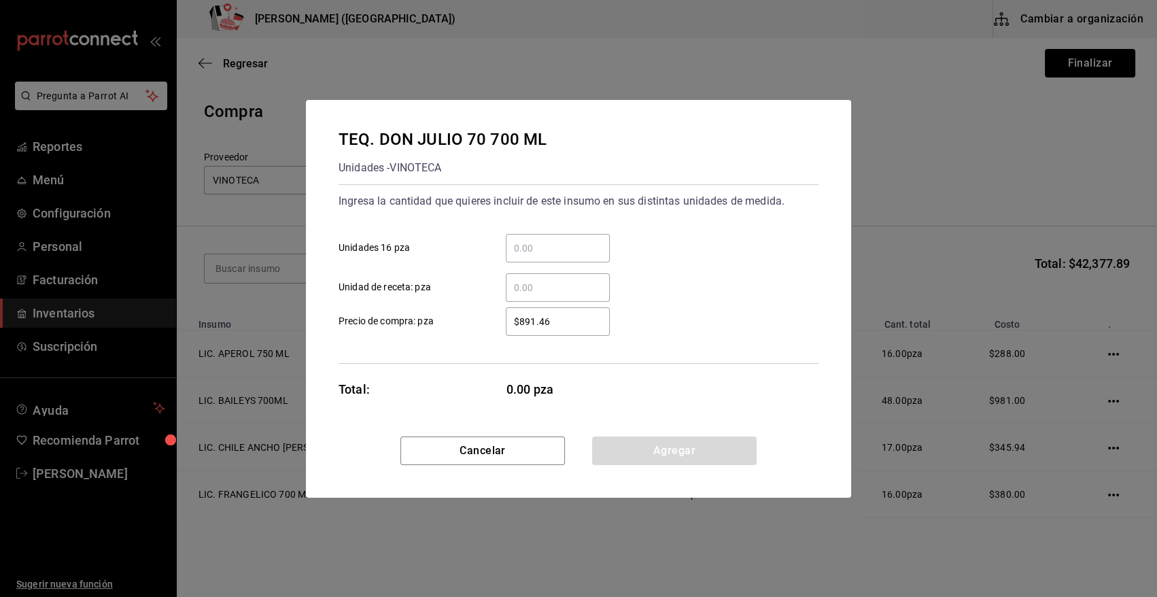
click at [524, 231] on div "​ Unidades 16 pza" at bounding box center [573, 242] width 491 height 39
click at [524, 243] on input "​ Unidades 16 pza" at bounding box center [558, 248] width 104 height 16
type input "13"
type input "$773"
click at [698, 442] on button "Agregar" at bounding box center [674, 451] width 165 height 29
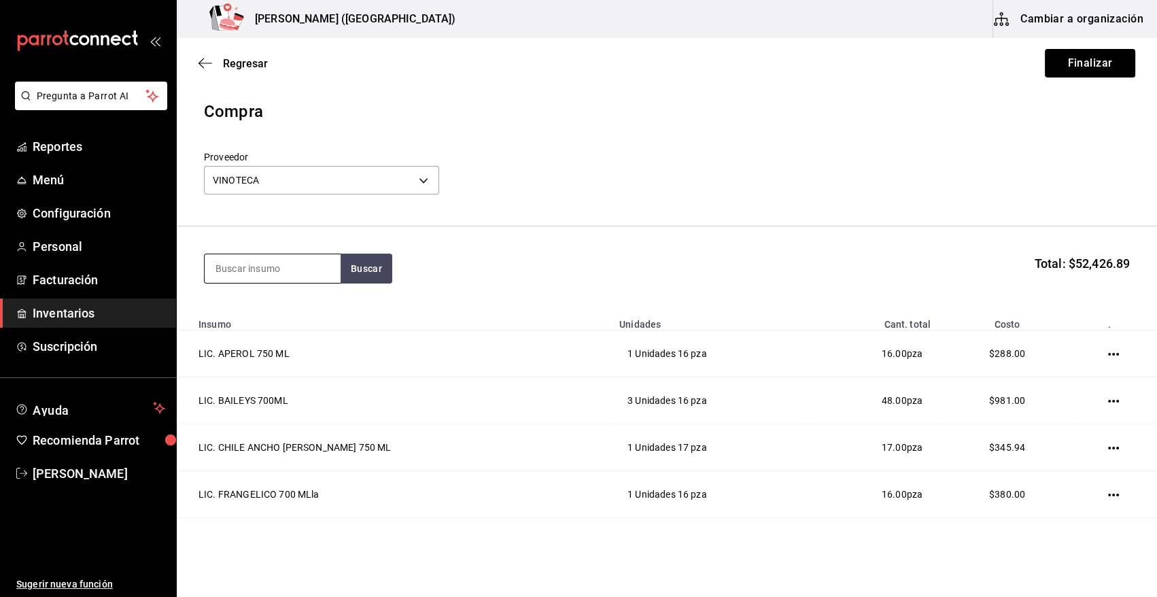
click at [292, 265] on input at bounding box center [273, 268] width 136 height 29
click at [307, 274] on input at bounding box center [273, 268] width 136 height 29
type input "JULIO"
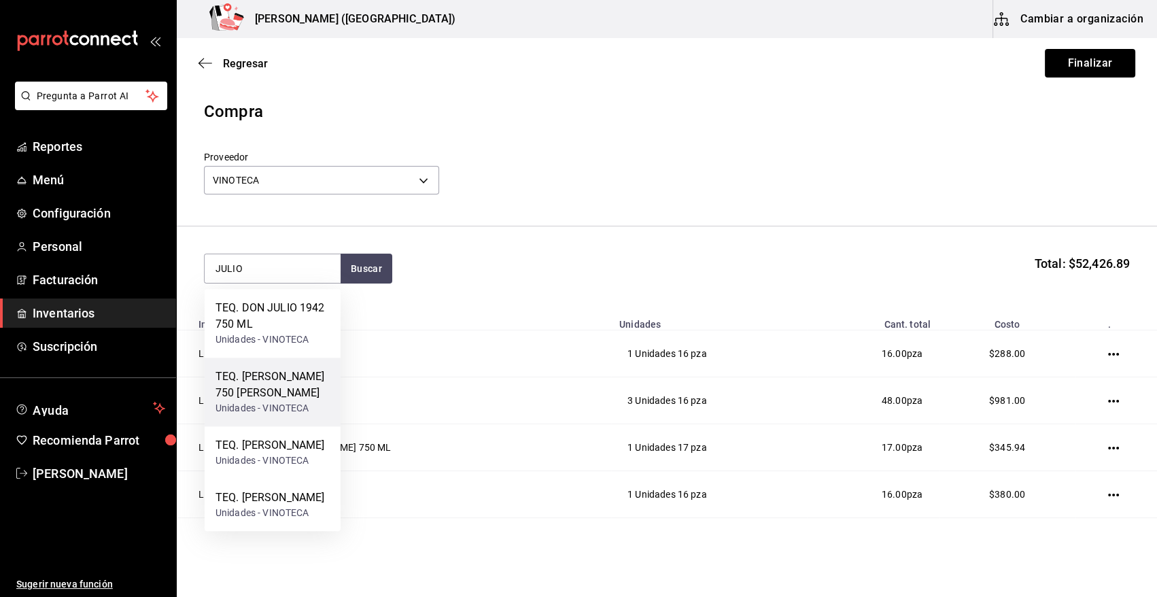
click at [280, 394] on div "TEQ. DON JULIO BLANCO 750 MLVIN" at bounding box center [273, 385] width 114 height 33
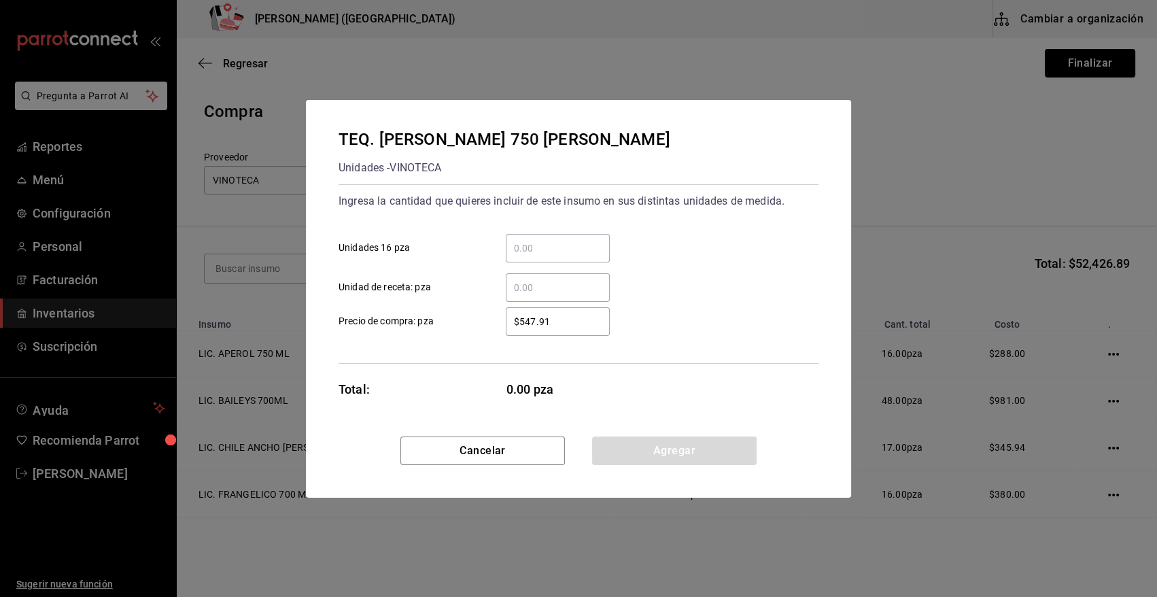
click at [541, 252] on input "​ Unidades 16 pza" at bounding box center [558, 248] width 104 height 16
type input "11"
type input "$468"
click at [634, 442] on button "Agregar" at bounding box center [674, 451] width 165 height 29
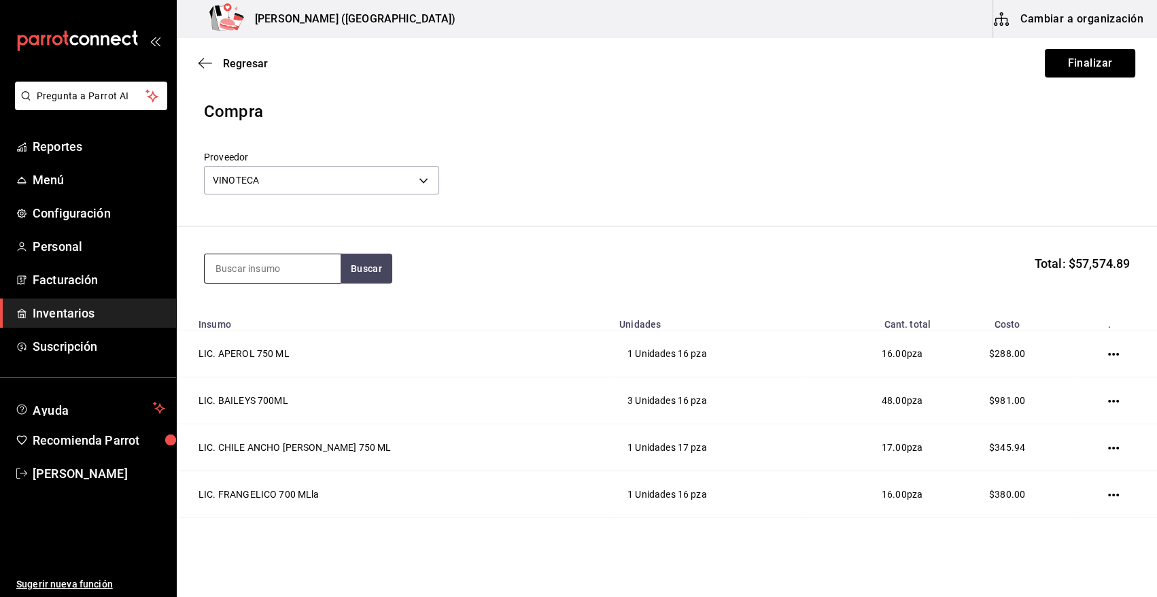
click at [280, 276] on input at bounding box center [273, 268] width 136 height 29
type input "BLACK"
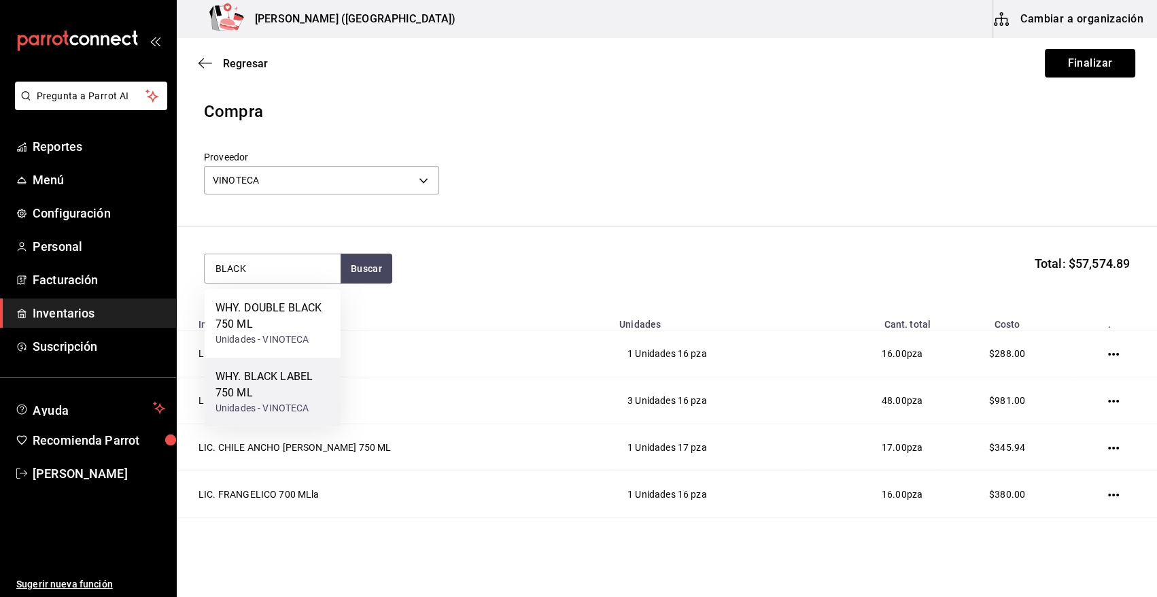
click at [292, 401] on div "Unidades - VINOTECA" at bounding box center [273, 408] width 114 height 14
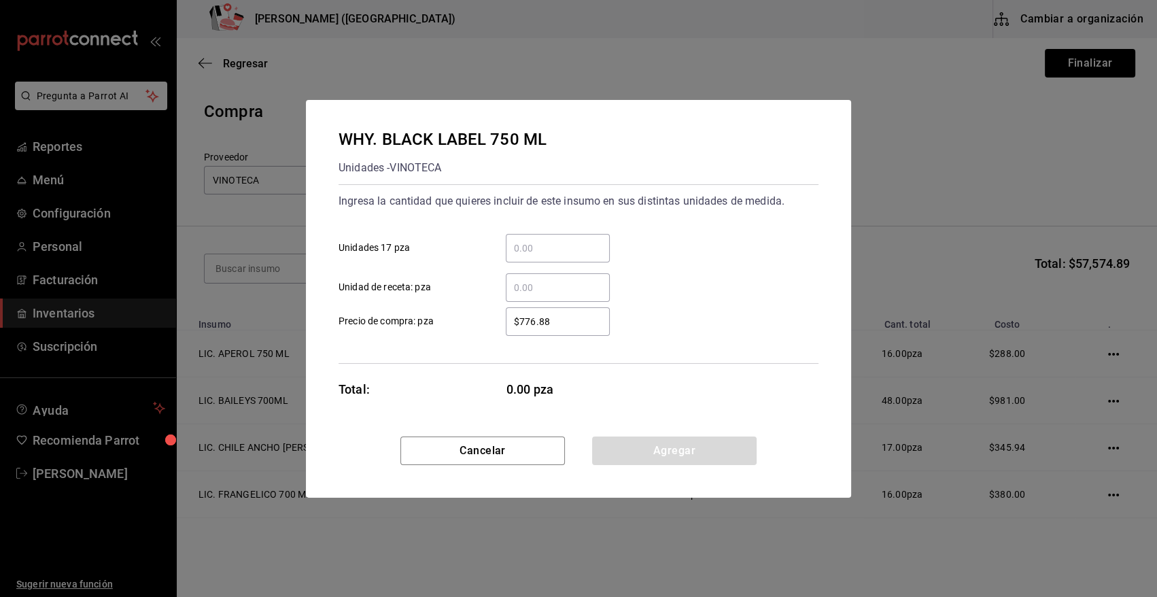
click at [530, 250] on input "​ Unidades 17 pza" at bounding box center [558, 248] width 104 height 16
type input "2"
type input "$835"
click at [672, 447] on button "Agregar" at bounding box center [674, 451] width 165 height 29
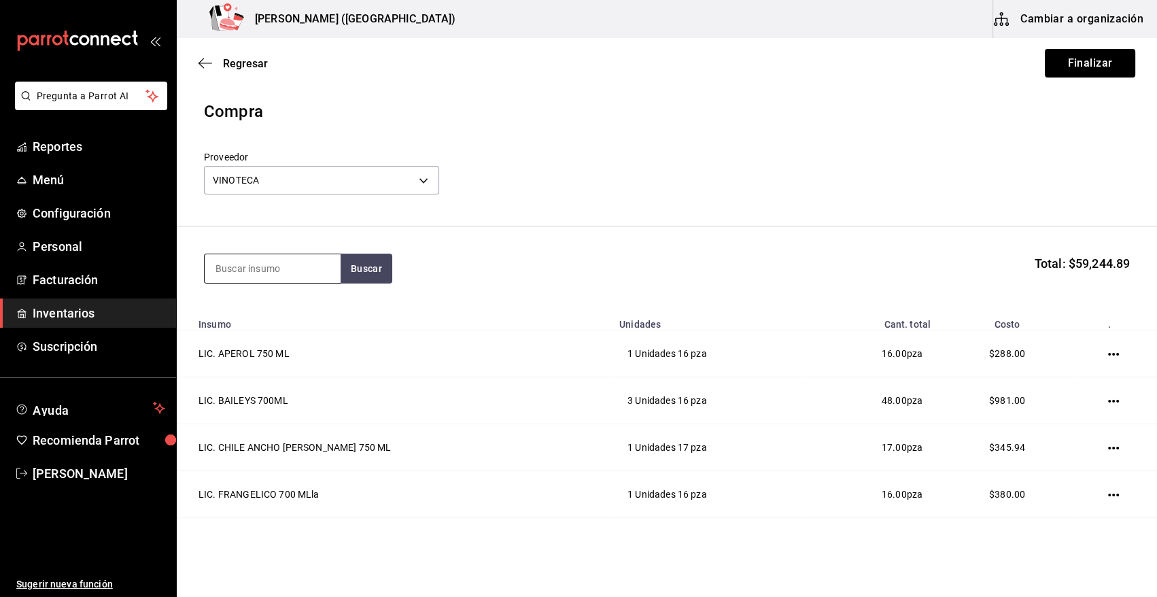
click at [319, 279] on input at bounding box center [273, 268] width 136 height 29
type input "BULL"
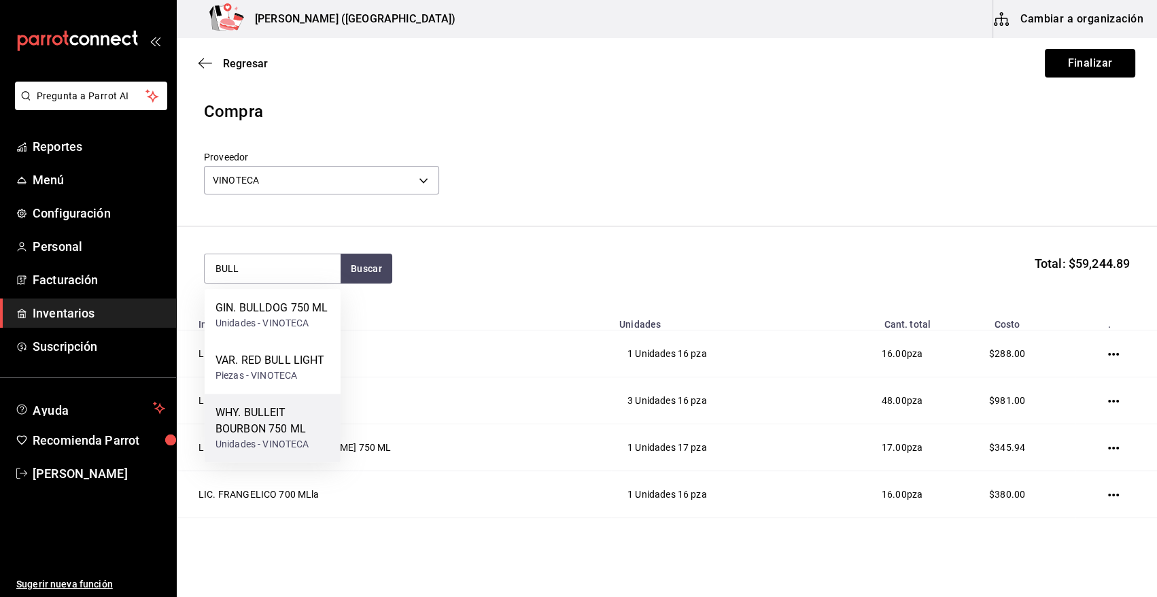
click at [278, 427] on div "WHY. BULLEIT BOURBON 750 ML" at bounding box center [273, 421] width 114 height 33
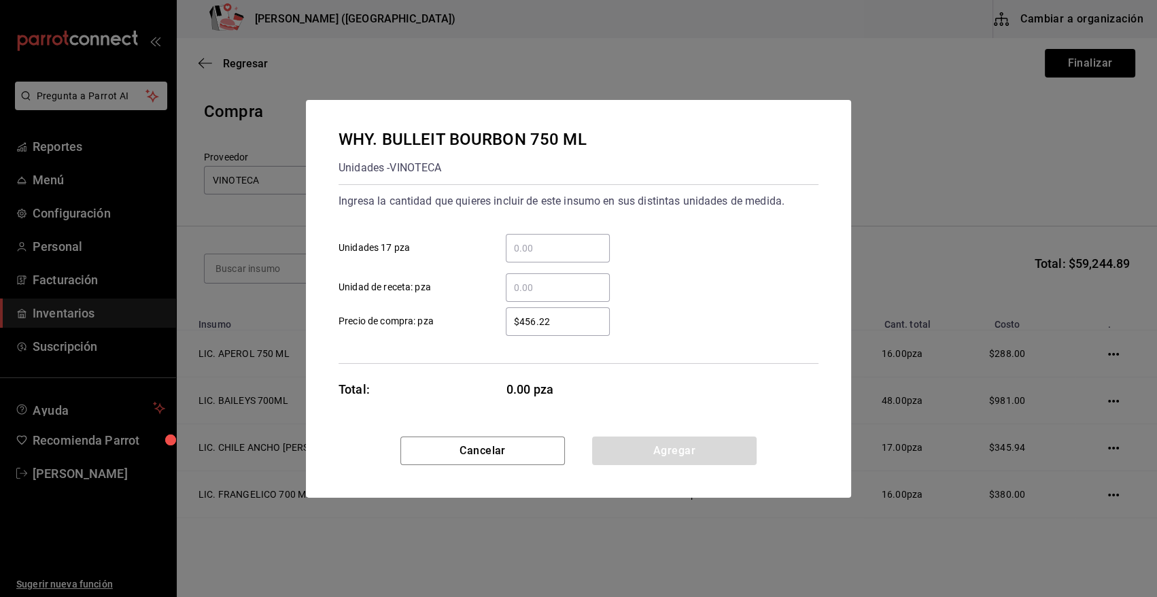
click at [545, 247] on input "​ Unidades 17 pza" at bounding box center [558, 248] width 104 height 16
type input "2"
type input "$604.51"
click at [659, 452] on button "Agregar" at bounding box center [674, 451] width 165 height 29
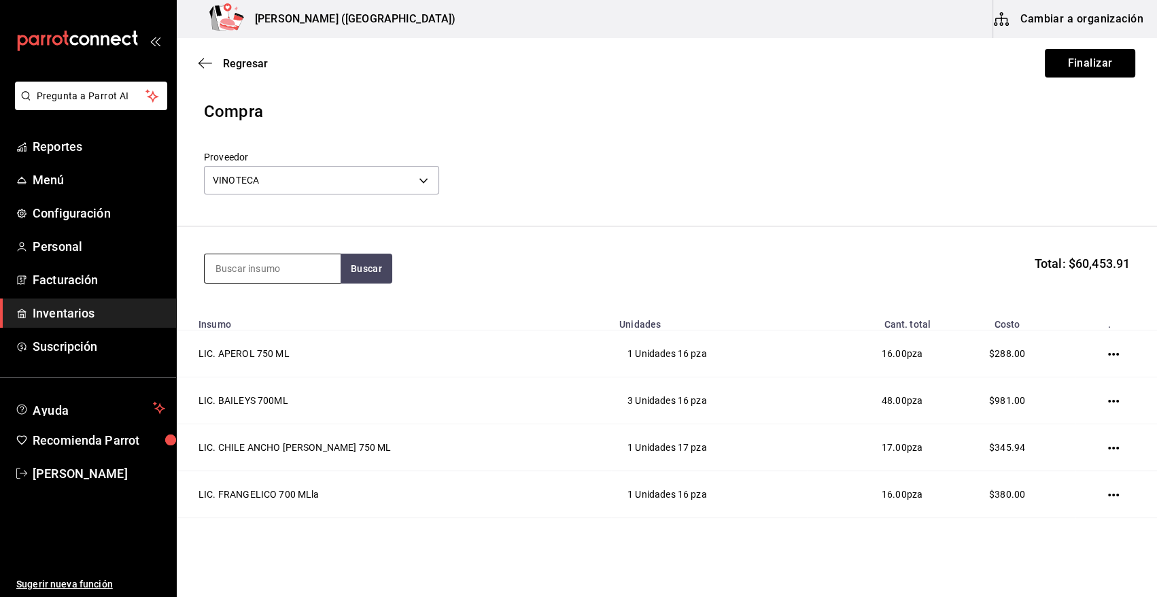
click at [299, 264] on input at bounding box center [273, 268] width 136 height 29
type input "GREY"
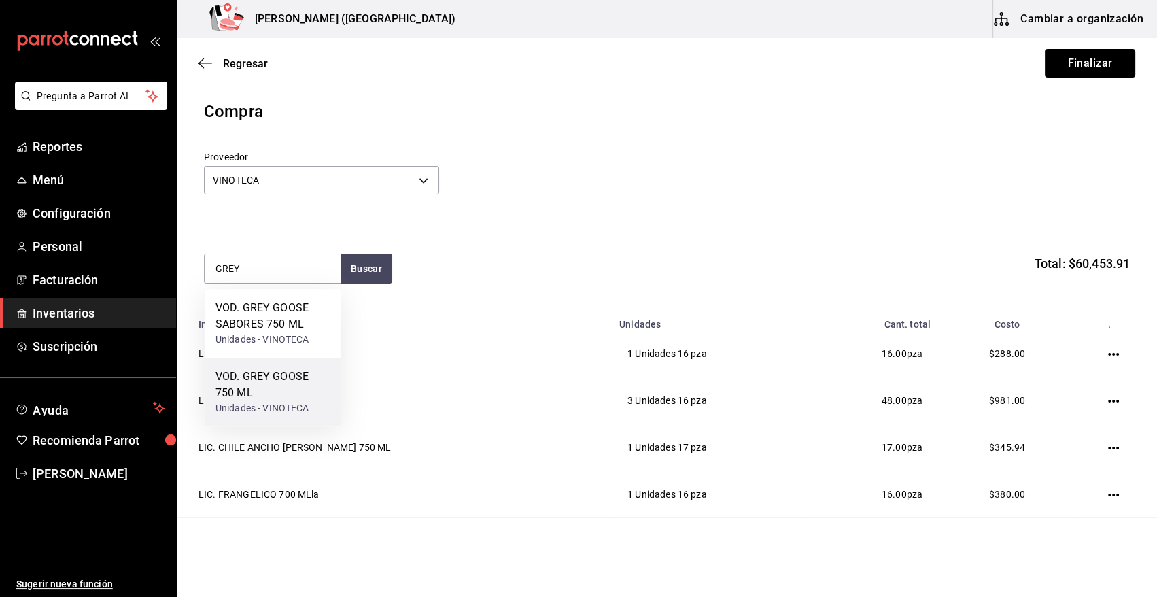
click at [307, 369] on div "VOD. GREY GOOSE 750 ML" at bounding box center [273, 385] width 114 height 33
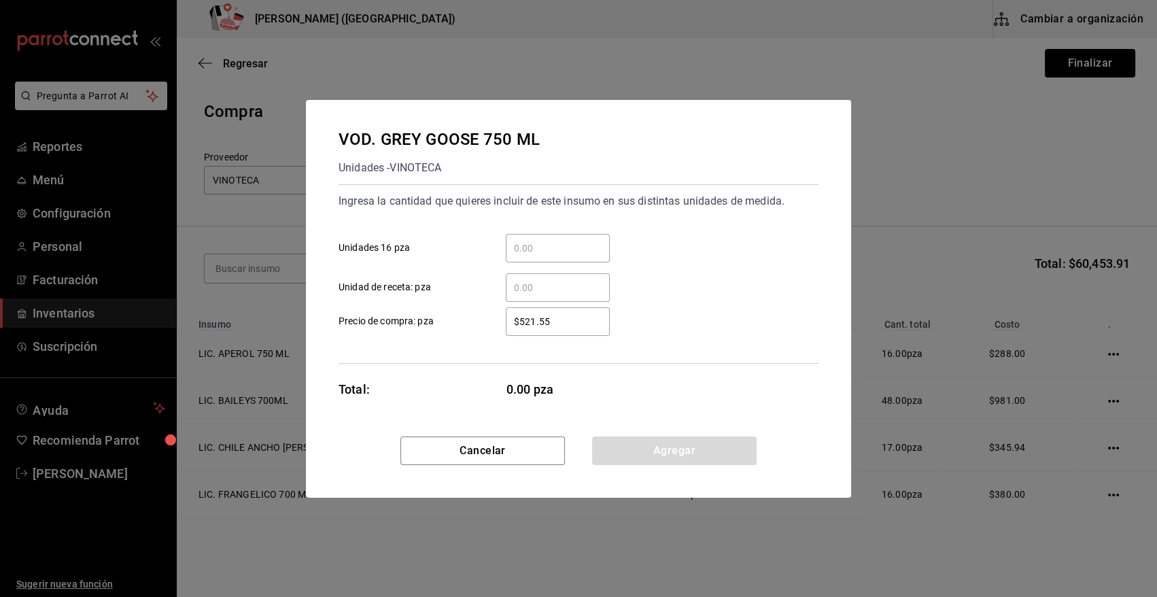
click at [578, 242] on input "​ Unidades 16 pza" at bounding box center [558, 248] width 104 height 16
type input "2"
type input "$535"
click at [660, 453] on button "Agregar" at bounding box center [674, 451] width 165 height 29
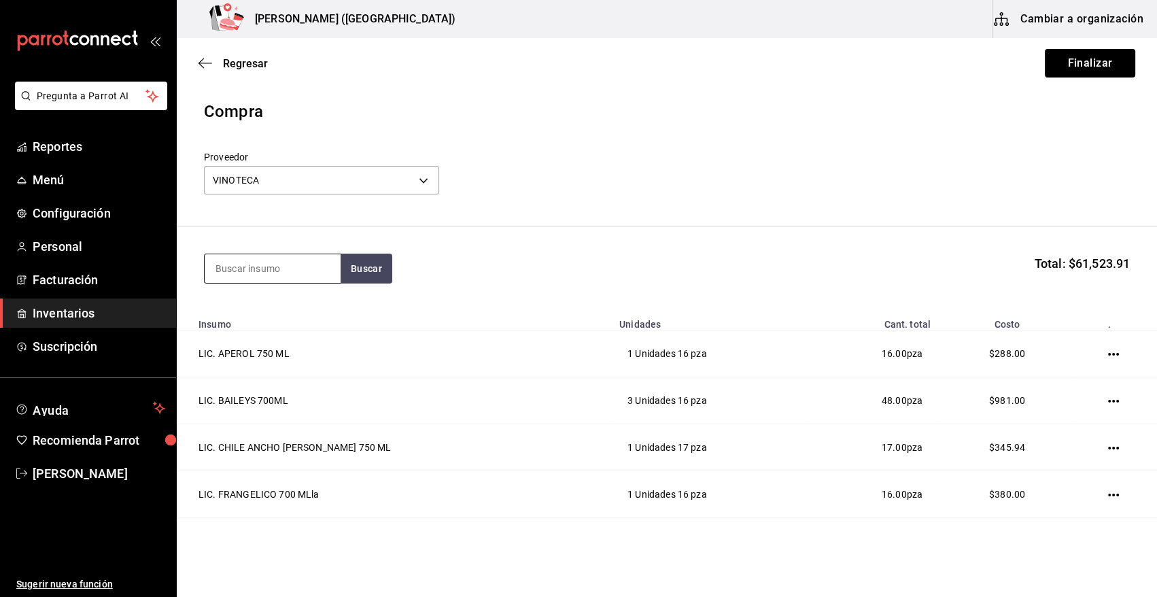
click at [318, 265] on input at bounding box center [273, 268] width 136 height 29
type input "SMIR"
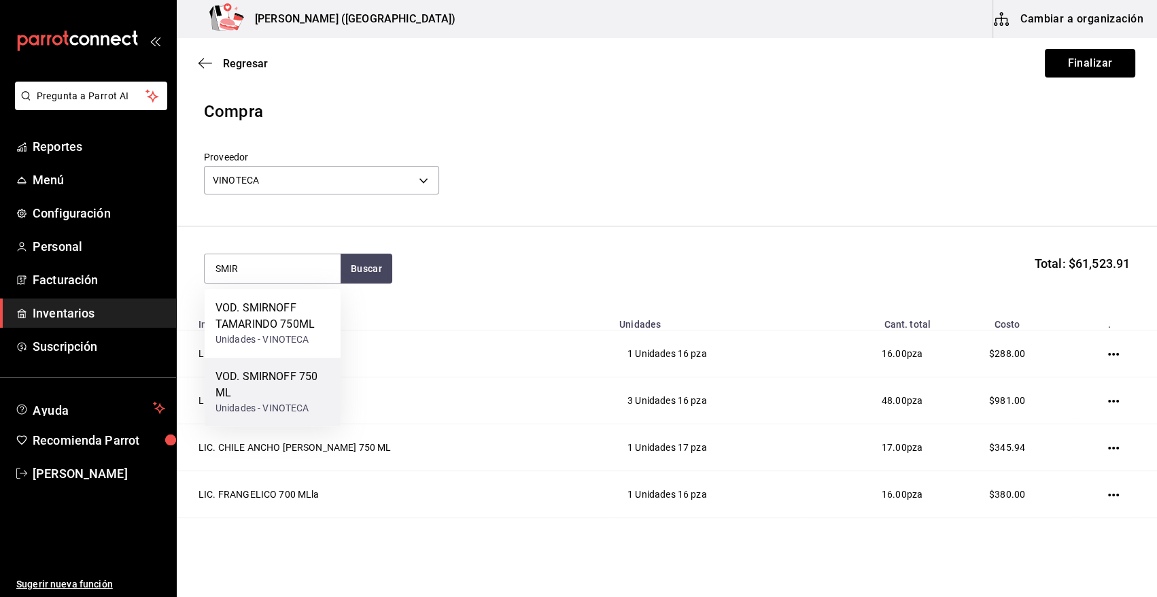
click at [265, 401] on div "VOD. SMIRNOFF 750 ML" at bounding box center [273, 385] width 114 height 33
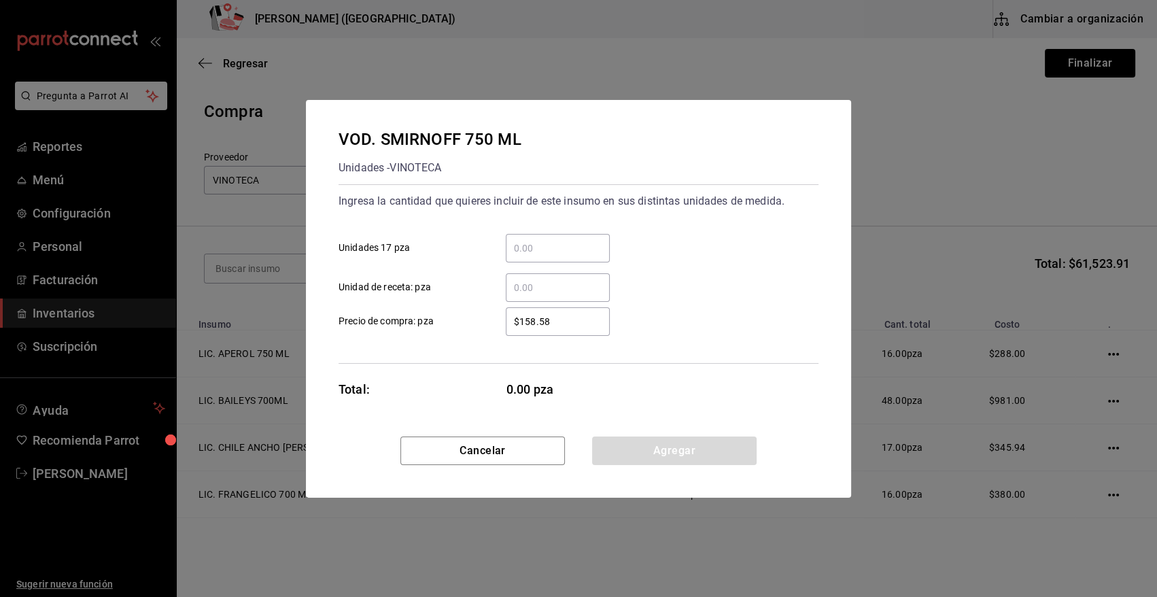
click at [588, 247] on input "​ Unidades 17 pza" at bounding box center [558, 248] width 104 height 16
type input "3"
type input "$186"
click at [644, 453] on button "Agregar" at bounding box center [674, 451] width 165 height 29
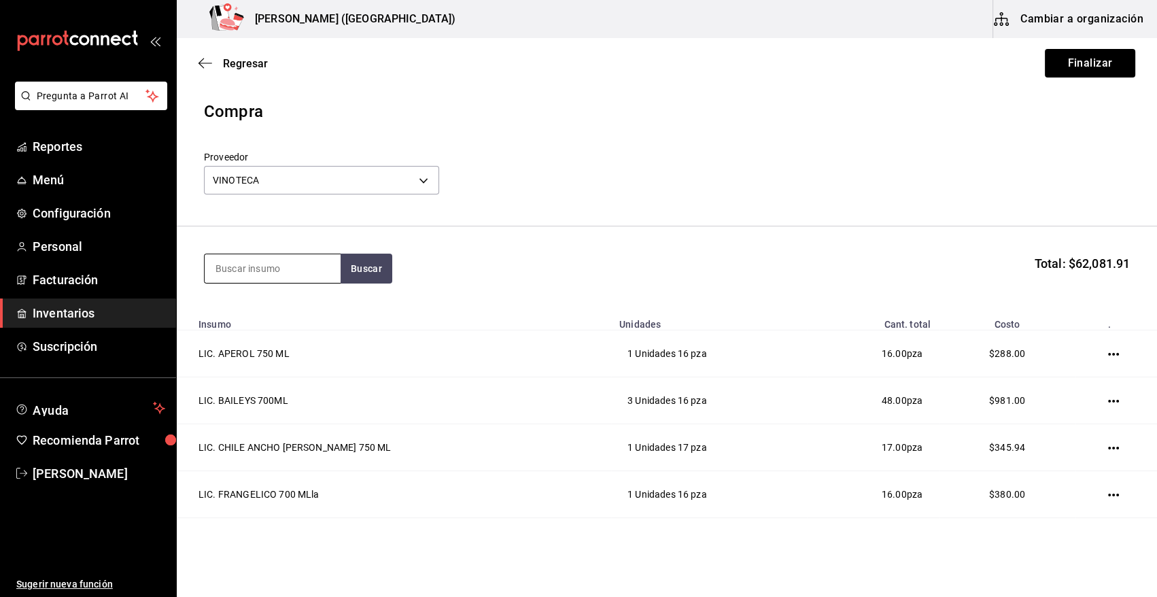
click at [252, 275] on input at bounding box center [273, 268] width 136 height 29
type input "STOL"
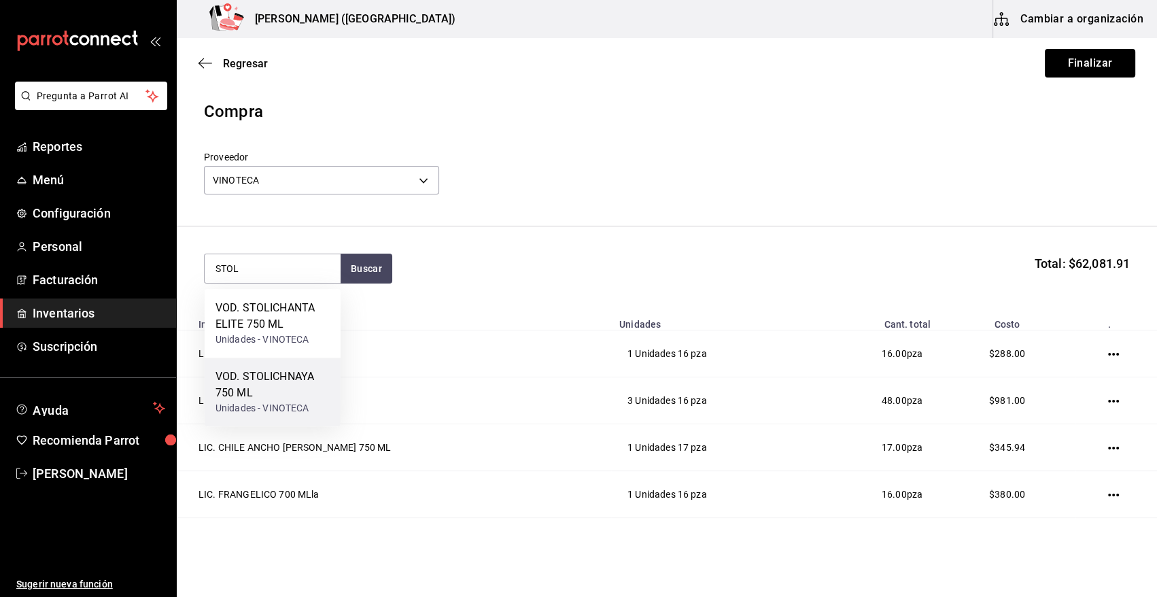
click at [285, 390] on div "VOD. STOLICHNAYA 750 ML" at bounding box center [273, 385] width 114 height 33
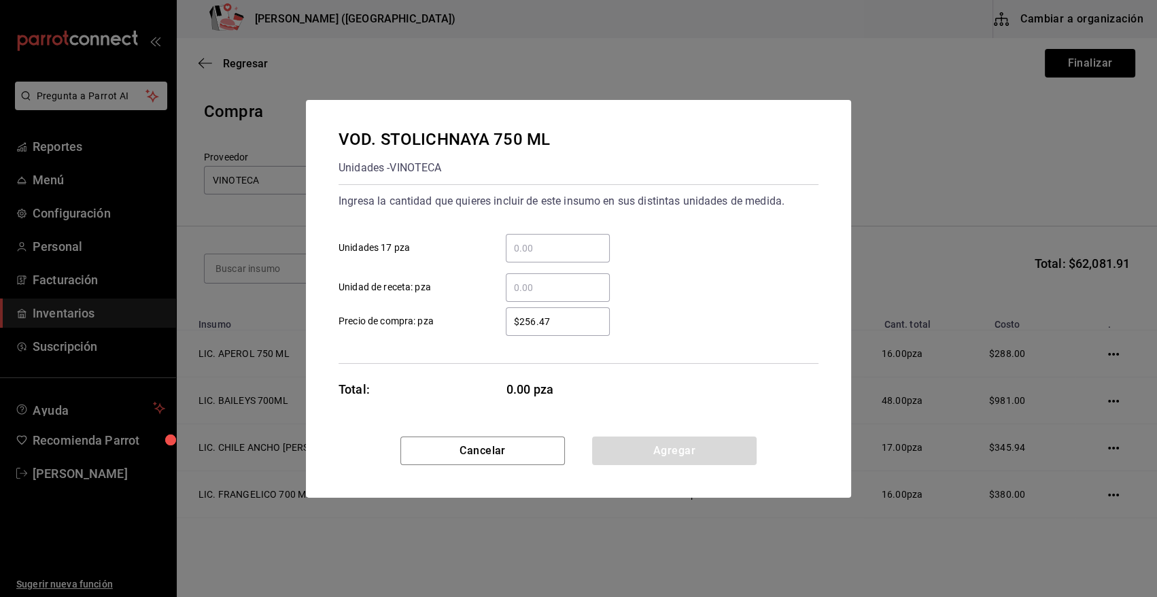
click at [528, 253] on input "​ Unidades 17 pza" at bounding box center [558, 248] width 104 height 16
type input "1"
drag, startPoint x: 566, startPoint y: 326, endPoint x: 492, endPoint y: 334, distance: 73.9
click at [492, 334] on div "$326.72 ​" at bounding box center [547, 321] width 126 height 29
type input "$243"
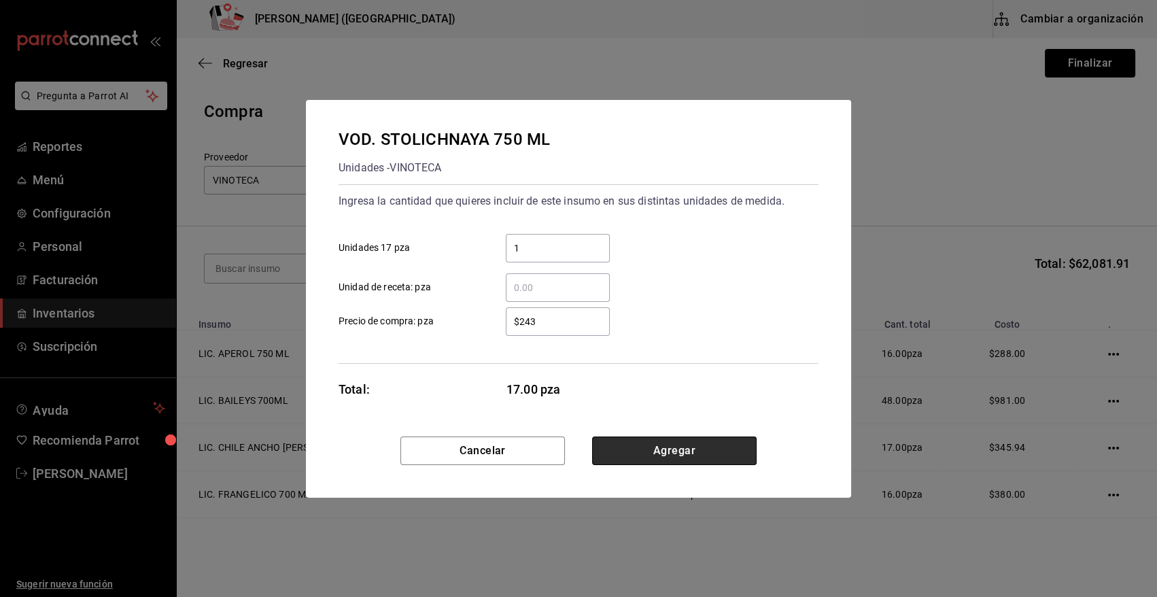
click at [649, 449] on button "Agregar" at bounding box center [674, 451] width 165 height 29
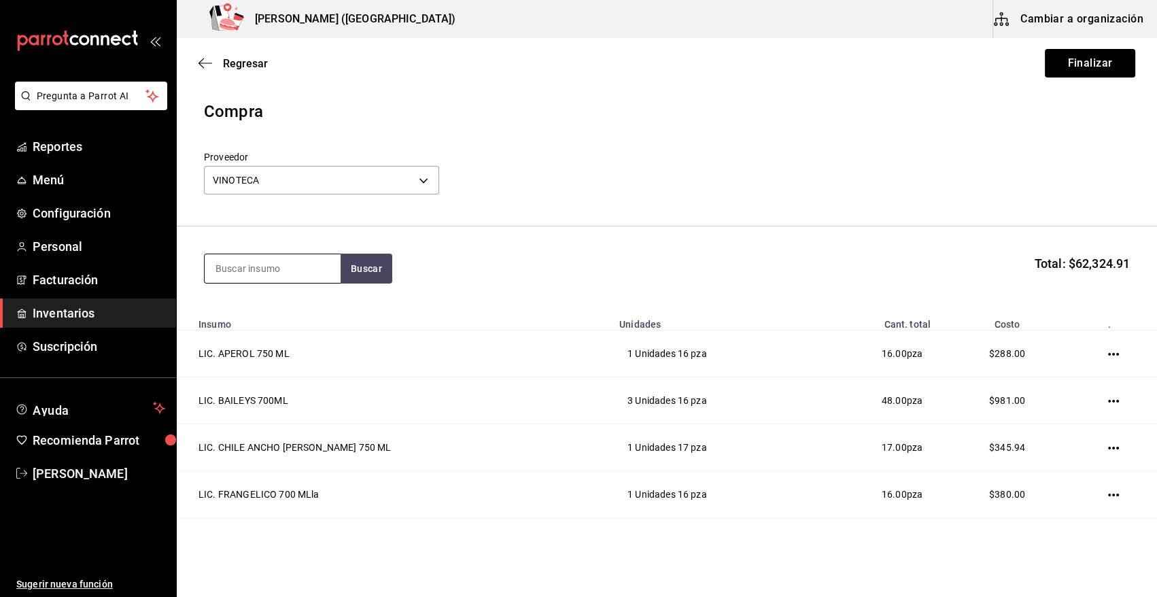
click at [320, 264] on input at bounding box center [273, 268] width 136 height 29
type input "MADERO"
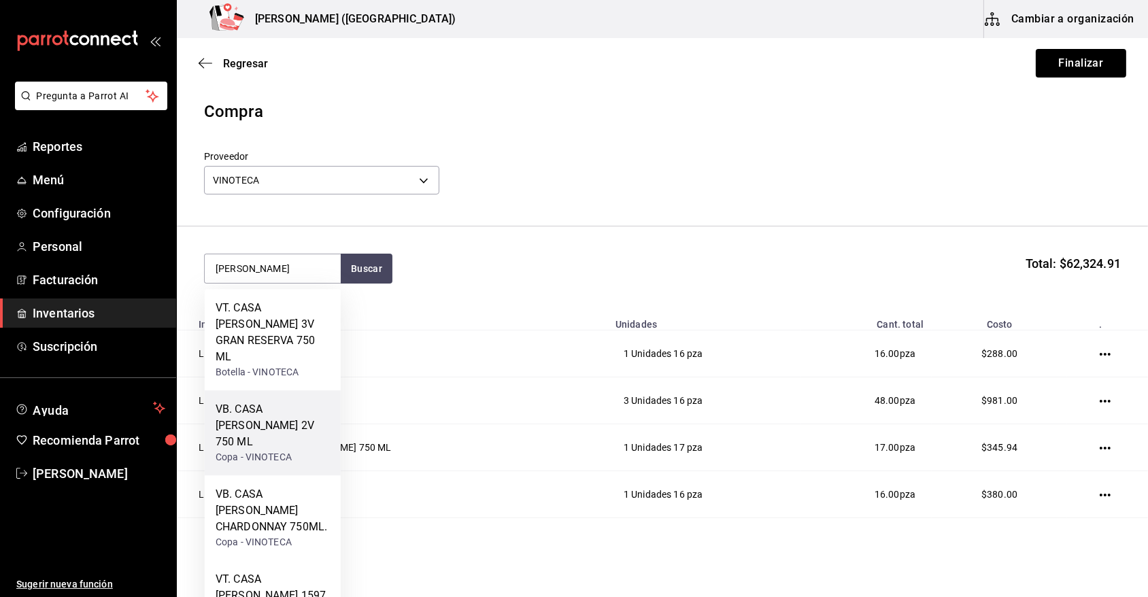
click at [296, 407] on div "VB. CASA MADERO 2V 750 ML" at bounding box center [273, 425] width 114 height 49
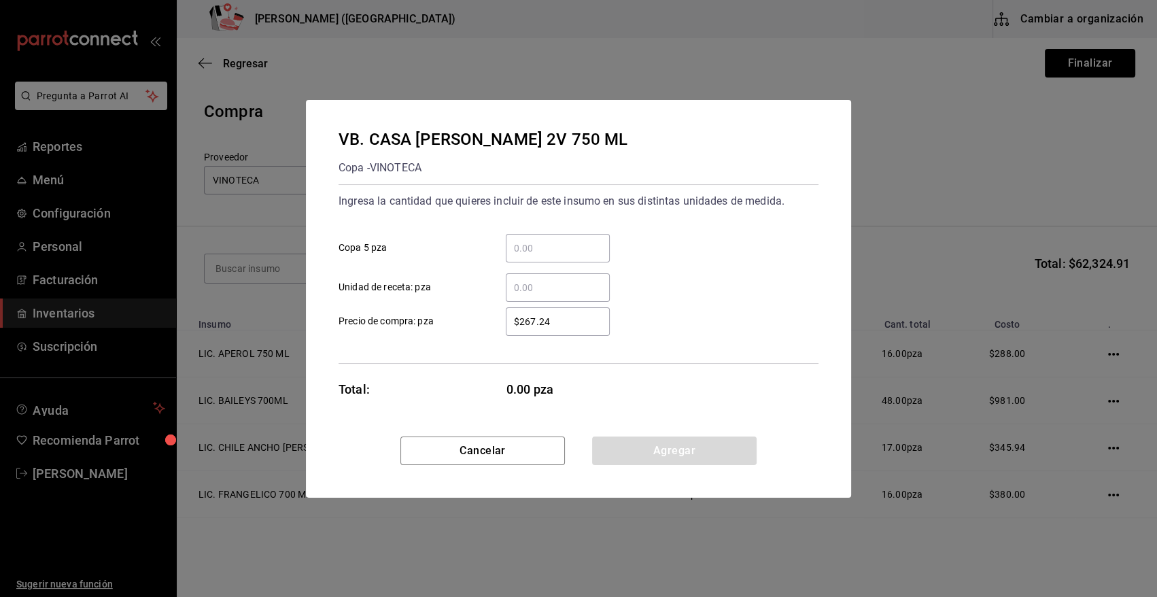
click at [536, 237] on div "​" at bounding box center [558, 248] width 104 height 29
click at [536, 240] on input "​ Copa 5 pza" at bounding box center [558, 248] width 104 height 16
type input "1"
type input "$326.73"
click at [685, 456] on button "Agregar" at bounding box center [674, 451] width 165 height 29
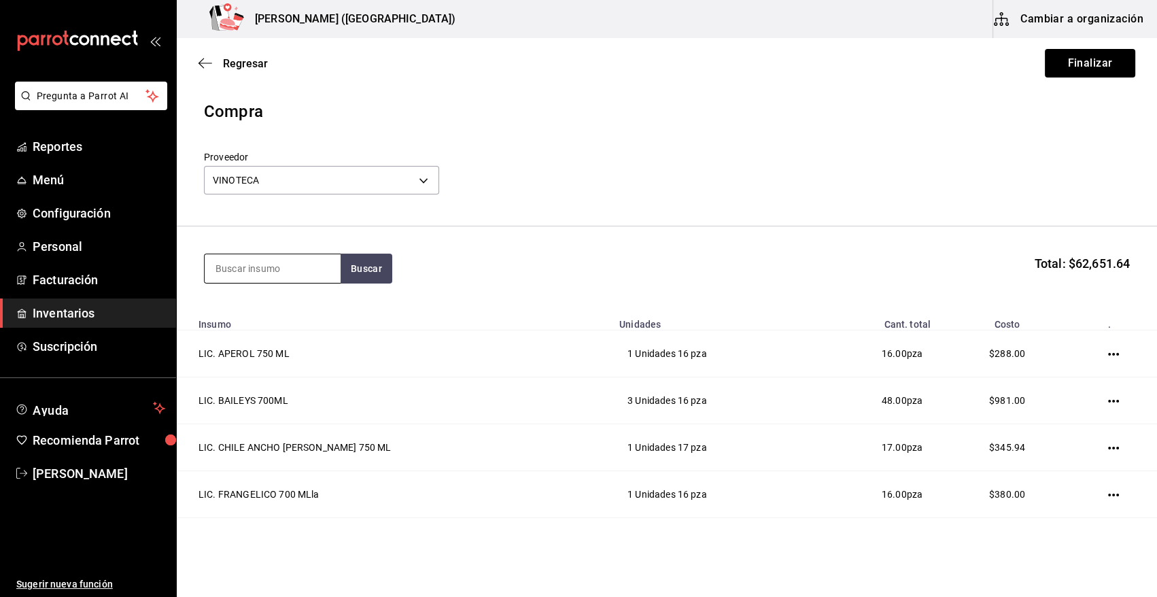
click at [296, 273] on input at bounding box center [273, 268] width 136 height 29
type input "COLOM"
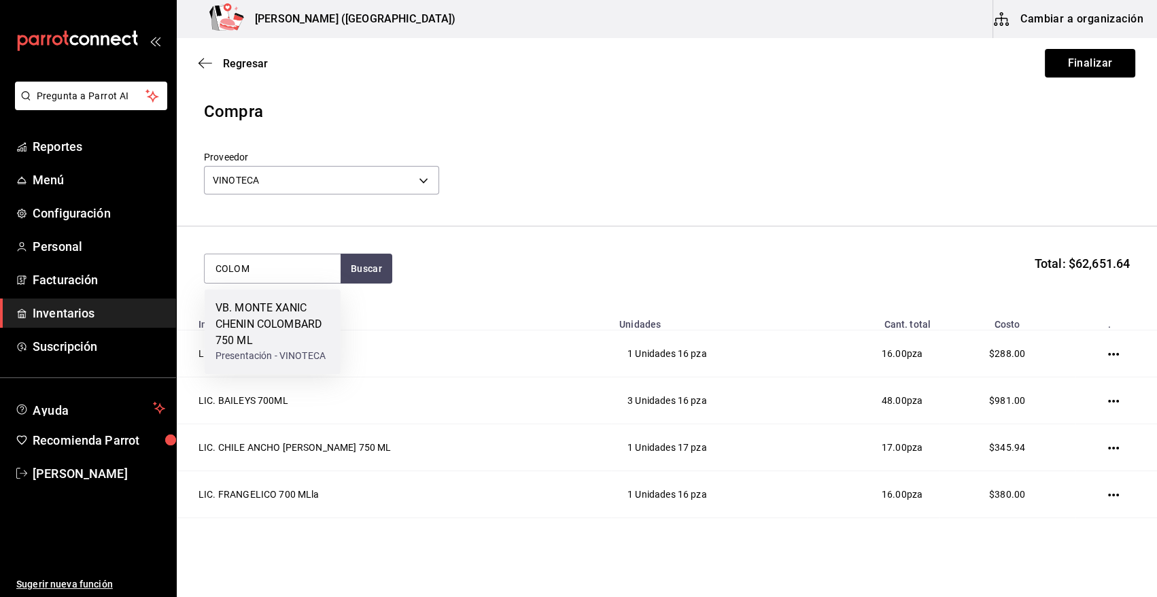
click at [307, 326] on div "VB. MONTE XANIC CHENIN COLOMBARD 750 ML" at bounding box center [273, 324] width 114 height 49
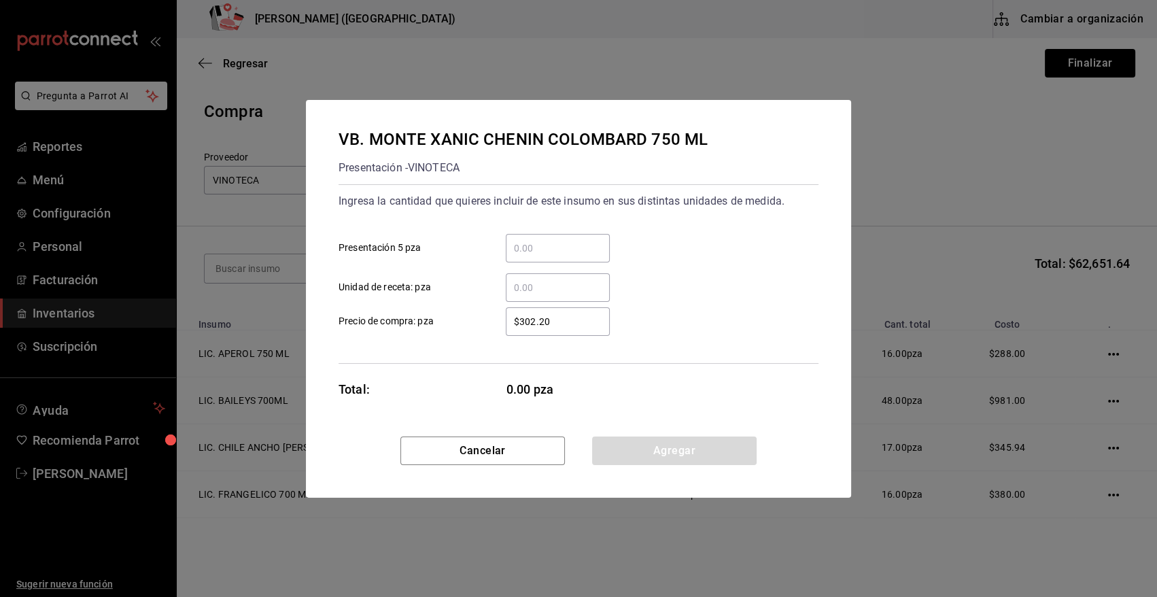
click at [571, 252] on input "​ Presentación 5 pza" at bounding box center [558, 248] width 104 height 16
type input "4"
type input "$350.21"
click at [678, 453] on button "Agregar" at bounding box center [674, 451] width 165 height 29
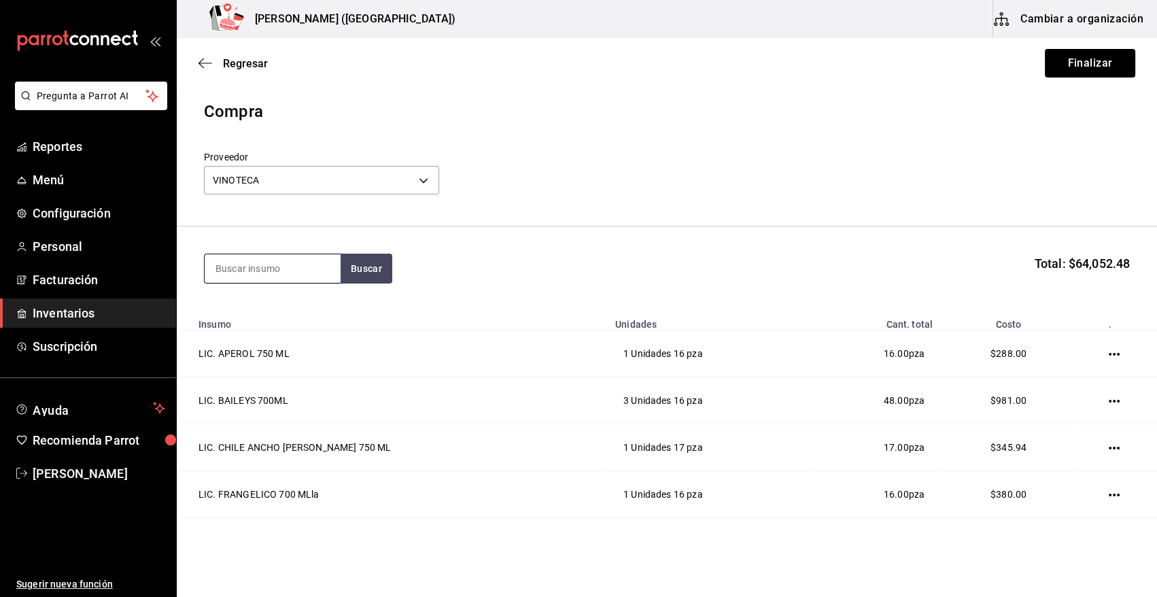
click at [286, 267] on input at bounding box center [273, 268] width 136 height 29
type input "XAN"
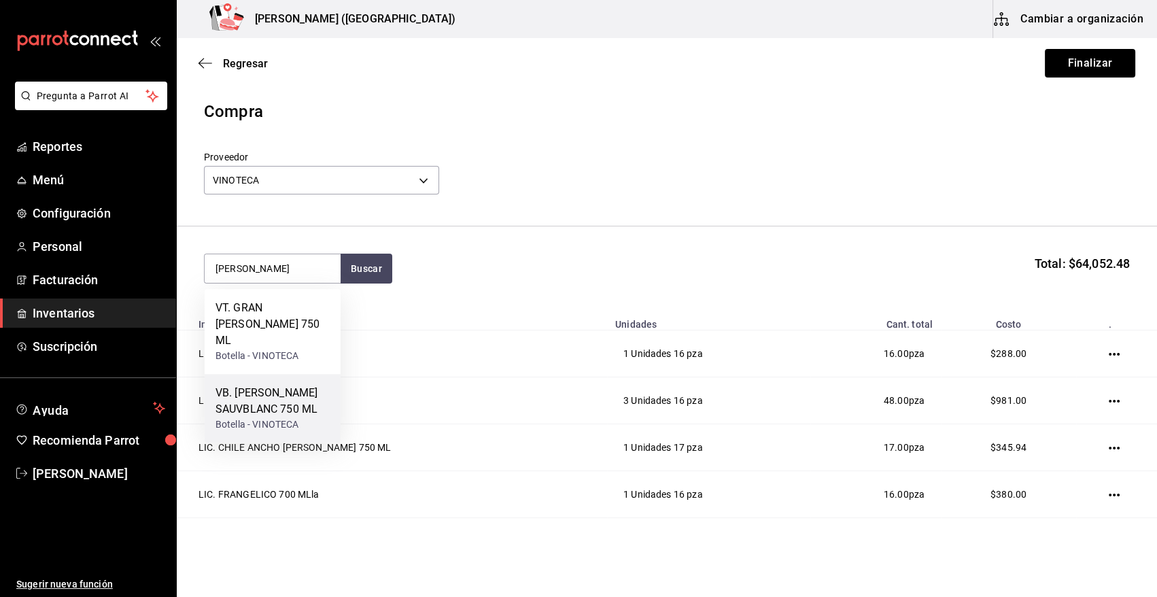
click at [282, 418] on div "Botella - VINOTECA" at bounding box center [273, 425] width 114 height 14
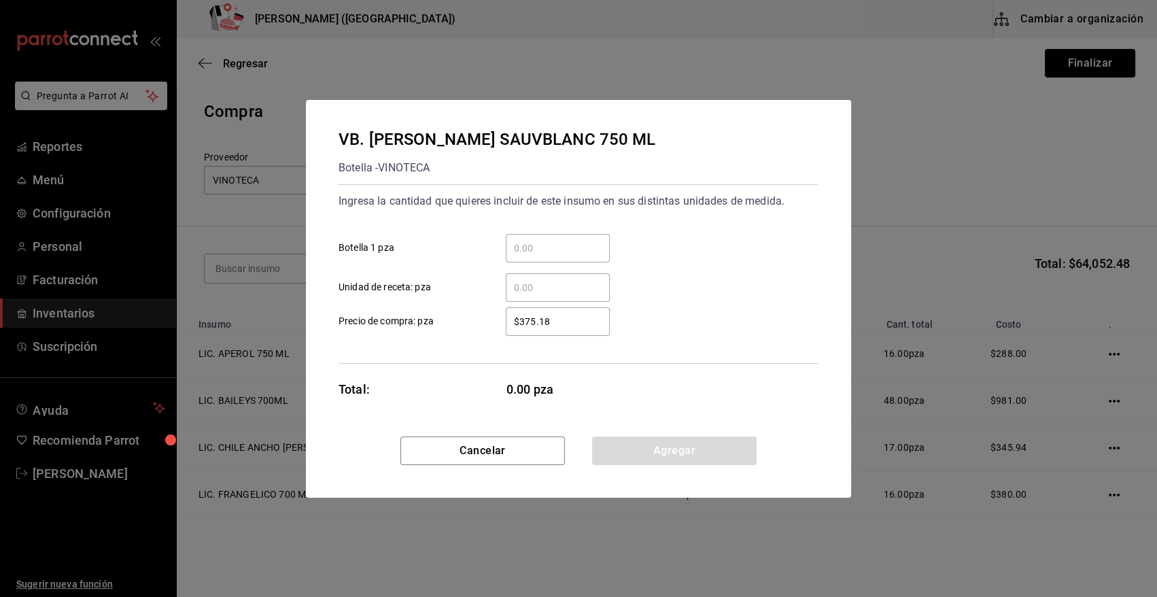
click at [566, 247] on input "​ Botella 1 pza" at bounding box center [558, 248] width 104 height 16
type input "1"
type input "$452.43"
click at [696, 462] on button "Agregar" at bounding box center [674, 451] width 165 height 29
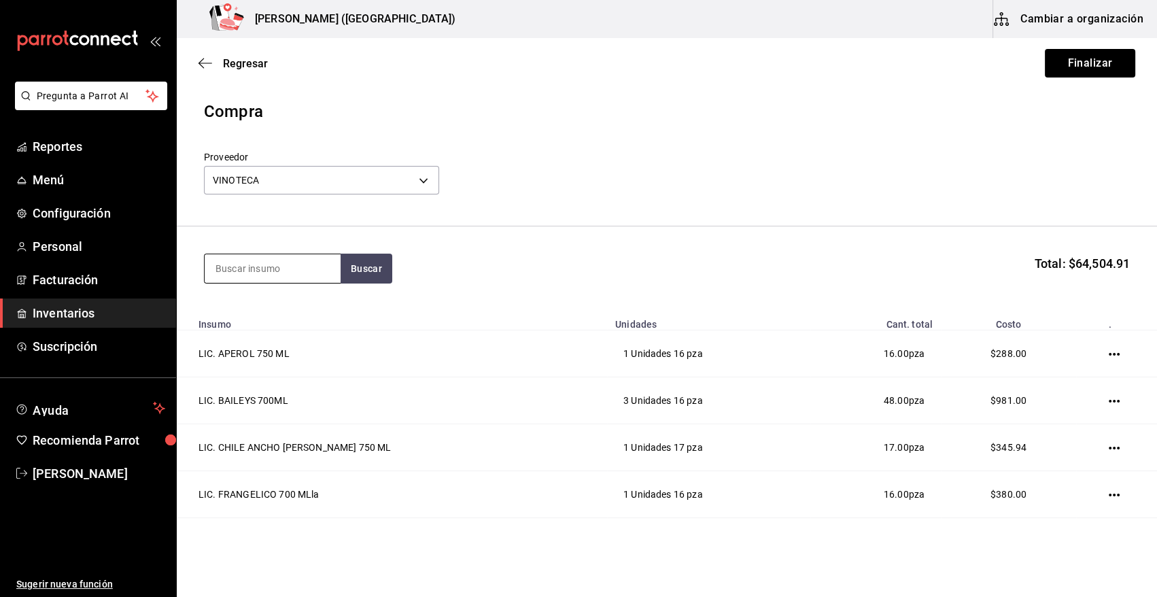
click at [286, 262] on input at bounding box center [273, 268] width 136 height 29
type input "31.8"
click at [372, 268] on button "Buscar" at bounding box center [367, 269] width 52 height 30
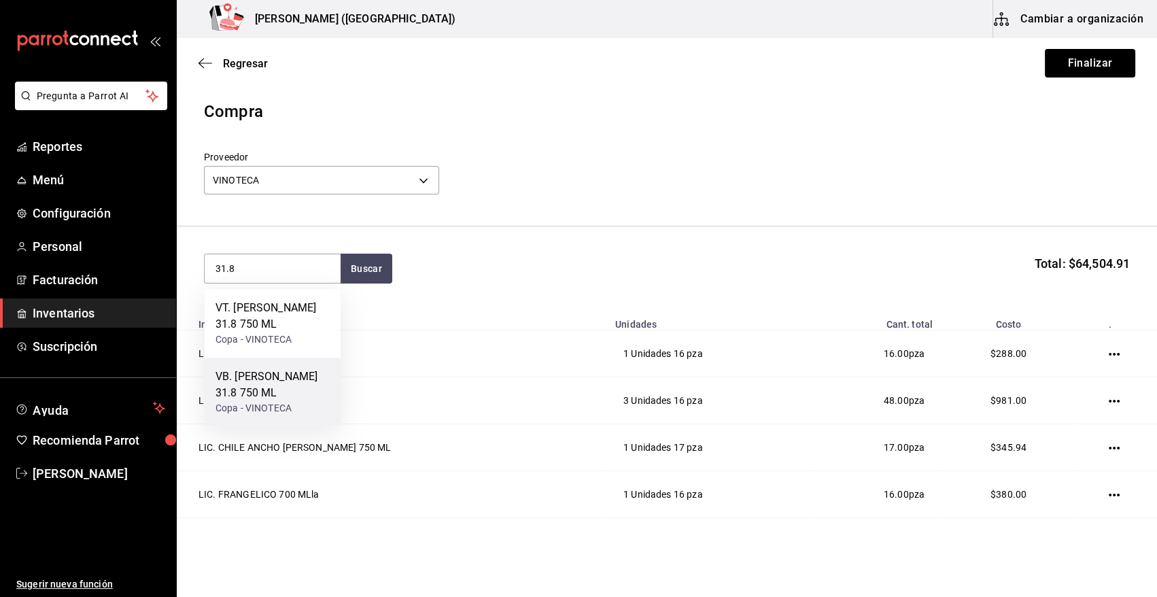
click at [275, 394] on div "VB. SANTO TOMAS 31.8 750 ML" at bounding box center [273, 385] width 114 height 33
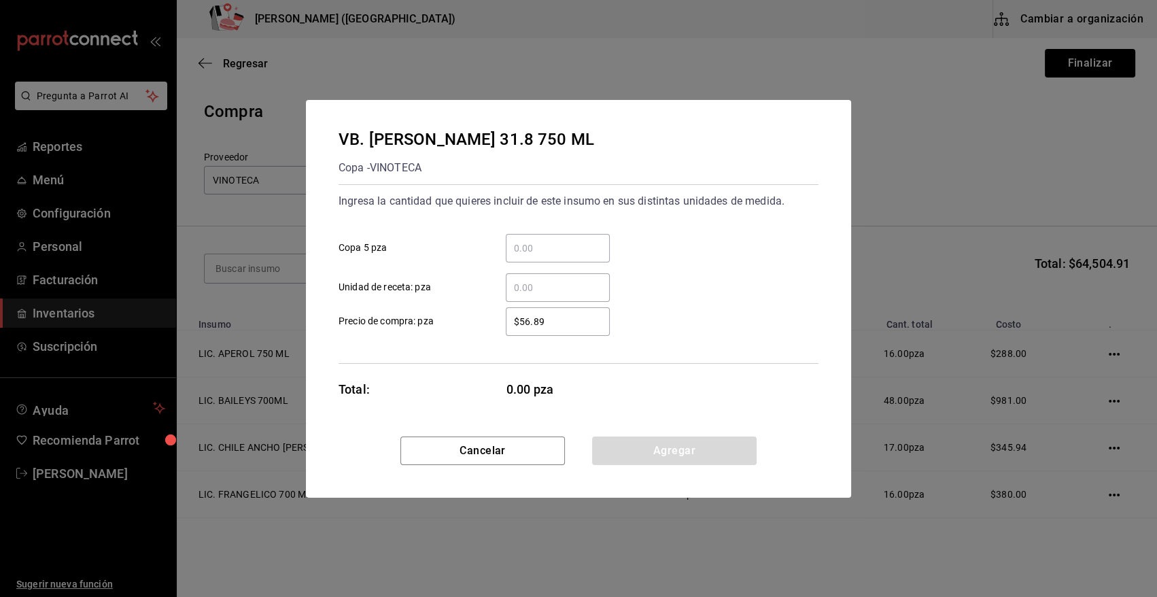
click at [514, 249] on input "​ Copa 5 pza" at bounding box center [558, 248] width 104 height 16
type input "2"
type input "$293.33"
click at [660, 456] on button "Agregar" at bounding box center [674, 451] width 165 height 29
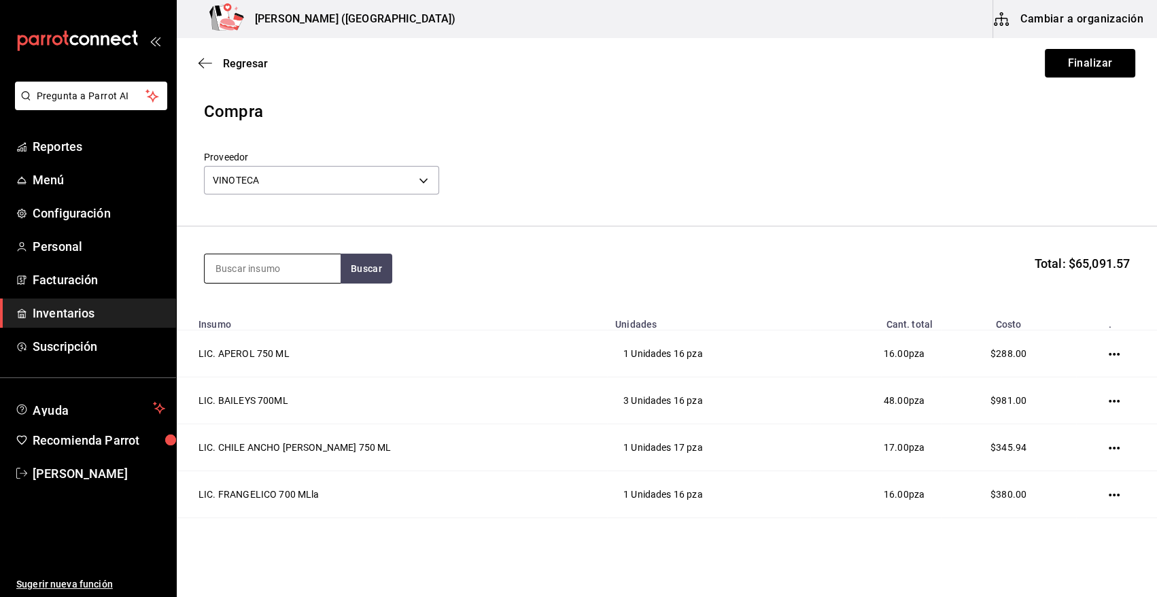
click at [273, 266] on input at bounding box center [273, 268] width 136 height 29
type input "BERINGER"
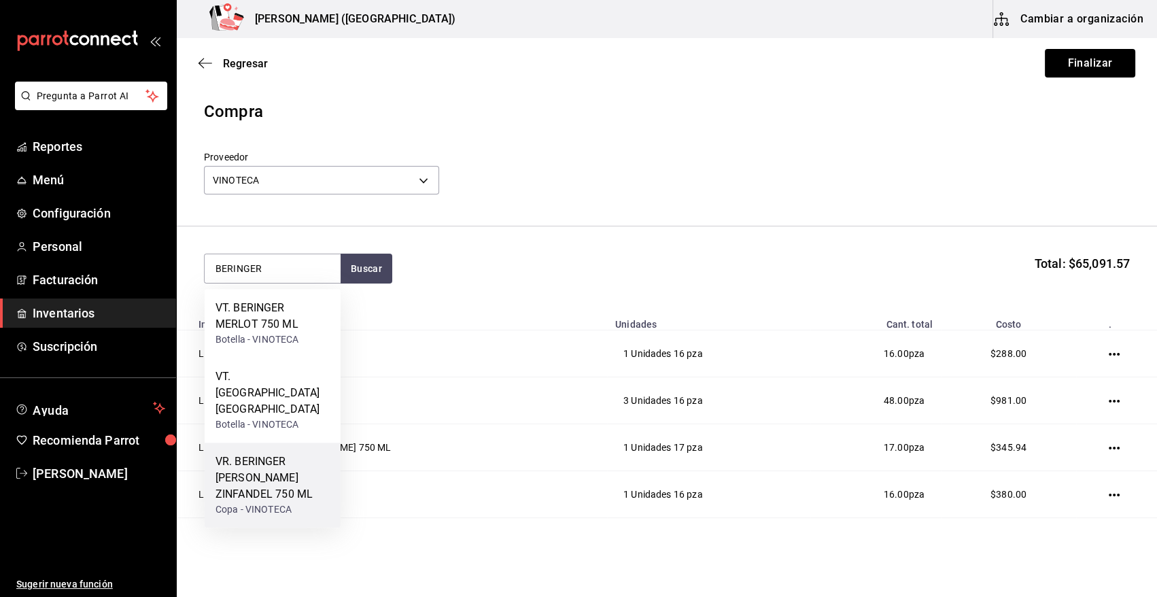
click at [279, 468] on div "VR. BERINGER WHITE ZINFANDEL 750 ML" at bounding box center [273, 478] width 114 height 49
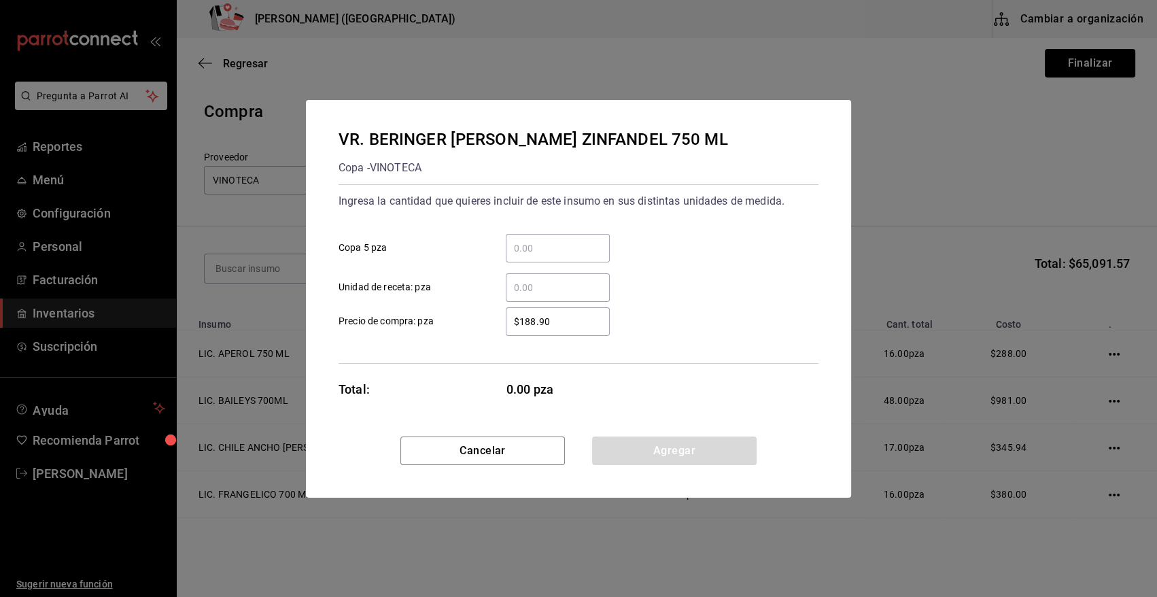
click at [547, 251] on input "​ Copa 5 pza" at bounding box center [558, 248] width 104 height 16
type input "1"
type input "$244.39"
click at [665, 453] on button "Agregar" at bounding box center [674, 451] width 165 height 29
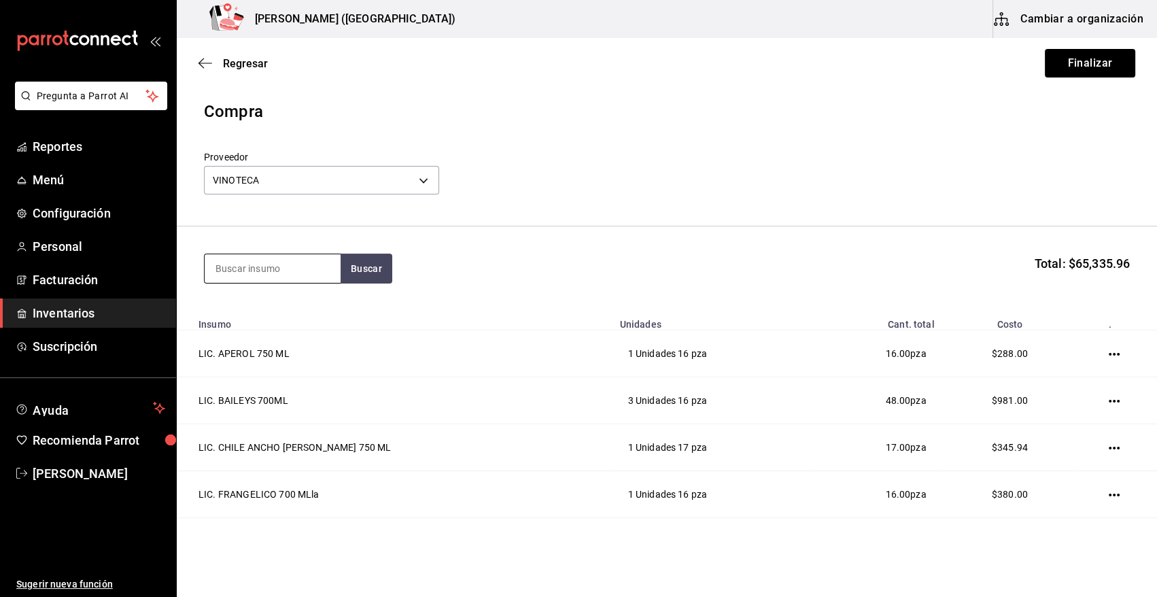
click at [252, 266] on input at bounding box center [273, 268] width 136 height 29
type input "MADERO V"
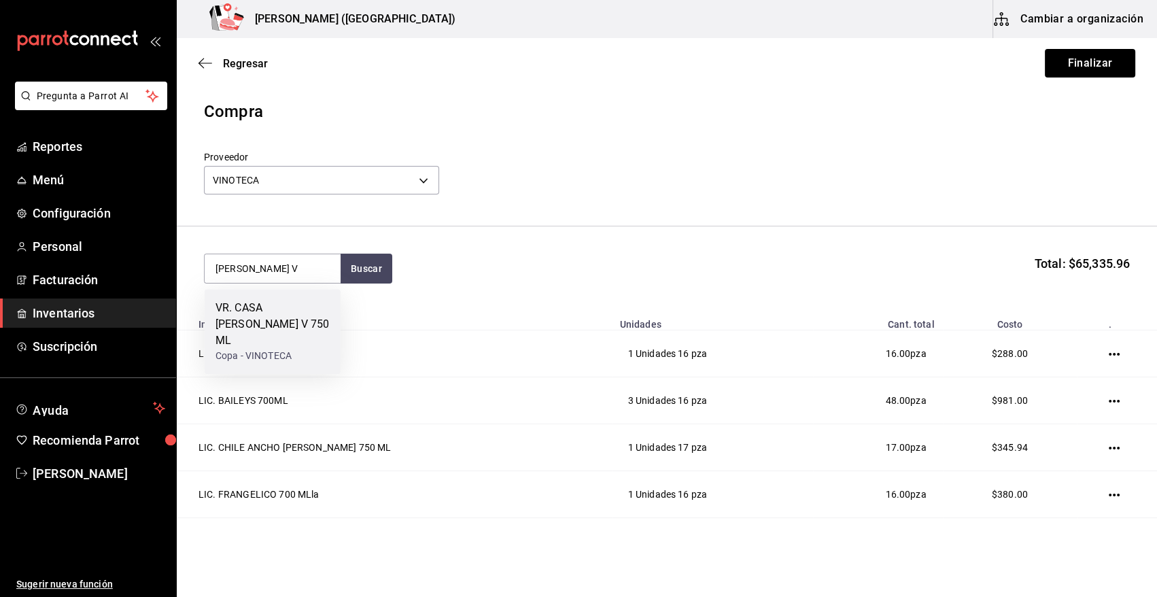
click at [279, 349] on div "Copa - VINOTECA" at bounding box center [273, 356] width 114 height 14
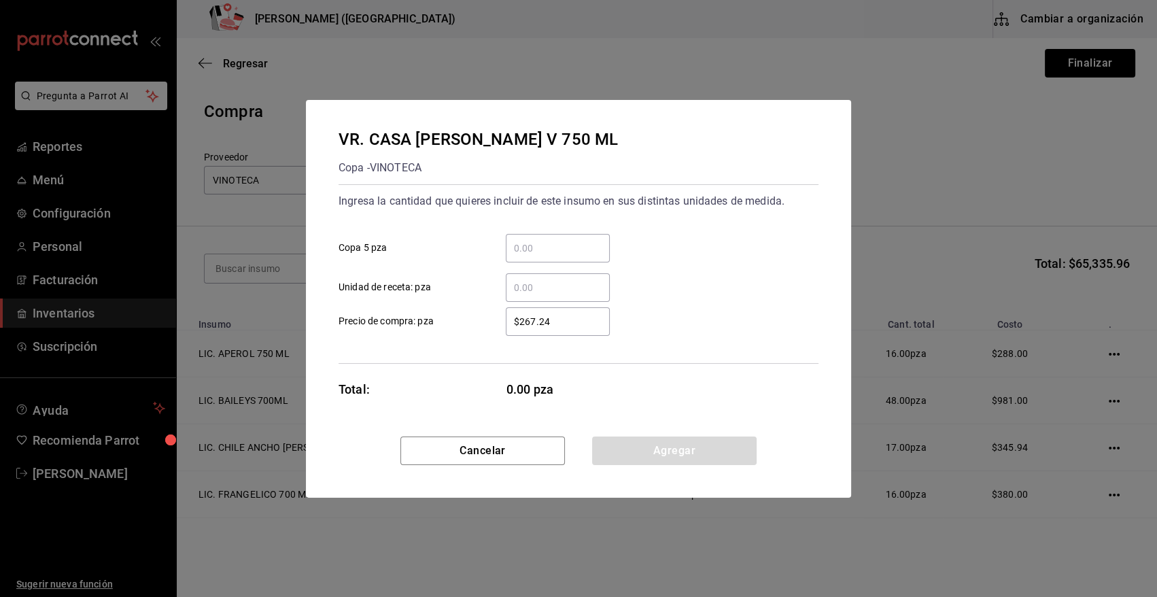
click at [532, 247] on input "​ Copa 5 pza" at bounding box center [558, 248] width 104 height 16
type input "1"
type input "$326.71"
click at [645, 459] on button "Agregar" at bounding box center [674, 451] width 165 height 29
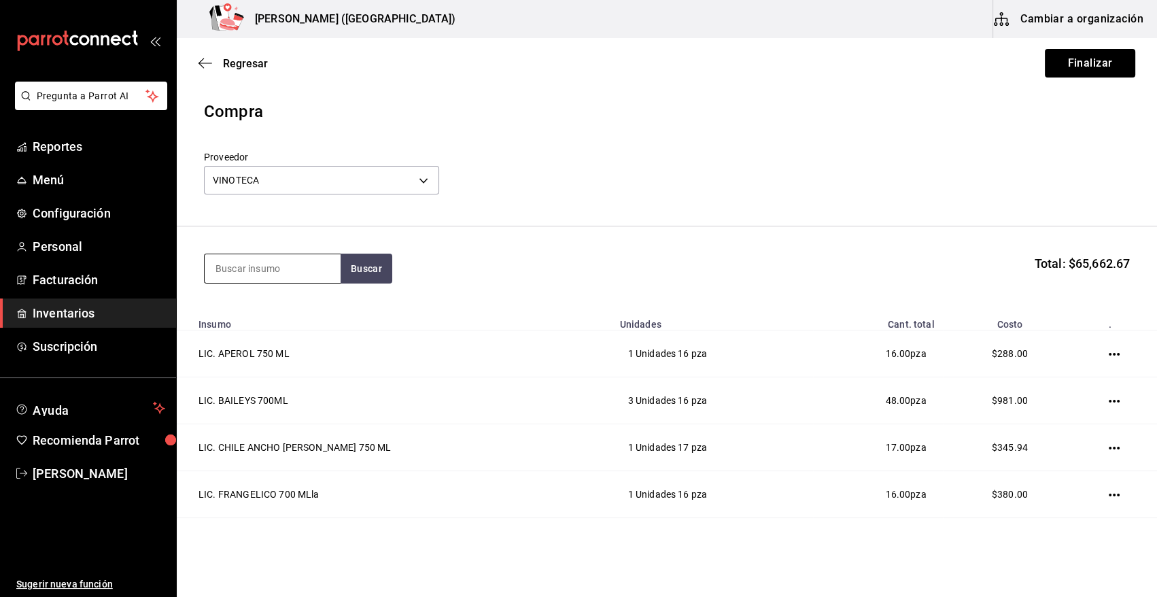
click at [284, 277] on input at bounding box center [273, 268] width 136 height 29
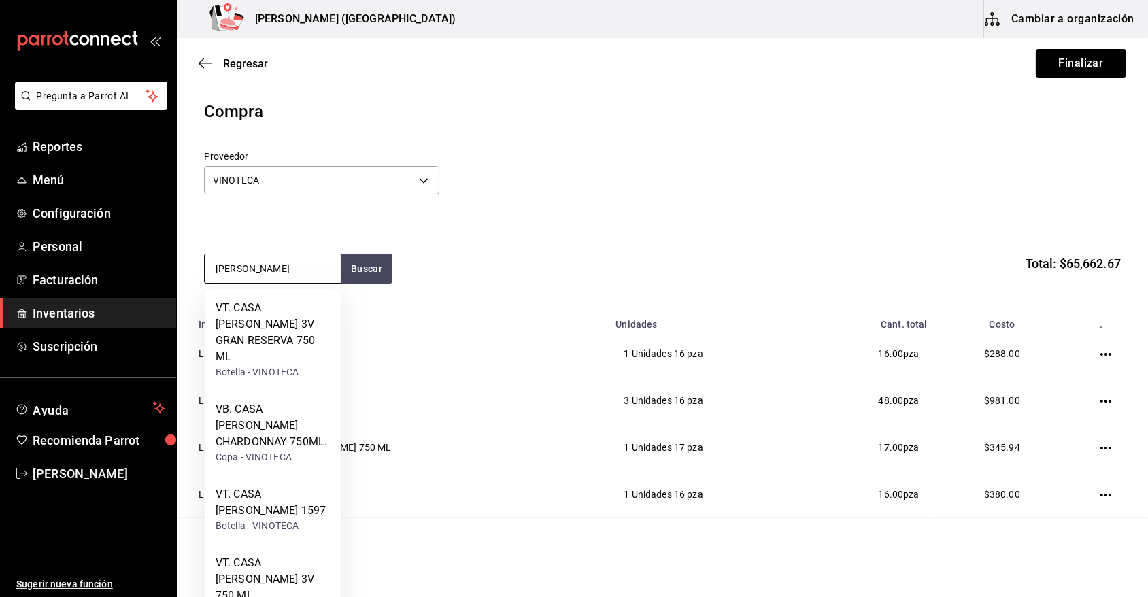
type input "MADERO"
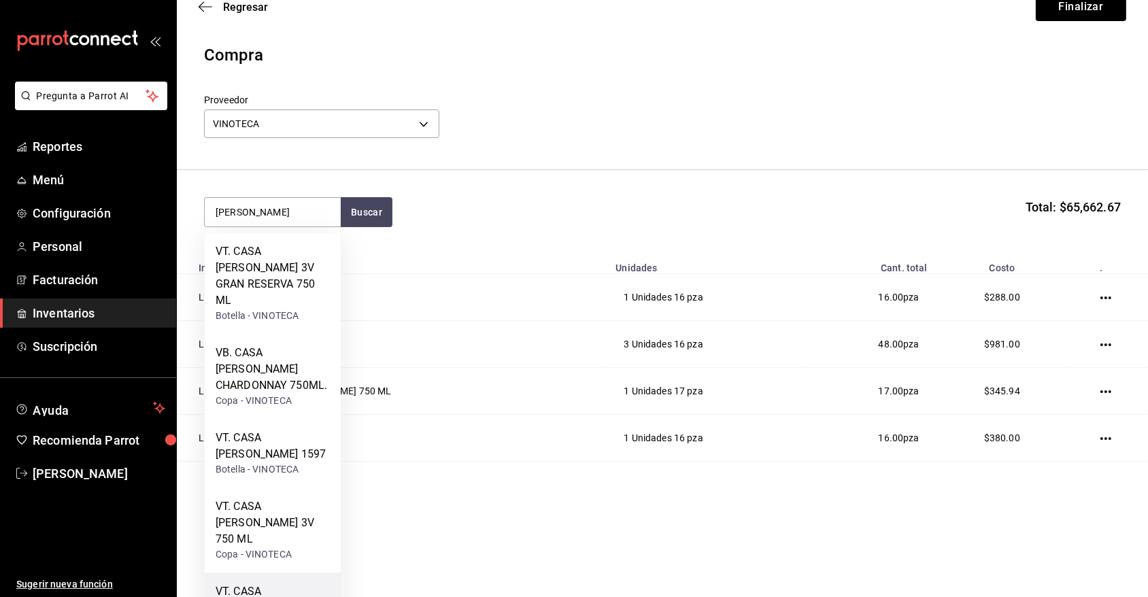
click at [258, 583] on div "VT. CASA MADERO MALBEC 750 ML" at bounding box center [273, 607] width 114 height 49
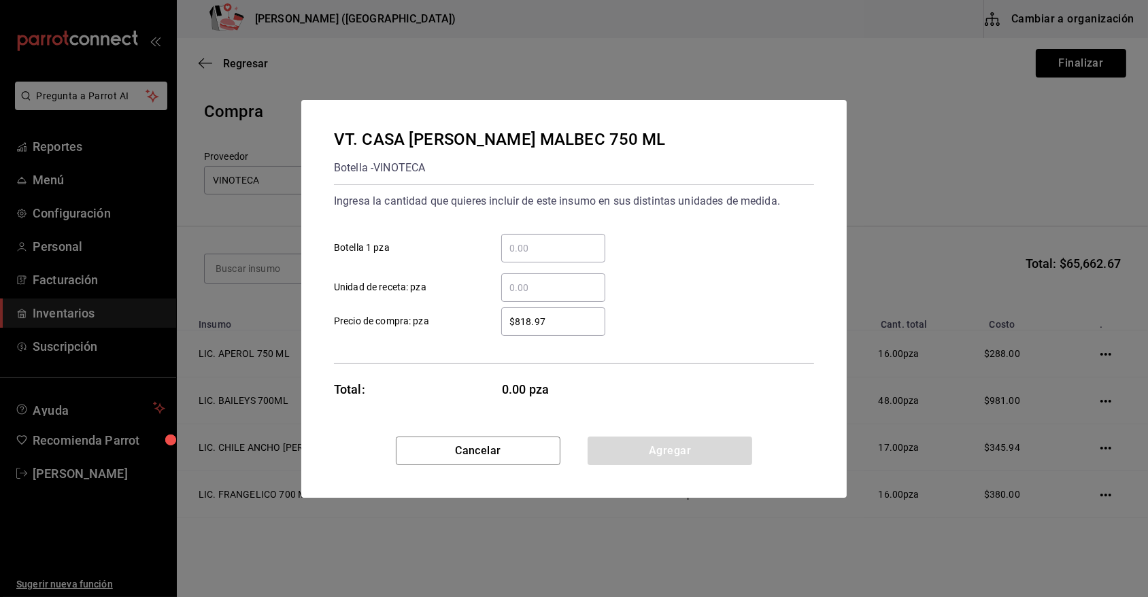
scroll to position [0, 0]
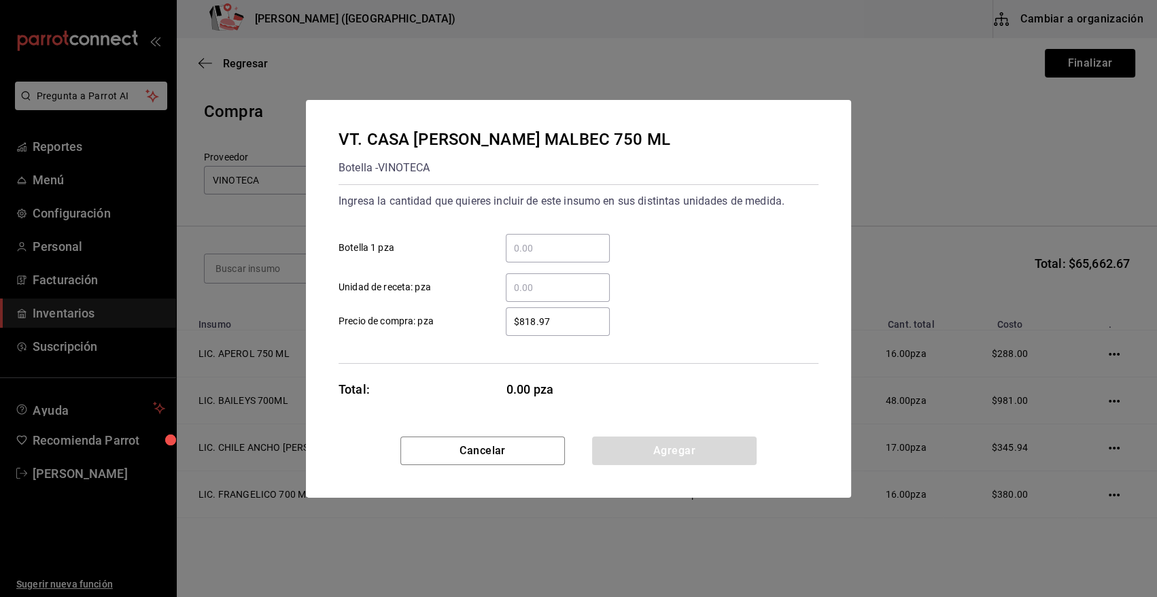
click at [552, 260] on div "​" at bounding box center [558, 248] width 104 height 29
click at [552, 256] on input "​ Botella 1 pza" at bounding box center [558, 248] width 104 height 16
click at [671, 446] on button "Agregar" at bounding box center [674, 451] width 165 height 29
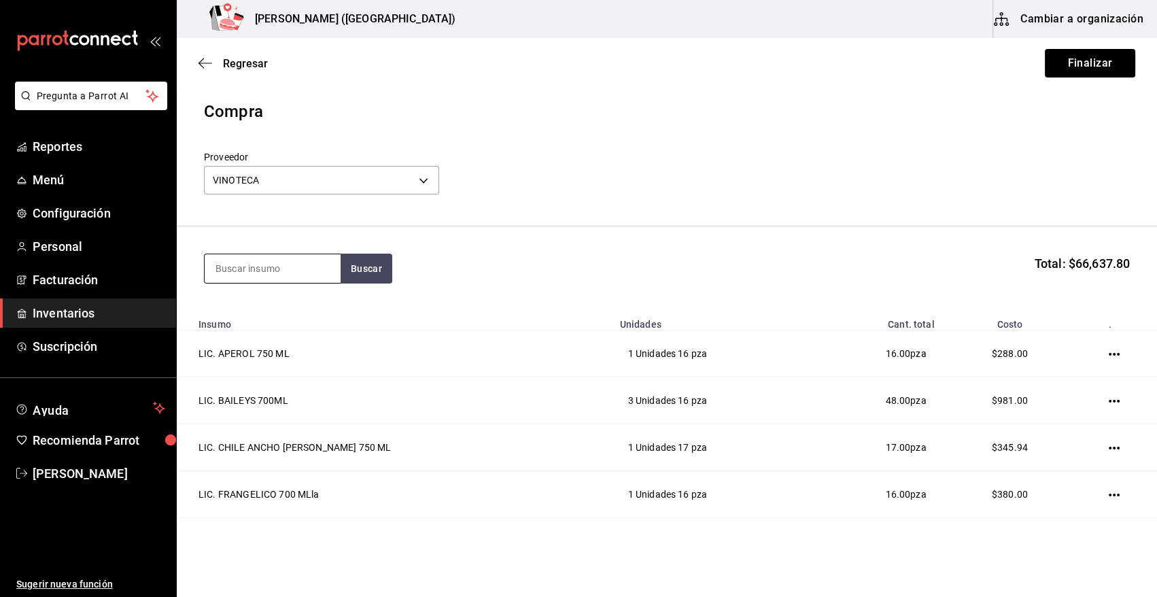
click at [264, 263] on input at bounding box center [273, 268] width 136 height 29
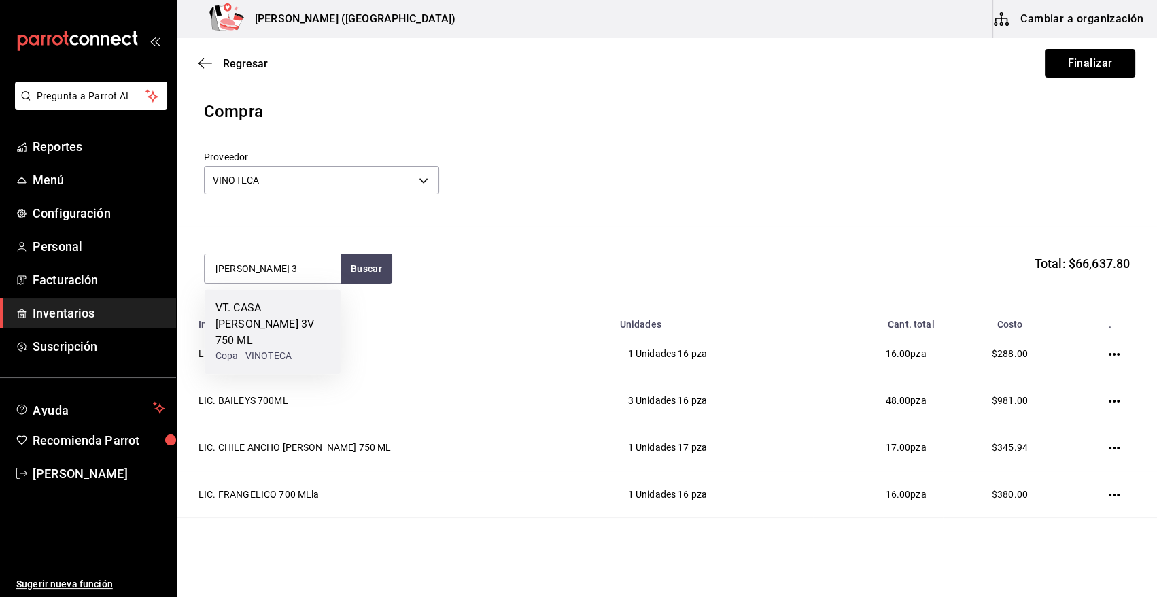
click at [272, 327] on div "VT. CASA MADERO 3V 750 ML" at bounding box center [273, 324] width 114 height 49
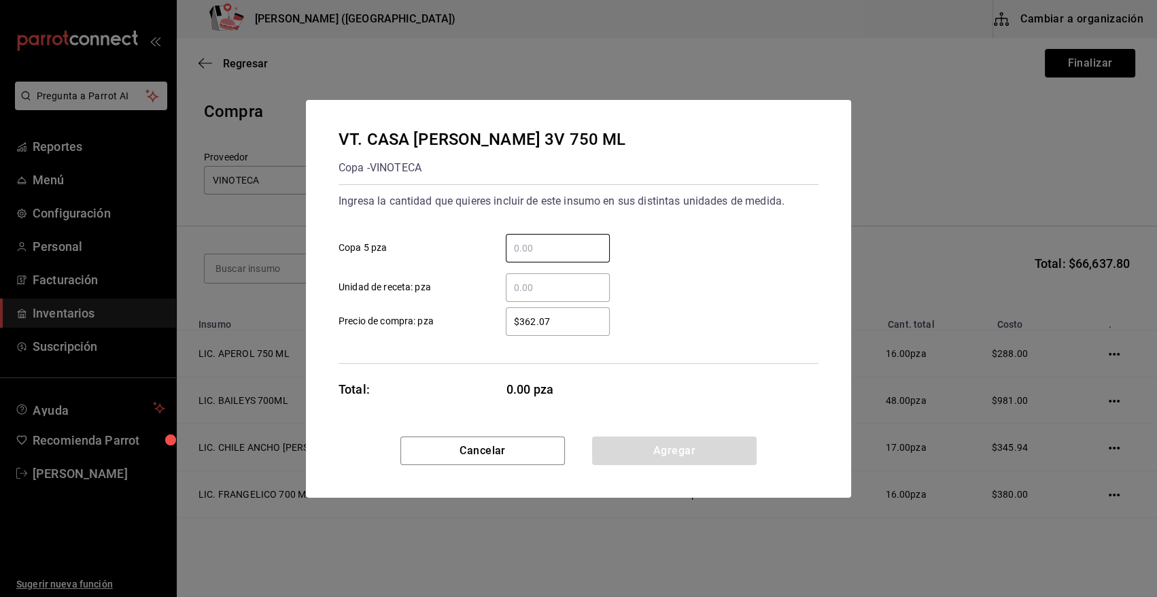
click at [525, 245] on input "​ Copa 5 pza" at bounding box center [558, 248] width 104 height 16
click at [679, 456] on button "Agregar" at bounding box center [674, 451] width 165 height 29
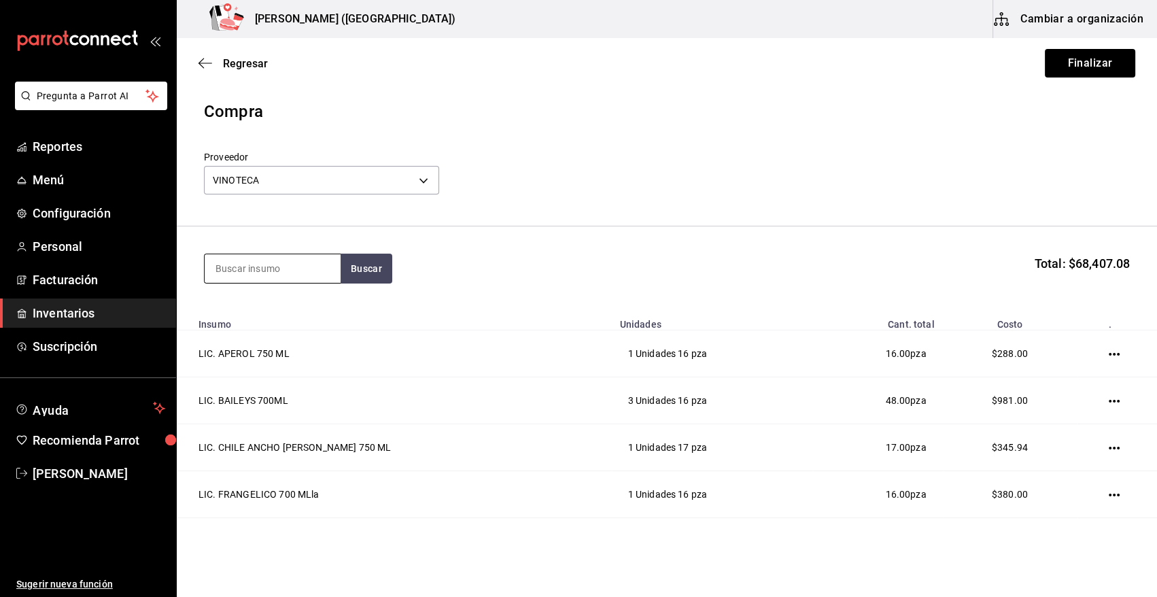
click at [273, 265] on input at bounding box center [273, 268] width 136 height 29
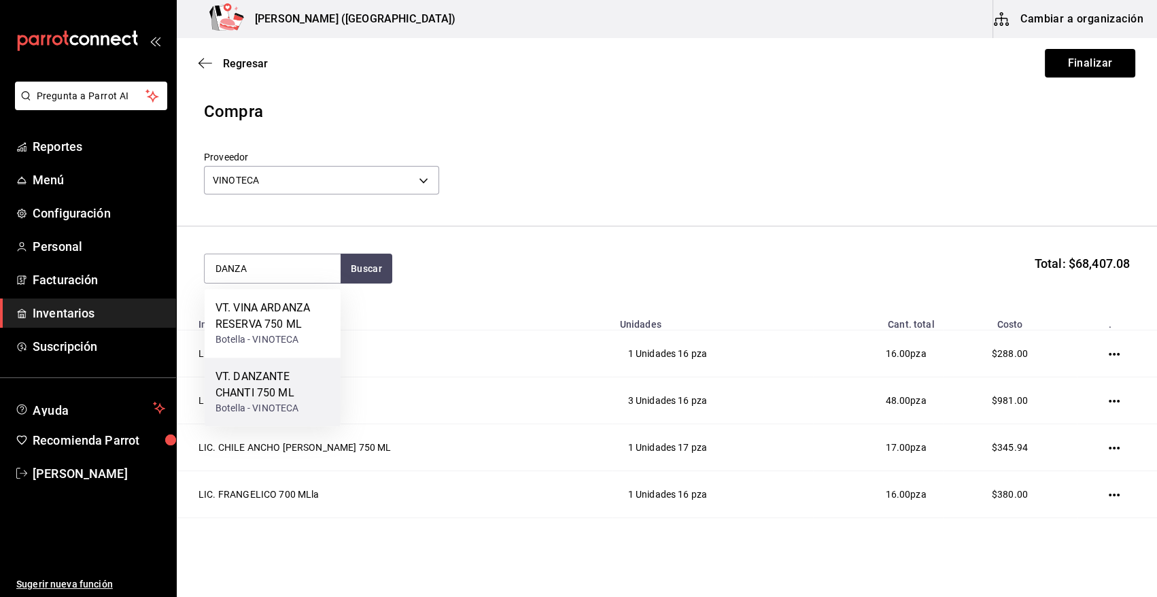
click at [283, 396] on div "VT. DANZANTE CHANTI 750 ML" at bounding box center [273, 385] width 114 height 33
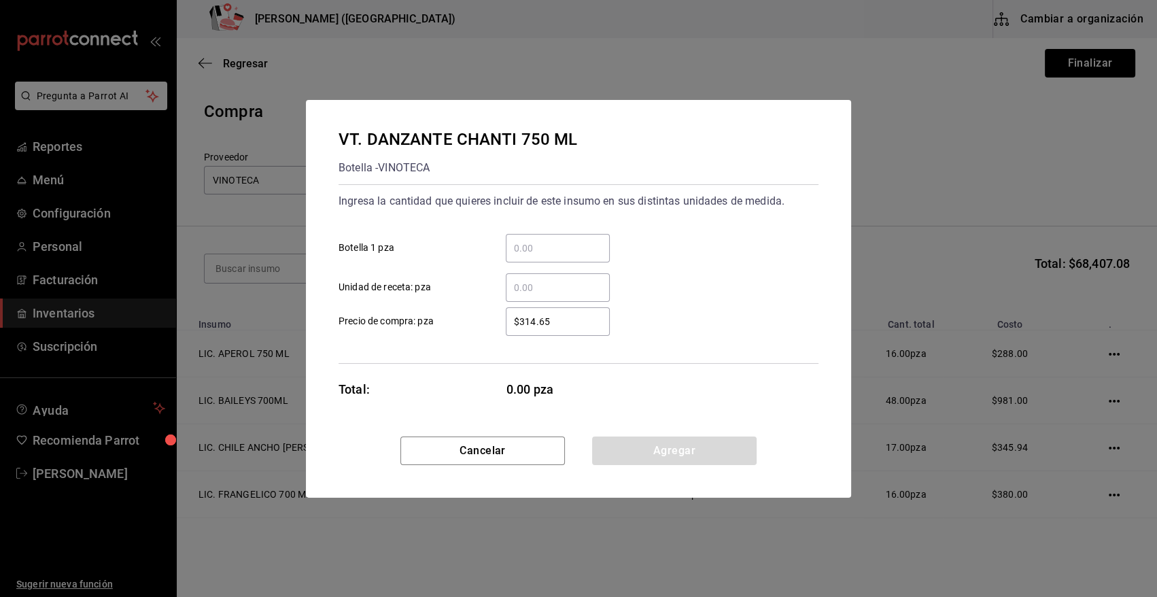
click at [531, 252] on input "​ Botella 1 pza" at bounding box center [558, 248] width 104 height 16
click at [634, 452] on button "Agregar" at bounding box center [674, 451] width 165 height 29
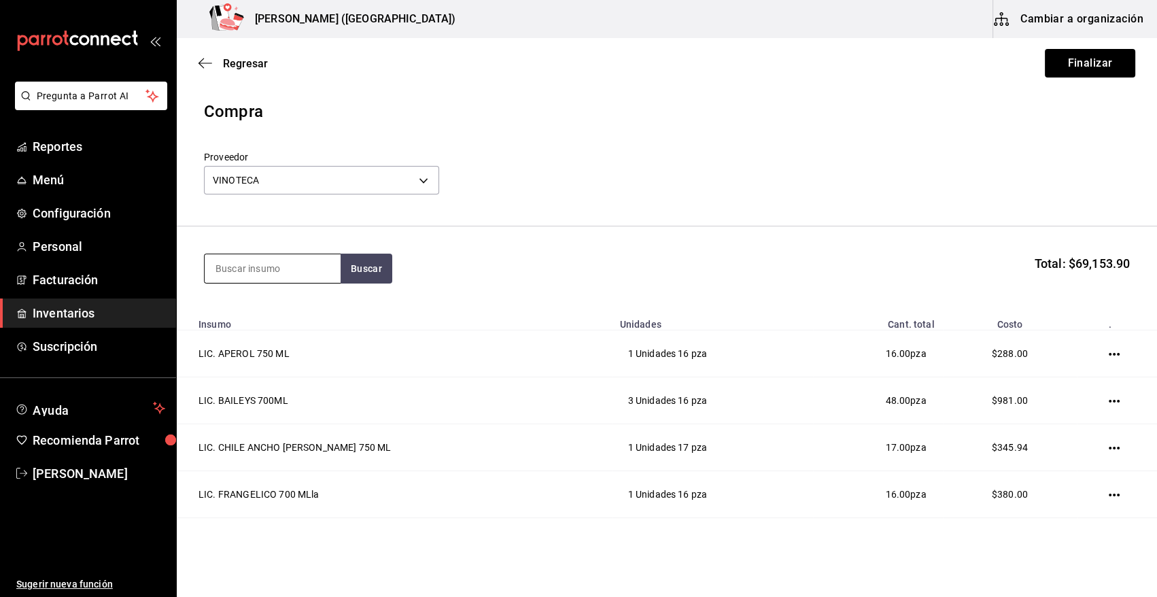
click at [267, 272] on input at bounding box center [273, 268] width 136 height 29
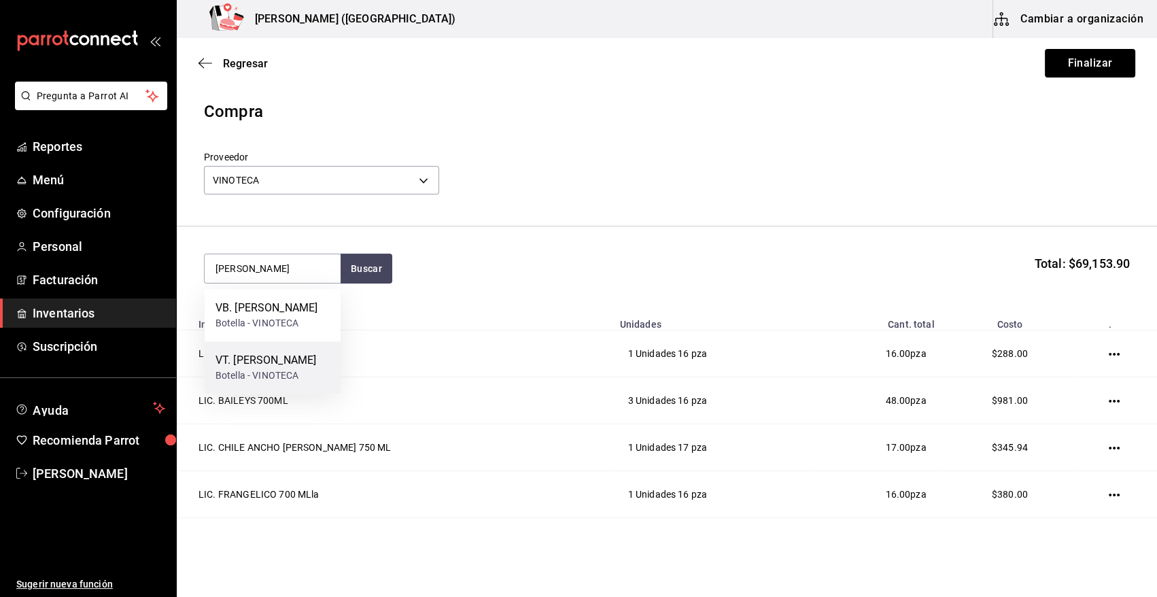
click at [260, 383] on div "Botella - VINOTECA" at bounding box center [266, 376] width 101 height 14
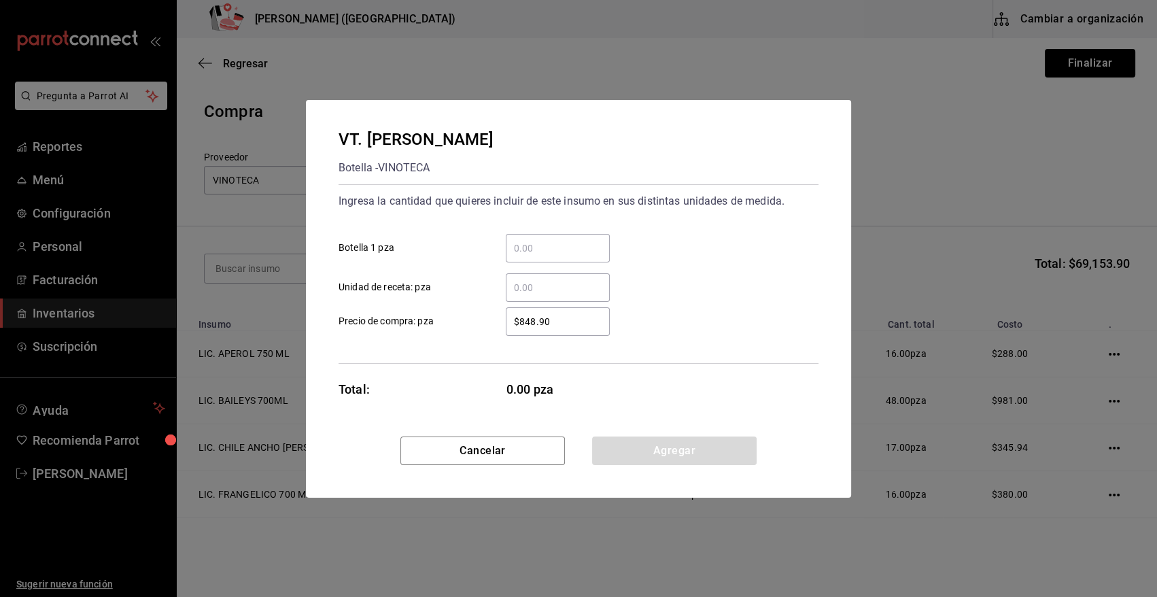
click at [527, 247] on input "​ Botella 1 pza" at bounding box center [558, 248] width 104 height 16
click at [645, 456] on button "Agregar" at bounding box center [674, 451] width 165 height 29
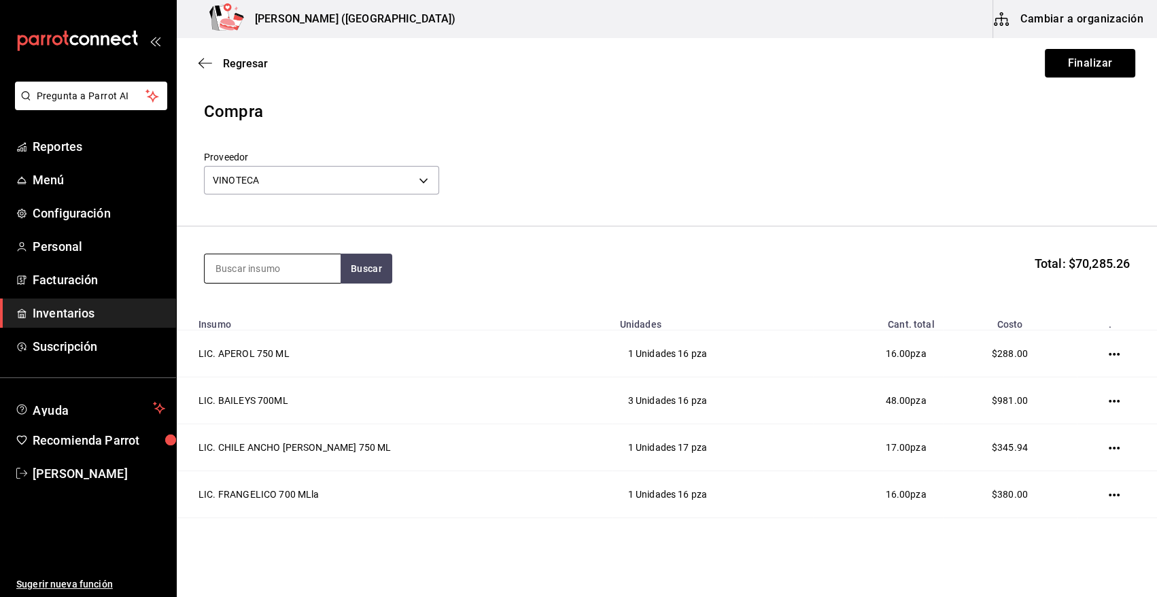
click at [231, 269] on input at bounding box center [273, 268] width 136 height 29
click at [262, 339] on div "Copa - VINOTECA" at bounding box center [273, 340] width 114 height 14
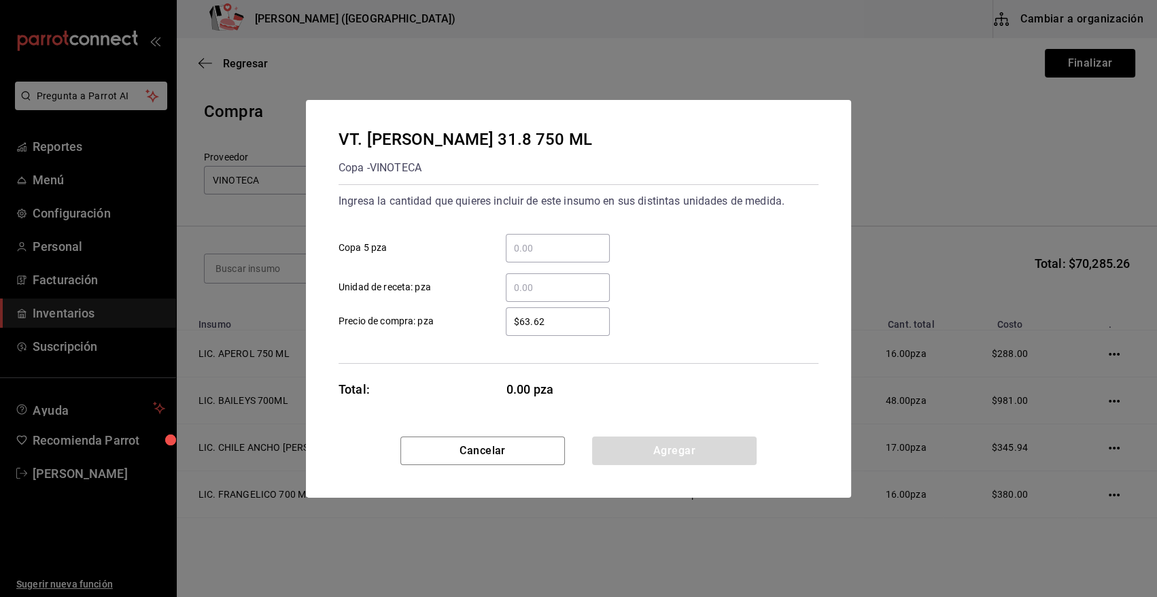
click at [577, 243] on input "​ Copa 5 pza" at bounding box center [558, 248] width 104 height 16
click at [675, 451] on button "Agregar" at bounding box center [674, 451] width 165 height 29
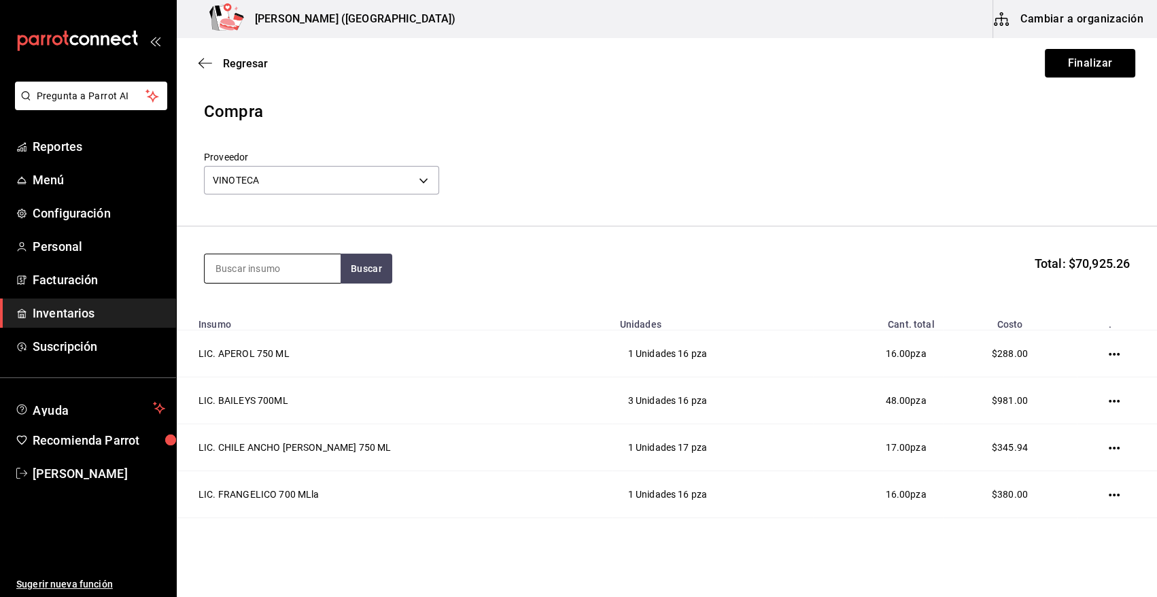
click at [258, 258] on input at bounding box center [273, 268] width 136 height 29
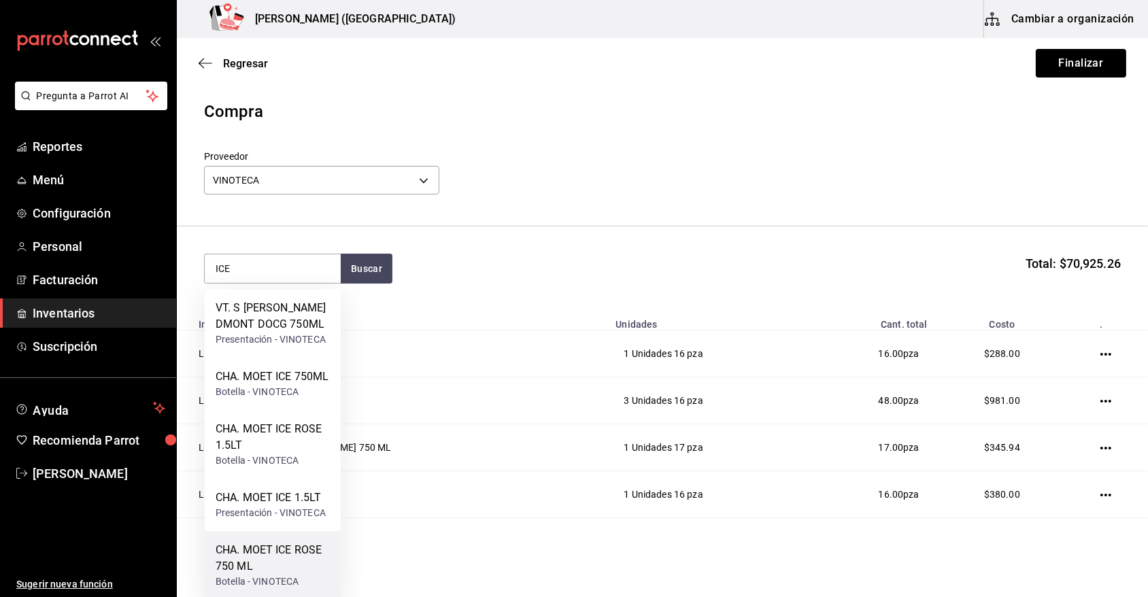
scroll to position [24, 0]
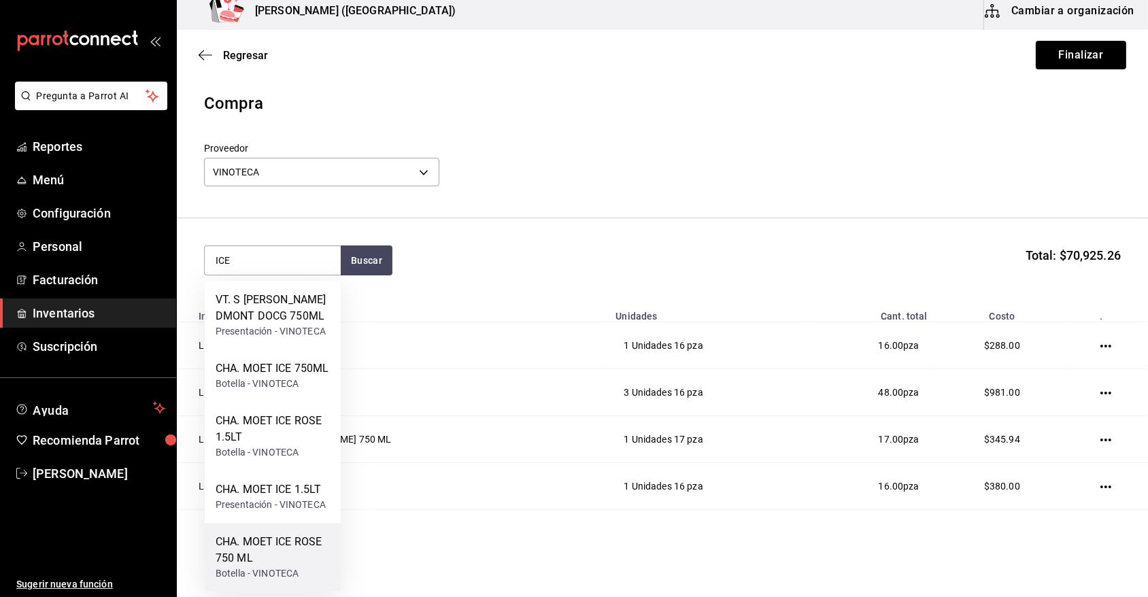
click at [252, 560] on div "CHA. MOET ICE ROSE 750 ML" at bounding box center [273, 550] width 114 height 33
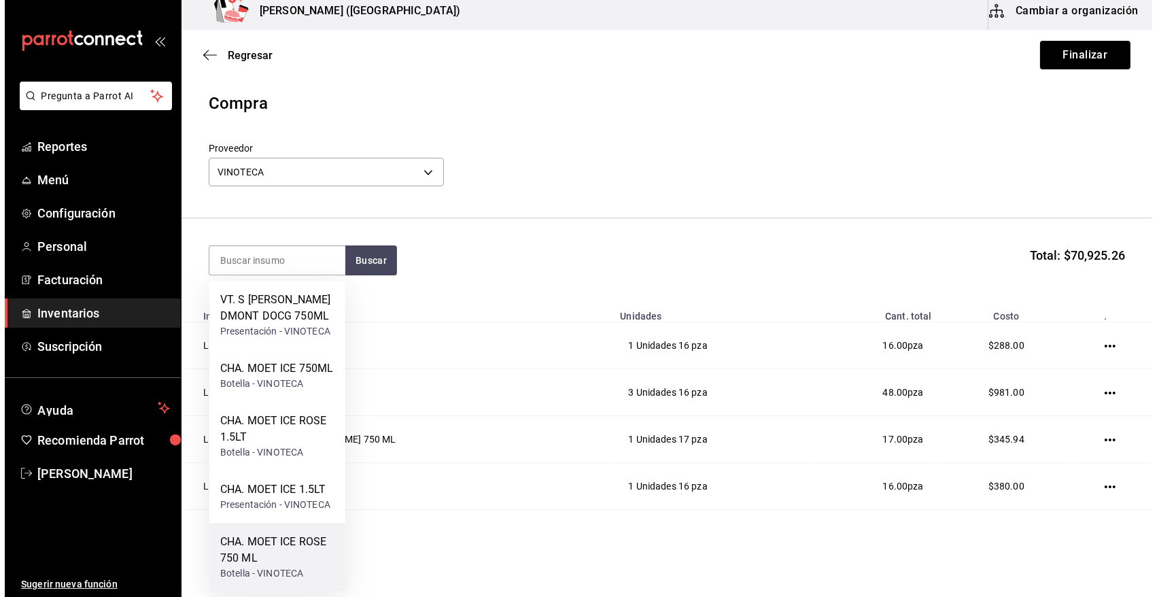
scroll to position [0, 0]
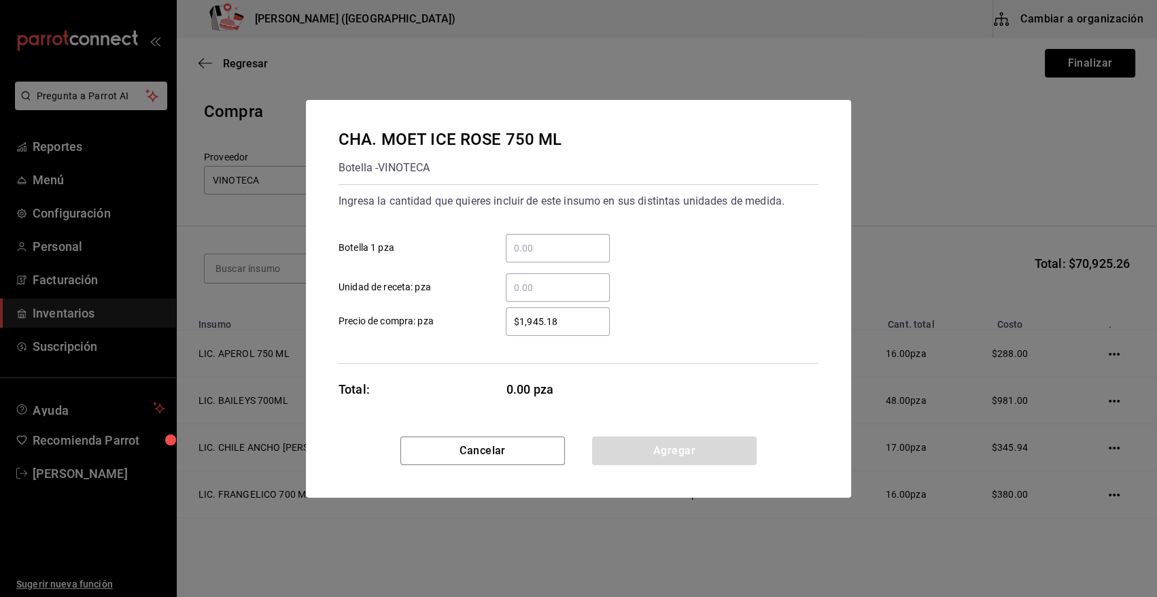
click at [535, 248] on input "​ Botella 1 pza" at bounding box center [558, 248] width 104 height 16
click at [711, 456] on button "Agregar" at bounding box center [674, 451] width 165 height 29
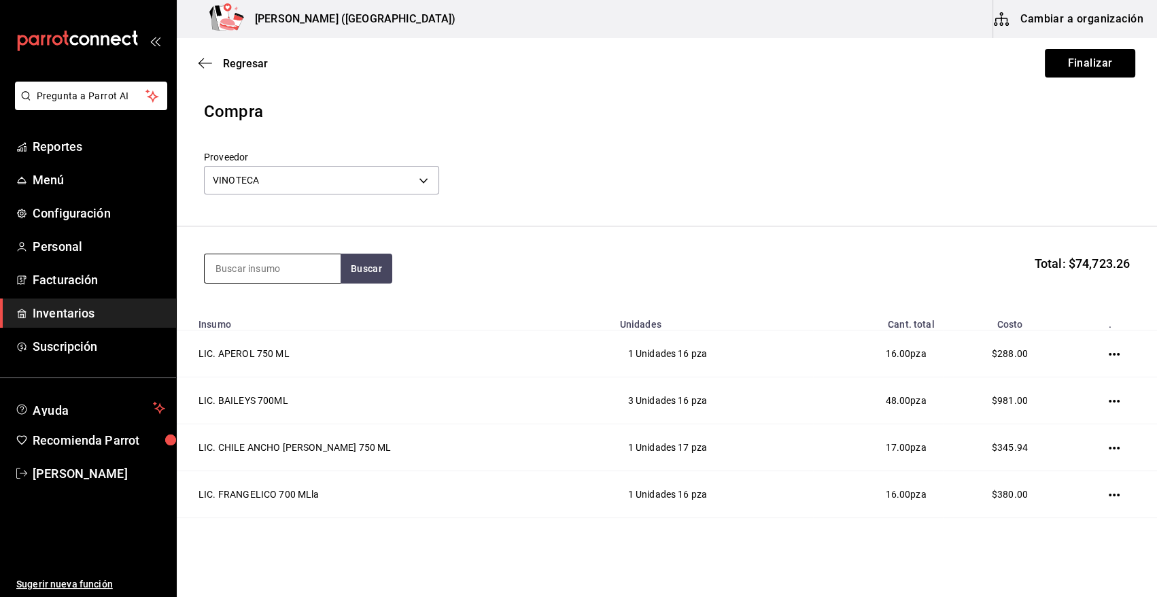
click at [272, 261] on input at bounding box center [273, 268] width 136 height 29
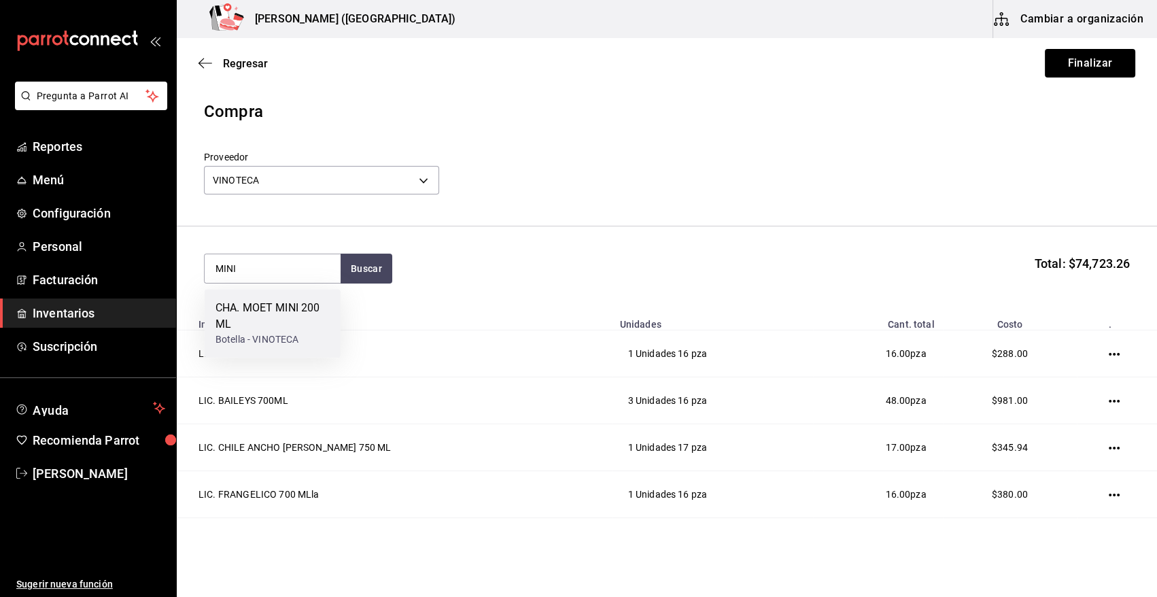
click at [266, 322] on div "CHA. MOET MINI 200 ML" at bounding box center [273, 316] width 114 height 33
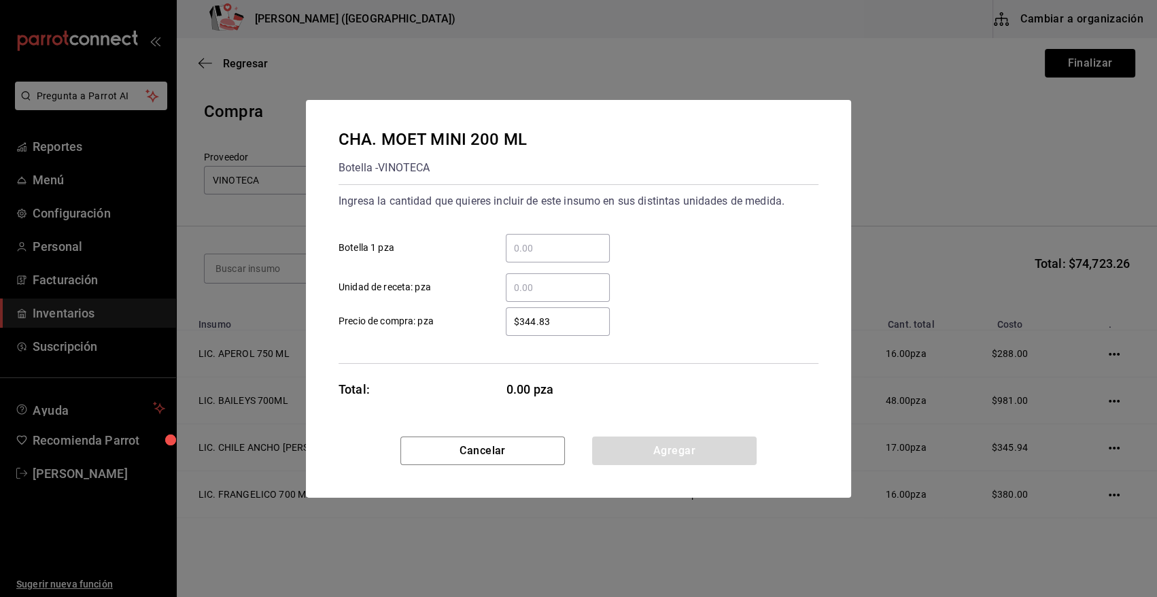
click at [539, 248] on input "​ Botella 1 pza" at bounding box center [558, 248] width 104 height 16
click at [658, 445] on button "Agregar" at bounding box center [674, 451] width 165 height 29
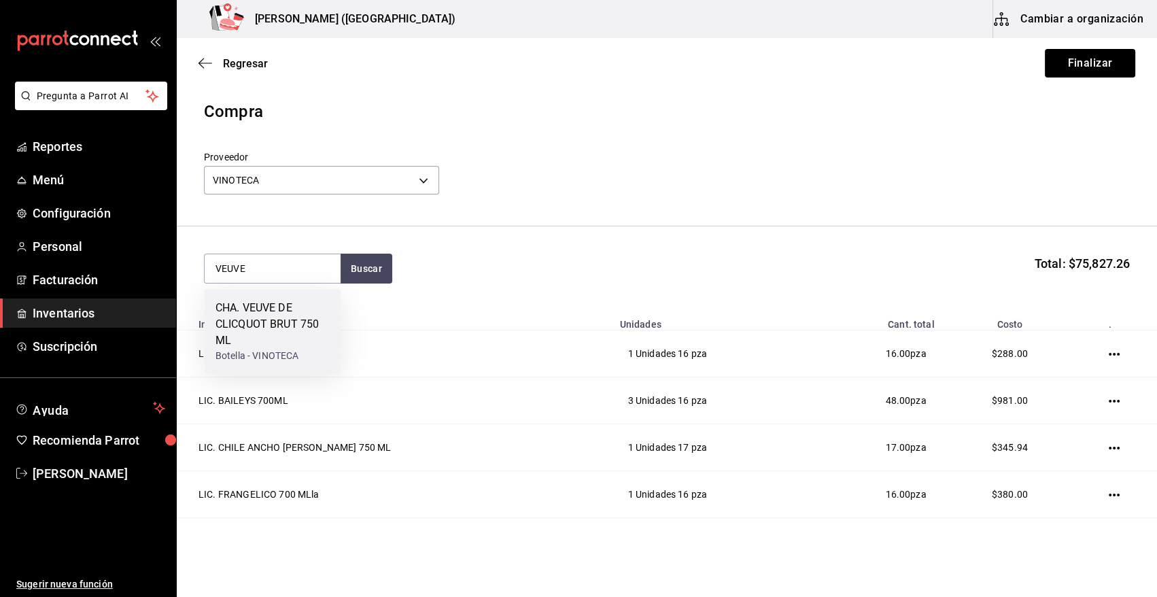
click at [235, 312] on div "CHA. VEUVE DE CLICQUOT BRUT 750 ML" at bounding box center [273, 324] width 114 height 49
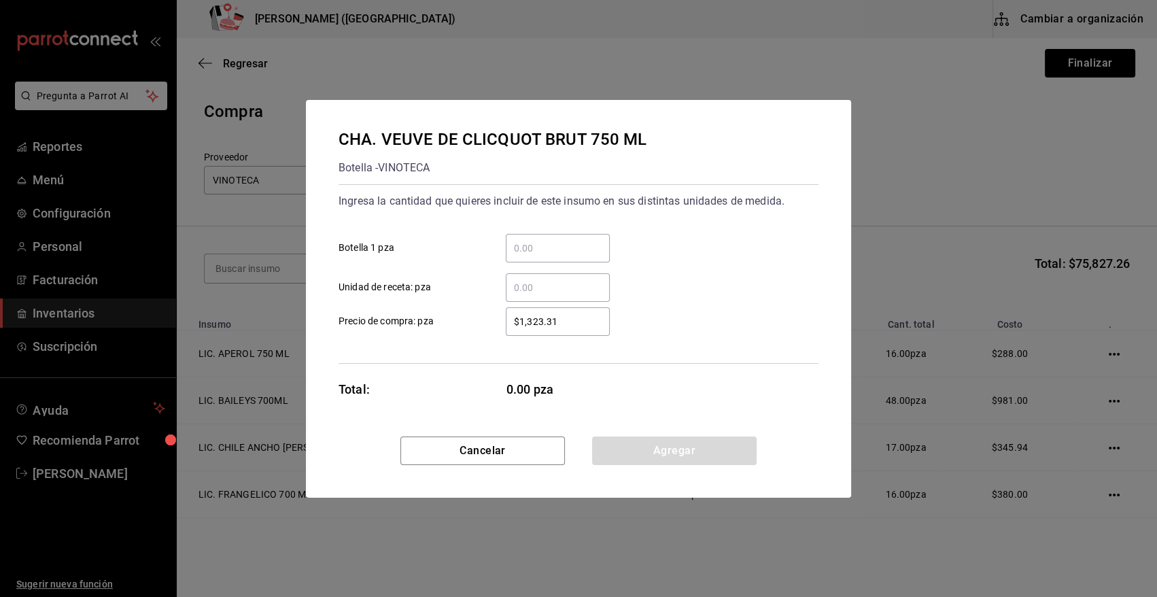
click at [563, 252] on input "​ Botella 1 pza" at bounding box center [558, 248] width 104 height 16
click at [667, 450] on button "Agregar" at bounding box center [674, 451] width 165 height 29
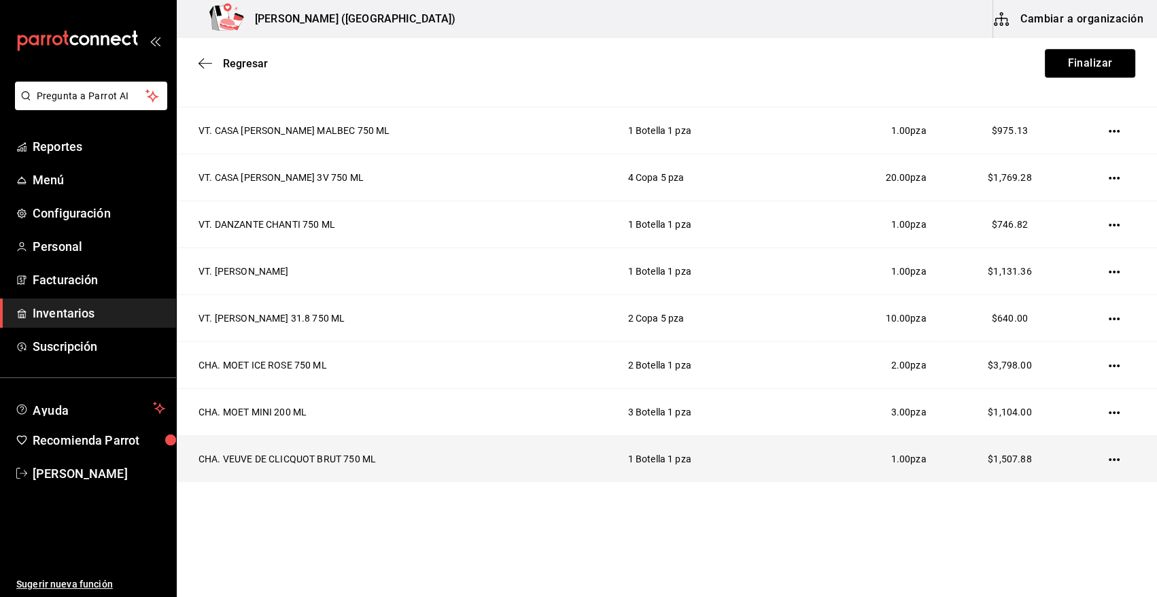
scroll to position [1822, 0]
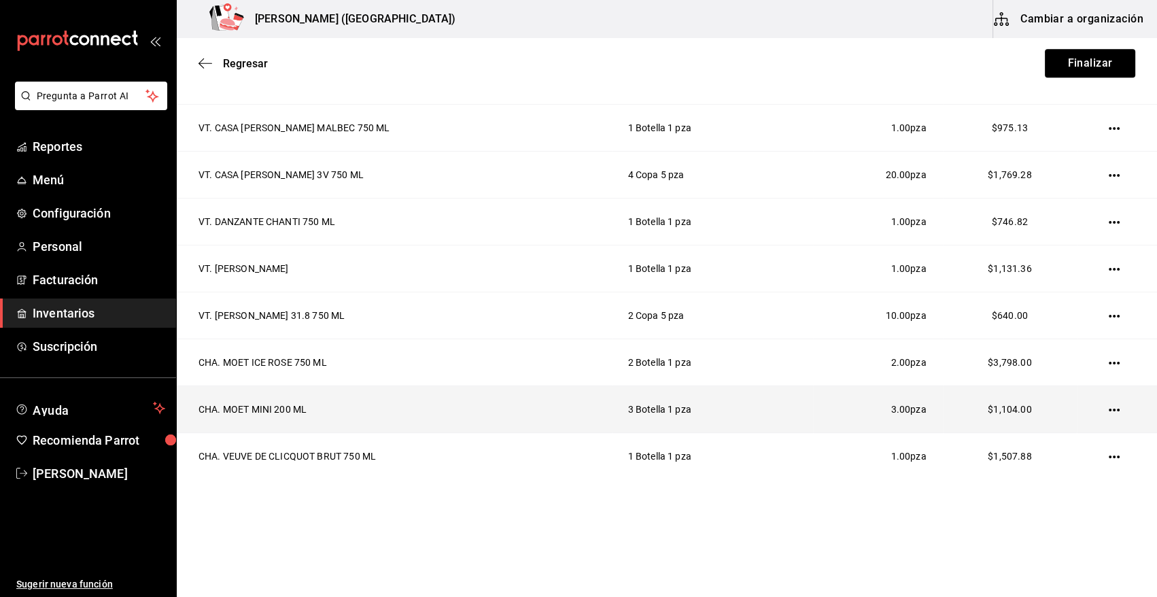
click at [1109, 407] on icon "button" at bounding box center [1114, 410] width 11 height 11
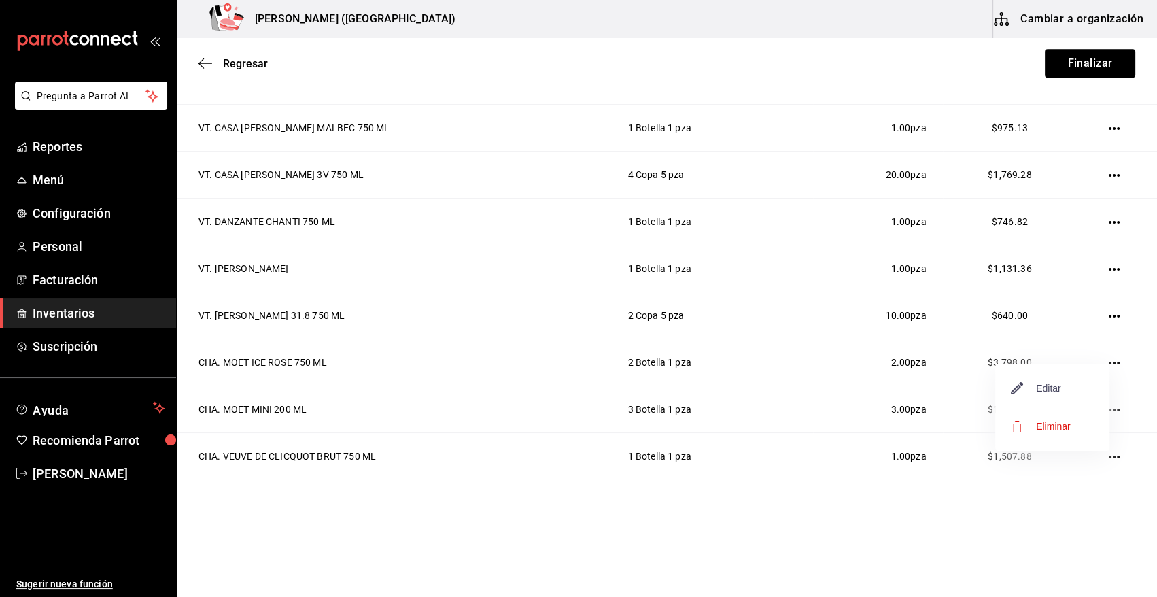
click at [1048, 388] on span "Editar" at bounding box center [1037, 388] width 50 height 16
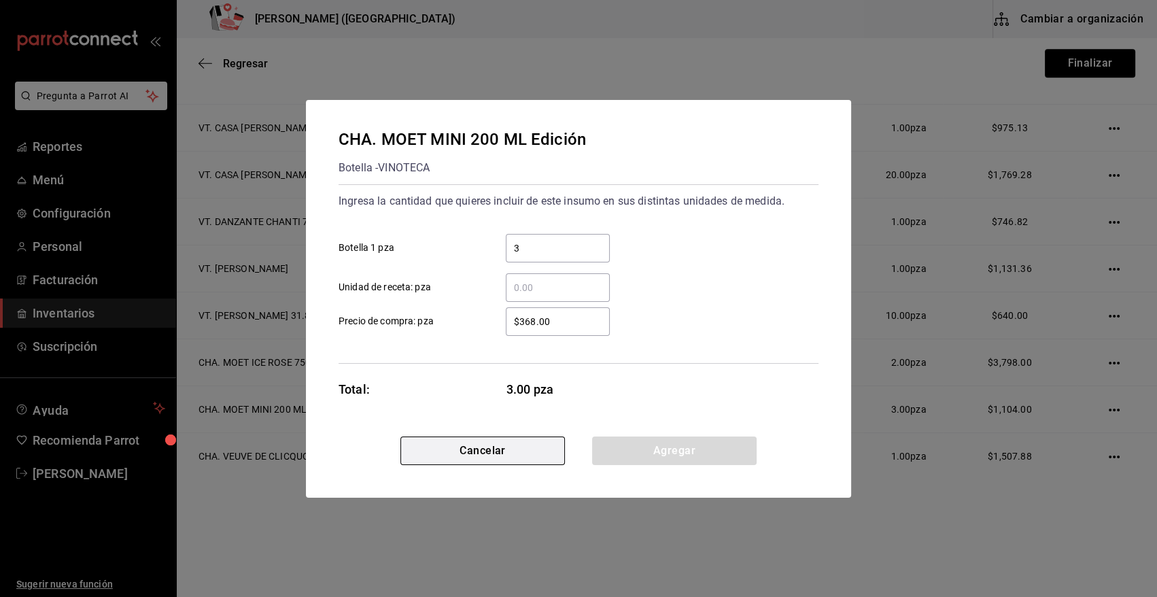
click at [529, 458] on button "Cancelar" at bounding box center [483, 451] width 165 height 29
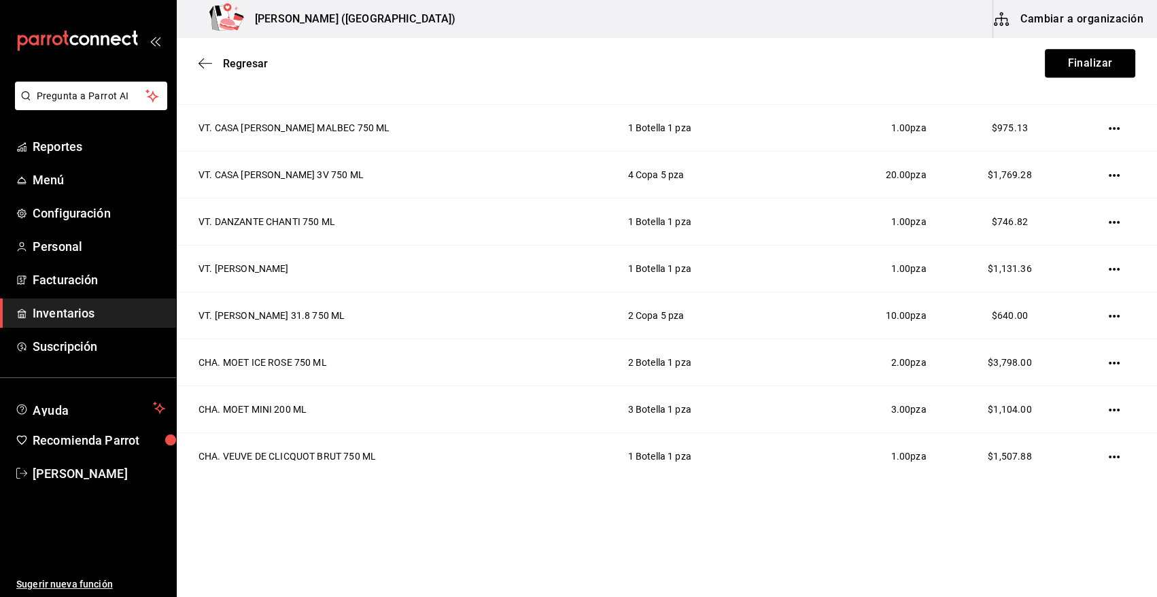
click at [1109, 221] on icon "button" at bounding box center [1114, 222] width 11 height 3
click at [1054, 208] on span "Editar" at bounding box center [1037, 200] width 50 height 16
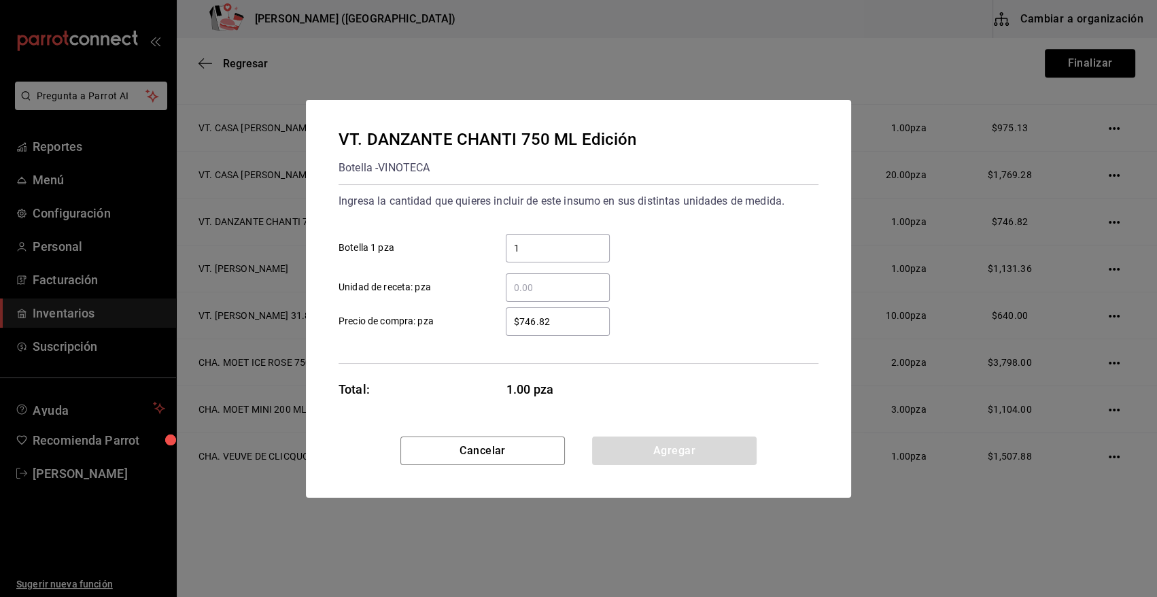
drag, startPoint x: 566, startPoint y: 327, endPoint x: 512, endPoint y: 324, distance: 54.5
click at [512, 324] on input "$746.82" at bounding box center [558, 321] width 104 height 16
click at [639, 457] on button "Agregar" at bounding box center [674, 451] width 165 height 29
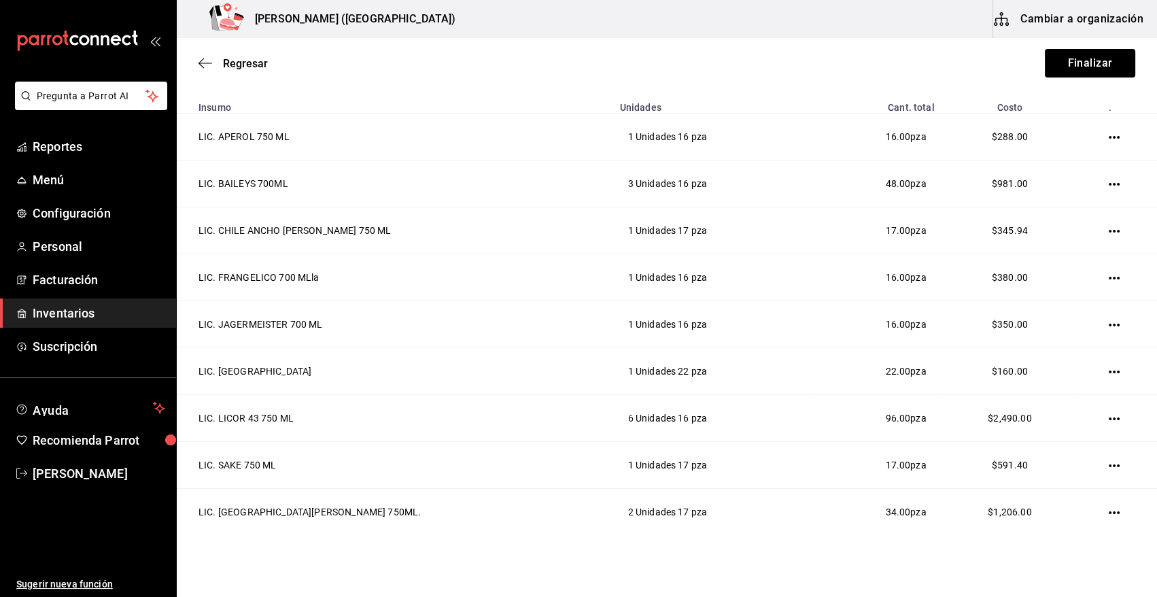
scroll to position [361, 0]
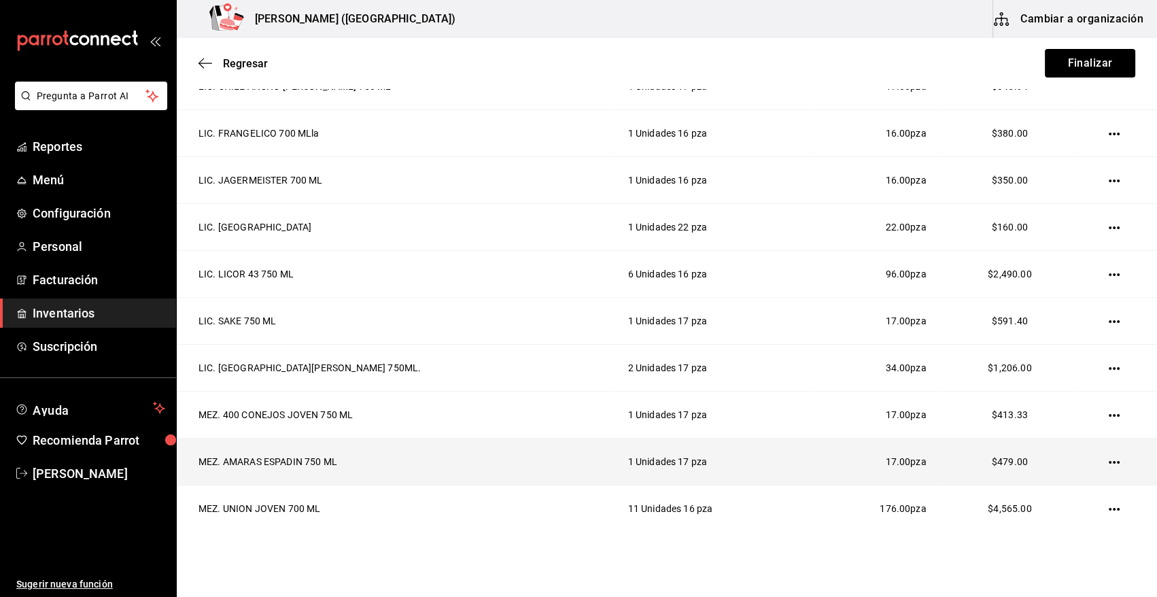
click at [1109, 462] on icon "button" at bounding box center [1114, 462] width 11 height 11
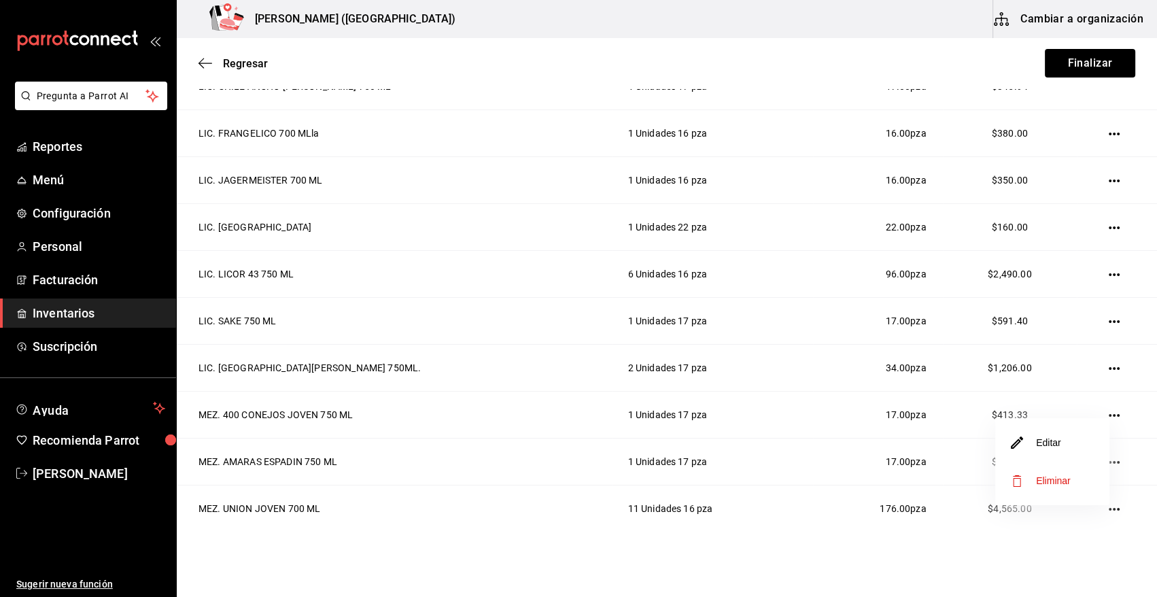
click at [1051, 479] on span "Eliminar" at bounding box center [1053, 480] width 35 height 11
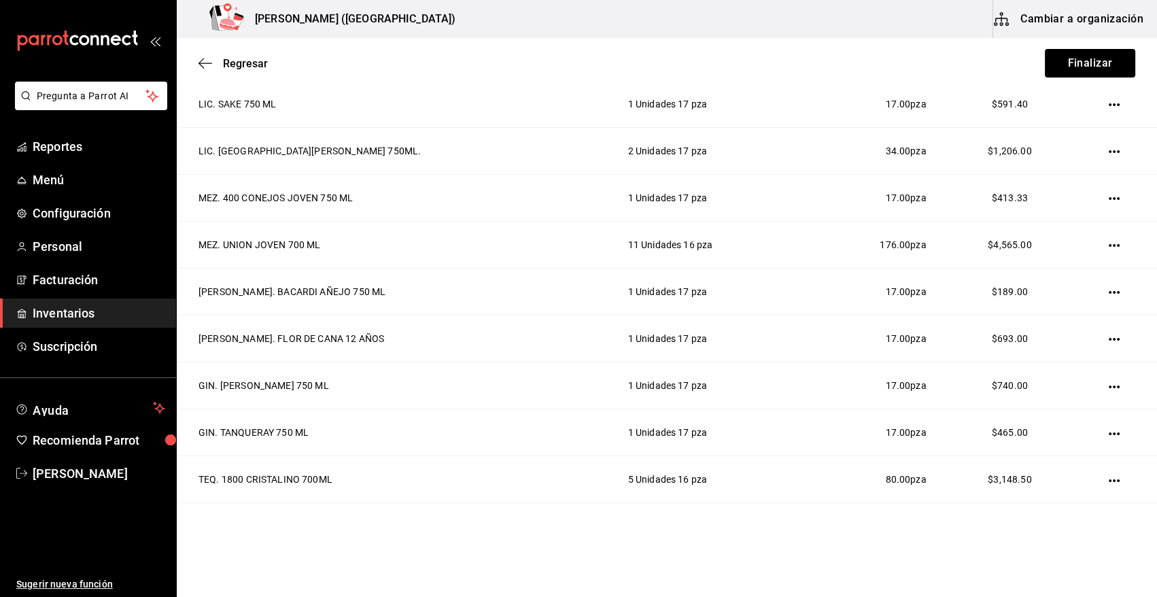
scroll to position [796, 0]
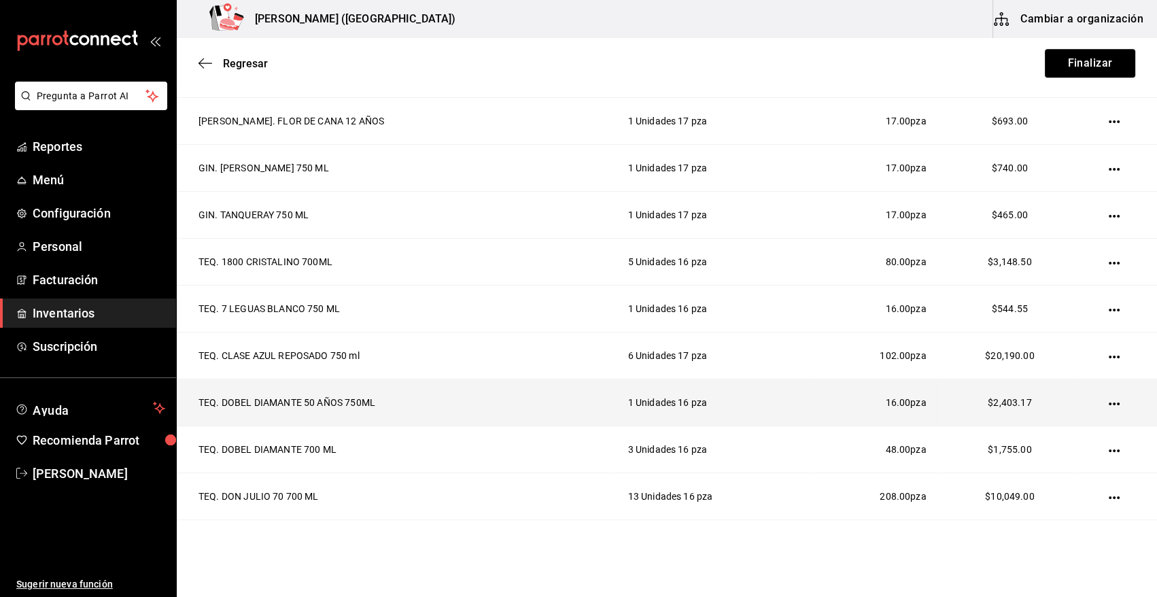
click at [1109, 403] on icon "button" at bounding box center [1114, 404] width 11 height 11
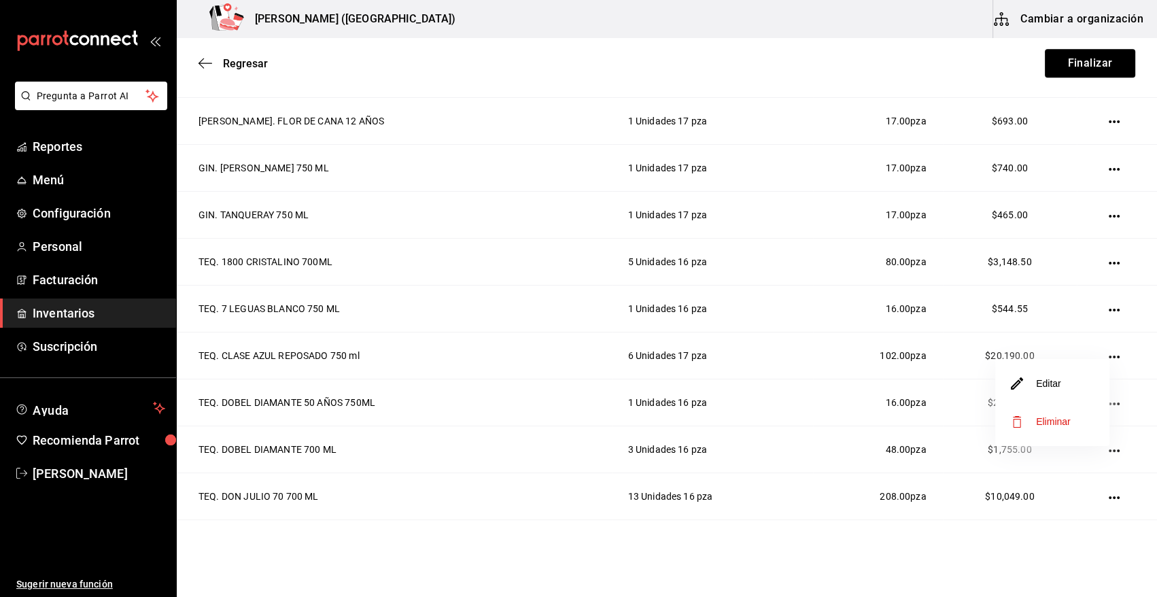
click at [1068, 416] on span "Eliminar" at bounding box center [1053, 421] width 35 height 11
click at [1069, 58] on button "Finalizar" at bounding box center [1090, 63] width 90 height 29
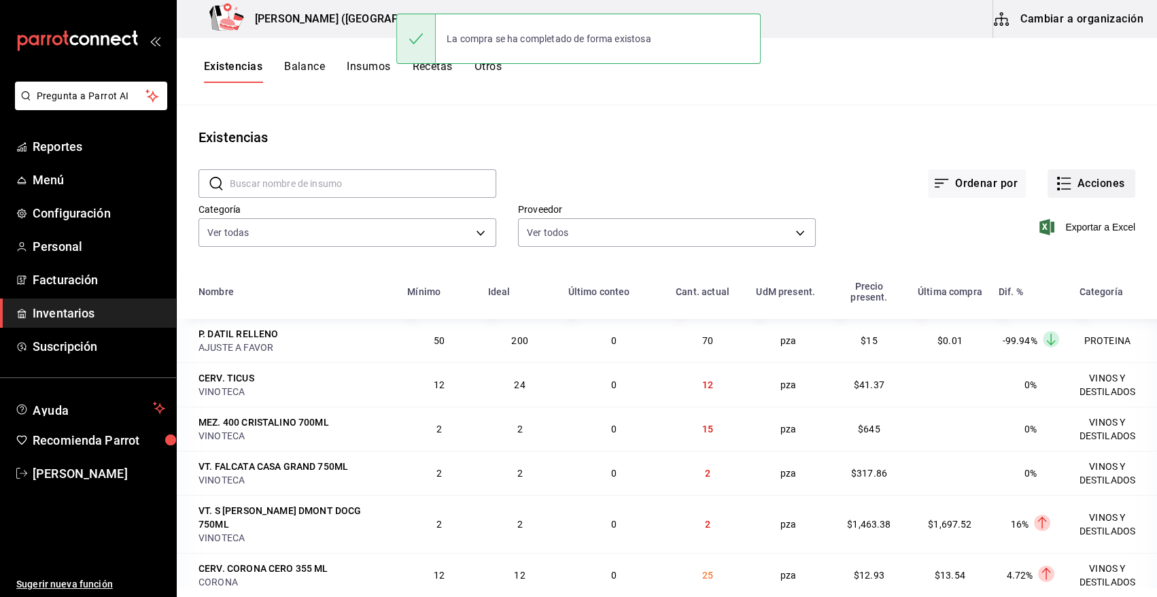
click at [1062, 184] on icon "button" at bounding box center [1067, 184] width 10 height 0
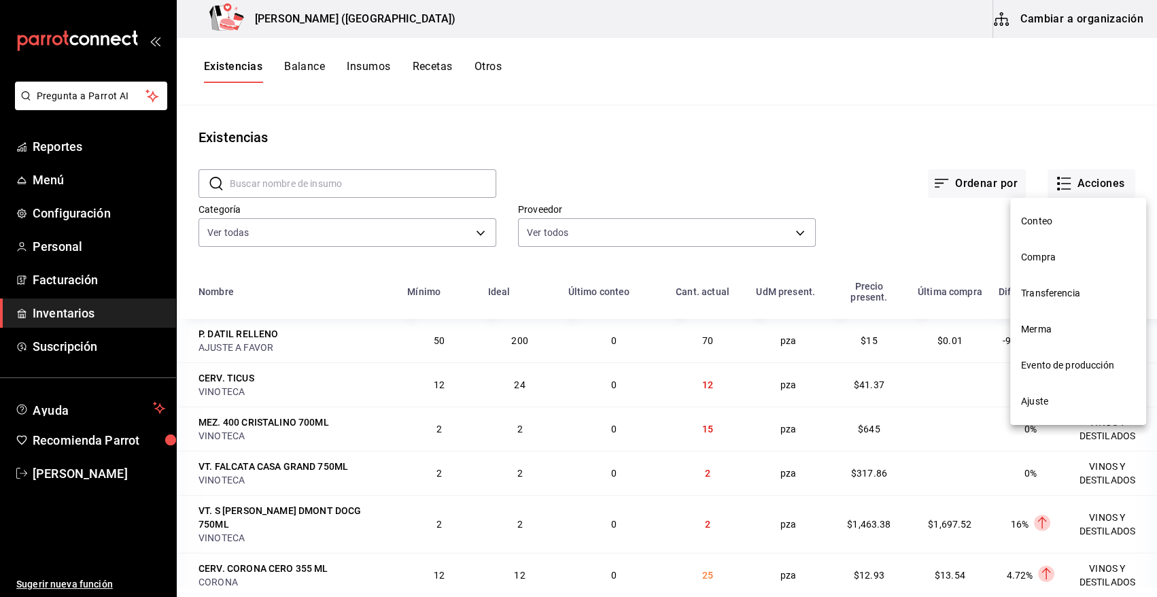
click at [1046, 257] on span "Compra" at bounding box center [1078, 257] width 114 height 14
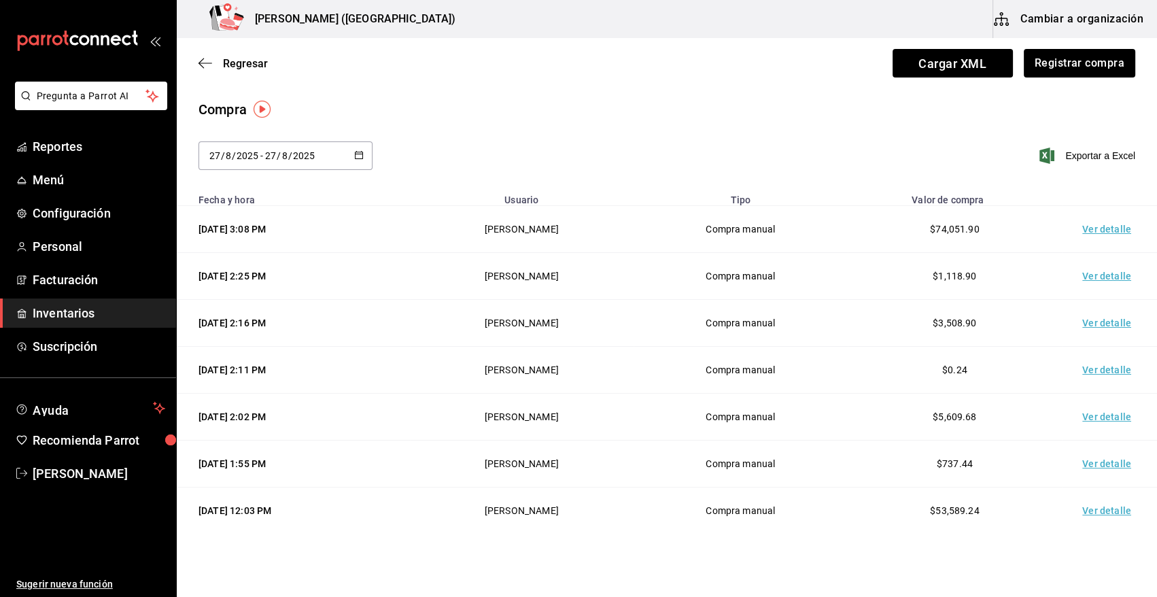
click at [1098, 226] on td "Ver detalle" at bounding box center [1109, 229] width 95 height 47
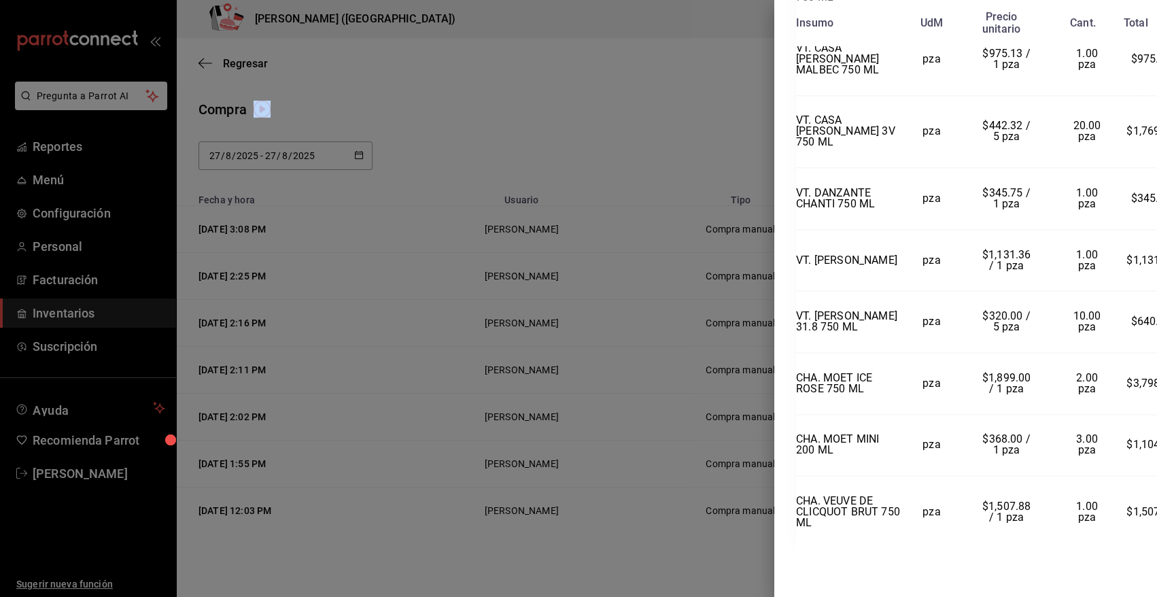
scroll to position [2677, 6]
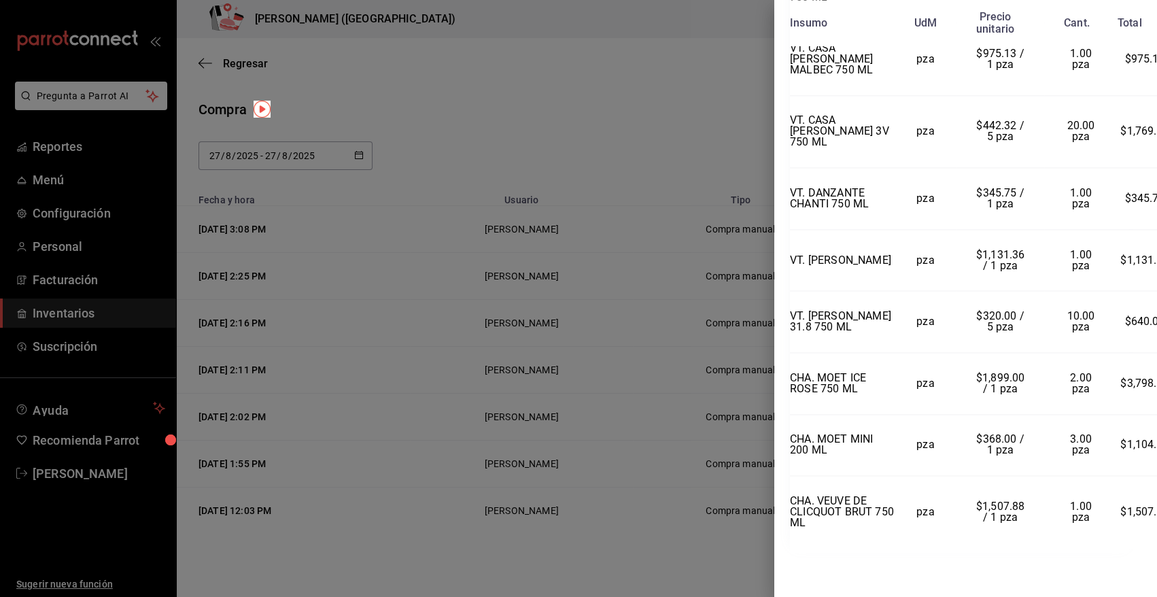
drag, startPoint x: 797, startPoint y: 29, endPoint x: 1149, endPoint y: 528, distance: 610.9
click at [1149, 528] on div "Compra Proveedor VINOTECA Usuario Angy Madalena Fecha y hora 27/08/2025 3:08:07…" at bounding box center [966, 298] width 383 height 597
copy div "Compra Proveedor VINOTECA Usuario Angy Madalena Fecha y hora 27/08/2025 3:08:07…"
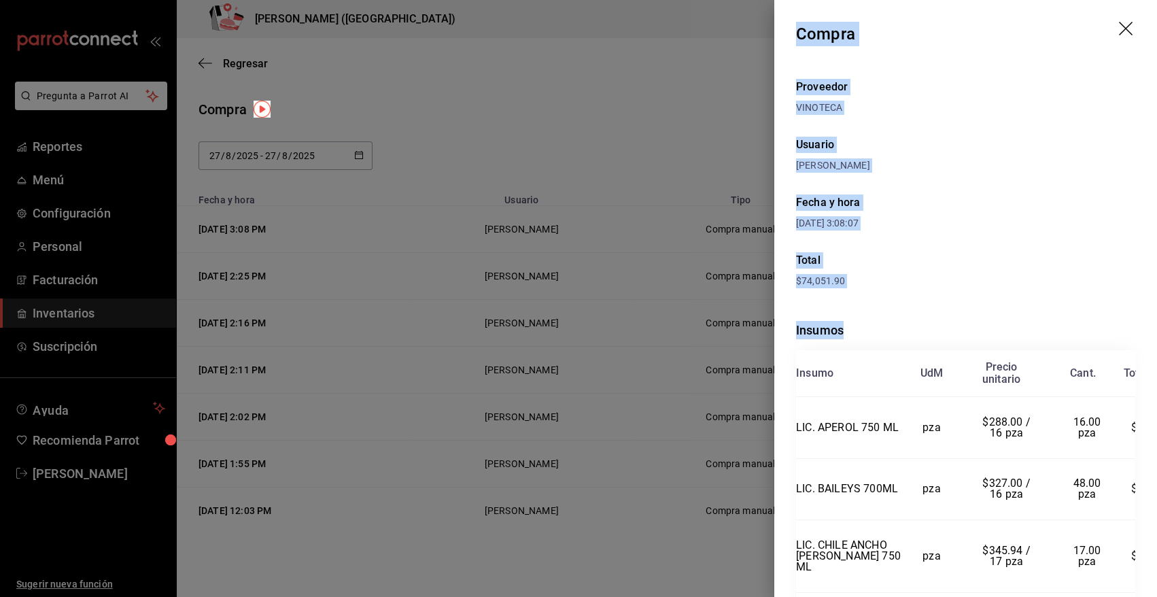
scroll to position [0, 0]
click at [1119, 22] on icon "drag" at bounding box center [1127, 30] width 16 height 16
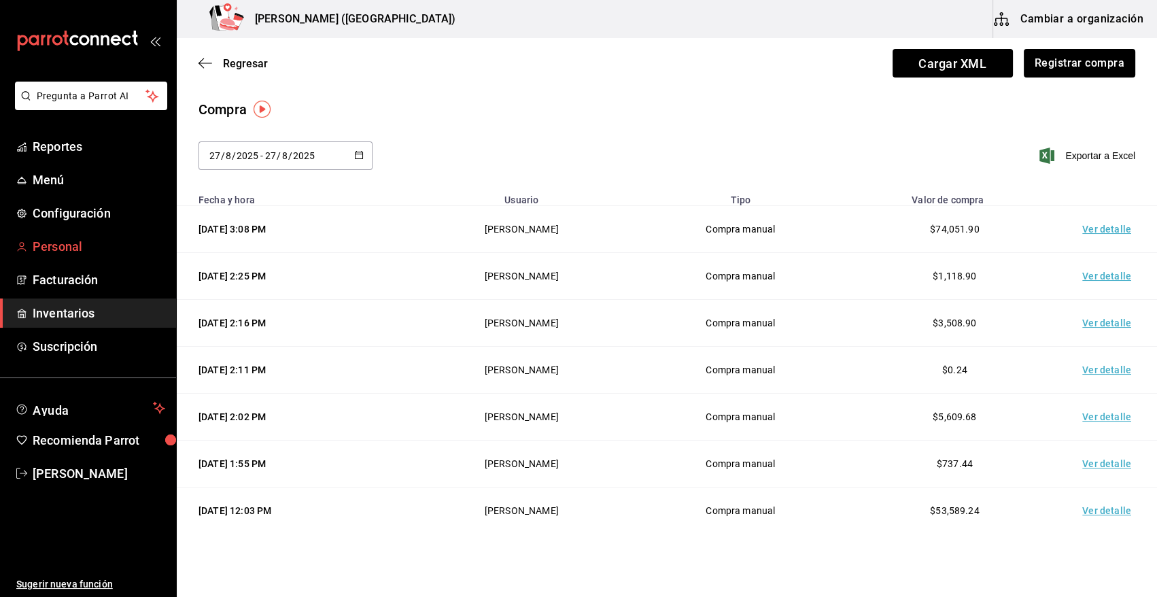
click at [68, 245] on span "Personal" at bounding box center [99, 246] width 133 height 18
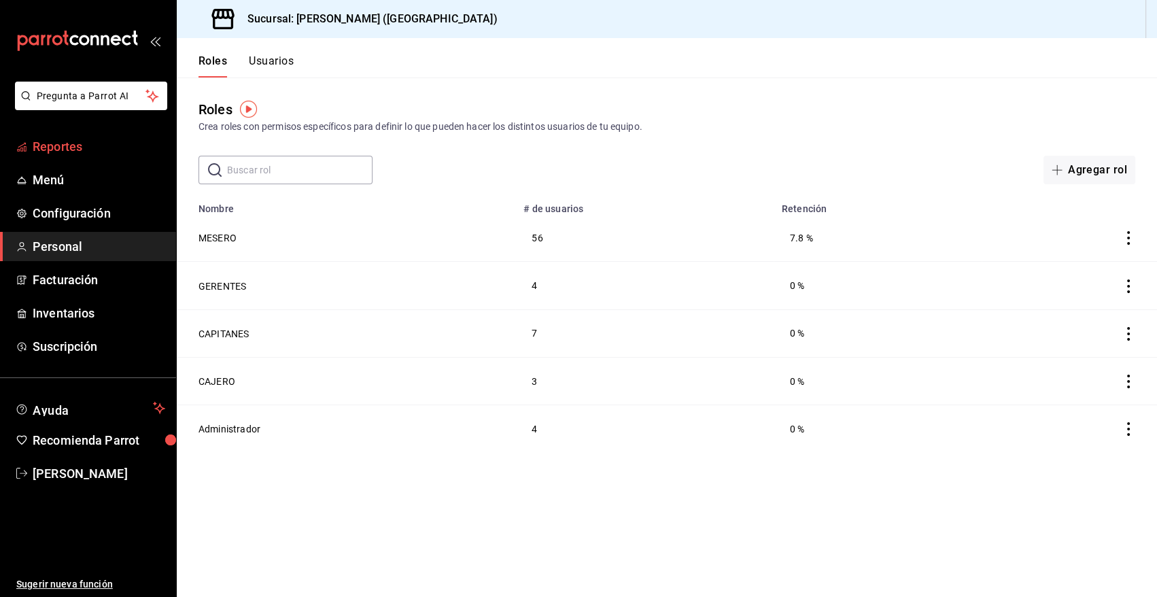
click at [74, 143] on span "Reportes" at bounding box center [99, 146] width 133 height 18
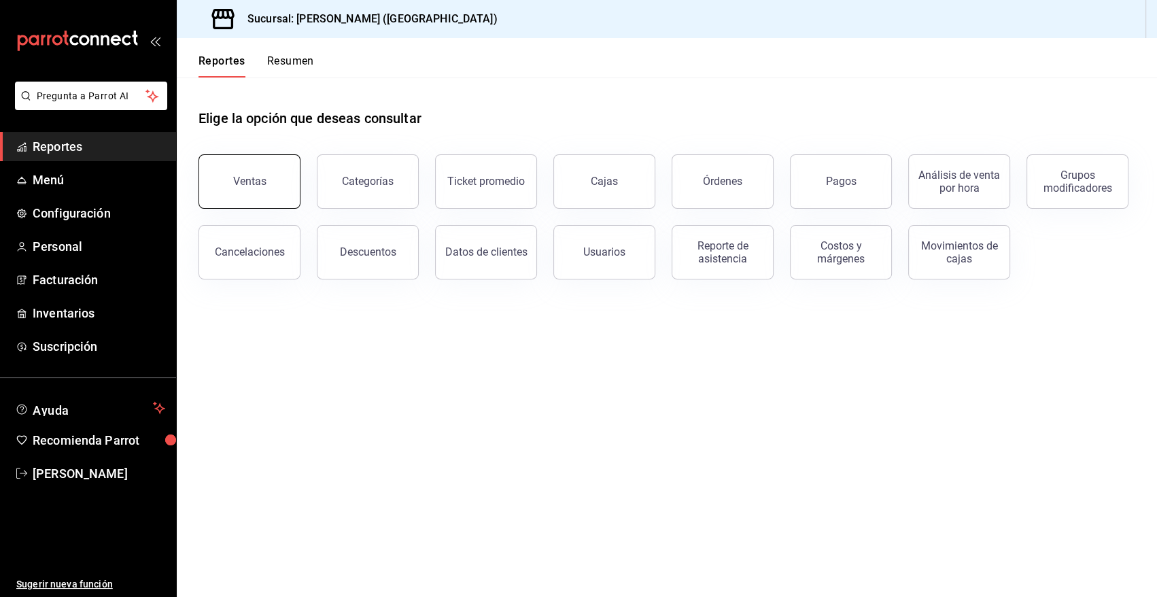
click at [258, 184] on div "Ventas" at bounding box center [249, 181] width 33 height 13
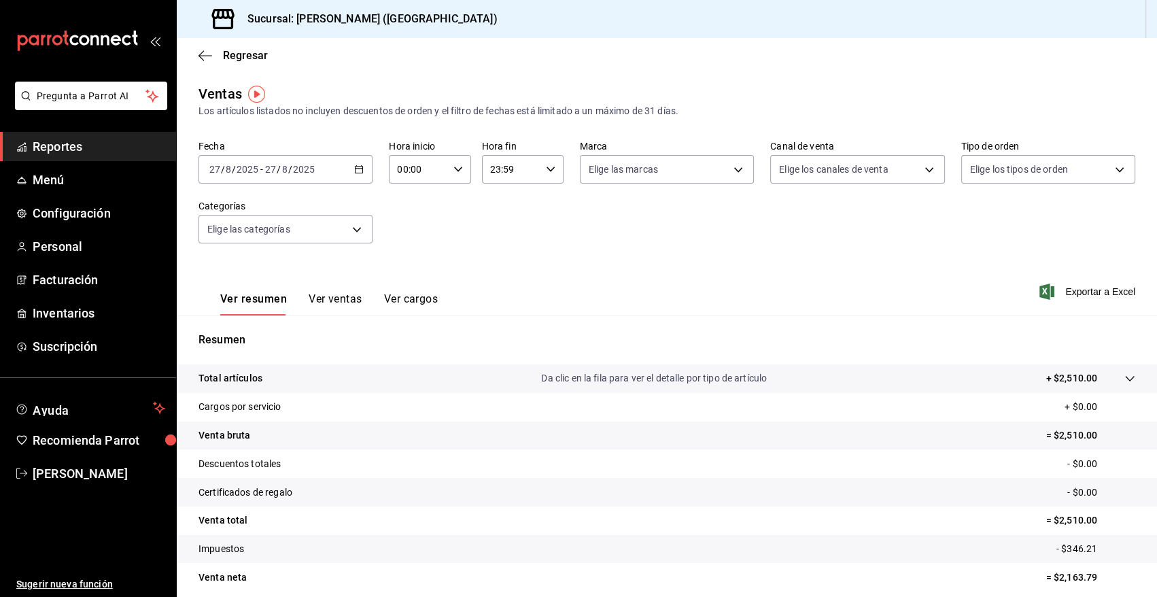
click at [354, 169] on icon "button" at bounding box center [359, 170] width 10 height 10
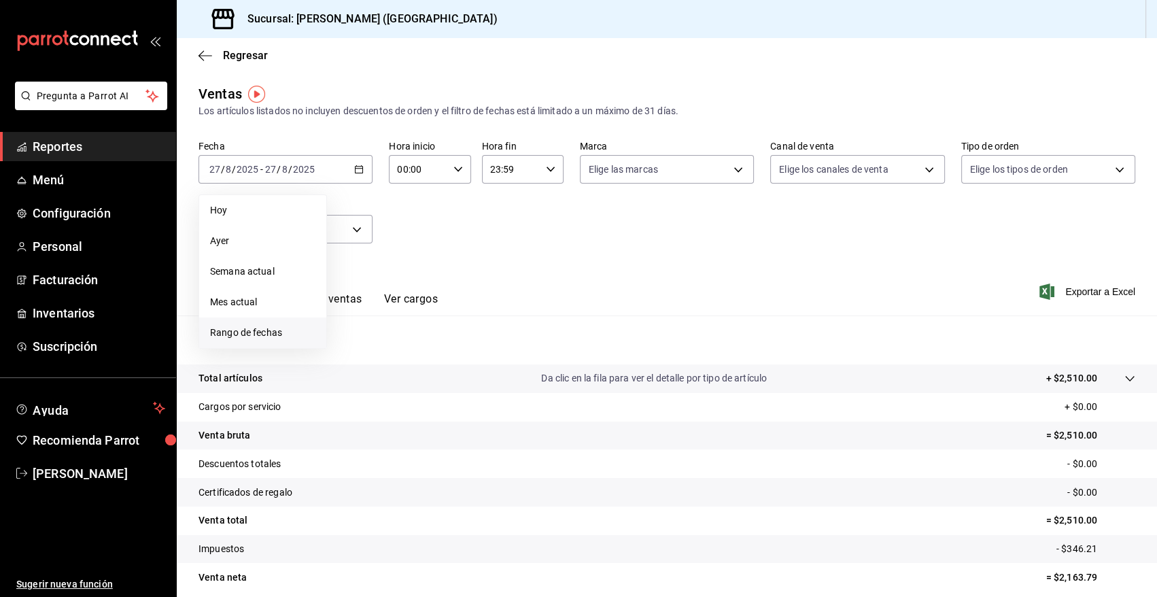
click at [250, 332] on span "Rango de fechas" at bounding box center [262, 333] width 105 height 14
click at [357, 381] on abbr "25" at bounding box center [355, 380] width 9 height 10
click at [374, 383] on button "26" at bounding box center [379, 379] width 24 height 24
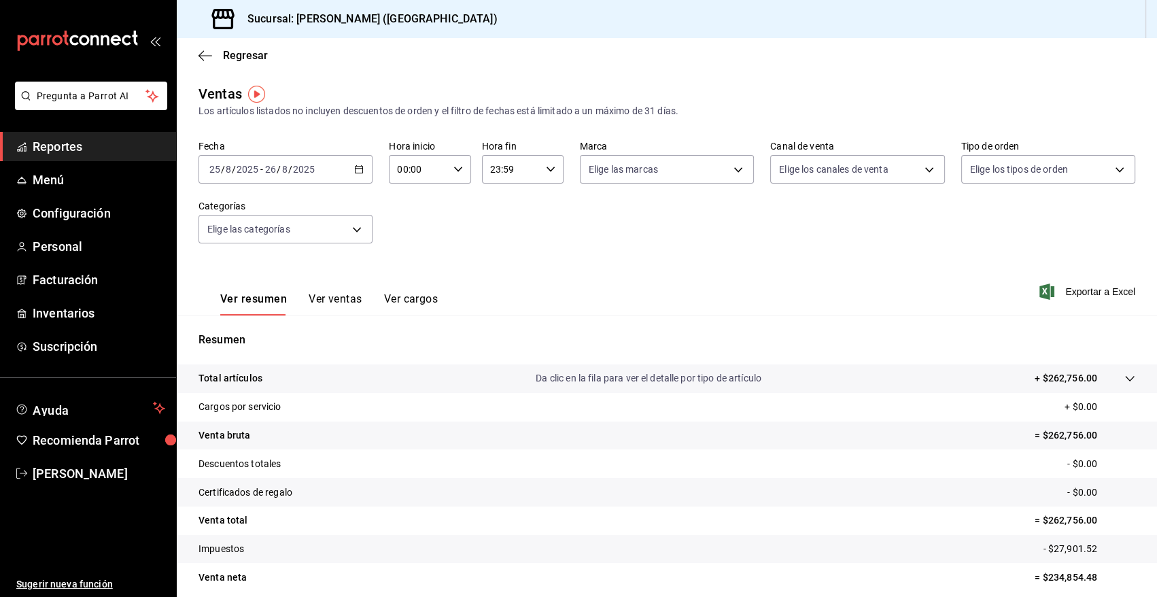
click at [450, 174] on div "00:00 Hora inicio" at bounding box center [430, 169] width 82 height 29
click at [407, 275] on span "10" at bounding box center [408, 270] width 19 height 11
click at [549, 164] on div at bounding box center [578, 298] width 1157 height 597
click at [546, 169] on icon "button" at bounding box center [551, 170] width 10 height 10
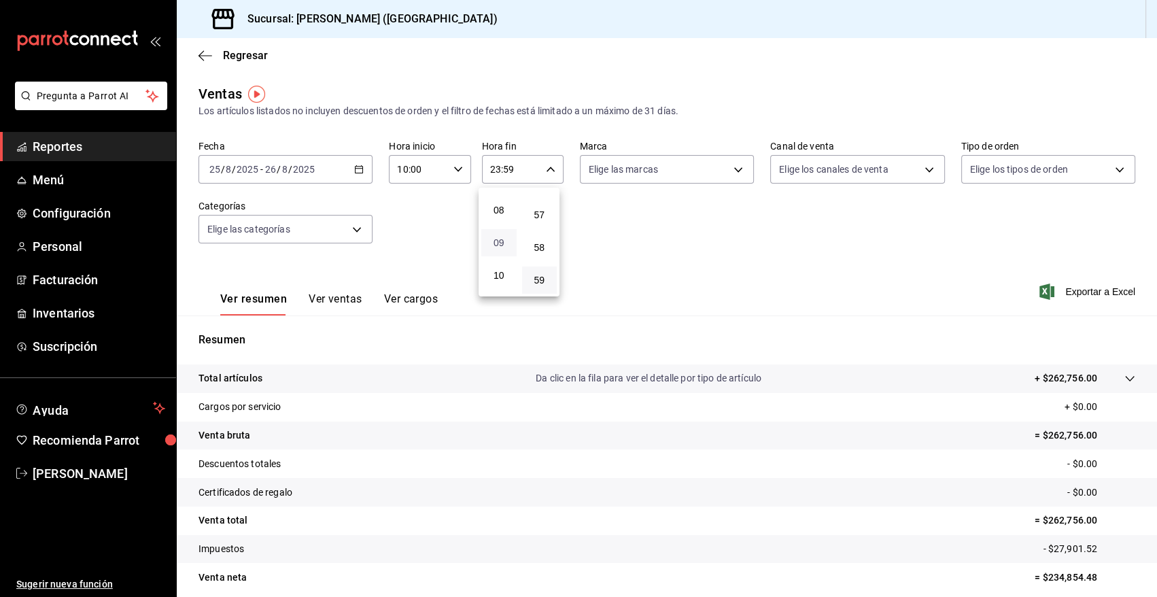
scroll to position [141, 0]
click at [498, 199] on span "04" at bounding box center [499, 193] width 19 height 11
click at [352, 231] on div at bounding box center [578, 298] width 1157 height 597
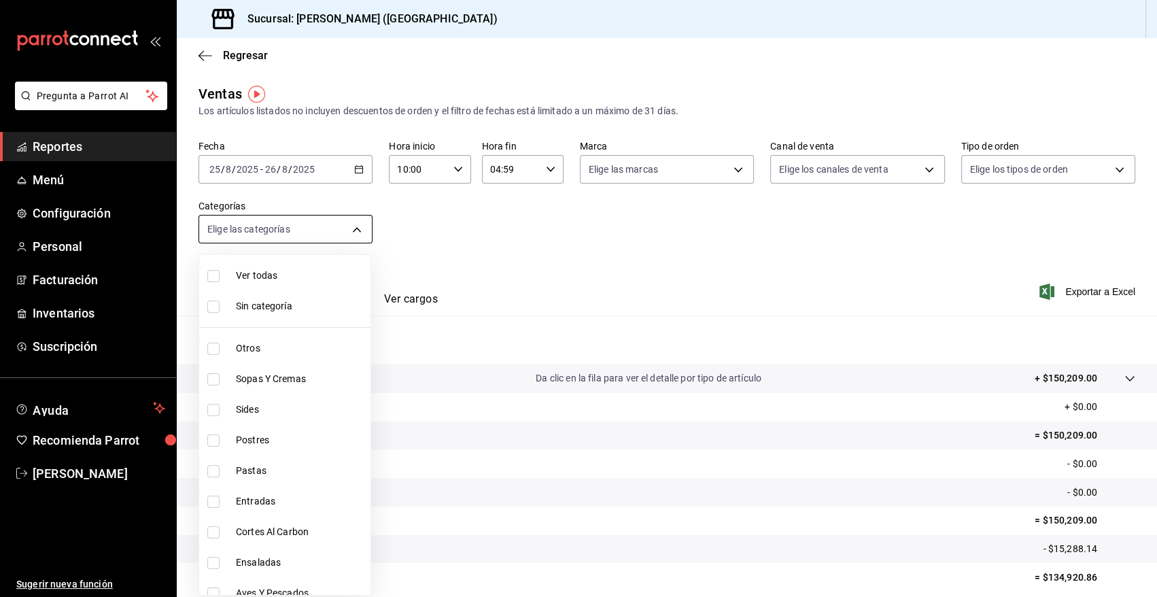
click at [353, 231] on body "Pregunta a Parrot AI Reportes Menú Configuración Personal Facturación Inventari…" at bounding box center [578, 298] width 1157 height 597
click at [214, 532] on input "checkbox" at bounding box center [213, 532] width 12 height 12
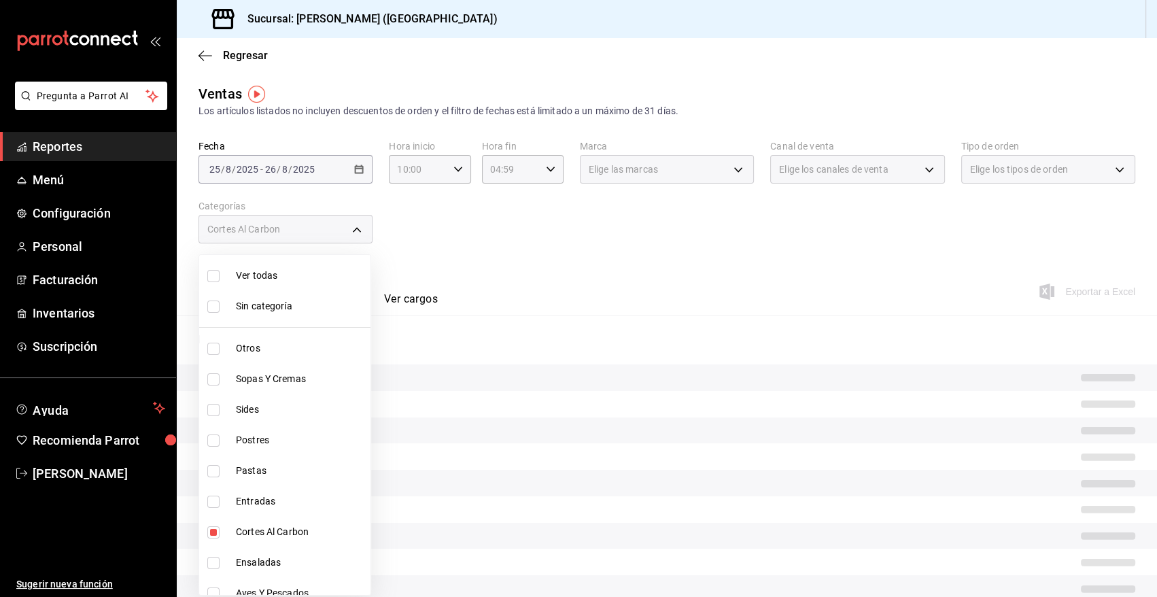
click at [428, 213] on div at bounding box center [578, 298] width 1157 height 597
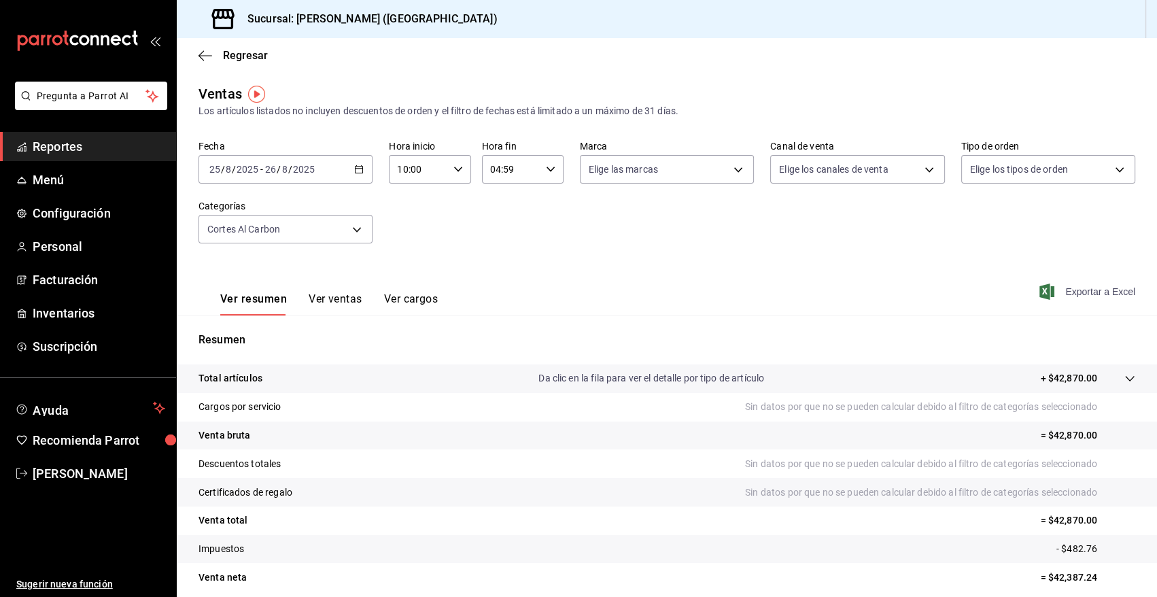
click at [1040, 290] on icon "button" at bounding box center [1047, 292] width 15 height 16
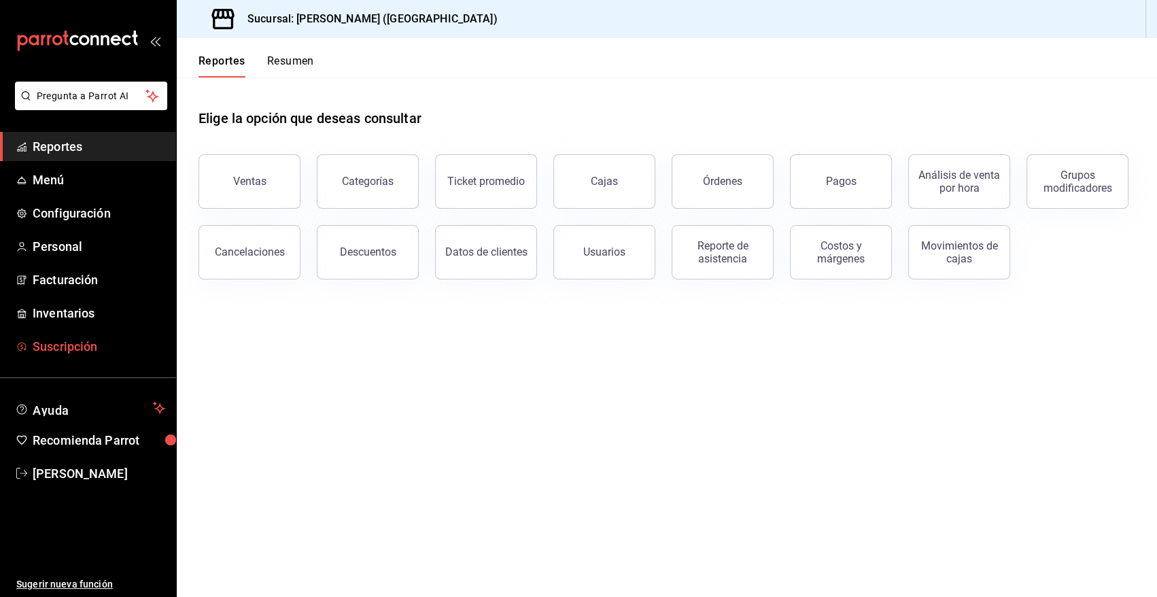
click at [70, 342] on span "Suscripción" at bounding box center [99, 346] width 133 height 18
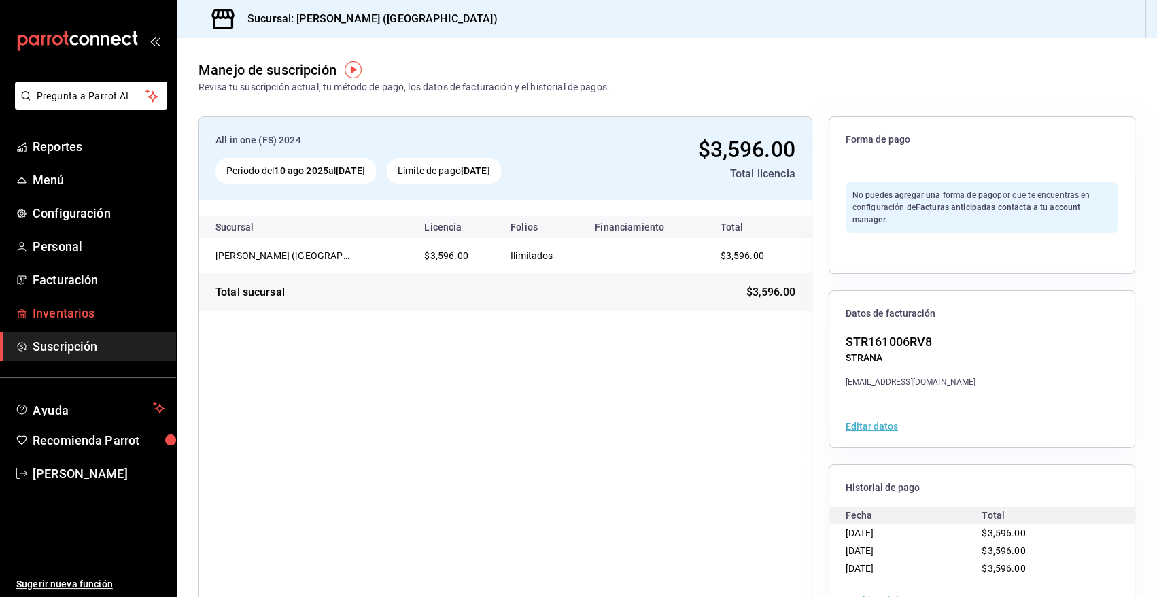
click at [71, 304] on span "Inventarios" at bounding box center [99, 313] width 133 height 18
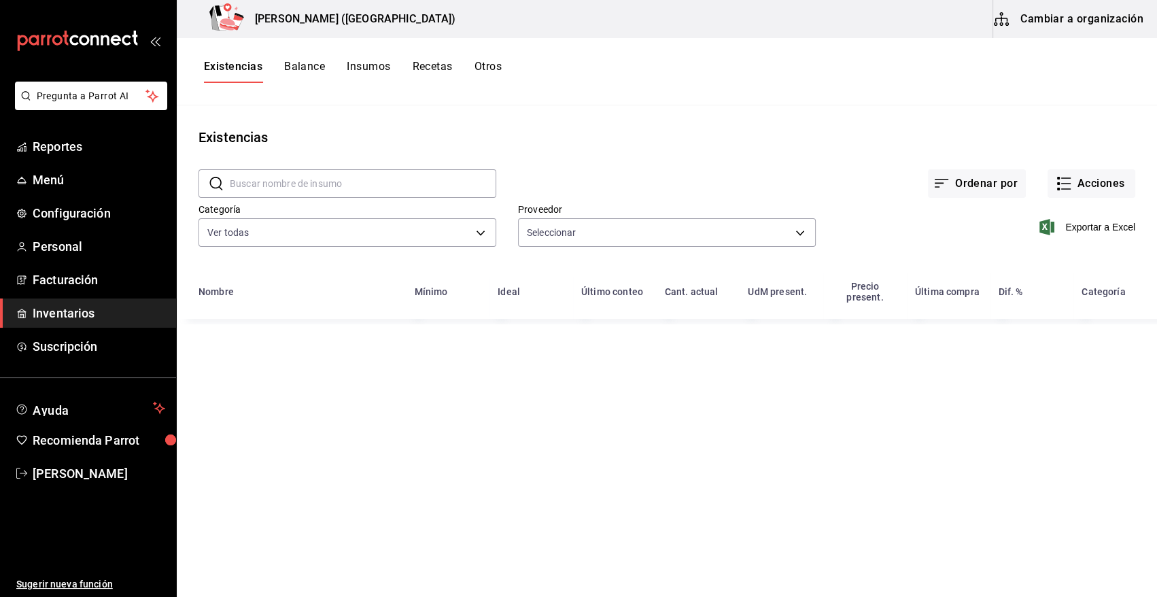
type input "7b5a22ea-ae82-47fe-a4c8-9f0d08be3bd3,11f0659f-4ab3-4460-ae3e-50806b7d976a,96bb0…"
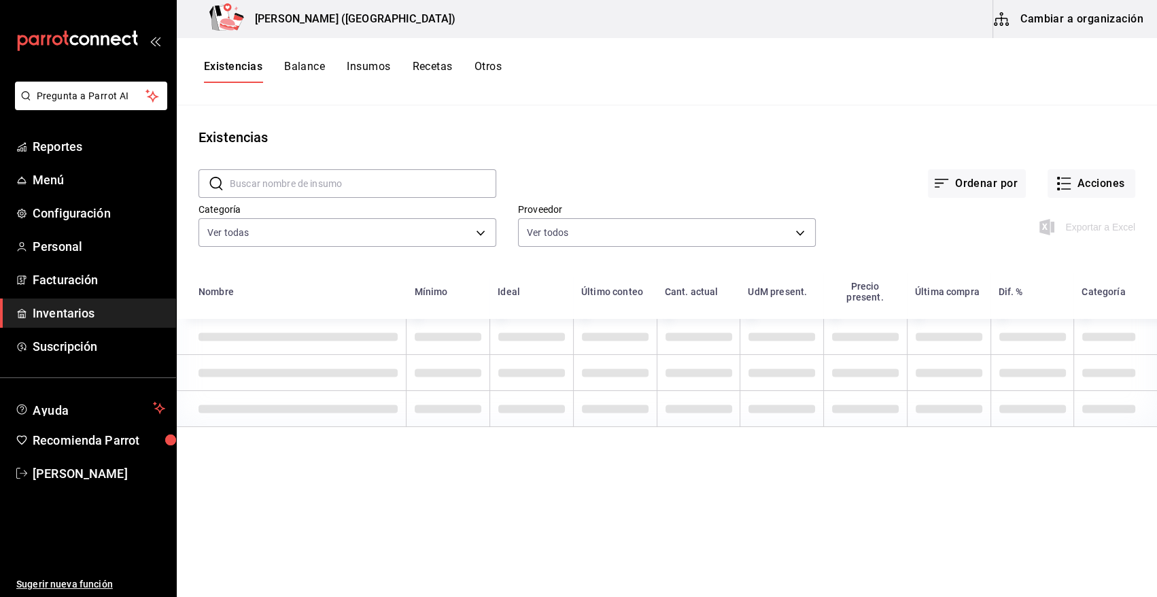
click at [1070, 22] on button "Cambiar a organización" at bounding box center [1070, 19] width 153 height 38
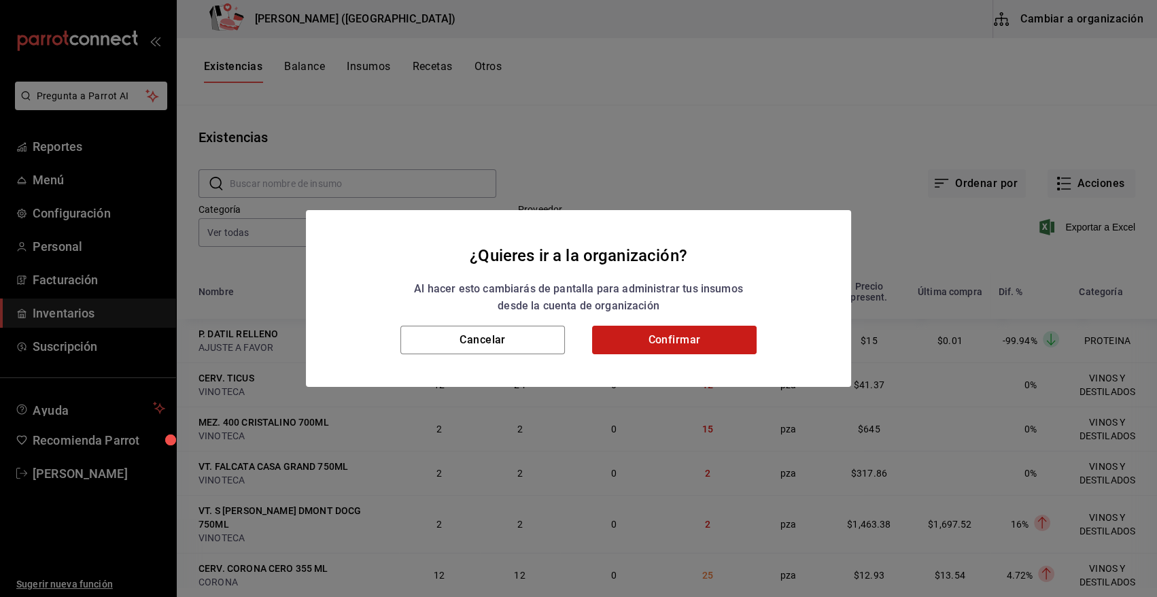
click at [677, 342] on button "Confirmar" at bounding box center [674, 340] width 165 height 29
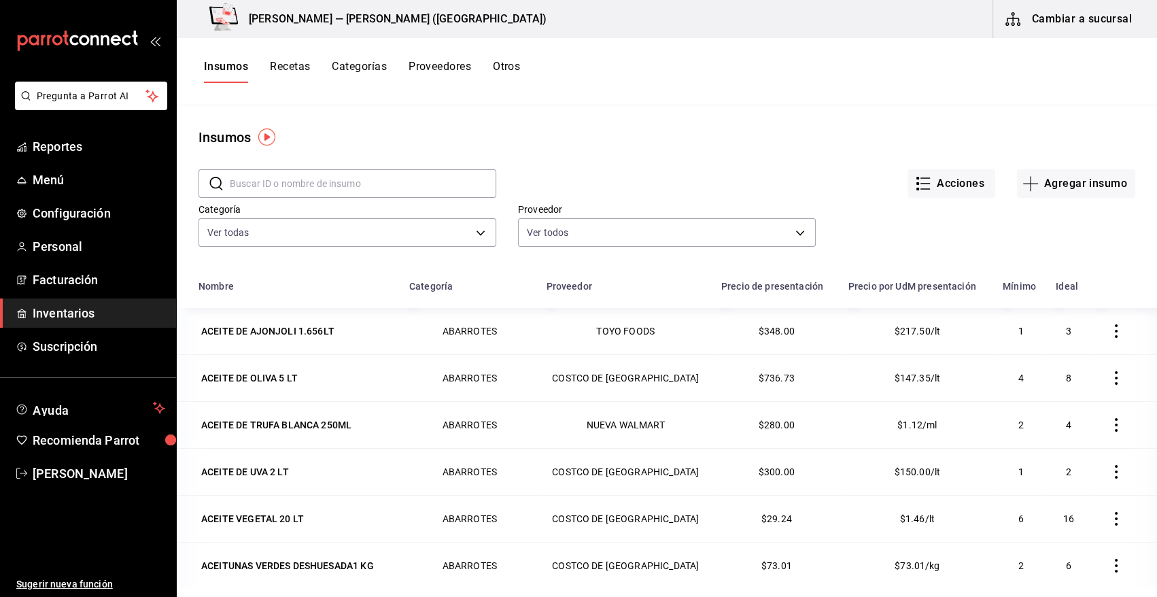
click at [269, 177] on input "text" at bounding box center [363, 183] width 267 height 27
type input "REFRE"
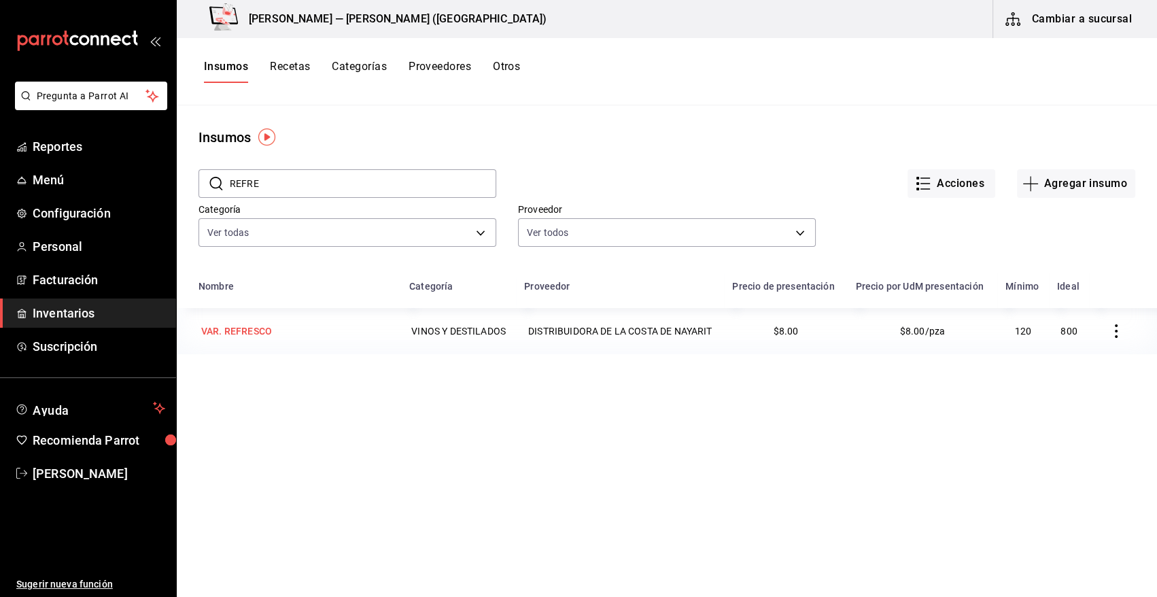
click at [258, 336] on div "VAR. REFRESCO" at bounding box center [236, 331] width 71 height 14
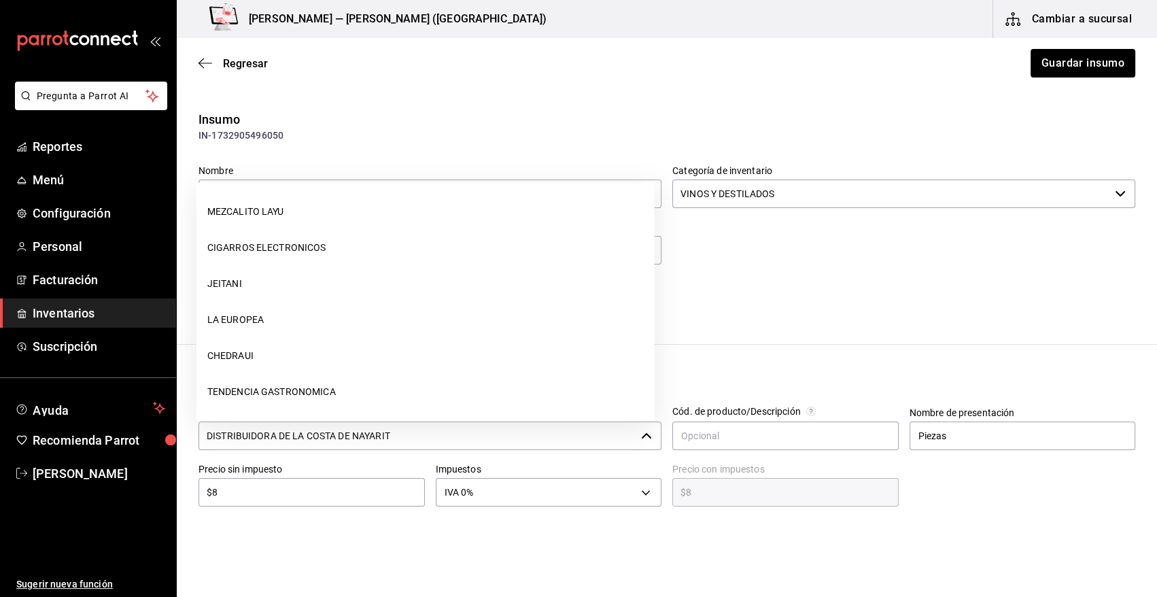
click at [352, 439] on input "DISTRIBUIDORA DE LA COSTA DE NAYARIT" at bounding box center [417, 436] width 437 height 29
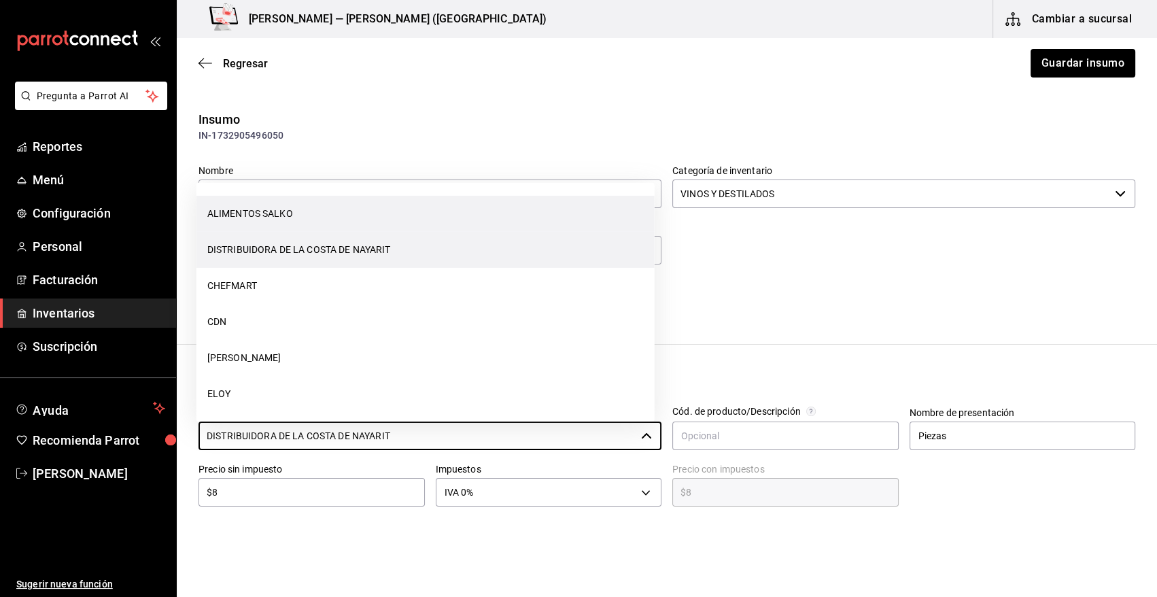
scroll to position [321, 0]
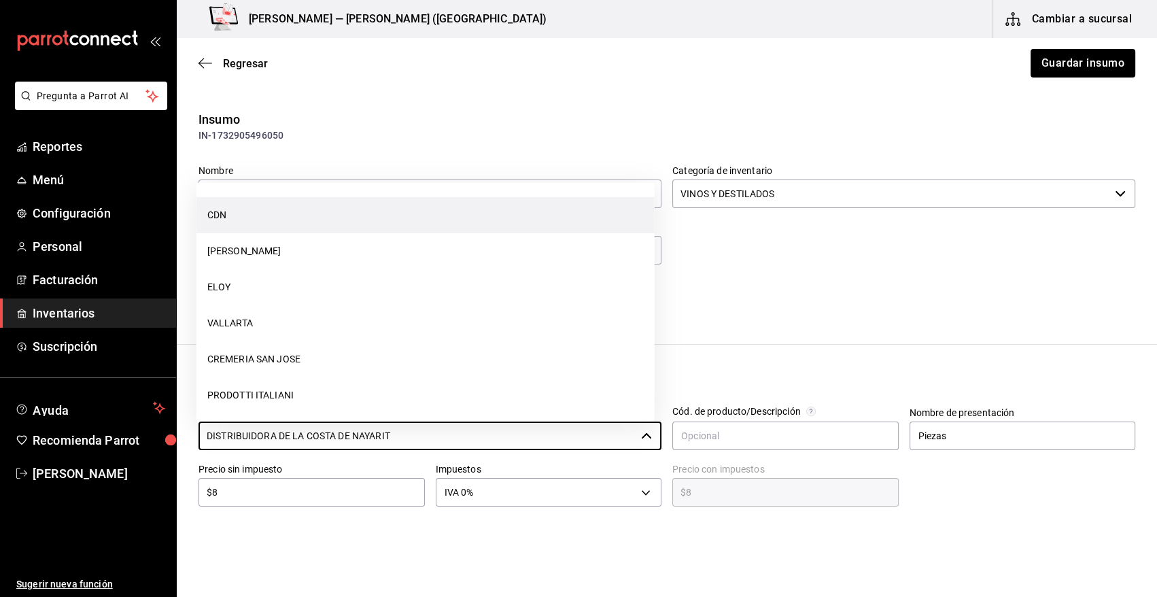
click at [219, 218] on li "CDN" at bounding box center [426, 215] width 458 height 36
type input "CDN"
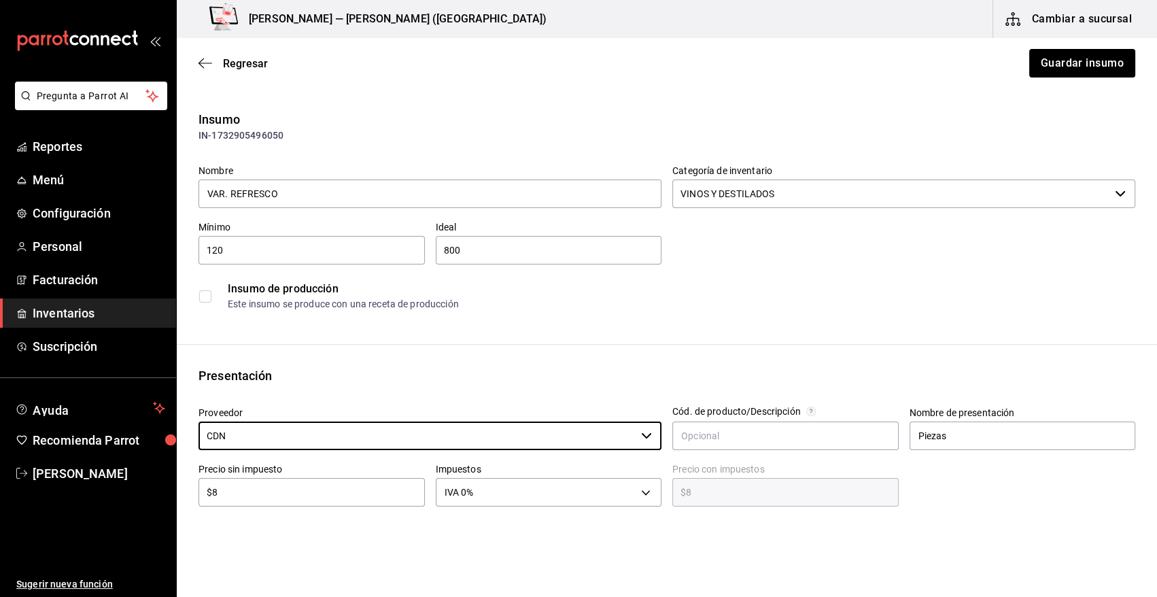
click at [1046, 69] on button "Guardar insumo" at bounding box center [1083, 63] width 106 height 29
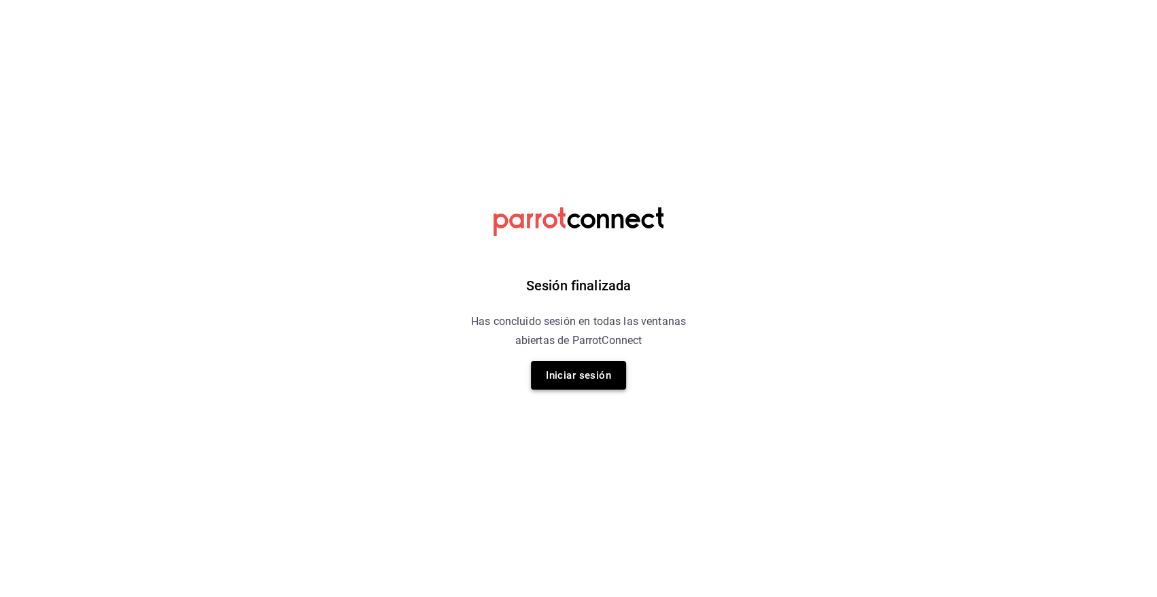
click at [592, 378] on button "Iniciar sesión" at bounding box center [578, 375] width 95 height 29
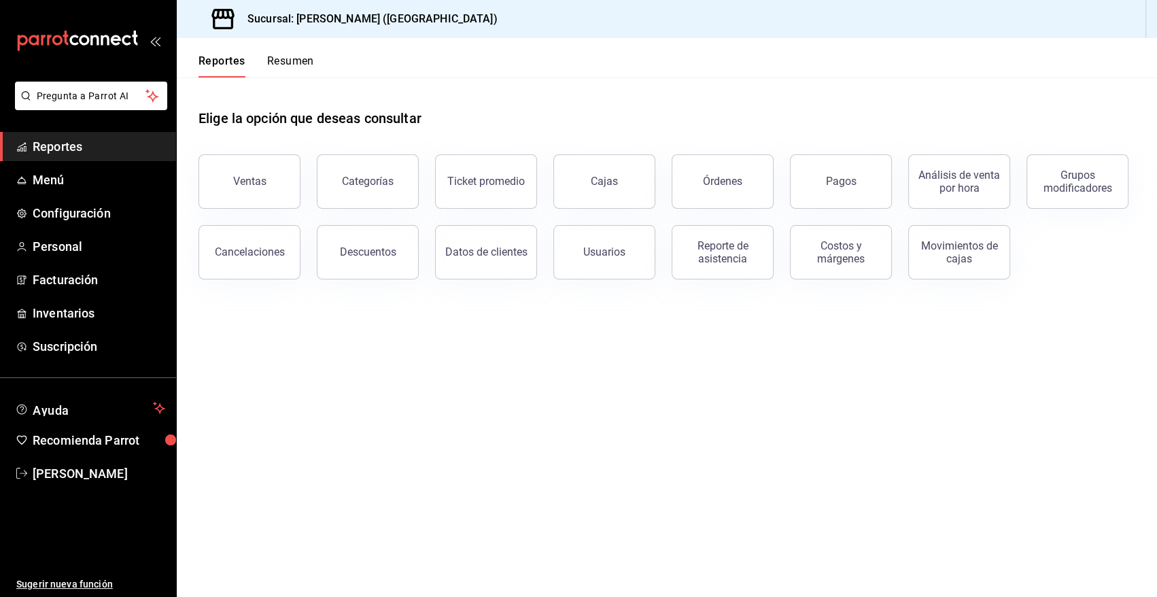
click at [68, 147] on span "Reportes" at bounding box center [99, 146] width 133 height 18
click at [88, 144] on span "Reportes" at bounding box center [99, 146] width 133 height 18
click at [65, 149] on span "Reportes" at bounding box center [99, 146] width 133 height 18
click at [224, 184] on button "Ventas" at bounding box center [250, 181] width 102 height 54
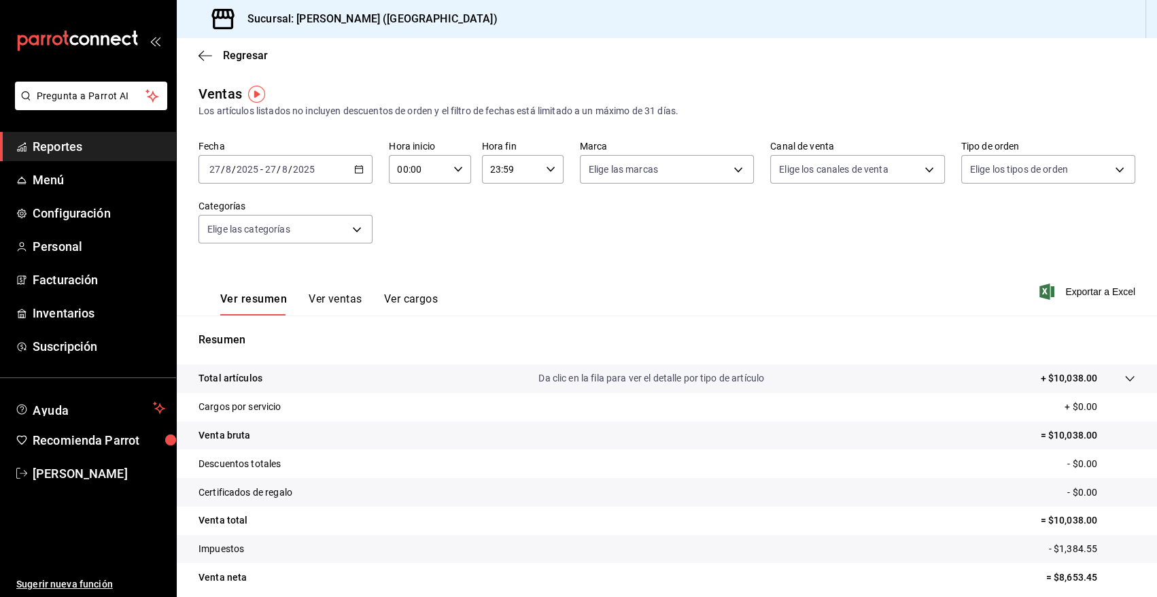
click at [360, 170] on icon "button" at bounding box center [359, 170] width 10 height 10
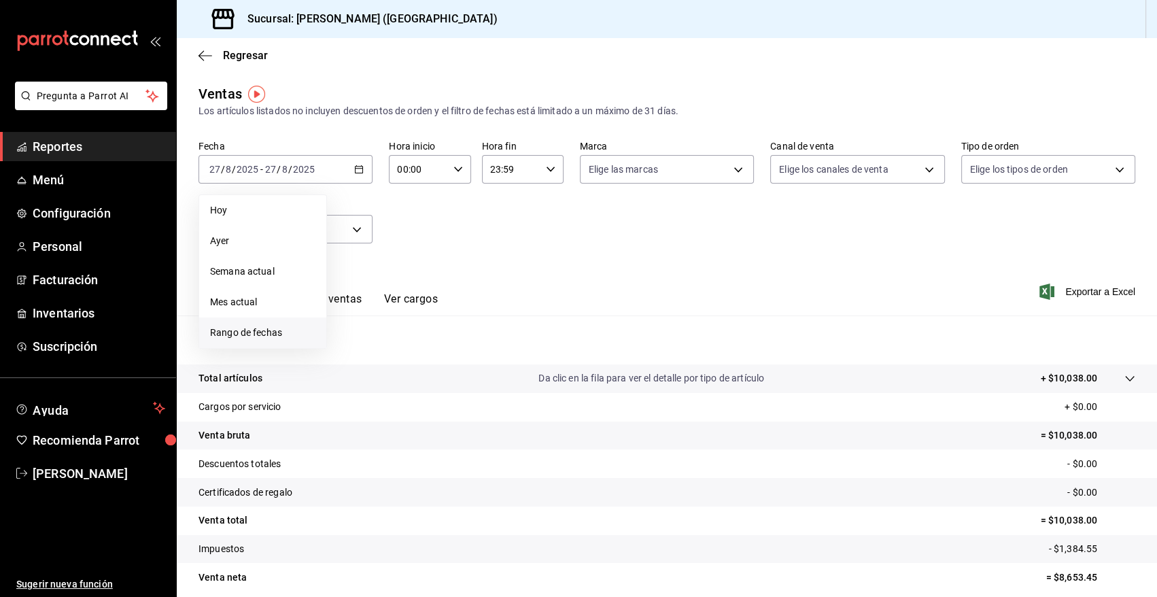
click at [235, 332] on span "Rango de fechas" at bounding box center [262, 333] width 105 height 14
click at [355, 380] on abbr "25" at bounding box center [355, 380] width 9 height 10
click at [379, 378] on abbr "26" at bounding box center [379, 380] width 9 height 10
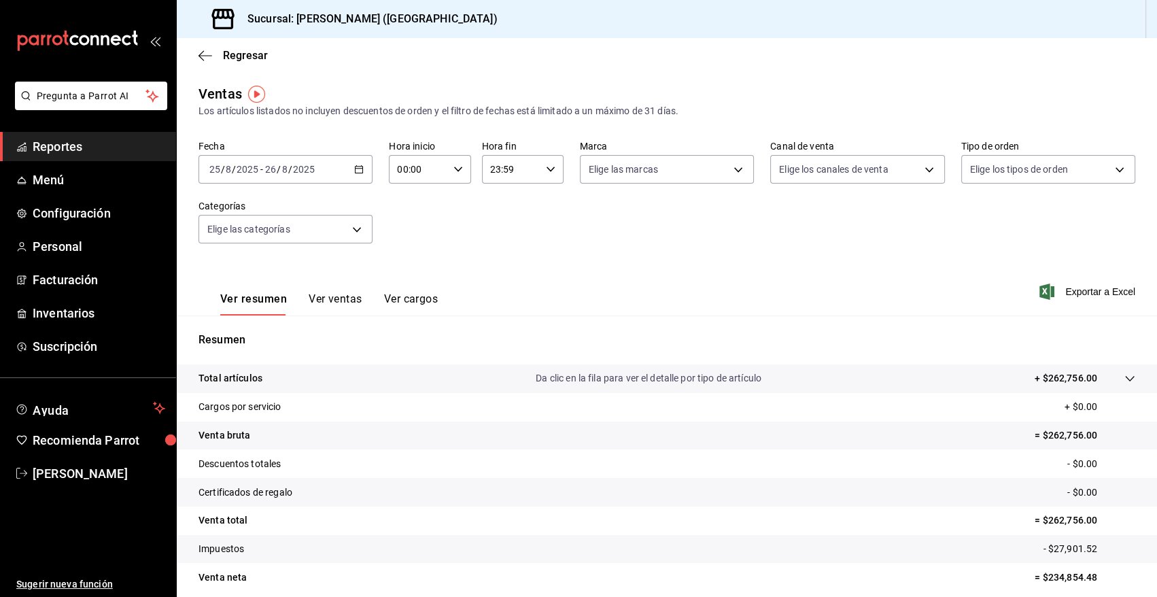
click at [456, 171] on icon "button" at bounding box center [459, 170] width 10 height 10
click at [413, 251] on span "10" at bounding box center [408, 253] width 19 height 11
type input "10:00"
click at [545, 169] on div at bounding box center [578, 298] width 1157 height 597
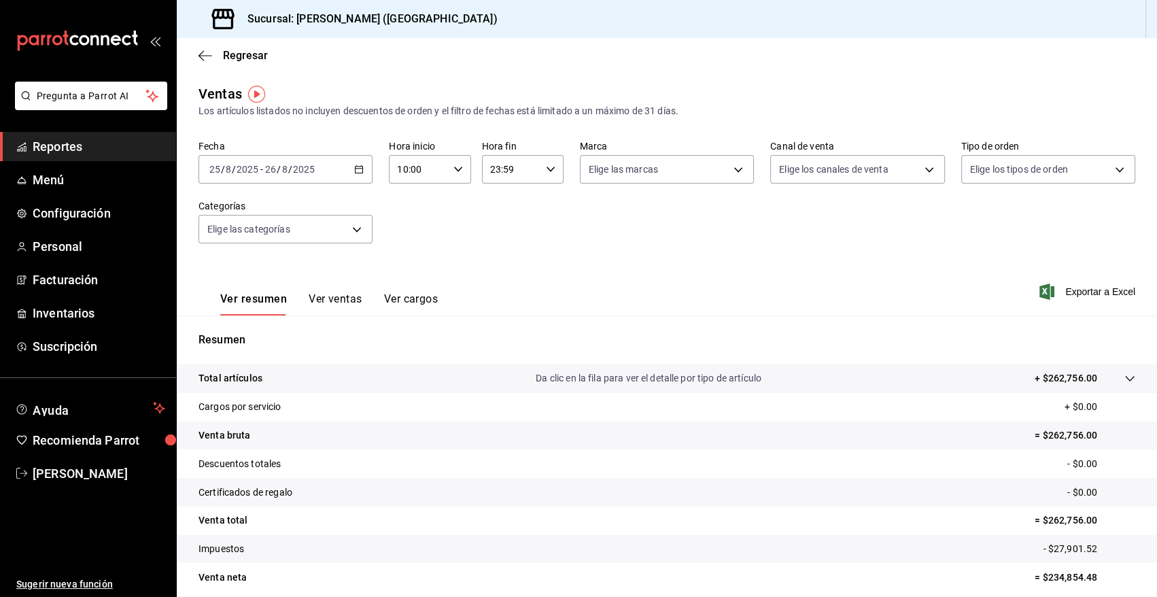
click at [546, 169] on icon "button" at bounding box center [551, 170] width 10 height 10
click at [501, 209] on span "04" at bounding box center [499, 210] width 19 height 11
type input "04:59"
click at [303, 228] on div at bounding box center [578, 298] width 1157 height 597
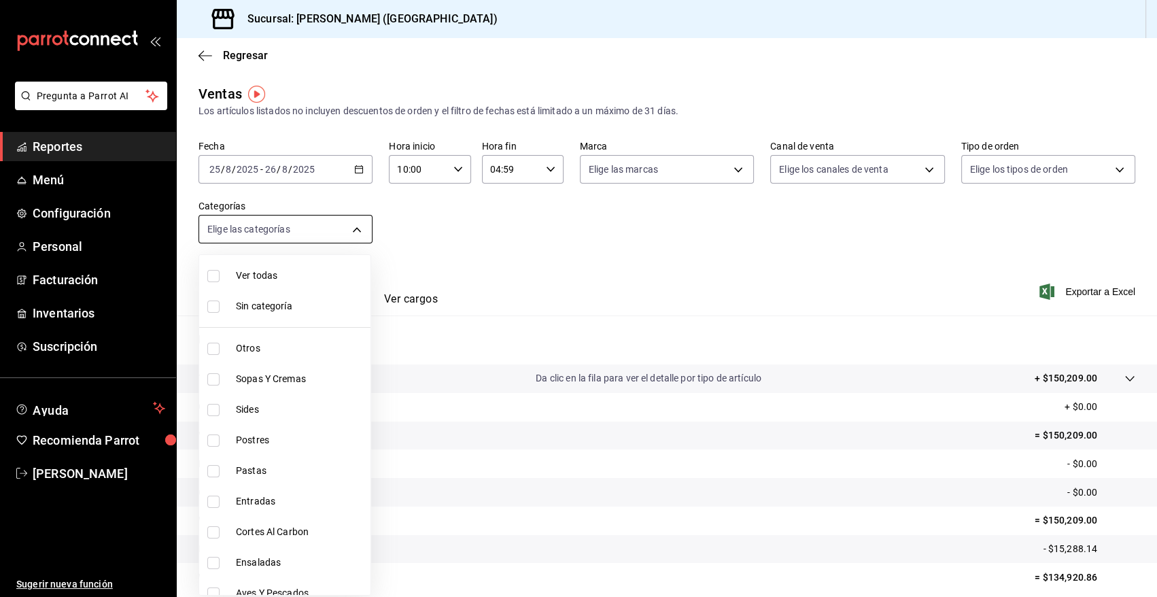
click at [355, 231] on body "Pregunta a Parrot AI Reportes Menú Configuración Personal Facturación Inventari…" at bounding box center [578, 298] width 1157 height 597
click at [211, 535] on input "checkbox" at bounding box center [213, 532] width 12 height 12
checkbox input "true"
type input "9fb8f84e-bcbd-4d4d-9838-846cd7461fb1"
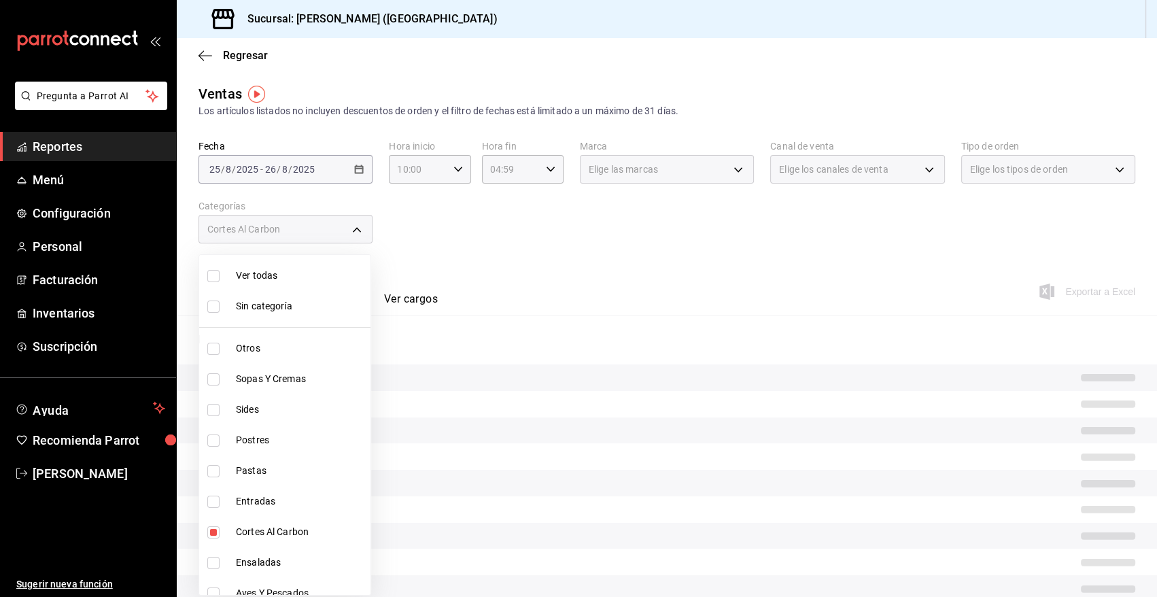
click at [872, 245] on div at bounding box center [578, 298] width 1157 height 597
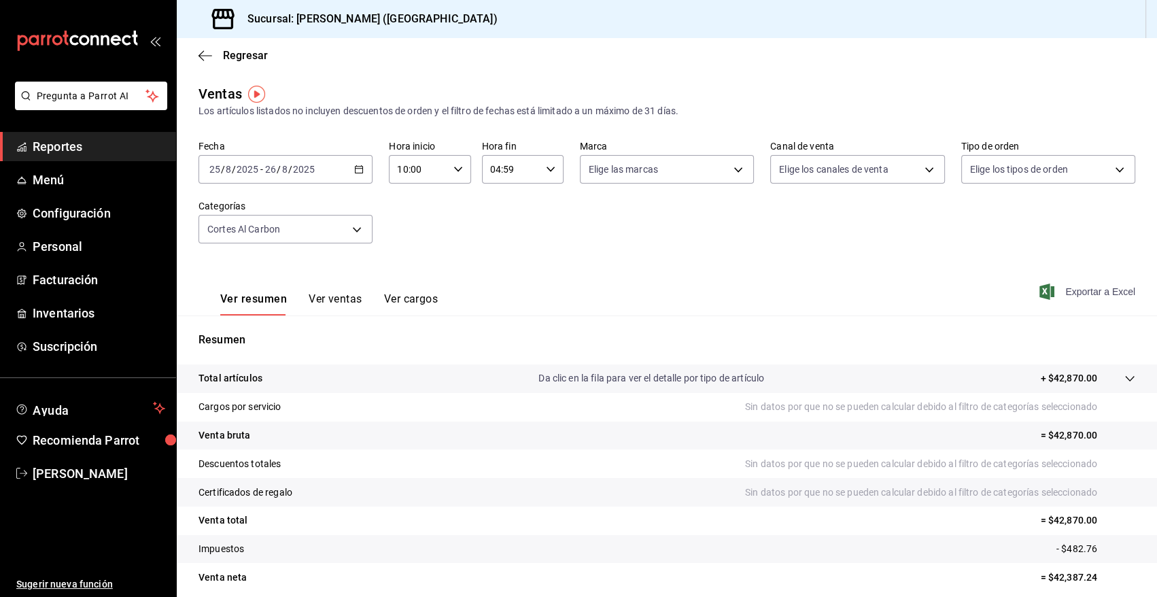
click at [1040, 289] on icon "button" at bounding box center [1047, 292] width 15 height 16
click at [362, 171] on div "2025-08-25 25 / 8 / 2025 - 2025-08-26 26 / 8 / 2025" at bounding box center [286, 169] width 174 height 29
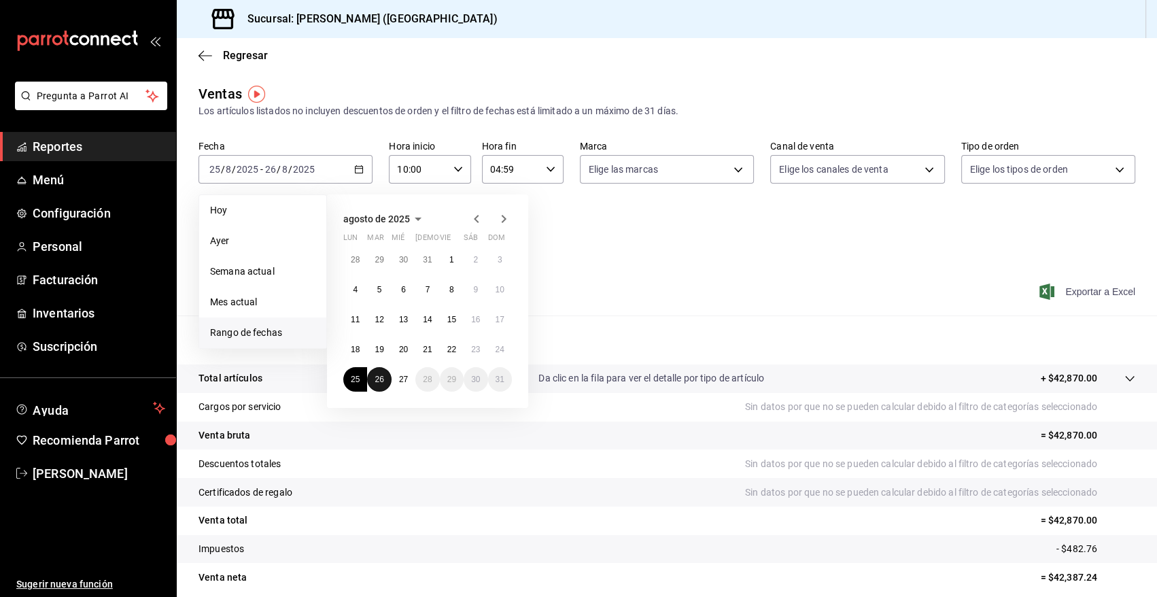
click at [377, 379] on abbr "26" at bounding box center [379, 380] width 9 height 10
click at [401, 376] on abbr "27" at bounding box center [403, 380] width 9 height 10
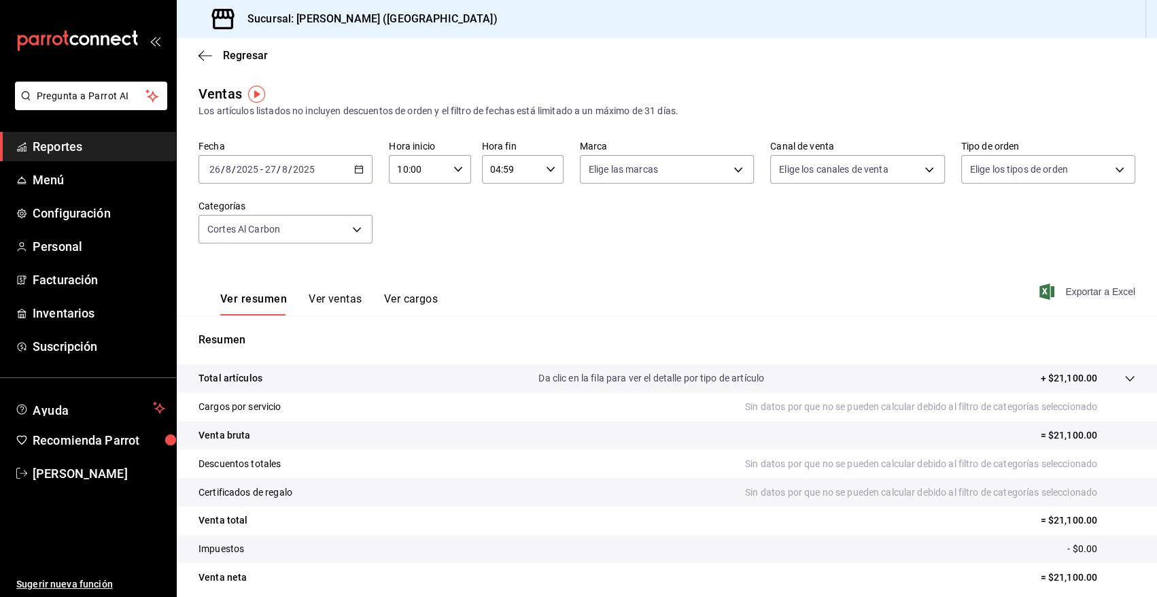
click at [1040, 294] on icon "button" at bounding box center [1047, 292] width 15 height 16
